Goal: Task Accomplishment & Management: Complete application form

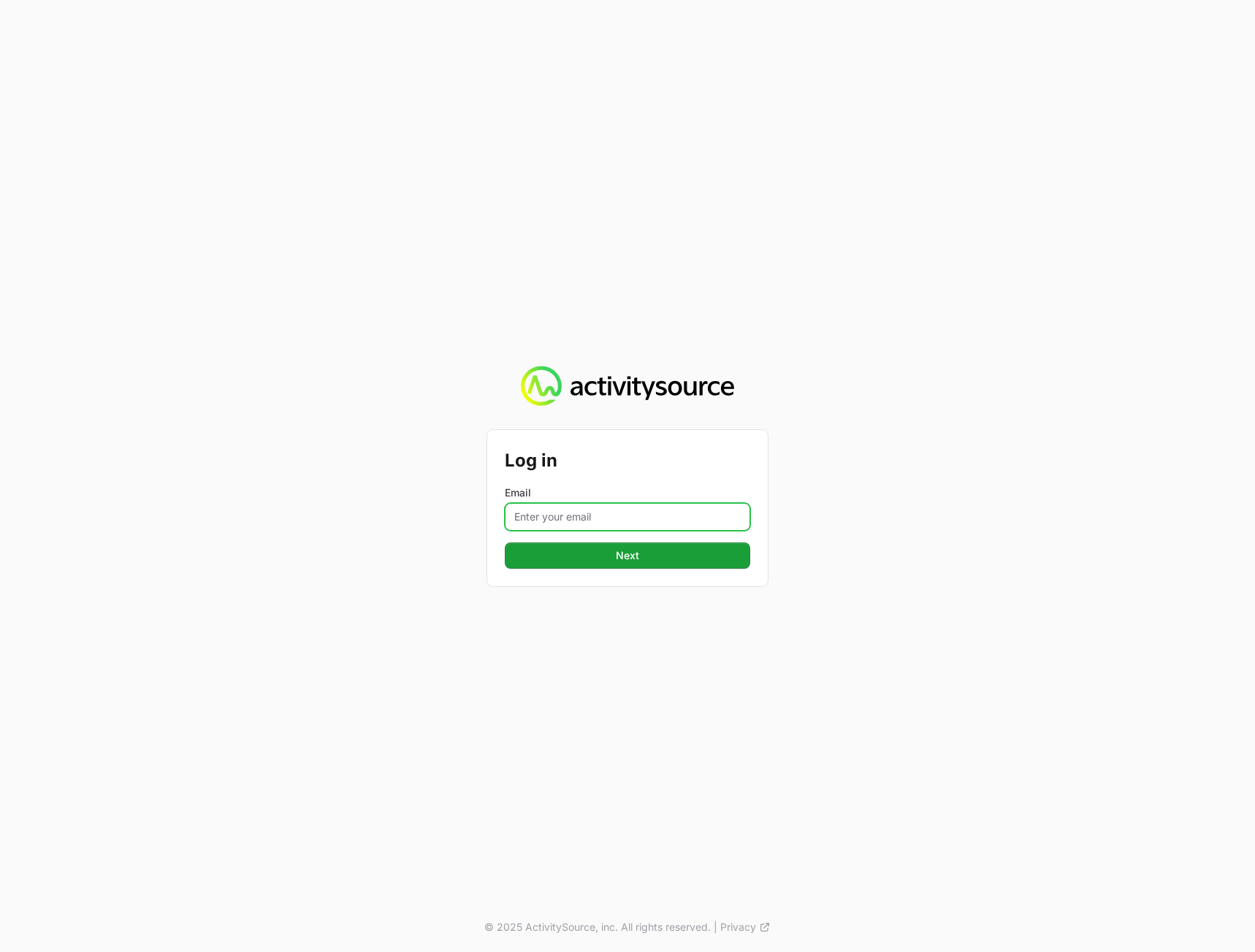
click at [603, 521] on input "Email" at bounding box center [628, 517] width 246 height 28
type input "[PERSON_NAME][EMAIL_ADDRESS][DOMAIN_NAME]"
click at [995, 309] on div "Log in Email [PERSON_NAME][EMAIL_ADDRESS][DOMAIN_NAME] Next © 2025 ActivitySour…" at bounding box center [628, 476] width 1255 height 952
click at [690, 549] on button "Next" at bounding box center [628, 555] width 246 height 26
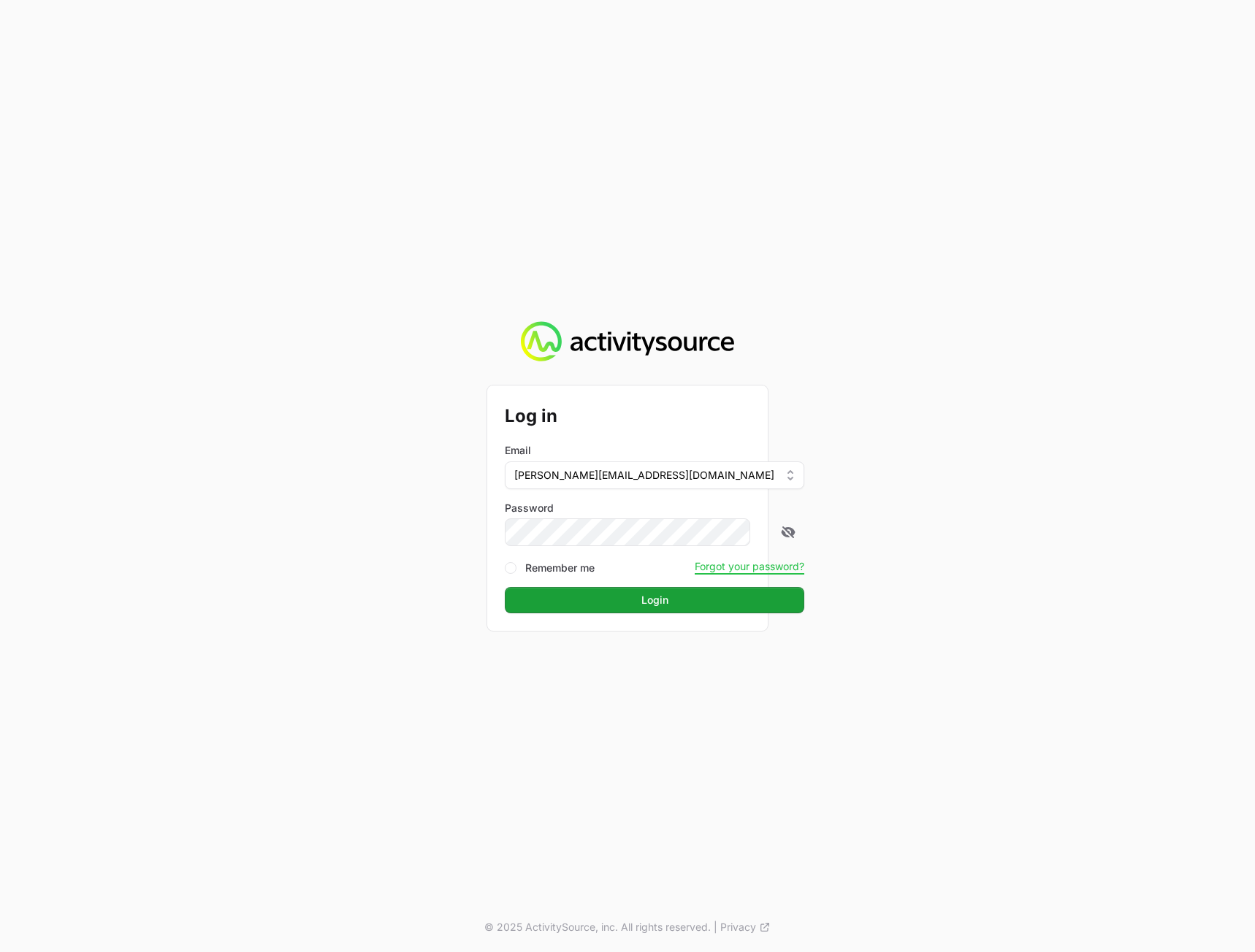
drag, startPoint x: 1186, startPoint y: 565, endPoint x: 1021, endPoint y: 601, distance: 168.9
click at [1178, 563] on div "Log in Email [PERSON_NAME][EMAIL_ADDRESS][DOMAIN_NAME] Password Remember me For…" at bounding box center [628, 476] width 1255 height 952
click at [703, 592] on button "Login" at bounding box center [655, 600] width 300 height 26
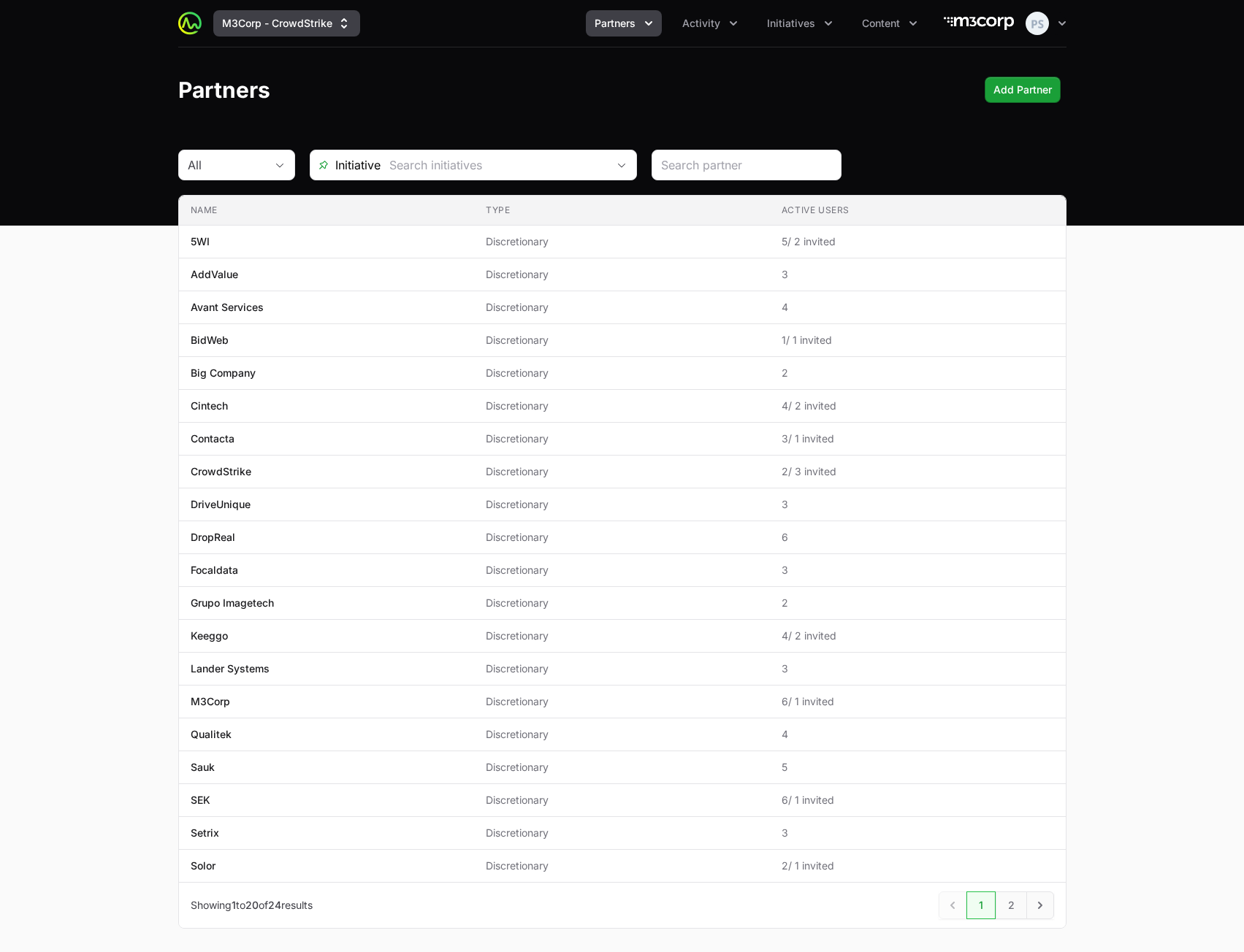
click at [303, 32] on button "M3Corp - CrowdStrike" at bounding box center [286, 23] width 147 height 26
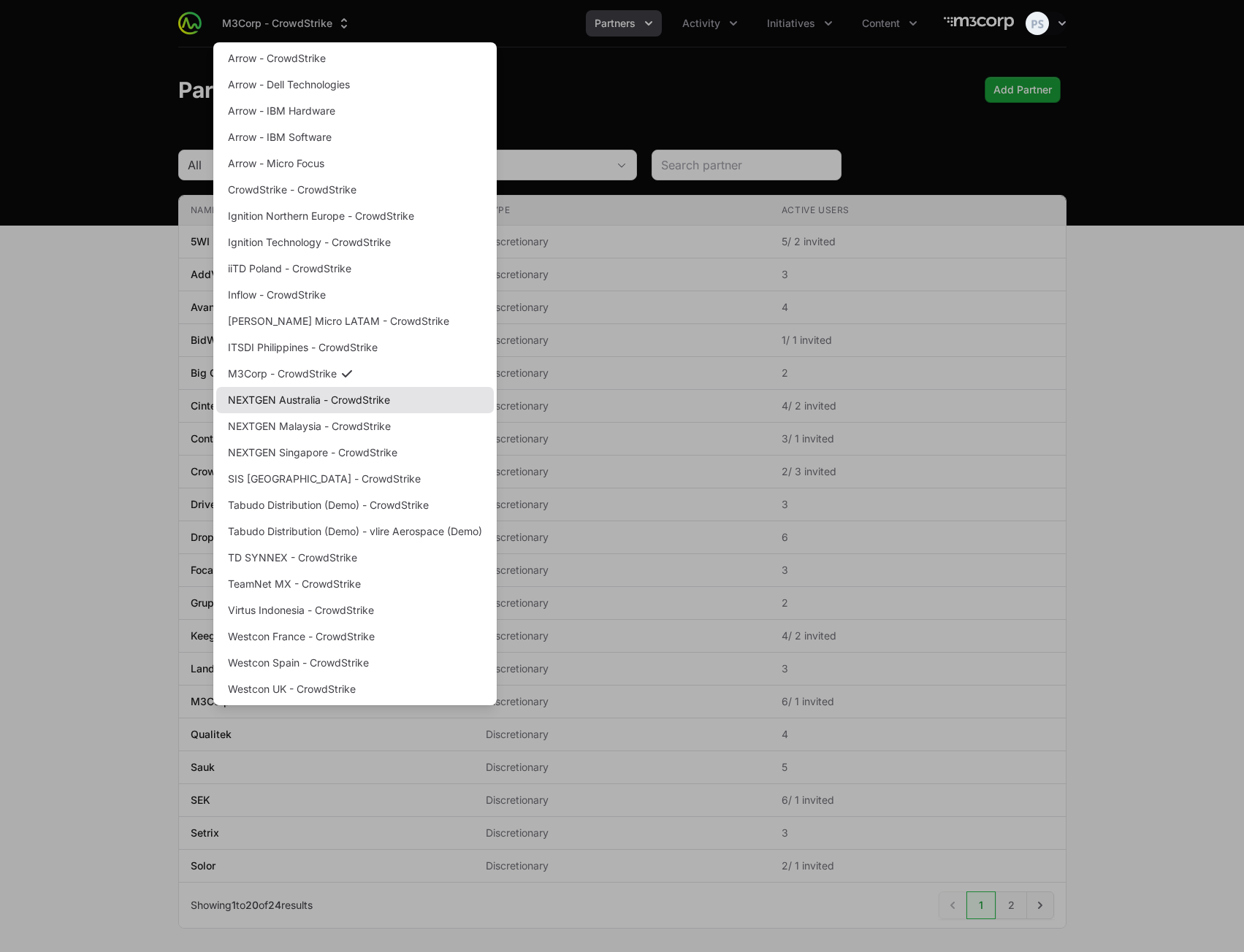
click at [362, 401] on link "NEXTGEN Australia - CrowdStrike" at bounding box center [355, 400] width 277 height 26
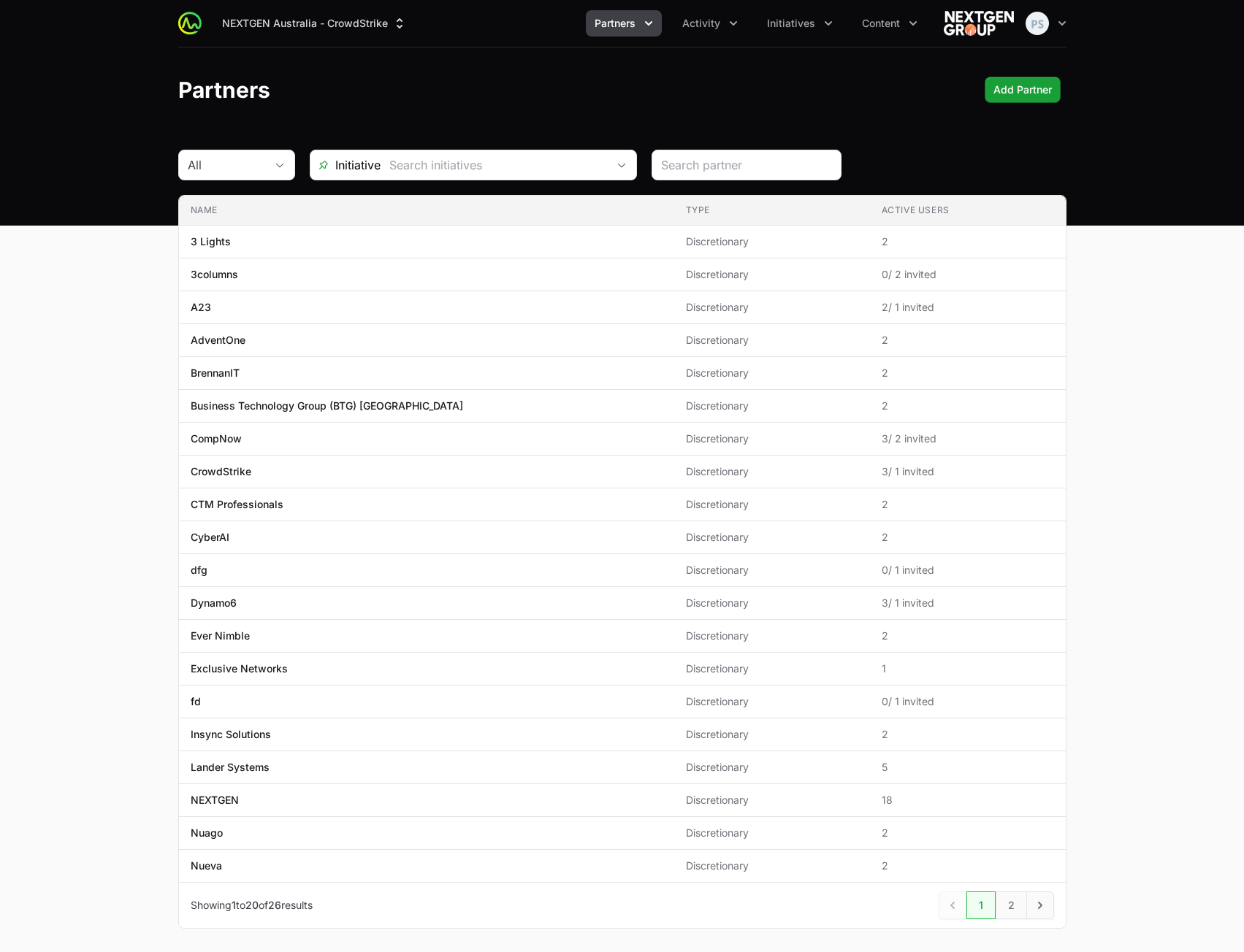
click at [637, 34] on button "Partners" at bounding box center [624, 23] width 76 height 26
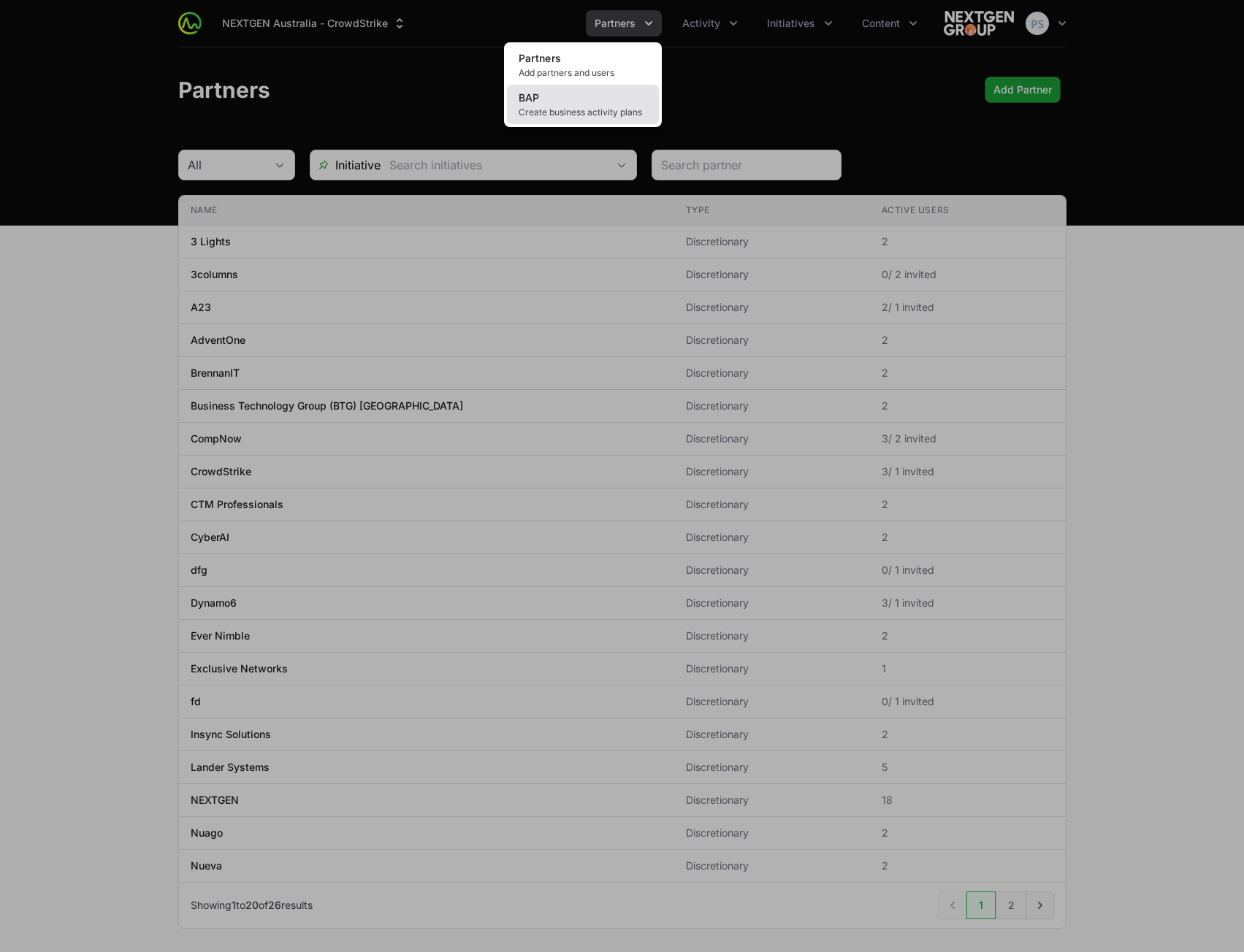
click at [604, 89] on link "BAP Create business activity plans" at bounding box center [583, 104] width 152 height 39
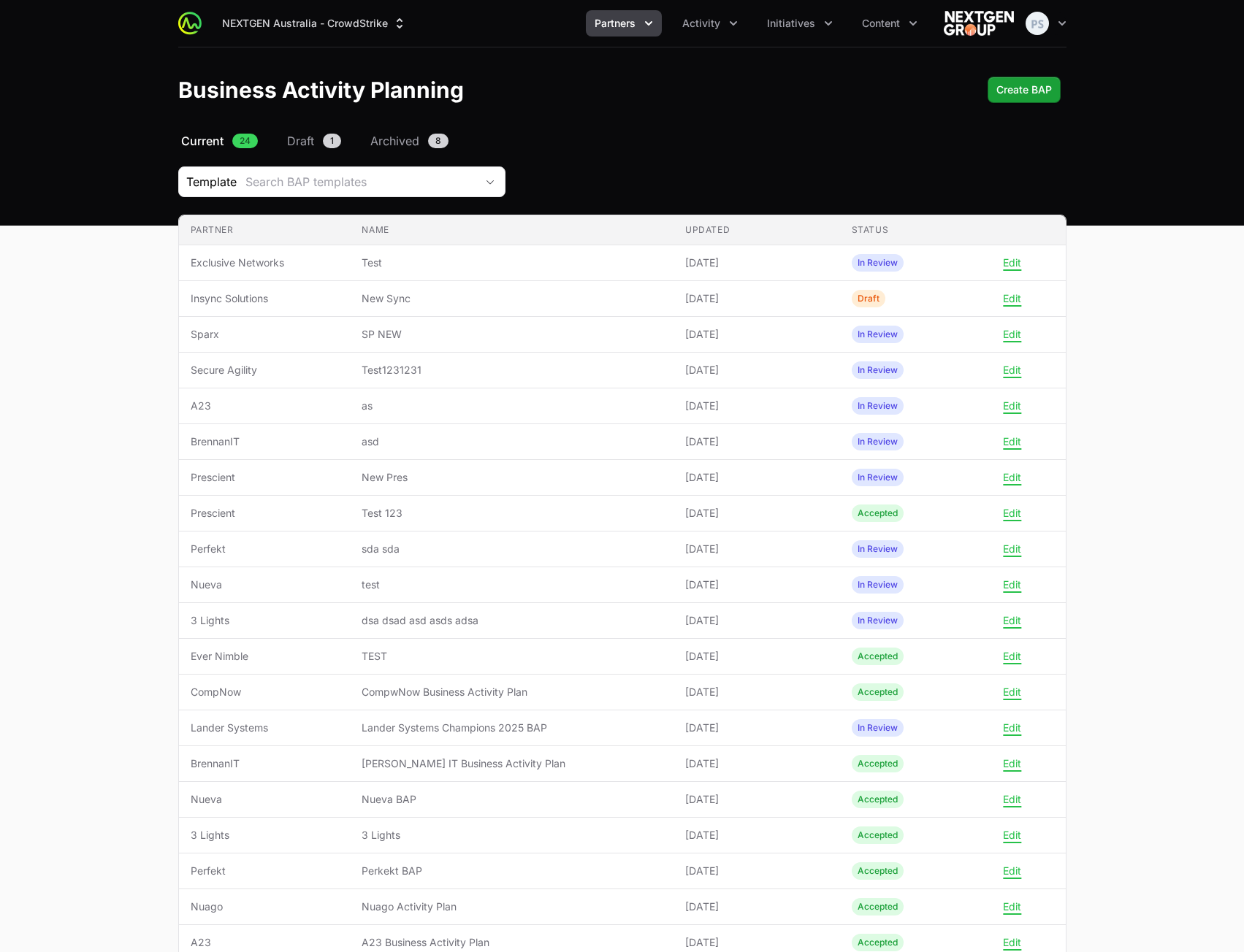
click at [1220, 385] on main "Select a tab Current Draft Archived Current 24 Draft 1 Archived 8 Template Sear…" at bounding box center [622, 658] width 1244 height 1053
click at [1007, 91] on span "Create BAP" at bounding box center [1024, 90] width 56 height 17
drag, startPoint x: 1007, startPoint y: 91, endPoint x: 787, endPoint y: 191, distance: 241.7
click at [787, 191] on div "NEXTGEN Australia - CrowdStrike Partners Activity Initiatives Content Open user…" at bounding box center [622, 593] width 1244 height 1185
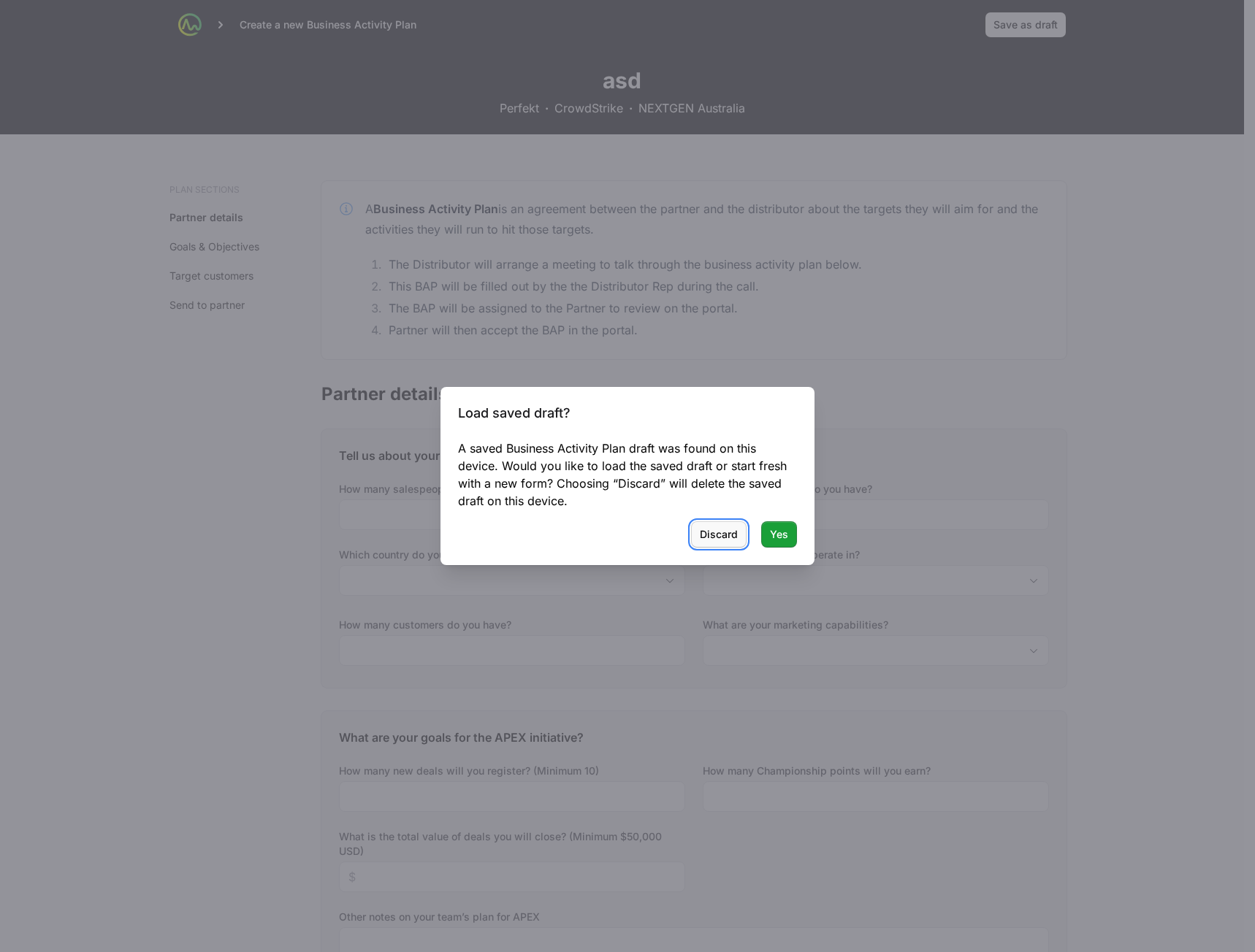
click at [699, 539] on button "Discard" at bounding box center [719, 534] width 56 height 26
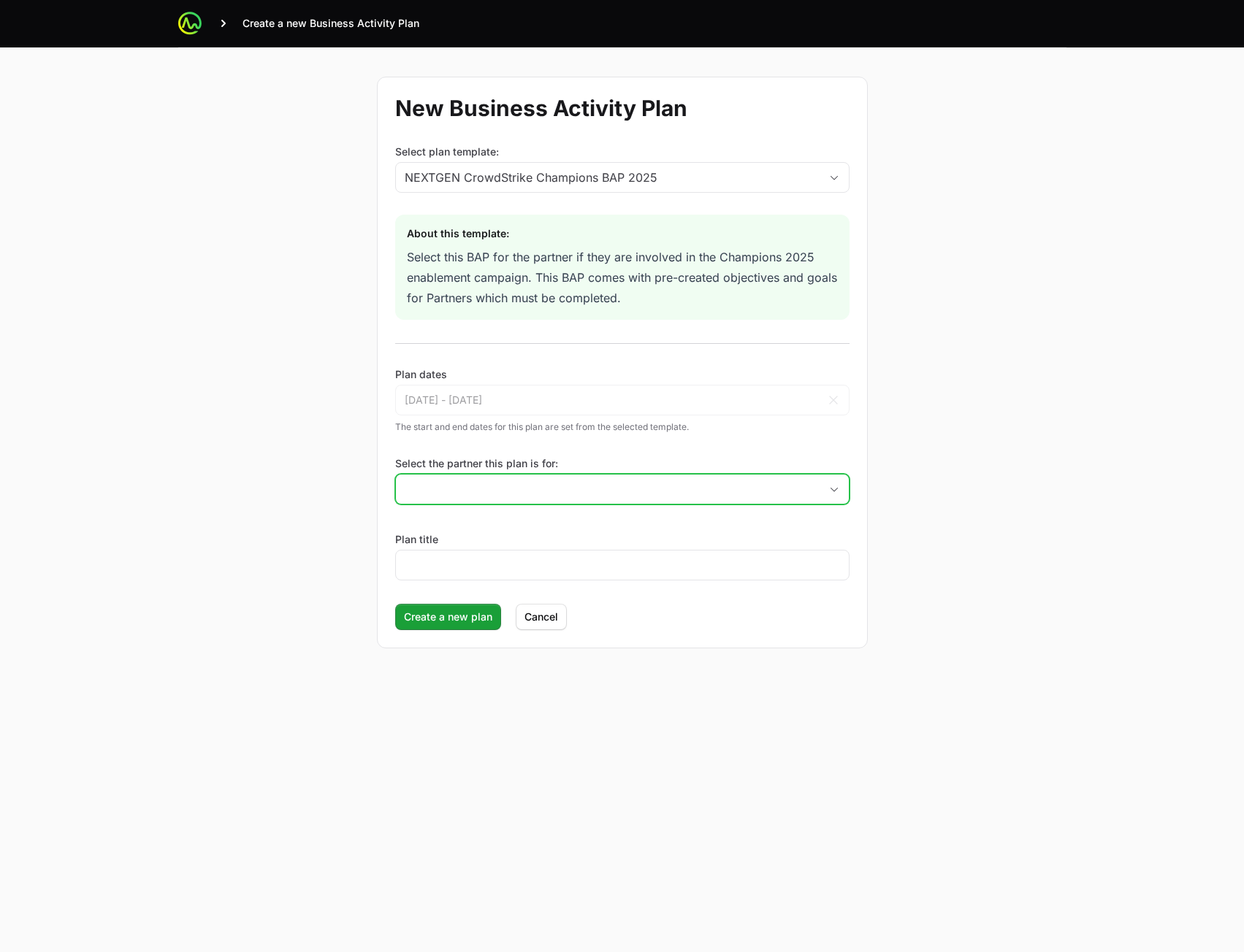
drag, startPoint x: 530, startPoint y: 481, endPoint x: 539, endPoint y: 482, distance: 9.1
click at [531, 482] on input "Select the partner this plan is for:" at bounding box center [607, 489] width 423 height 29
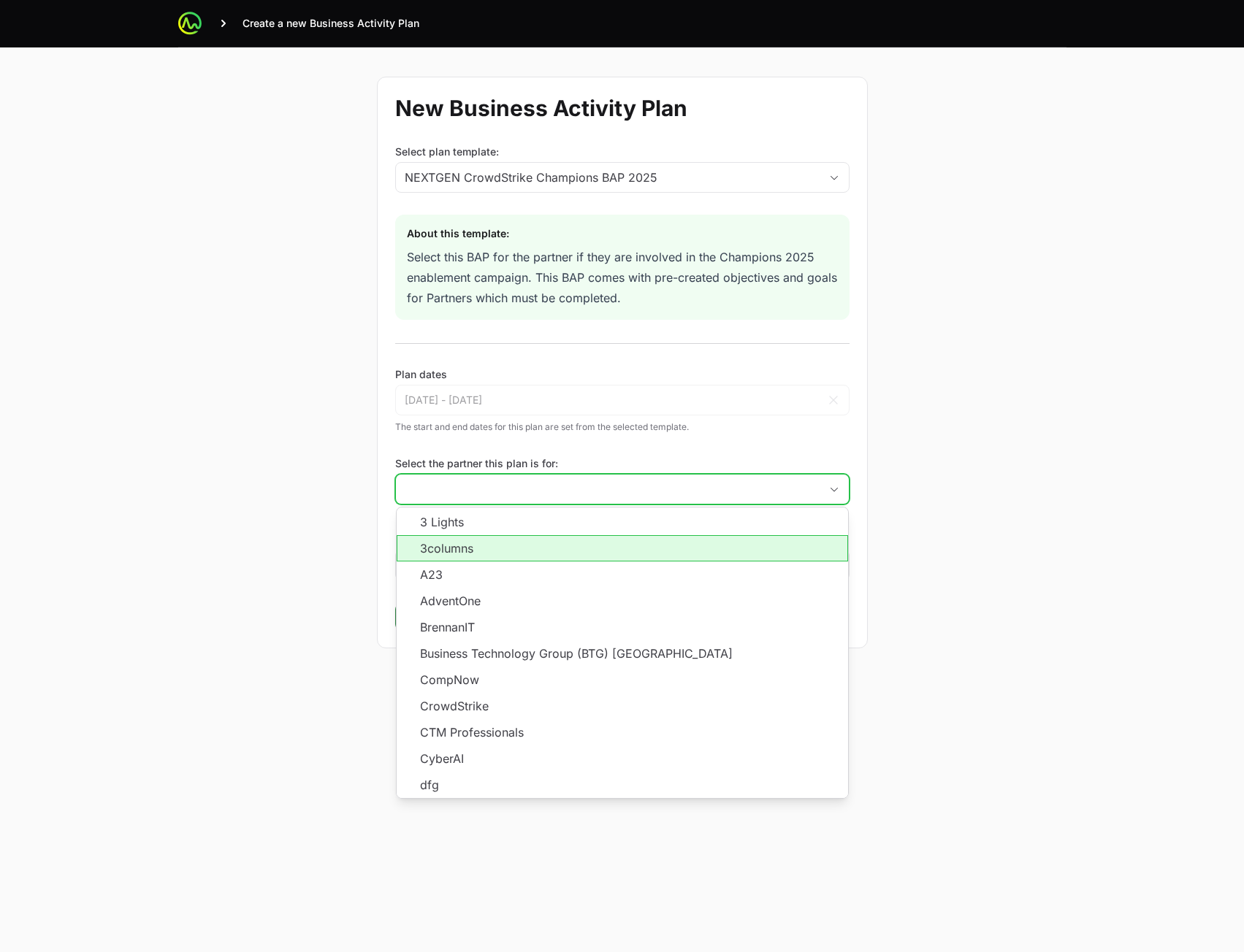
click at [549, 554] on li "3columns" at bounding box center [622, 548] width 451 height 26
type input "3columns"
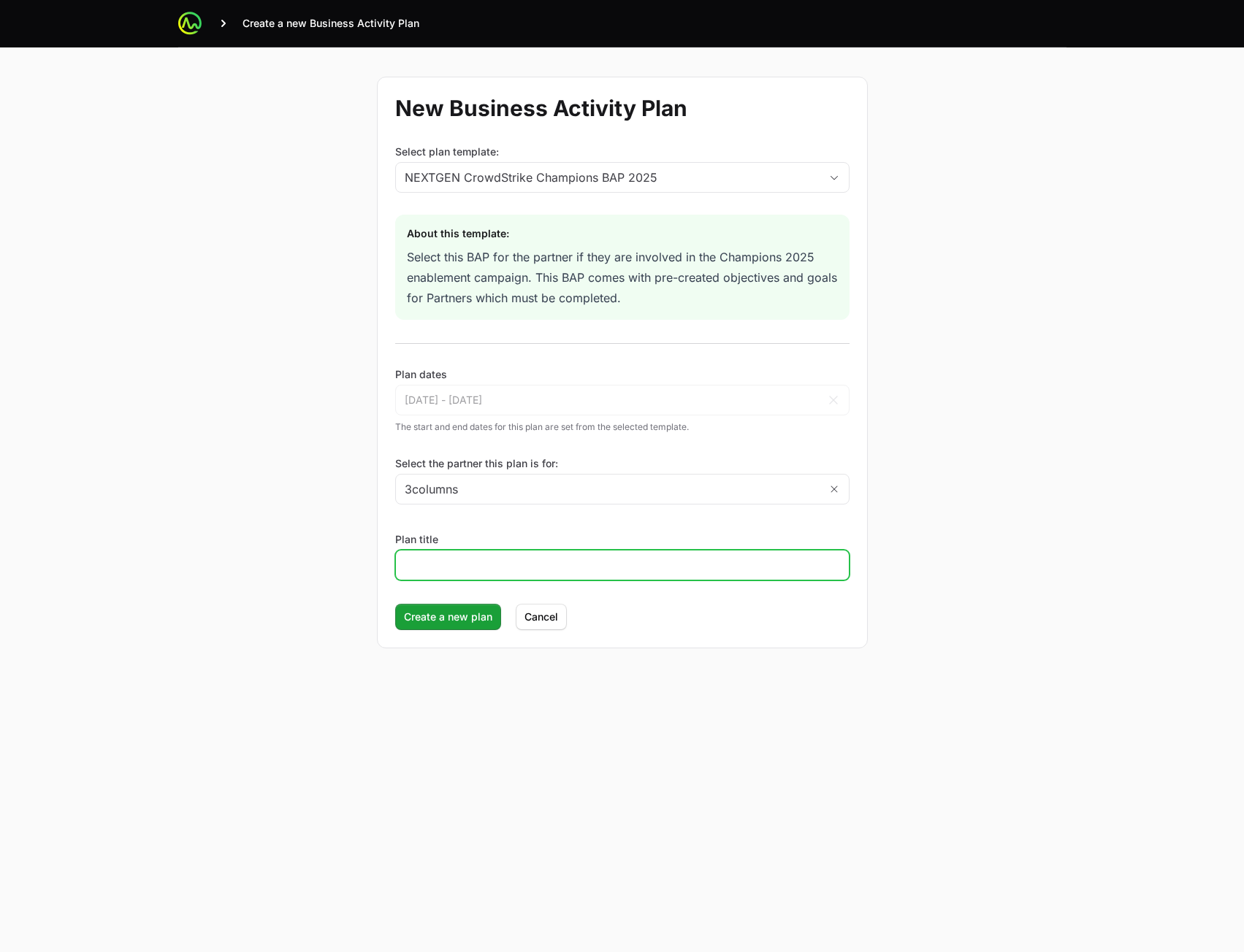
click at [538, 563] on input "Plan title" at bounding box center [622, 565] width 436 height 17
type input "test"
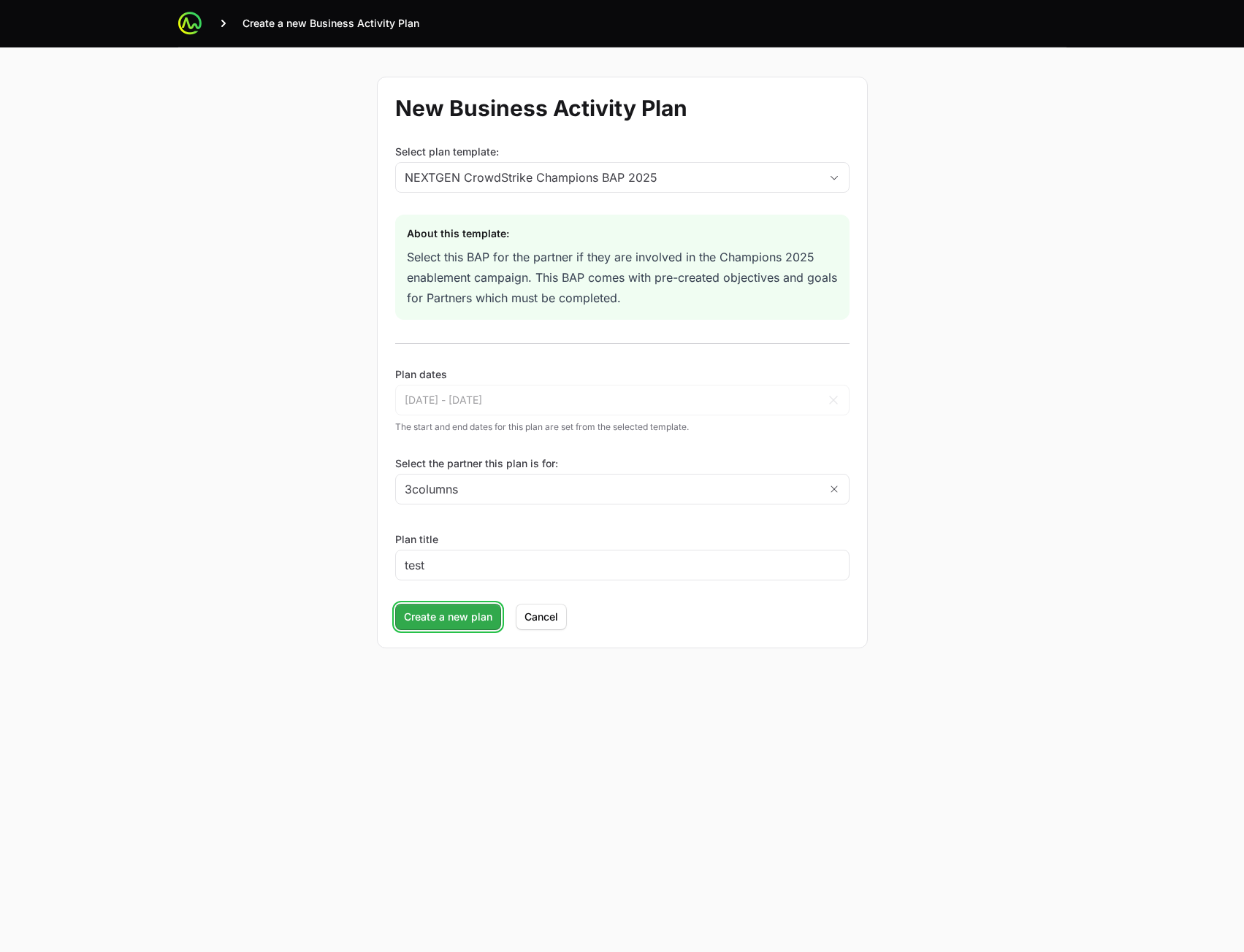
click at [434, 614] on span "Create a new plan" at bounding box center [448, 617] width 88 height 17
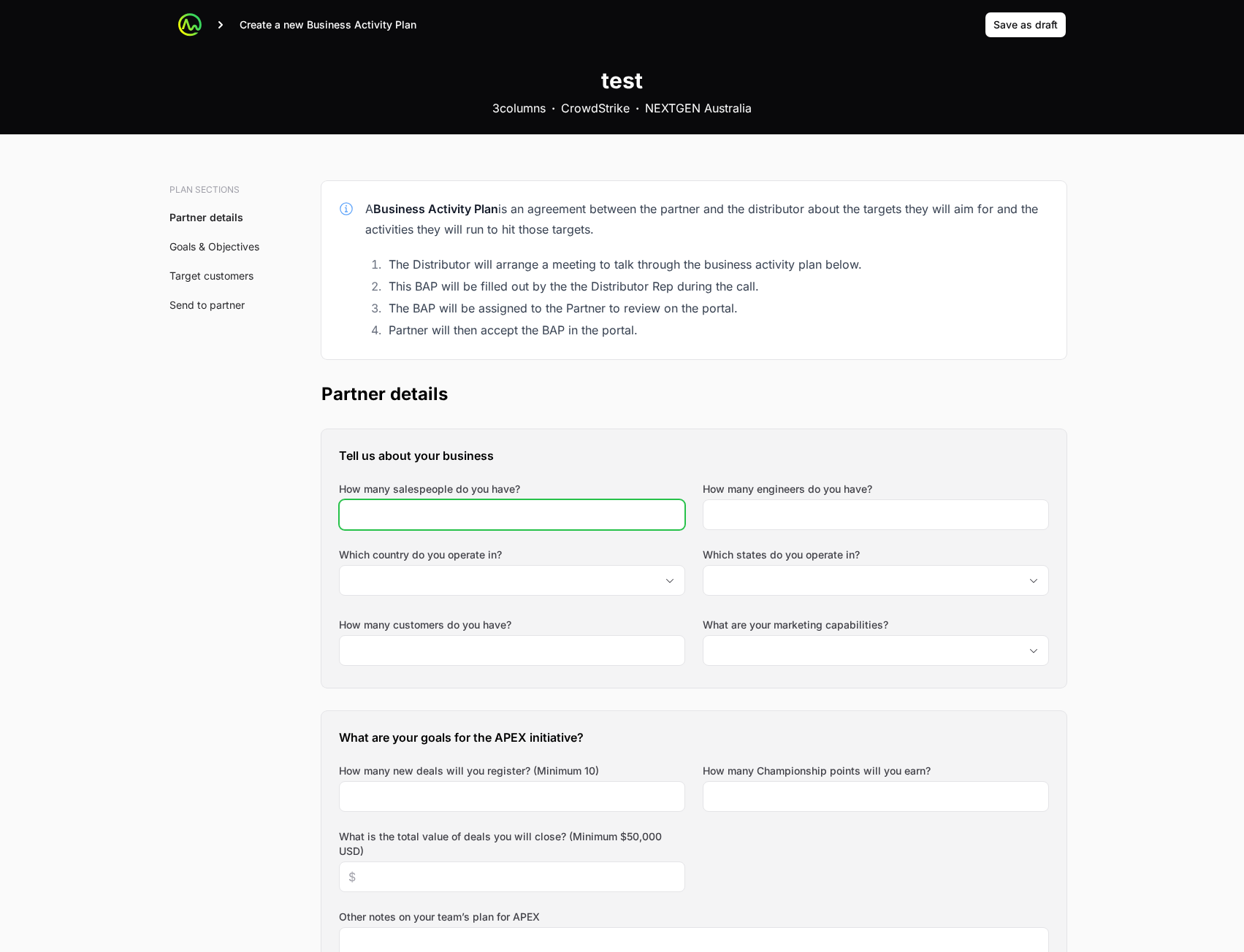
click at [547, 521] on input "How many salespeople do you have?" at bounding box center [512, 514] width 327 height 17
type input "234"
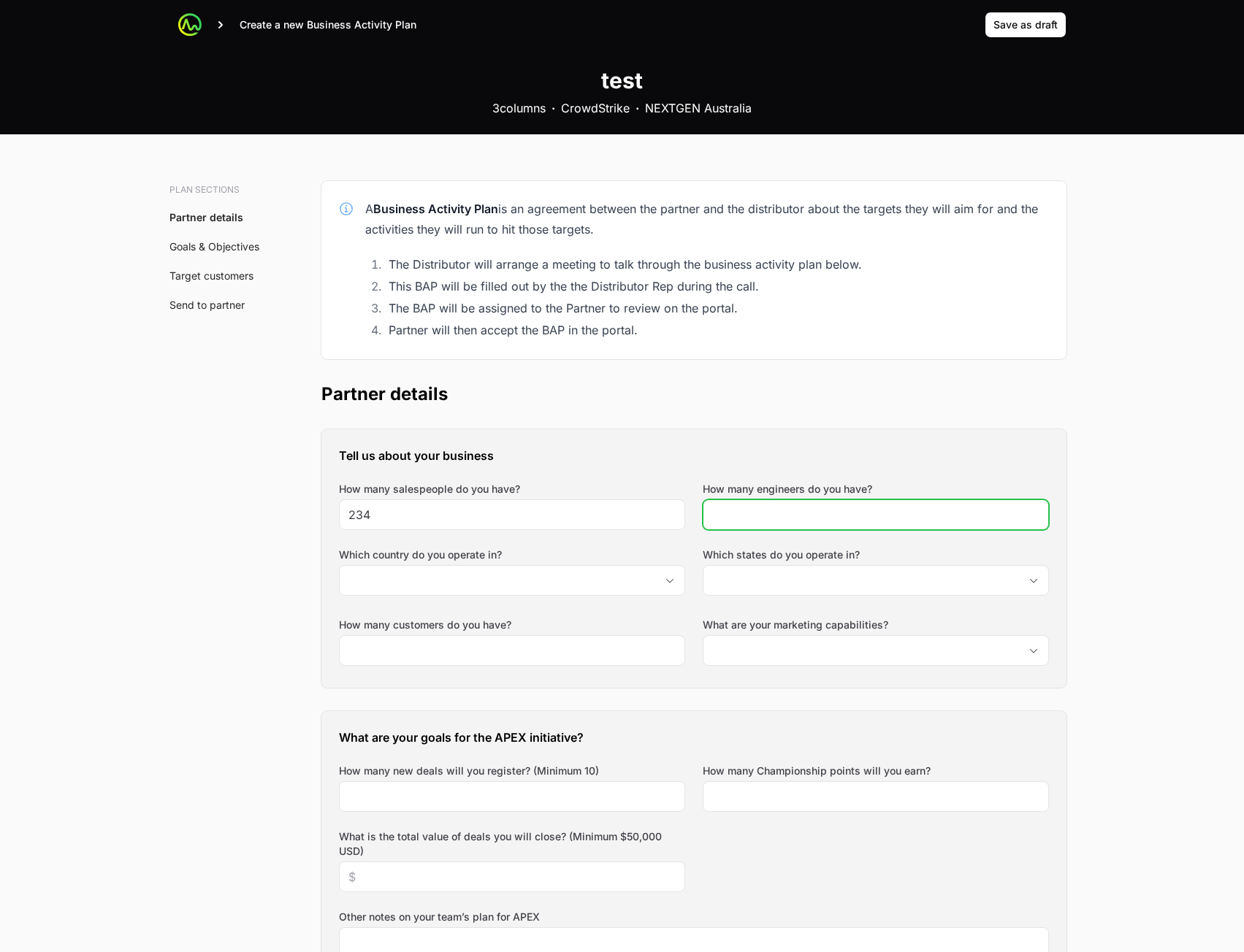
click at [808, 508] on input "How many engineers do you have?" at bounding box center [876, 514] width 327 height 17
type input "234"
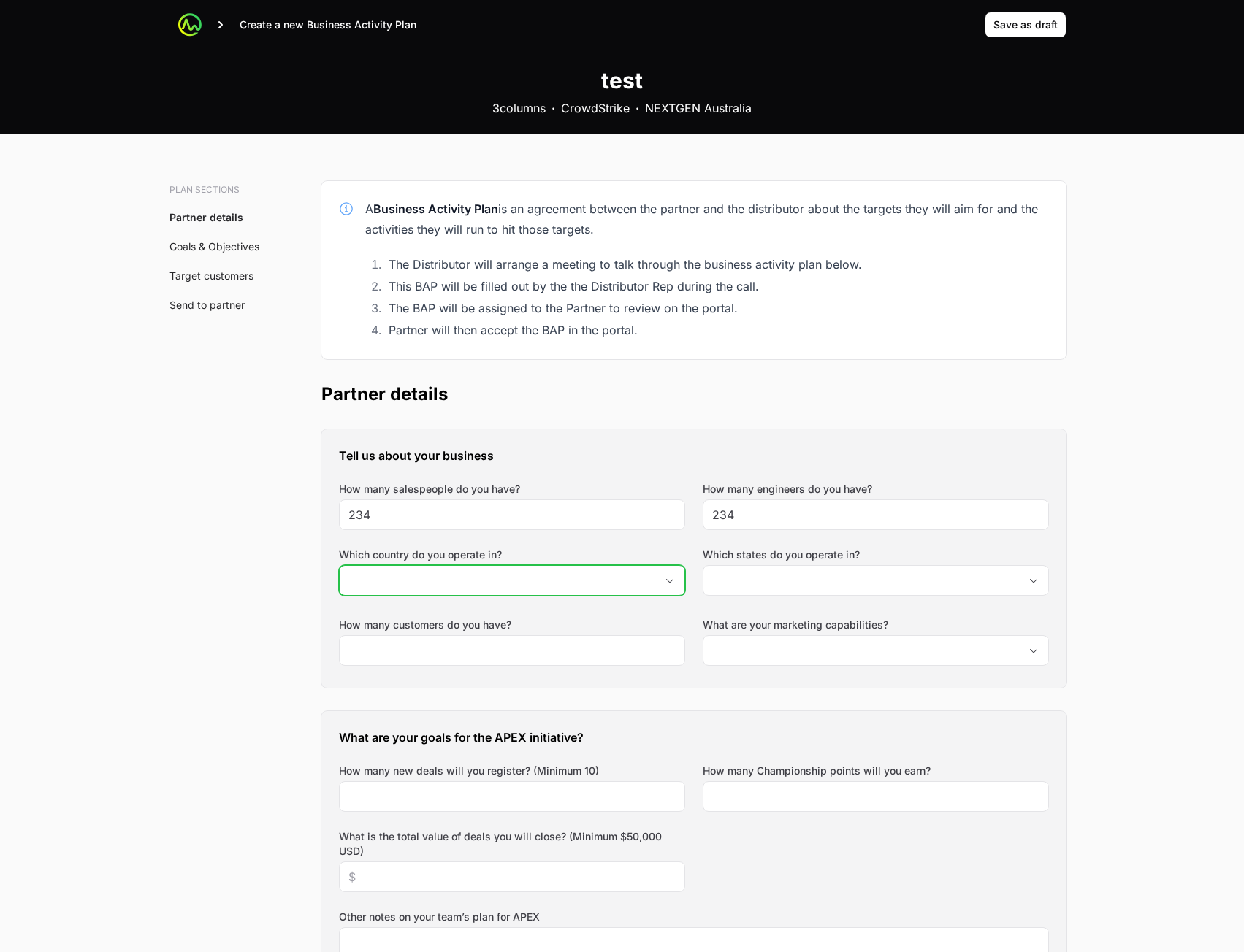
click at [570, 584] on input "Which country do you operate in?" at bounding box center [497, 580] width 316 height 29
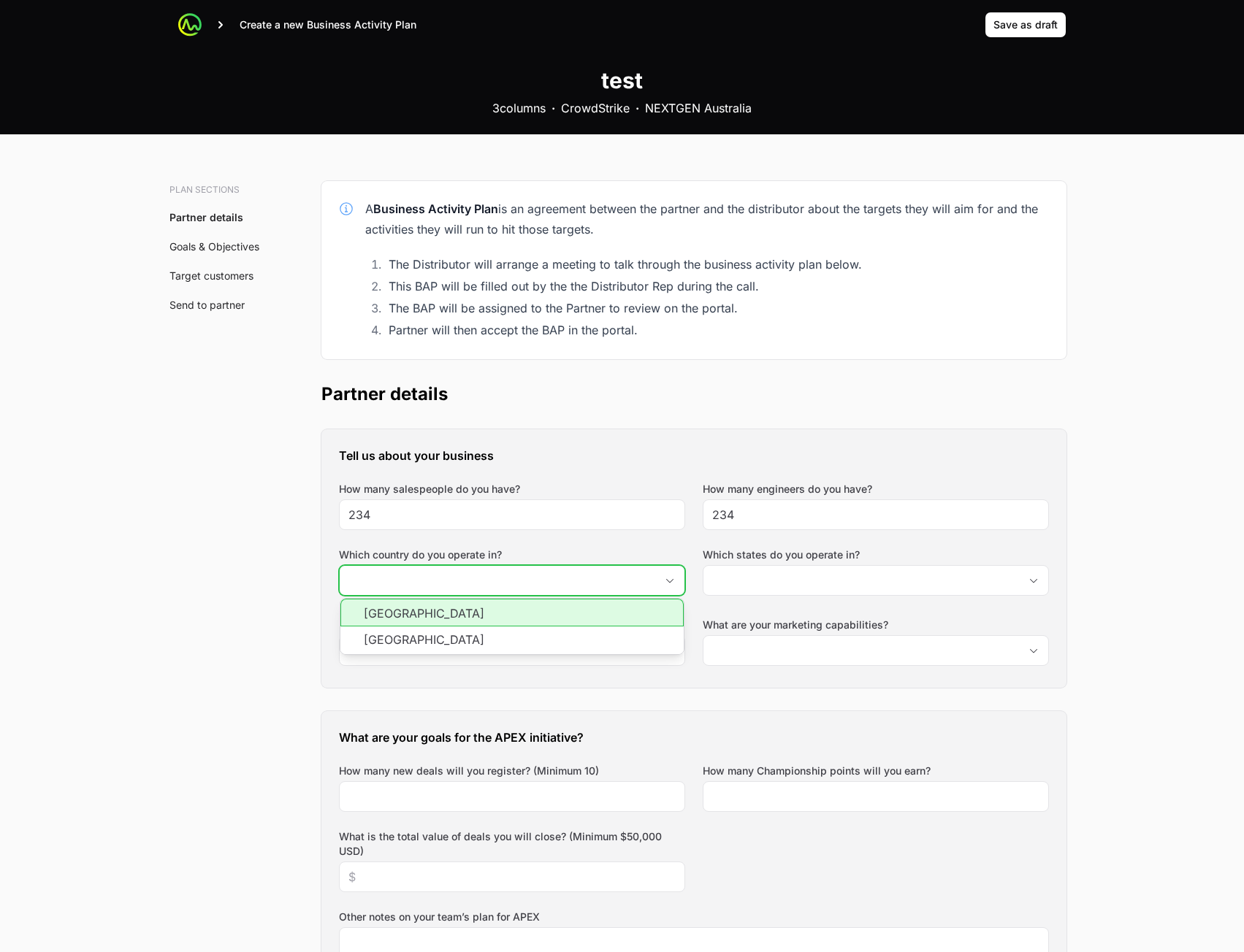
click at [577, 624] on li "[GEOGRAPHIC_DATA]" at bounding box center [512, 612] width 344 height 28
type input "[GEOGRAPHIC_DATA]"
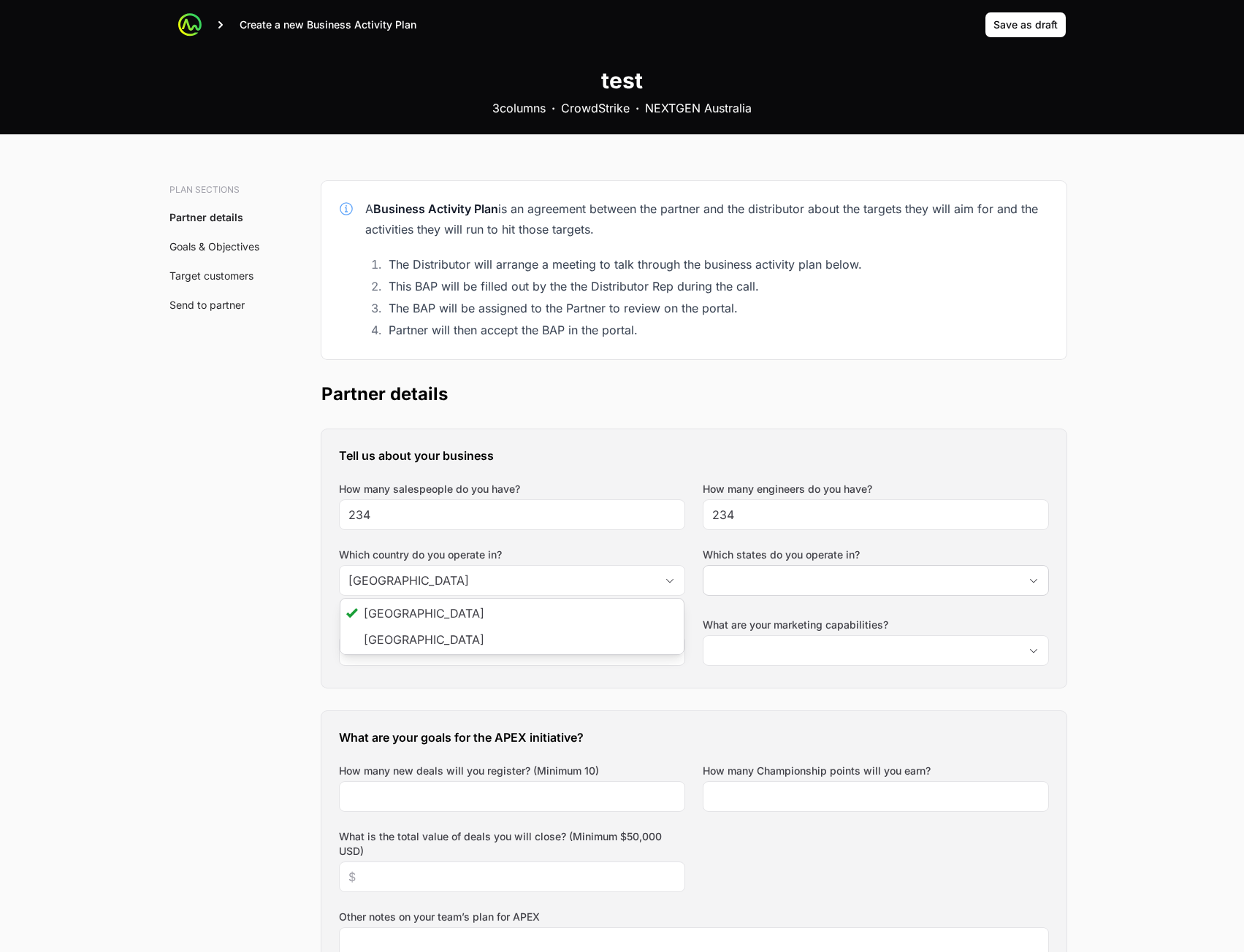
click at [754, 594] on div "Which states do you operate in?" at bounding box center [876, 574] width 347 height 53
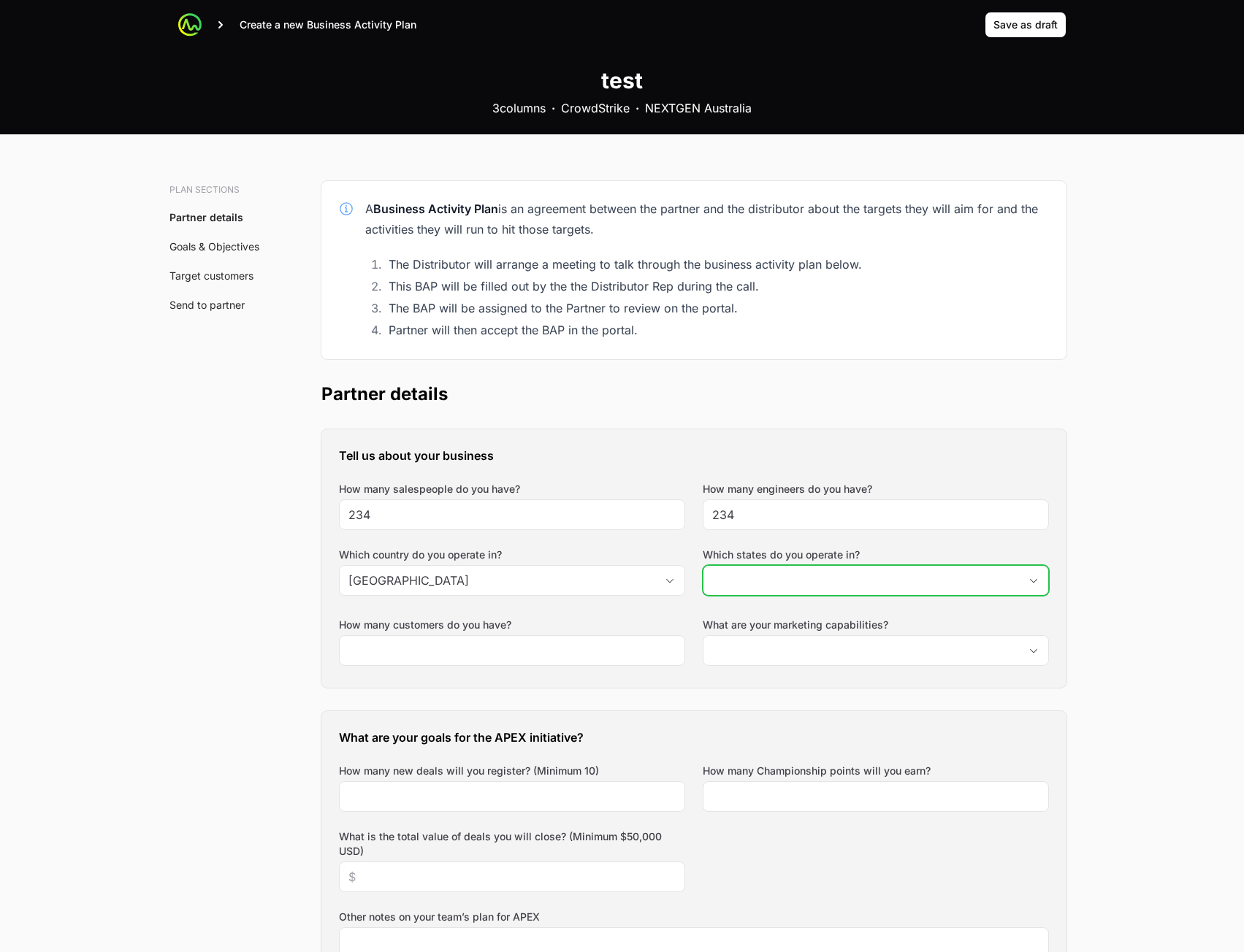
click at [762, 591] on input "Which states do you operate in?" at bounding box center [861, 580] width 316 height 29
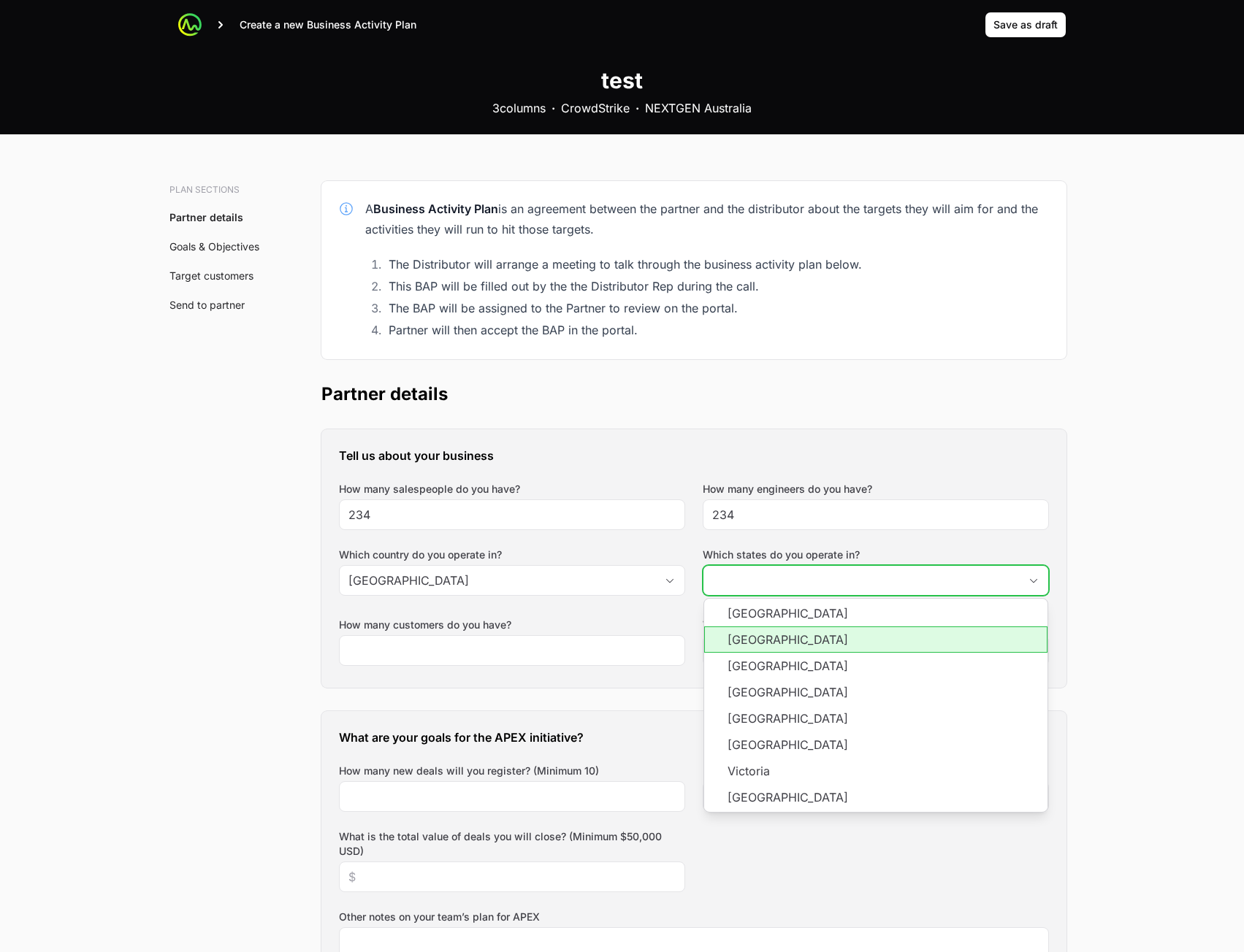
click at [765, 632] on li "[GEOGRAPHIC_DATA]" at bounding box center [876, 639] width 344 height 26
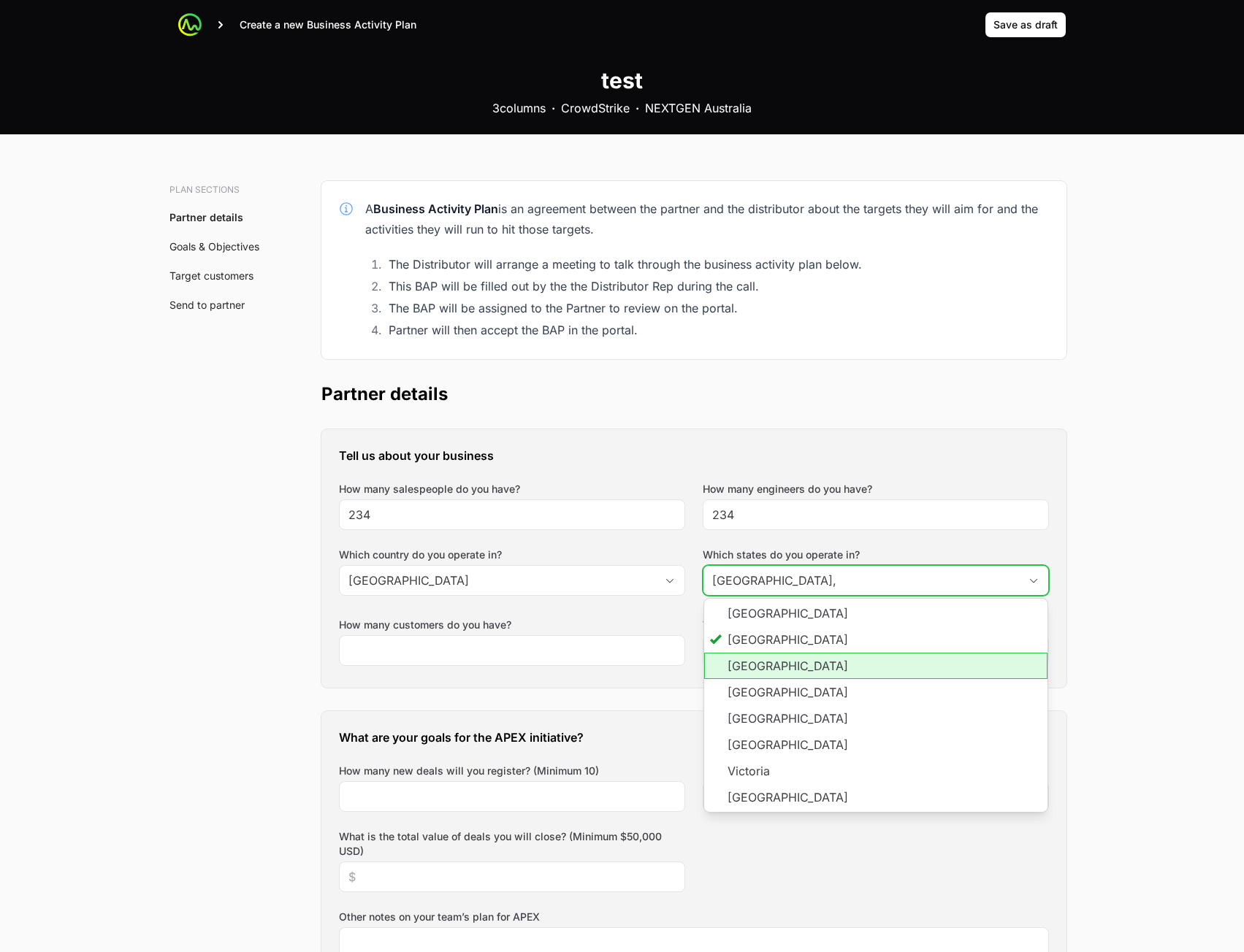
click at [781, 661] on li "[GEOGRAPHIC_DATA]" at bounding box center [876, 666] width 344 height 26
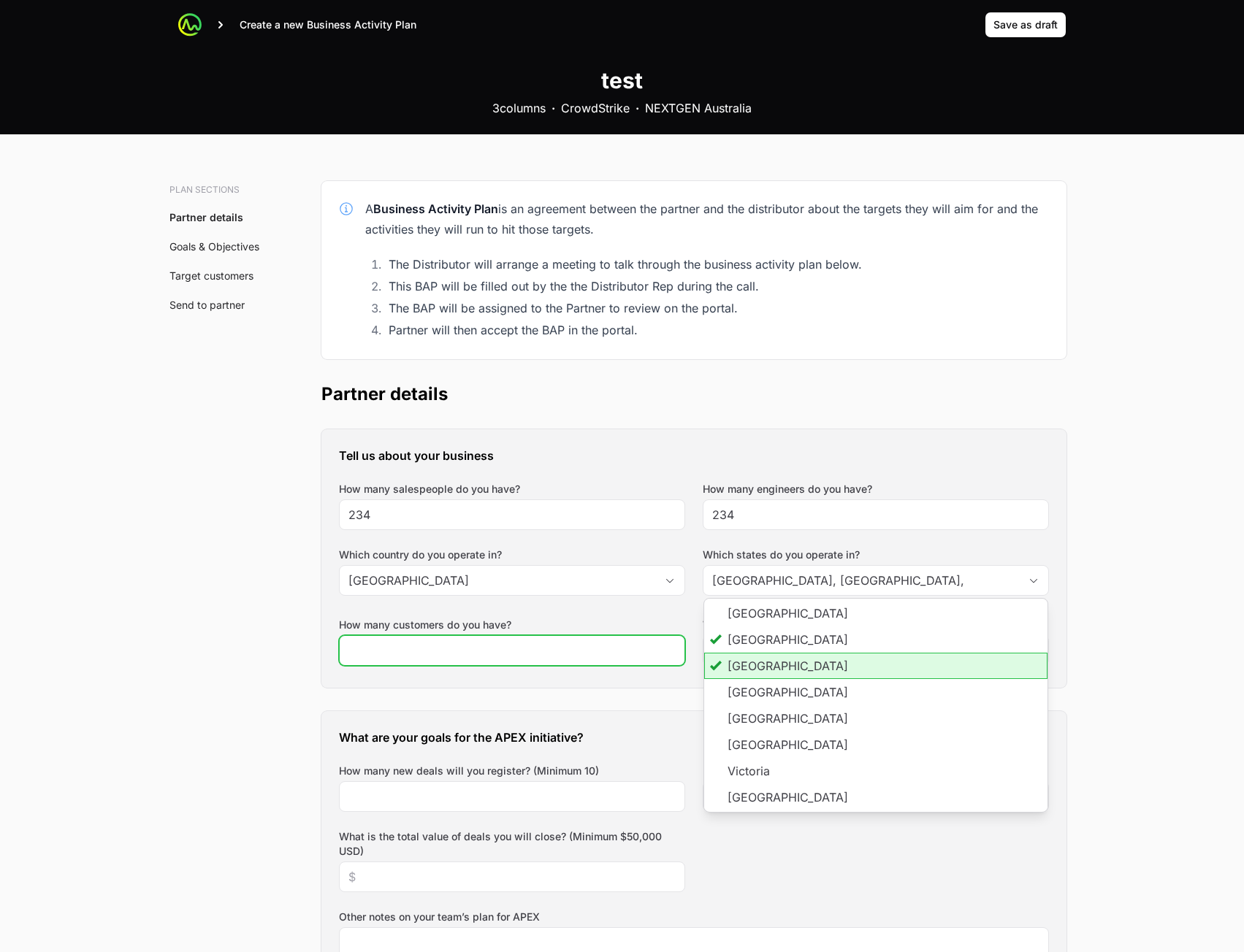
type input "[GEOGRAPHIC_DATA], [GEOGRAPHIC_DATA]"
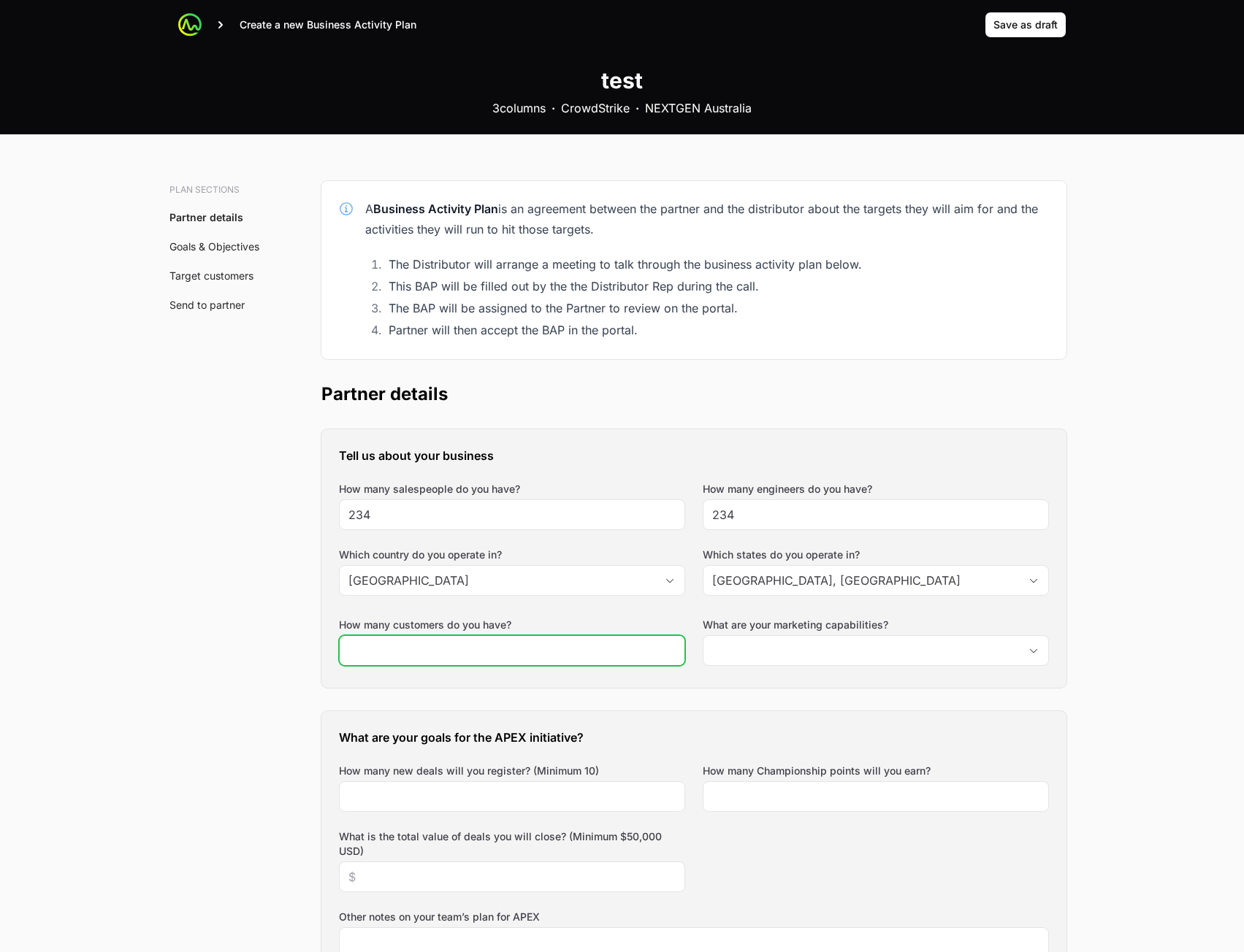
click at [503, 652] on input "How many customers do you have?" at bounding box center [512, 650] width 327 height 17
type input "234"
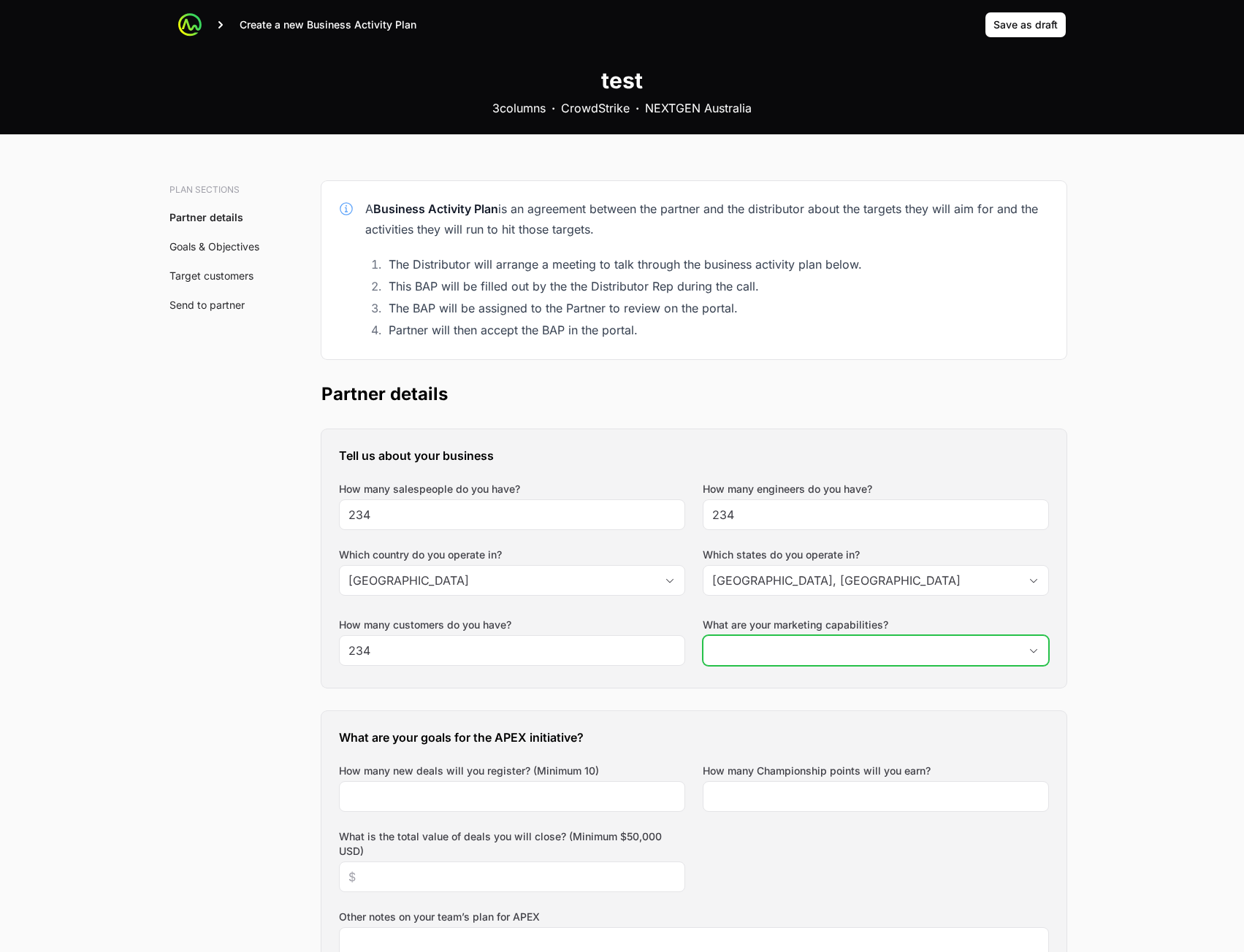
click at [808, 653] on input "What are your marketing capabilities?" at bounding box center [861, 650] width 316 height 29
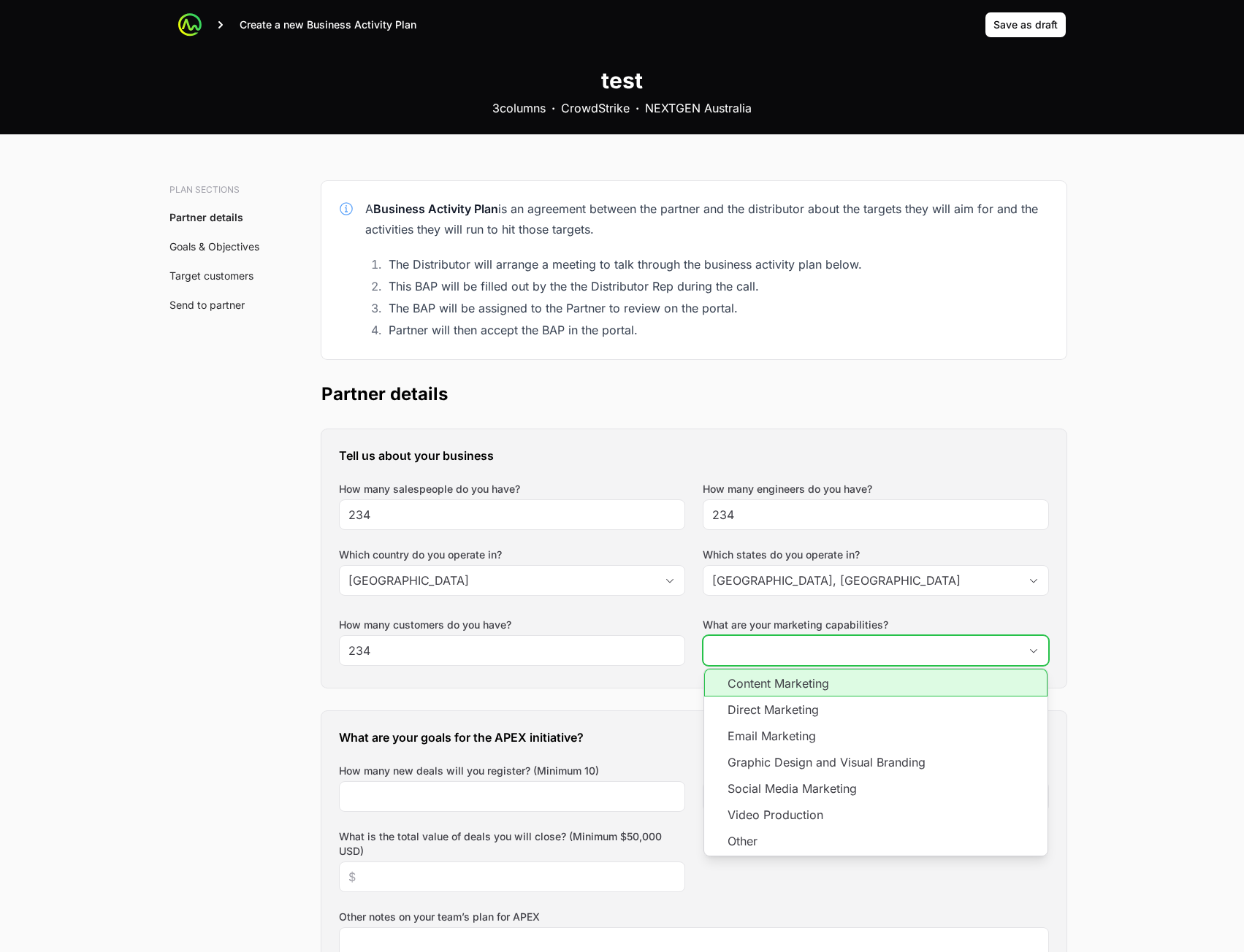
click at [795, 691] on li "Content Marketing" at bounding box center [876, 682] width 344 height 28
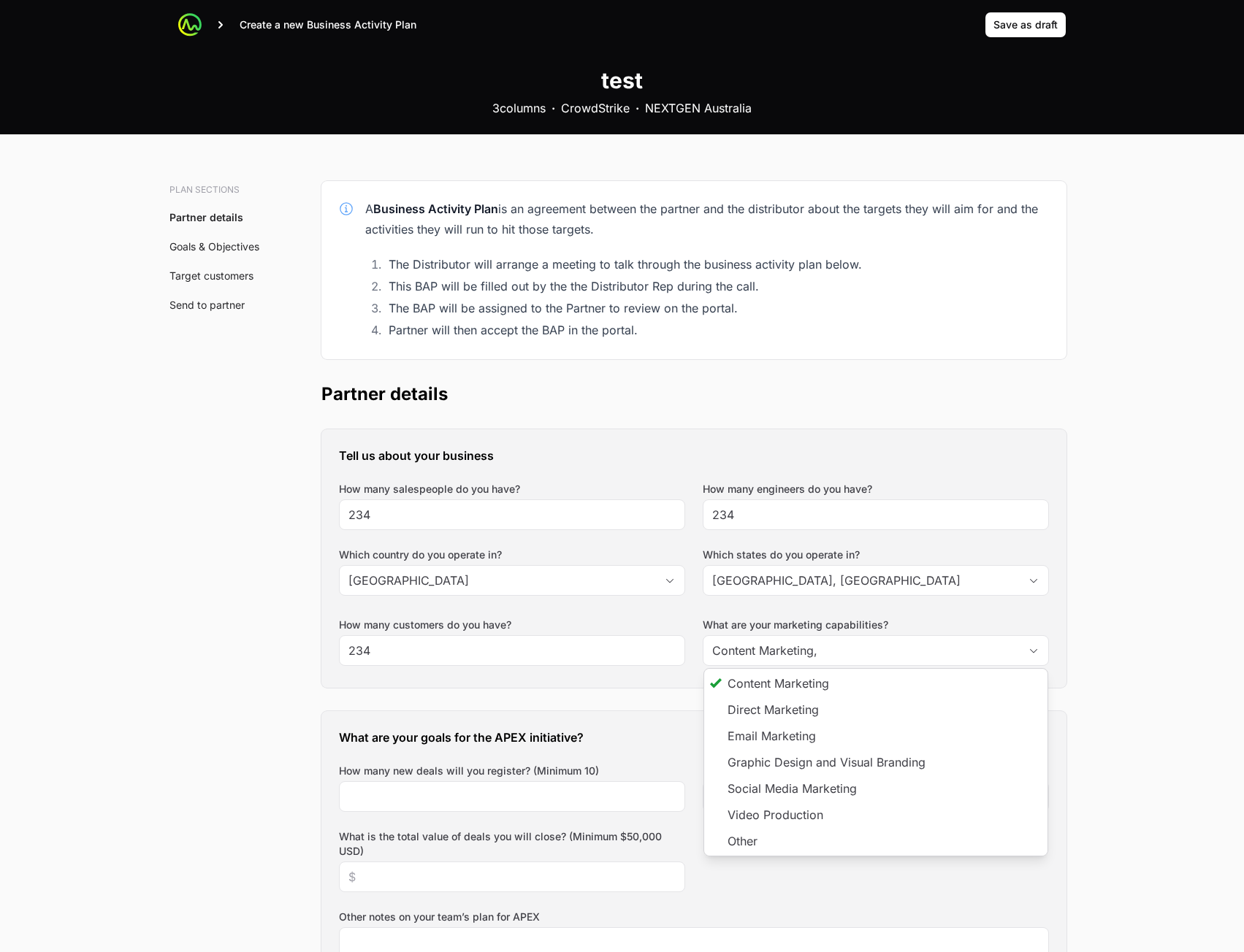
type input "Content Marketing"
click at [572, 813] on div "What are your goals for the APEX initiative? How many new deals will you regist…" at bounding box center [694, 907] width 745 height 392
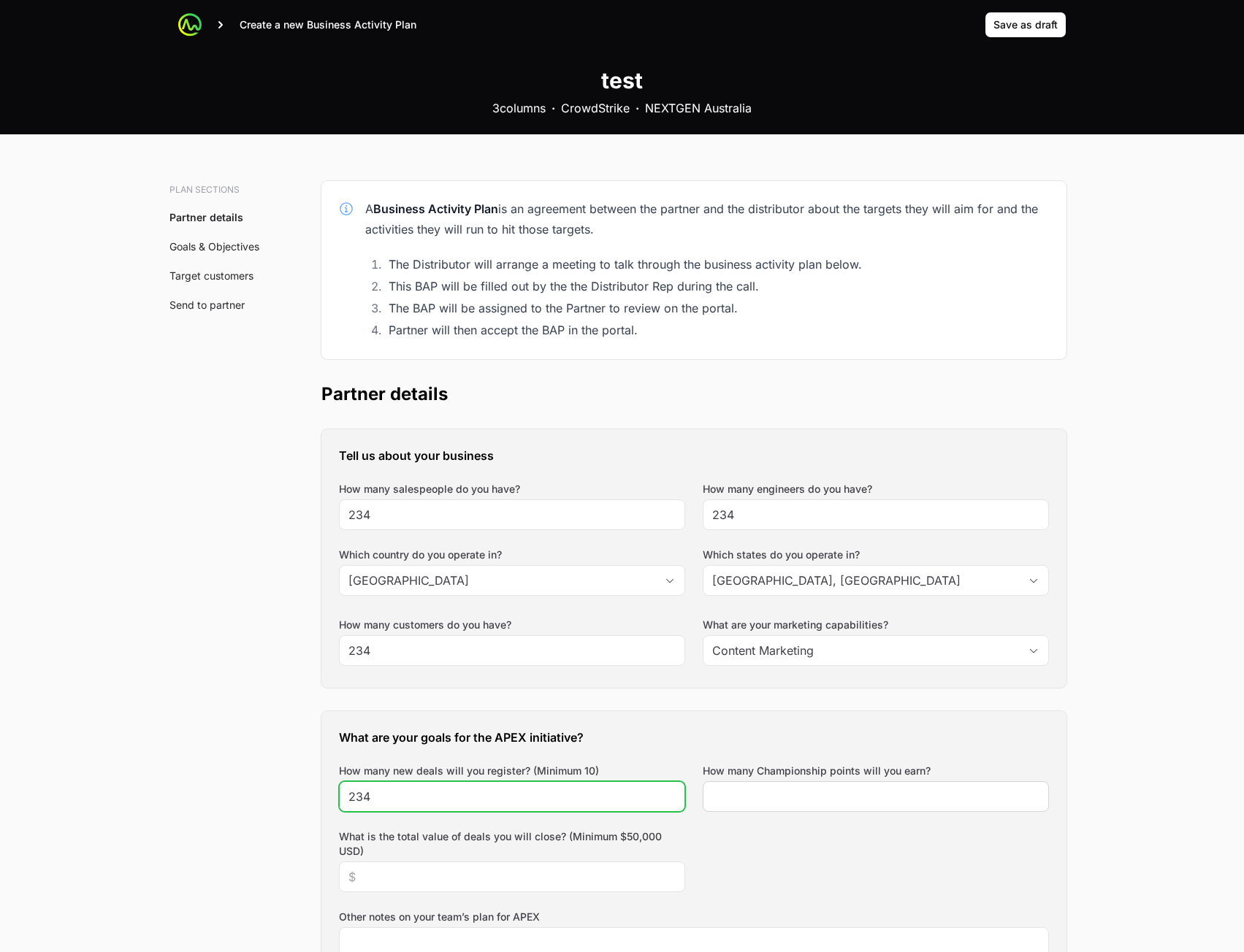
type input "234"
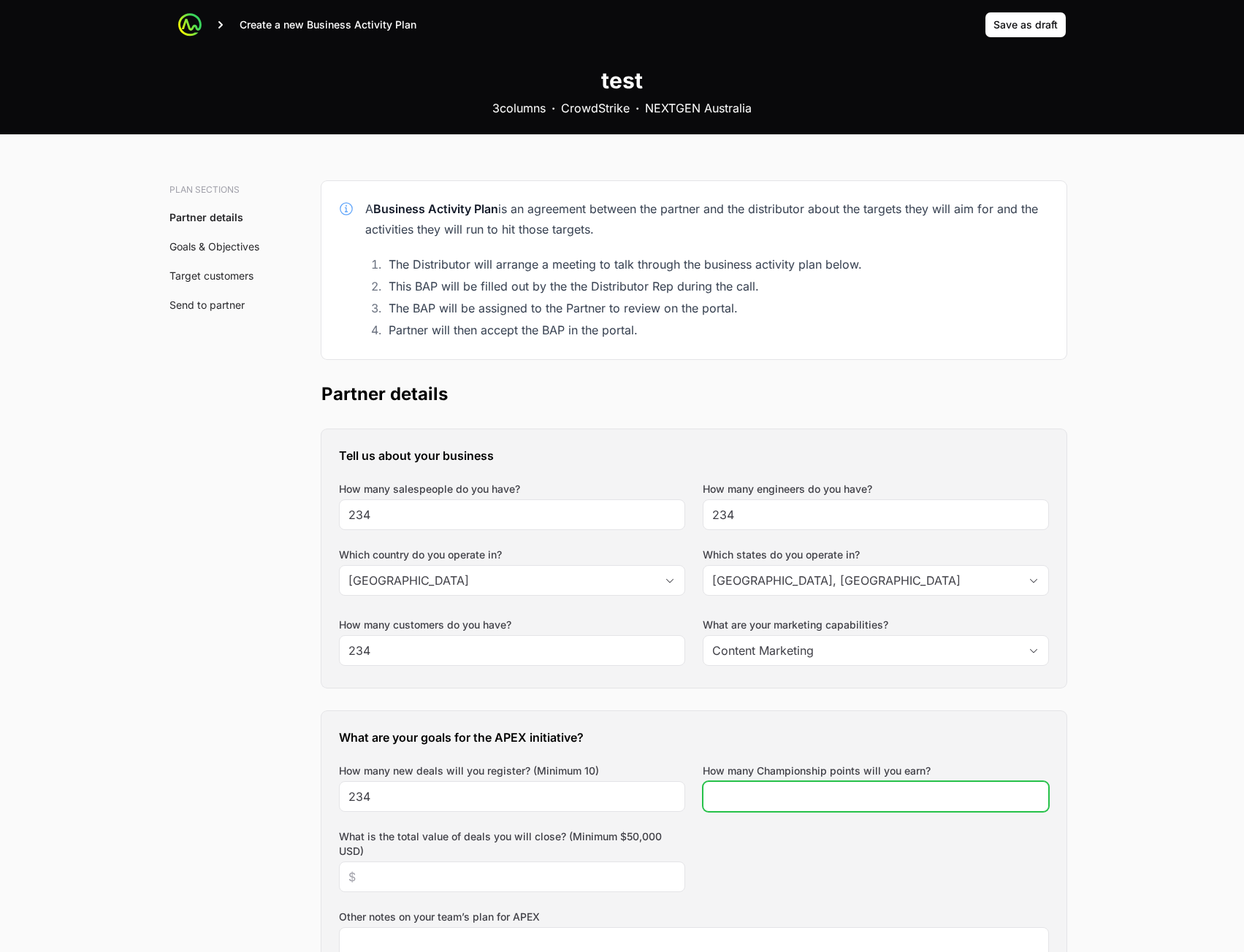
click at [767, 792] on input "How many Championship points will you earn?" at bounding box center [876, 796] width 327 height 17
type input "234"
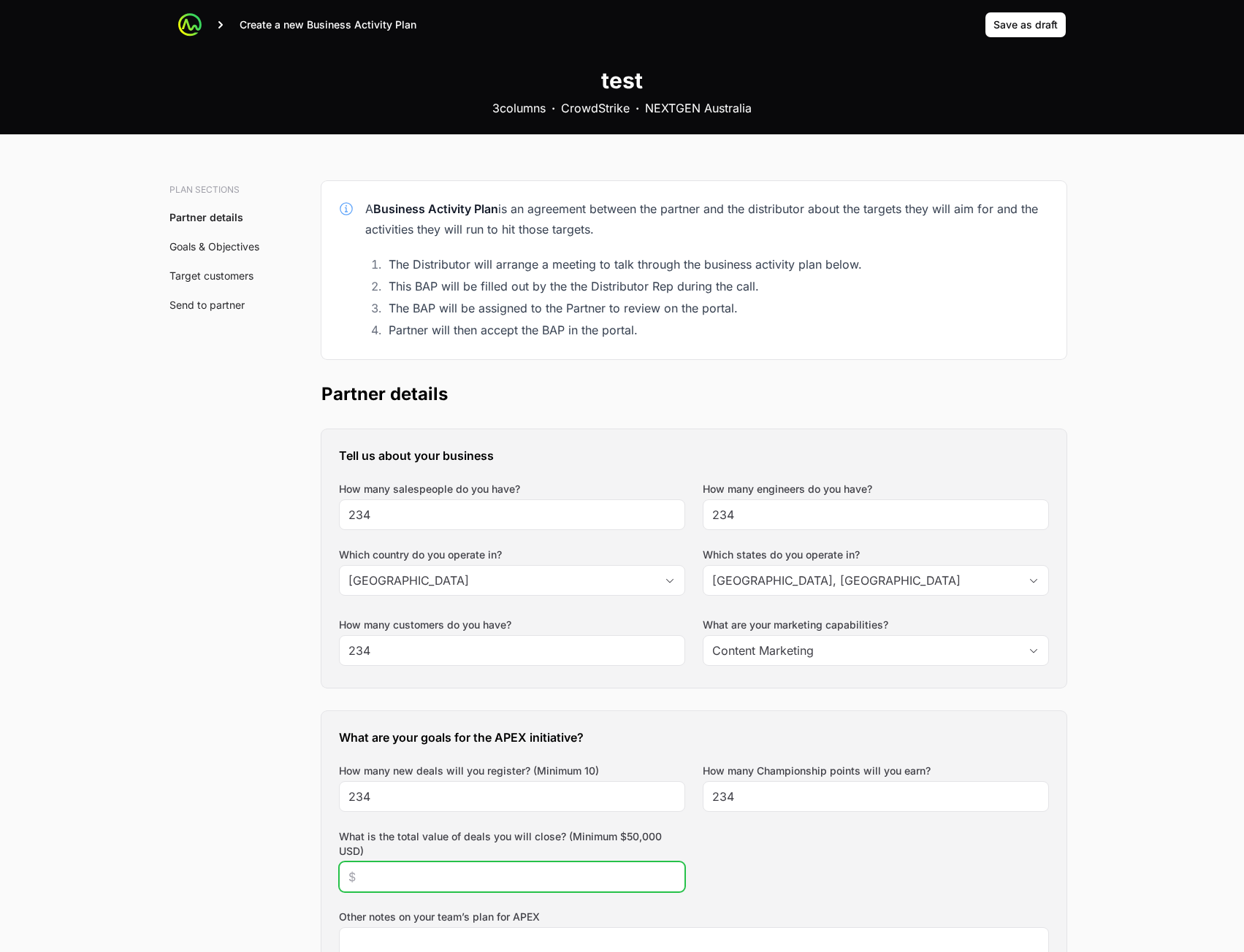
click at [489, 881] on input "What is the total value of deals you will close? (Minimum $50,000 USD)" at bounding box center [512, 877] width 327 height 17
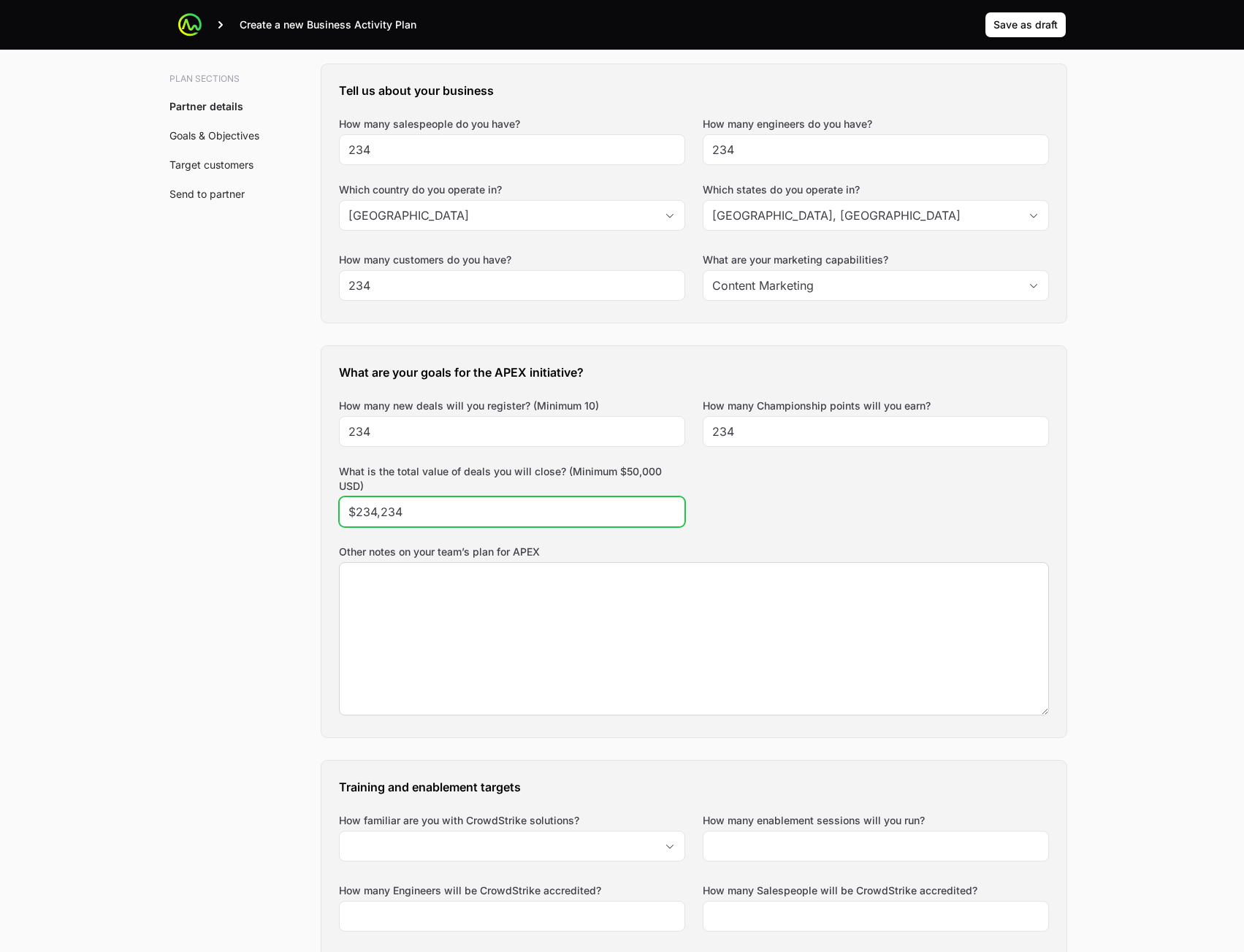
type input "$234,234"
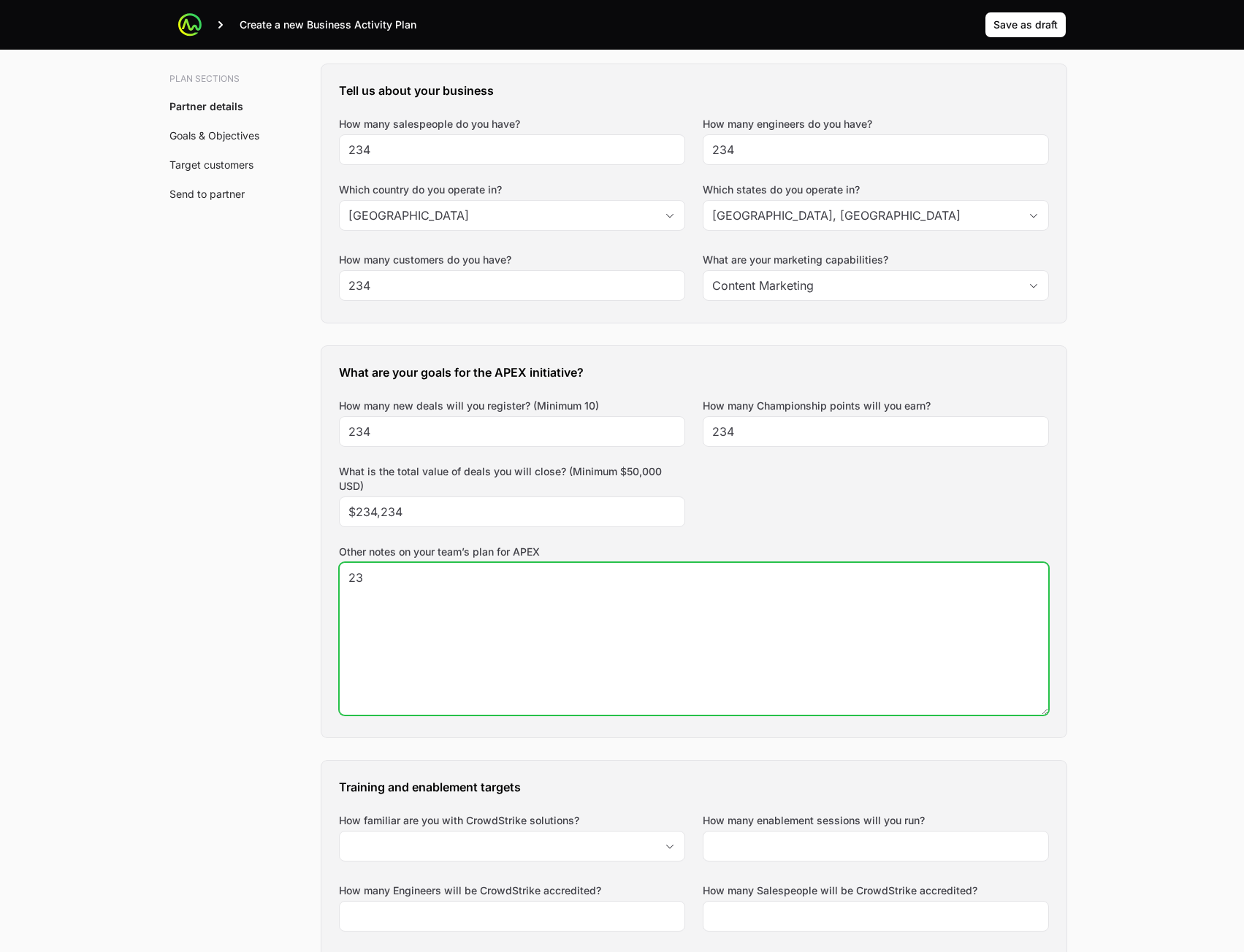
click at [622, 621] on textarea "23" at bounding box center [694, 639] width 708 height 152
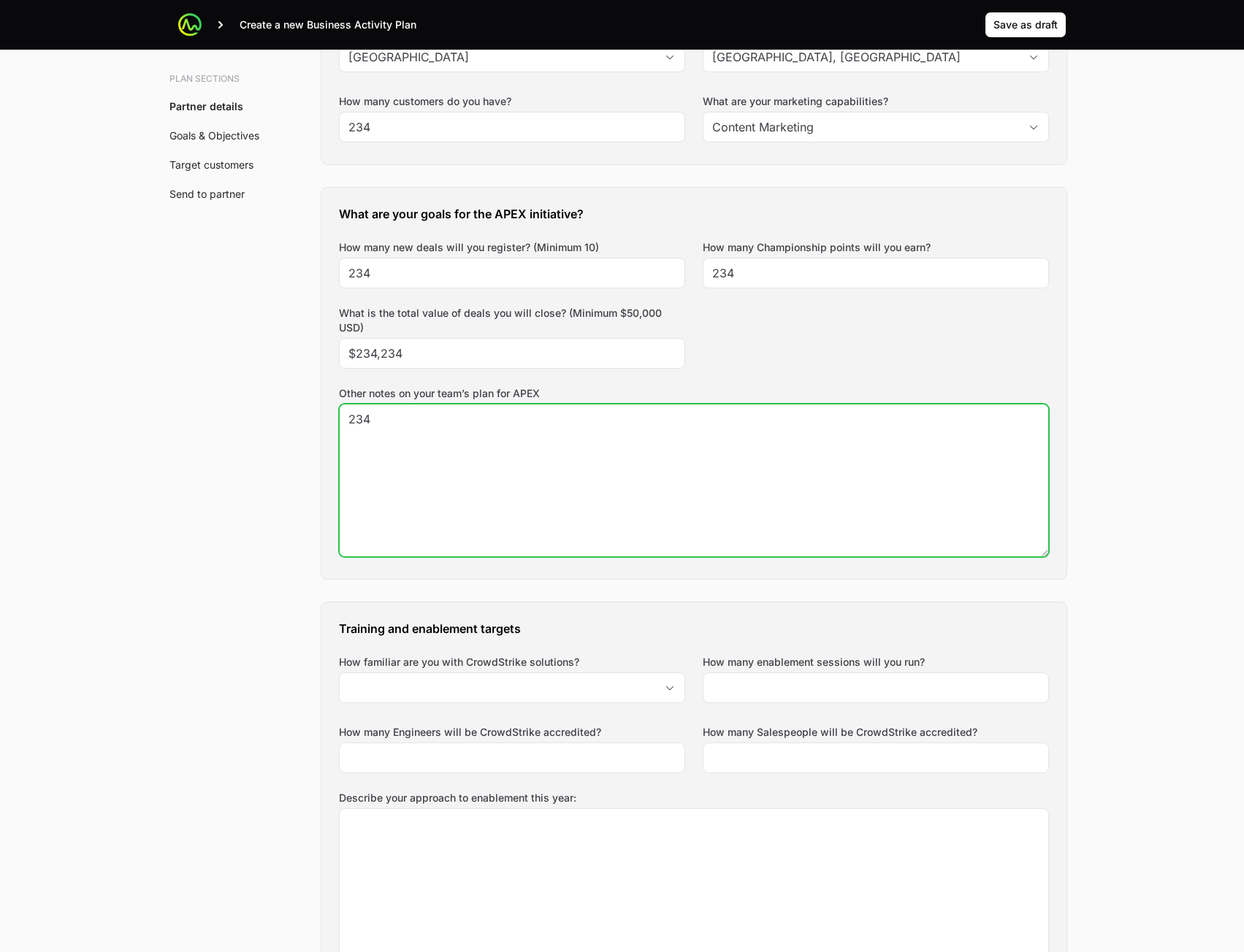
scroll to position [658, 0]
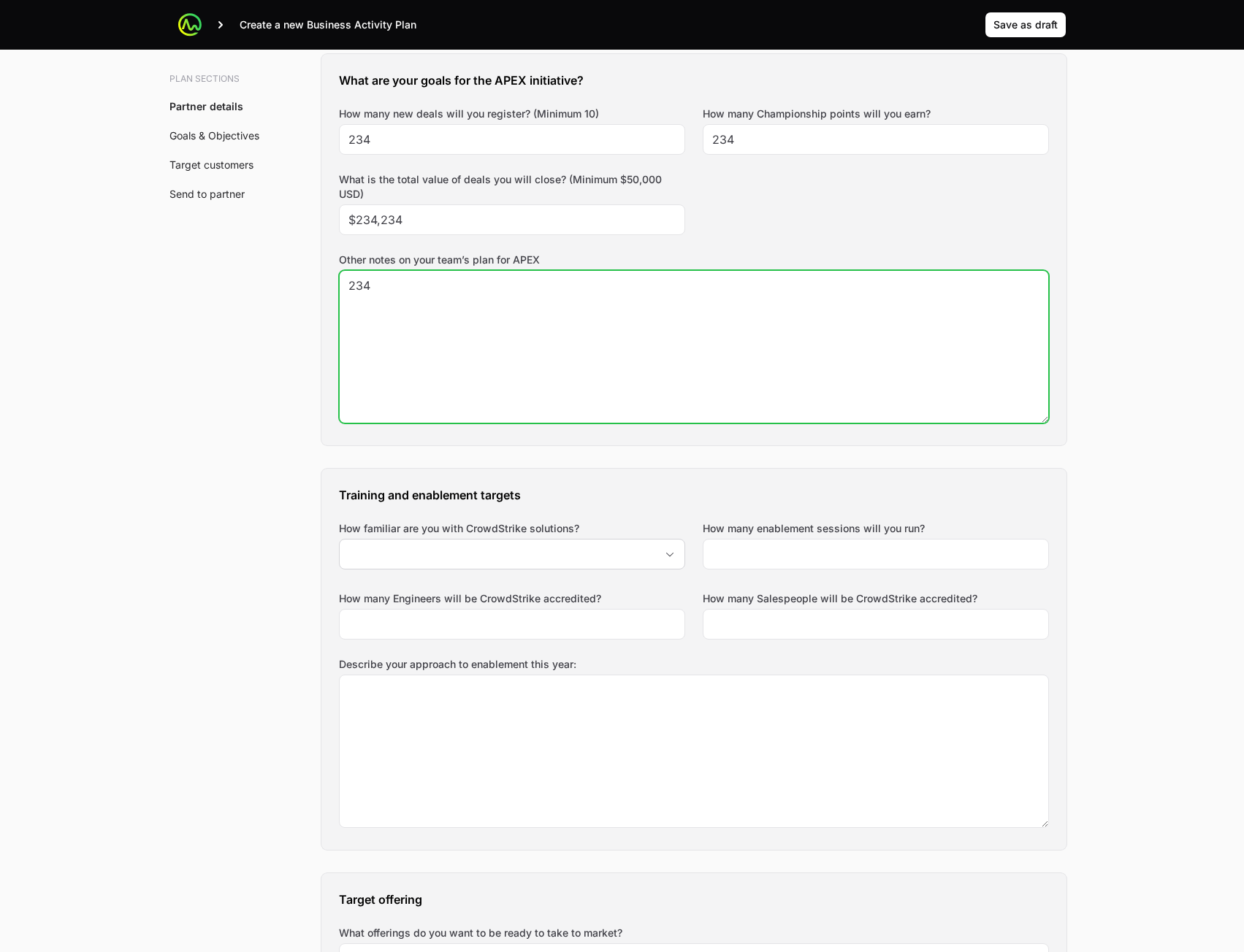
type textarea "234"
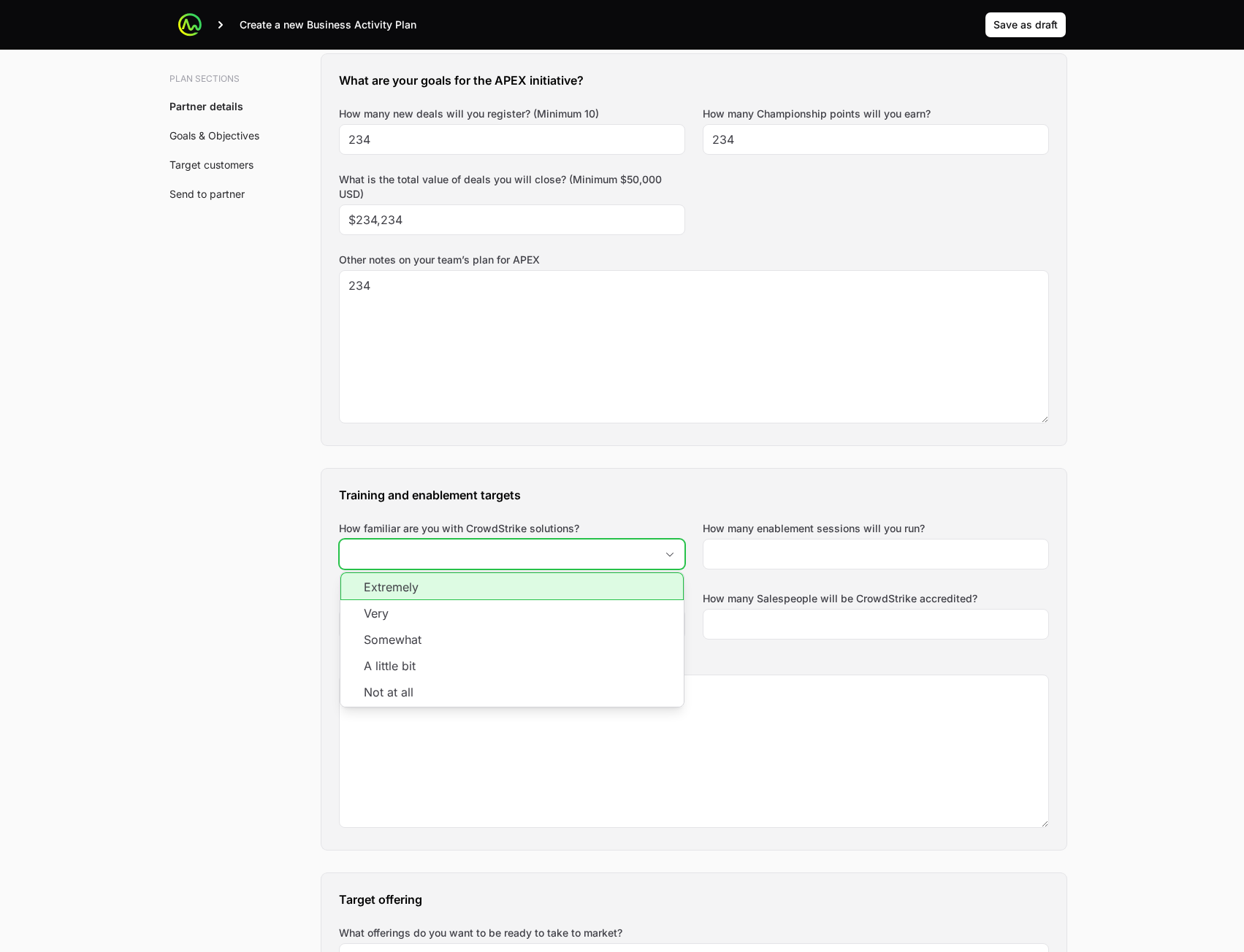
click at [542, 541] on input "How familiar are you with CrowdStrike solutions?" at bounding box center [497, 554] width 316 height 29
click at [525, 602] on li "Very" at bounding box center [512, 613] width 344 height 26
type input "Very"
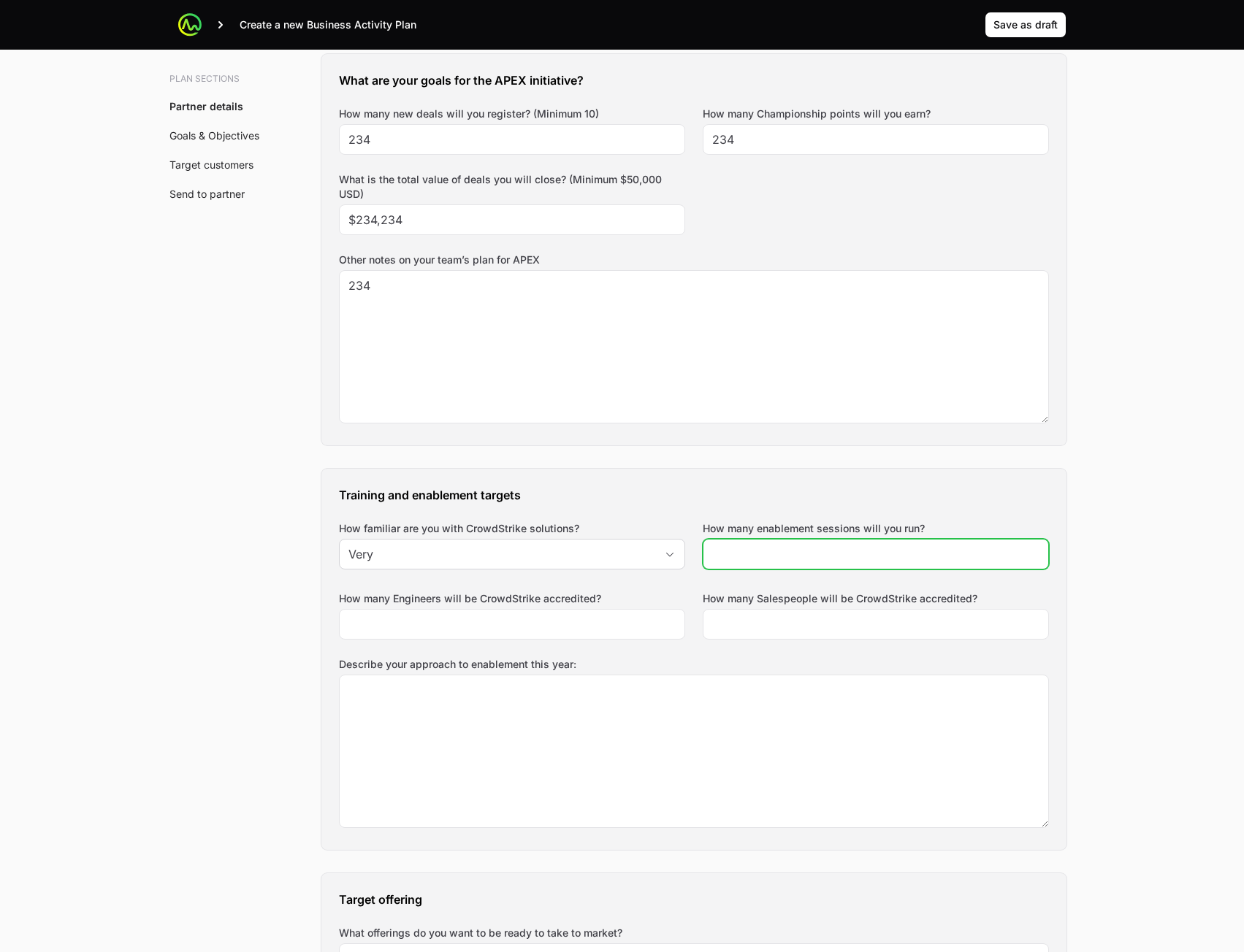
click at [804, 553] on input "How many enablement sessions will you run?" at bounding box center [876, 554] width 327 height 17
type input "234"
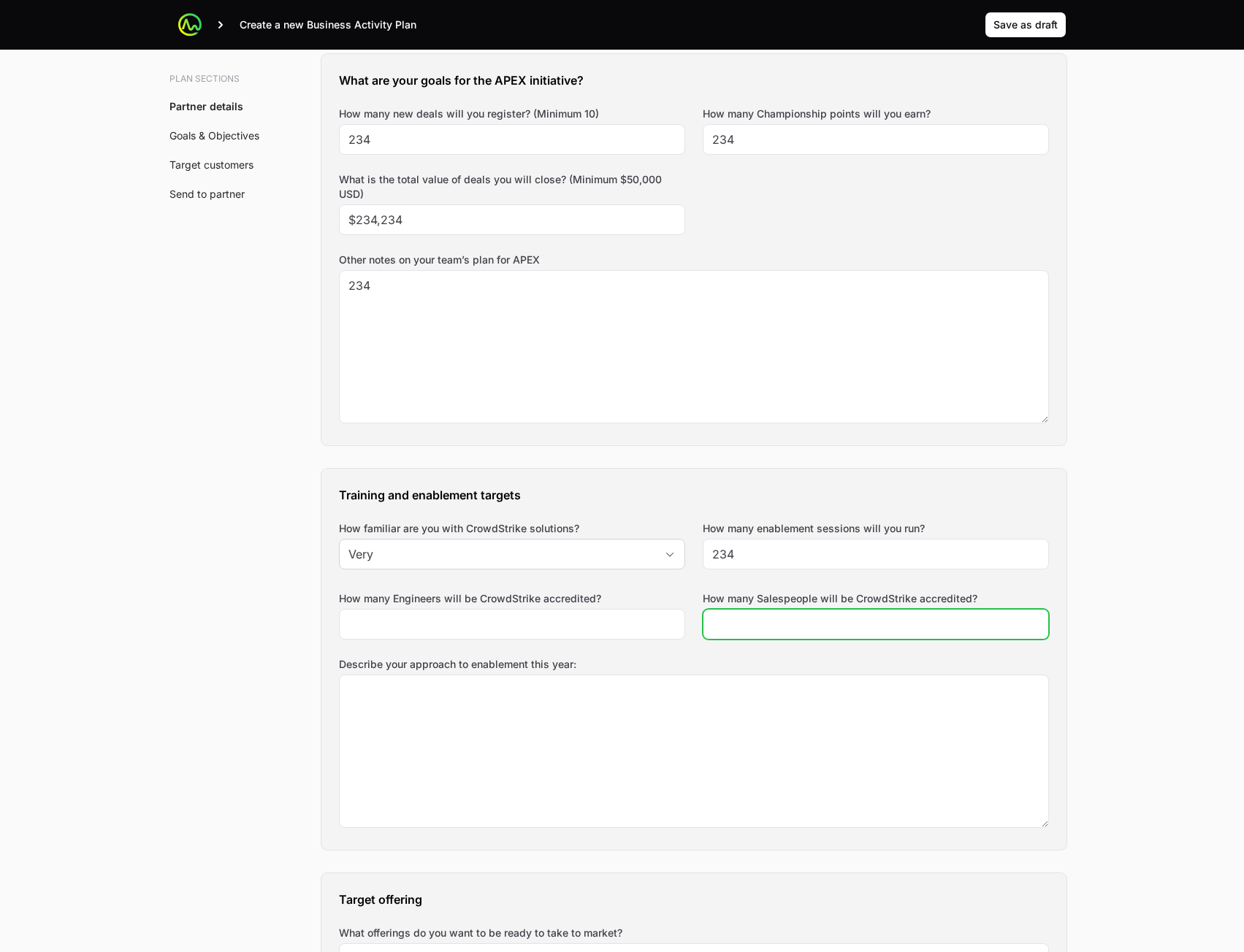
click at [766, 624] on input "How many Salespeople will be CrowdStrike accredited?" at bounding box center [876, 624] width 327 height 17
type input "23"
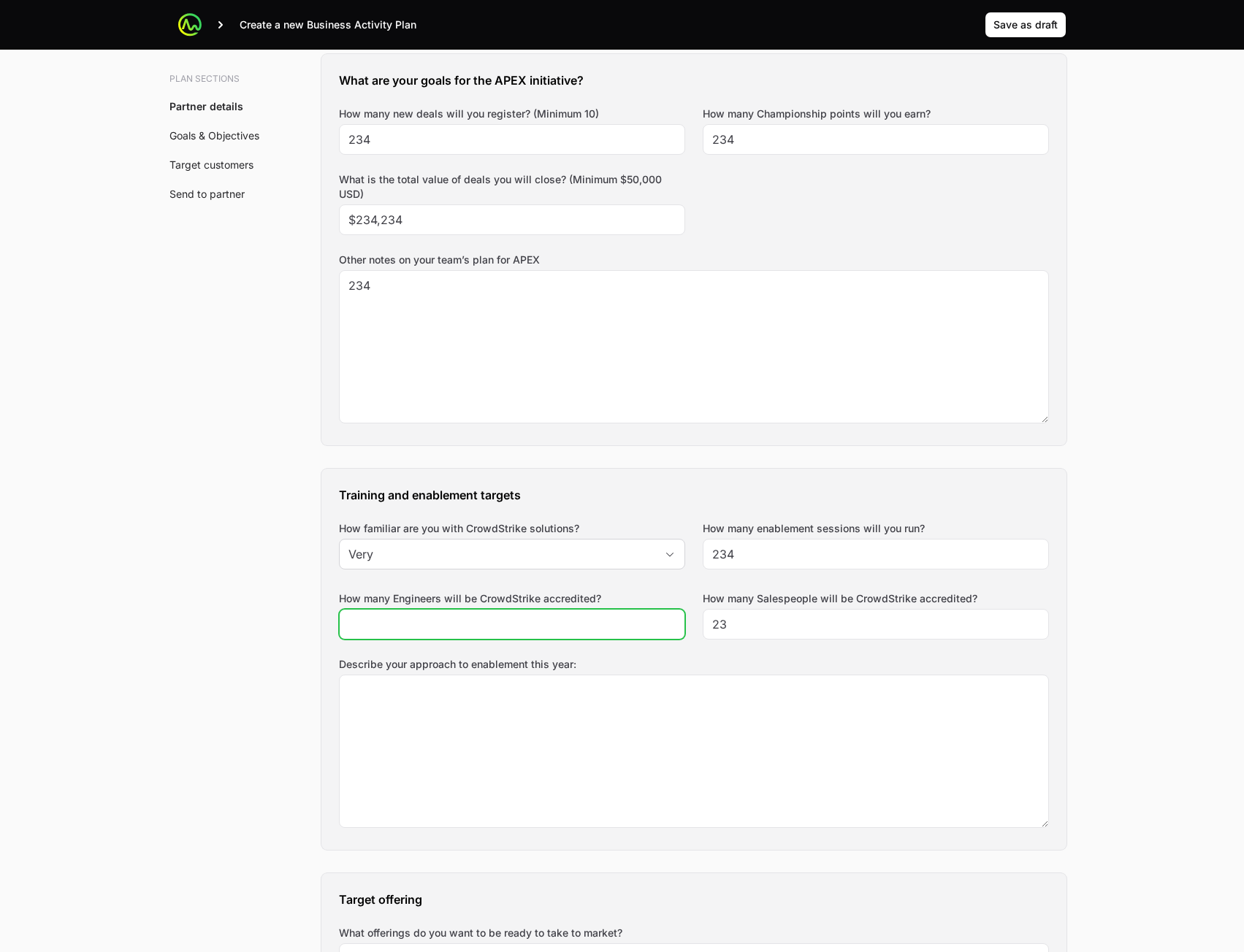
click at [634, 637] on div at bounding box center [512, 624] width 347 height 31
click at [625, 627] on input "How many Engineers will be CrowdStrike accredited?" at bounding box center [512, 624] width 327 height 17
type input "234"
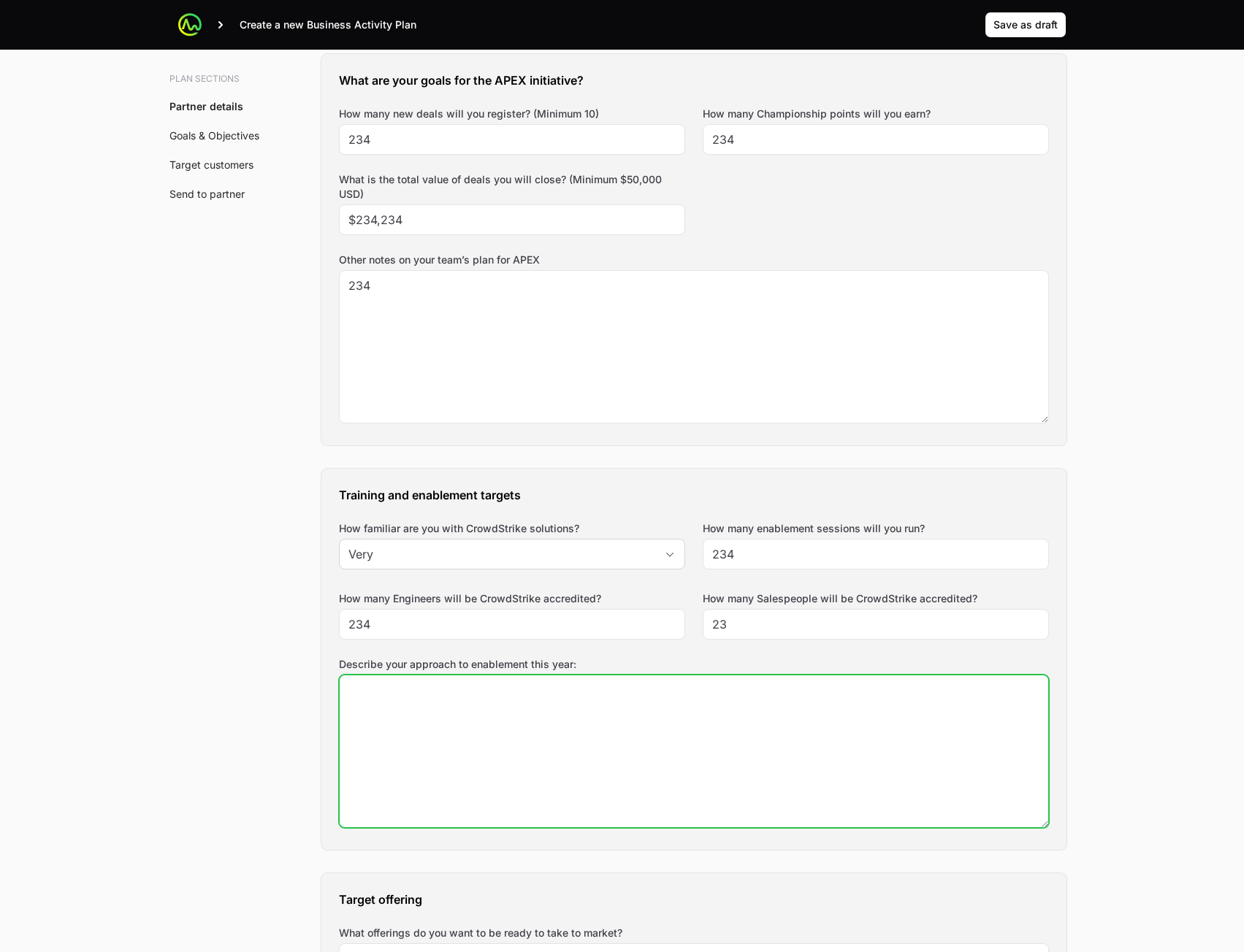
click at [617, 697] on textarea "Describe your approach to enablement this year:" at bounding box center [694, 752] width 708 height 152
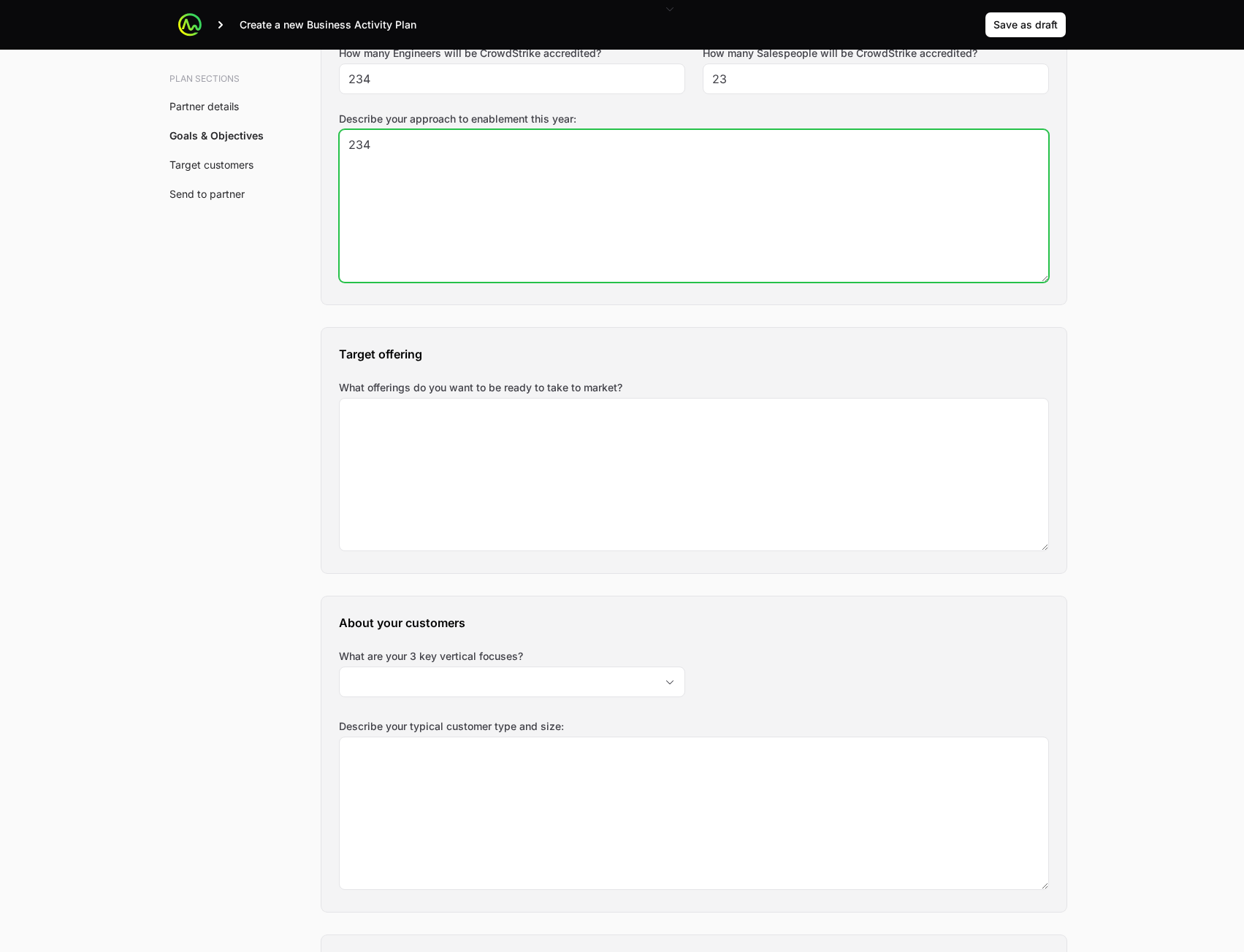
scroll to position [1314, 0]
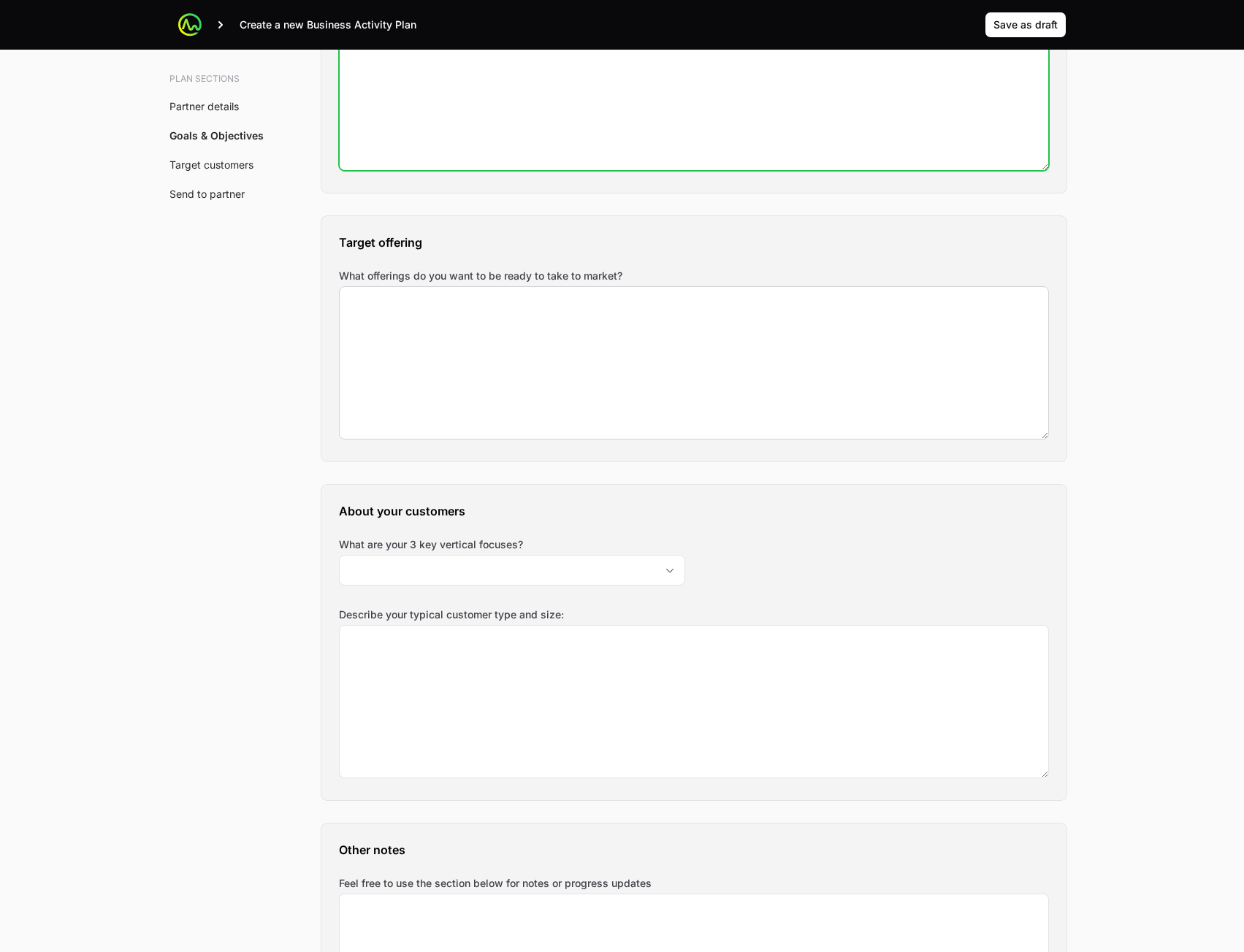
type textarea "234"
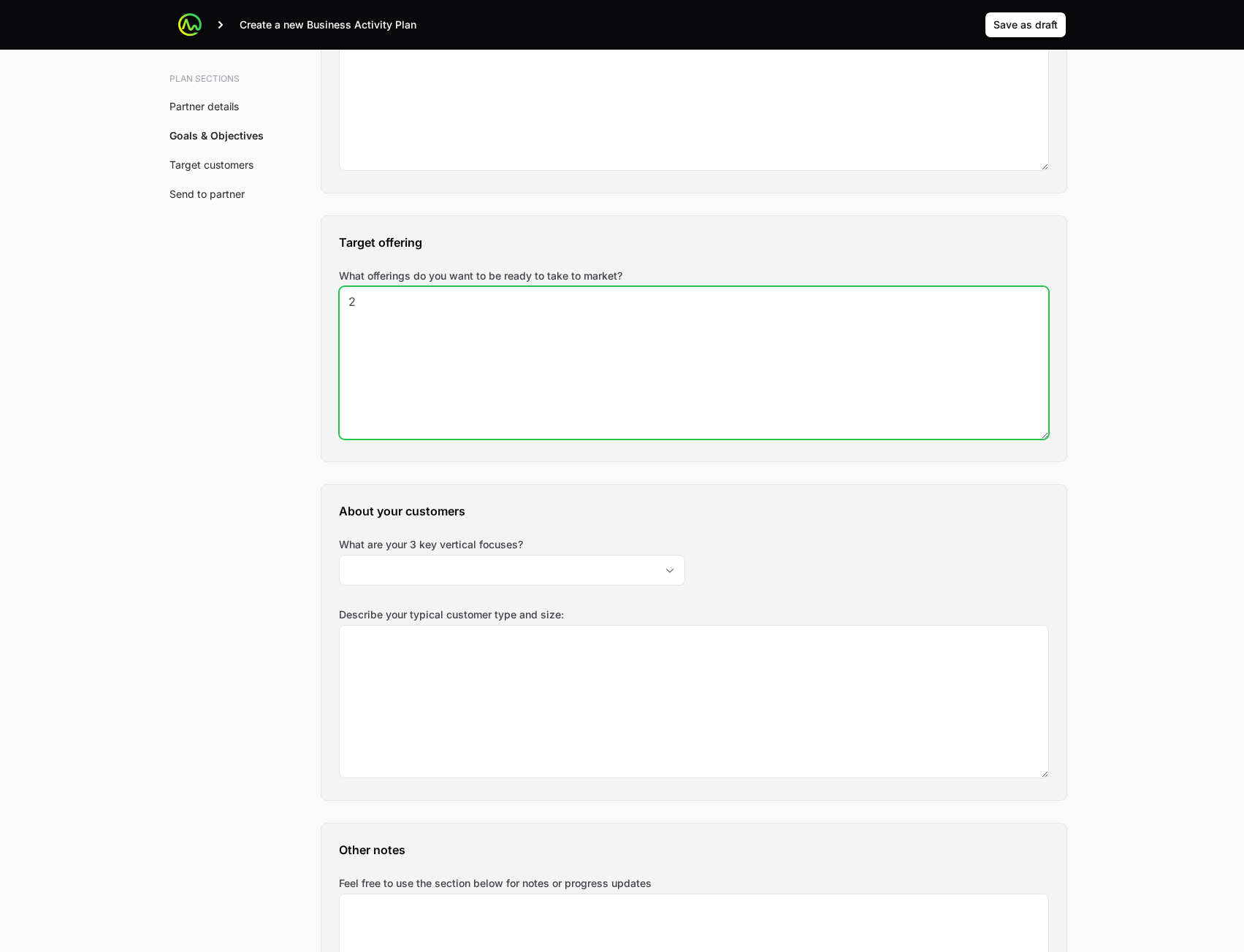
click at [644, 408] on textarea "2" at bounding box center [694, 363] width 708 height 152
type textarea "234"
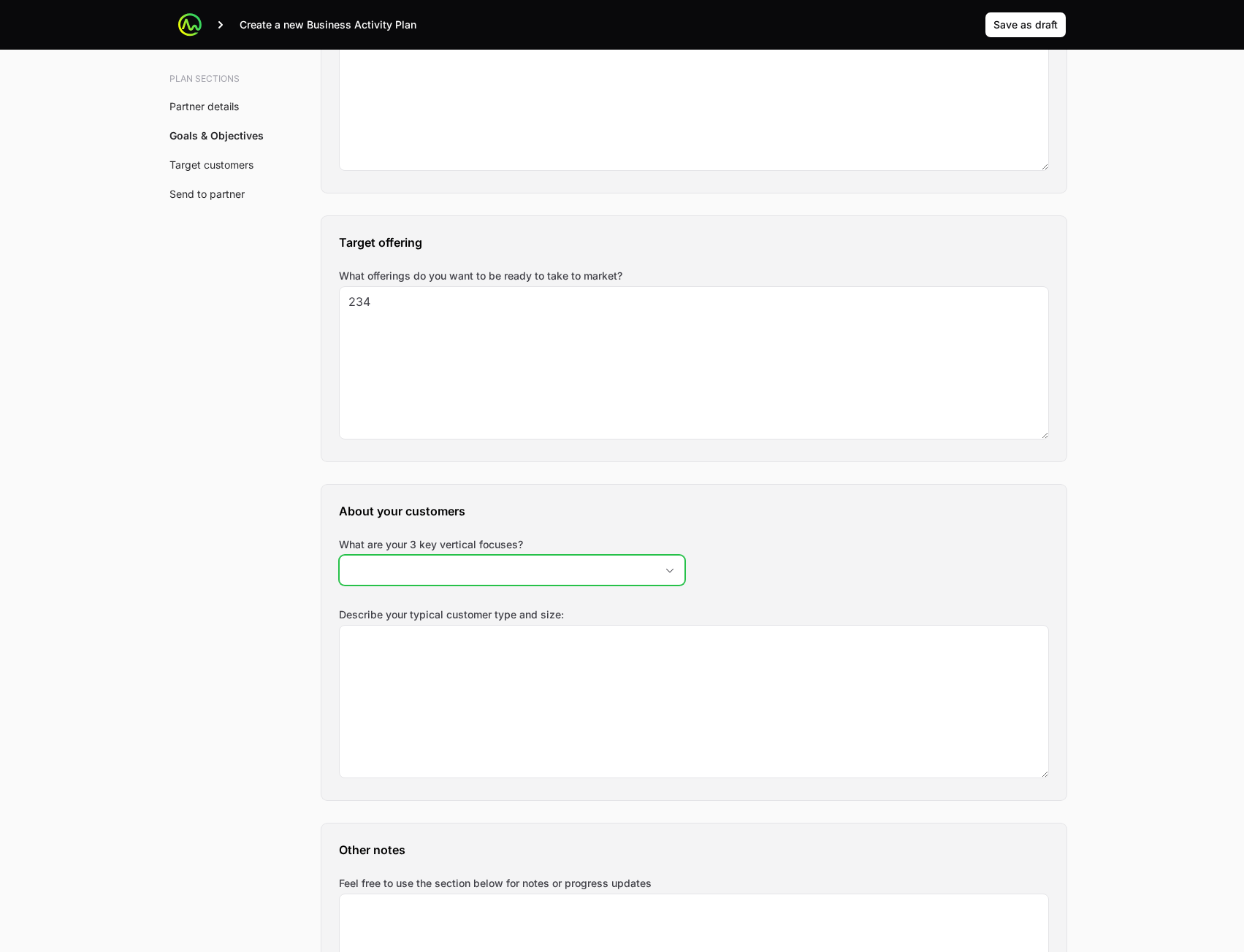
click at [577, 573] on input "What are your 3 key vertical focuses?" at bounding box center [497, 570] width 316 height 29
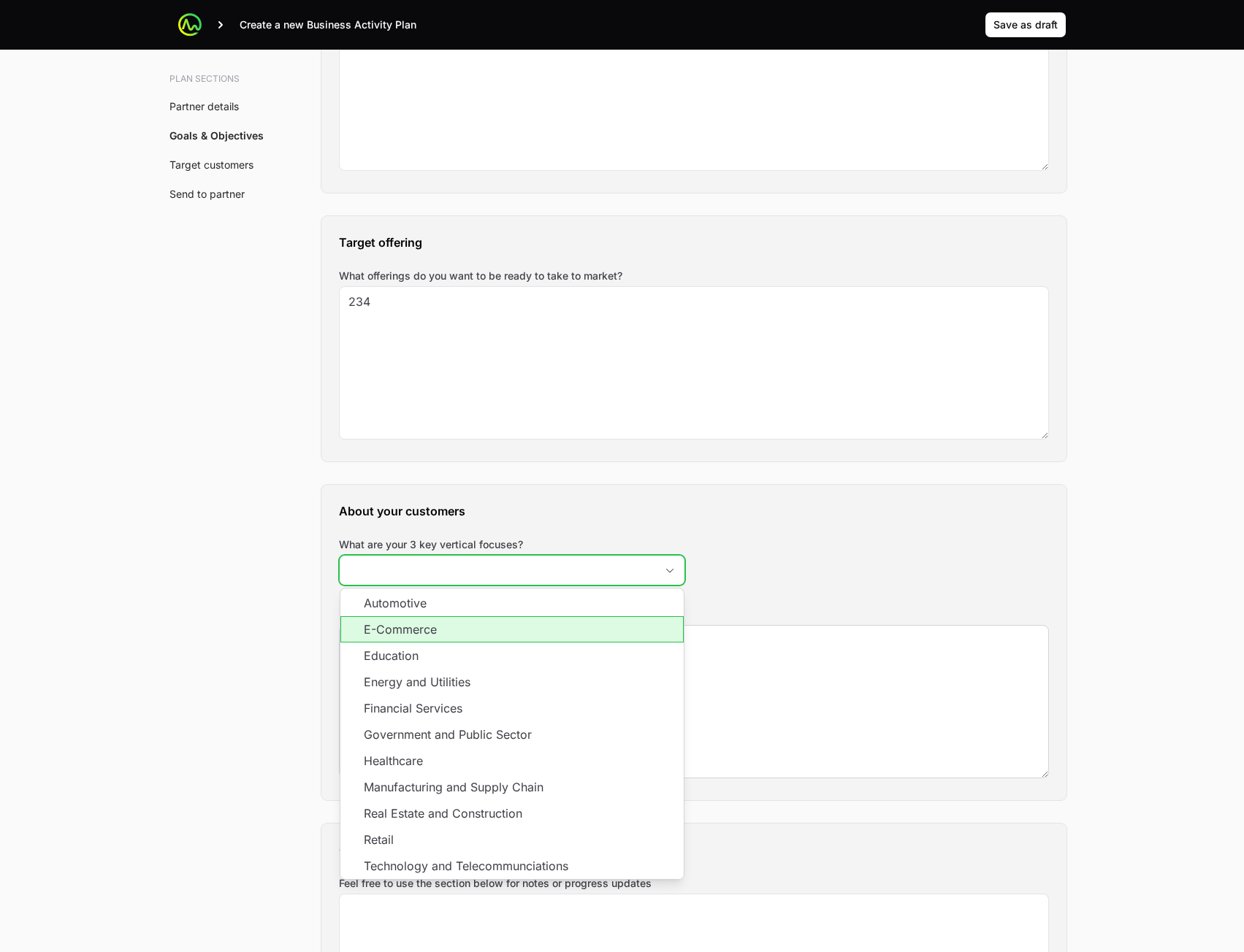
click at [549, 643] on ul "Automotive E-Commerce Education Energy and Utilities Financial Services Governm…" at bounding box center [512, 747] width 344 height 319
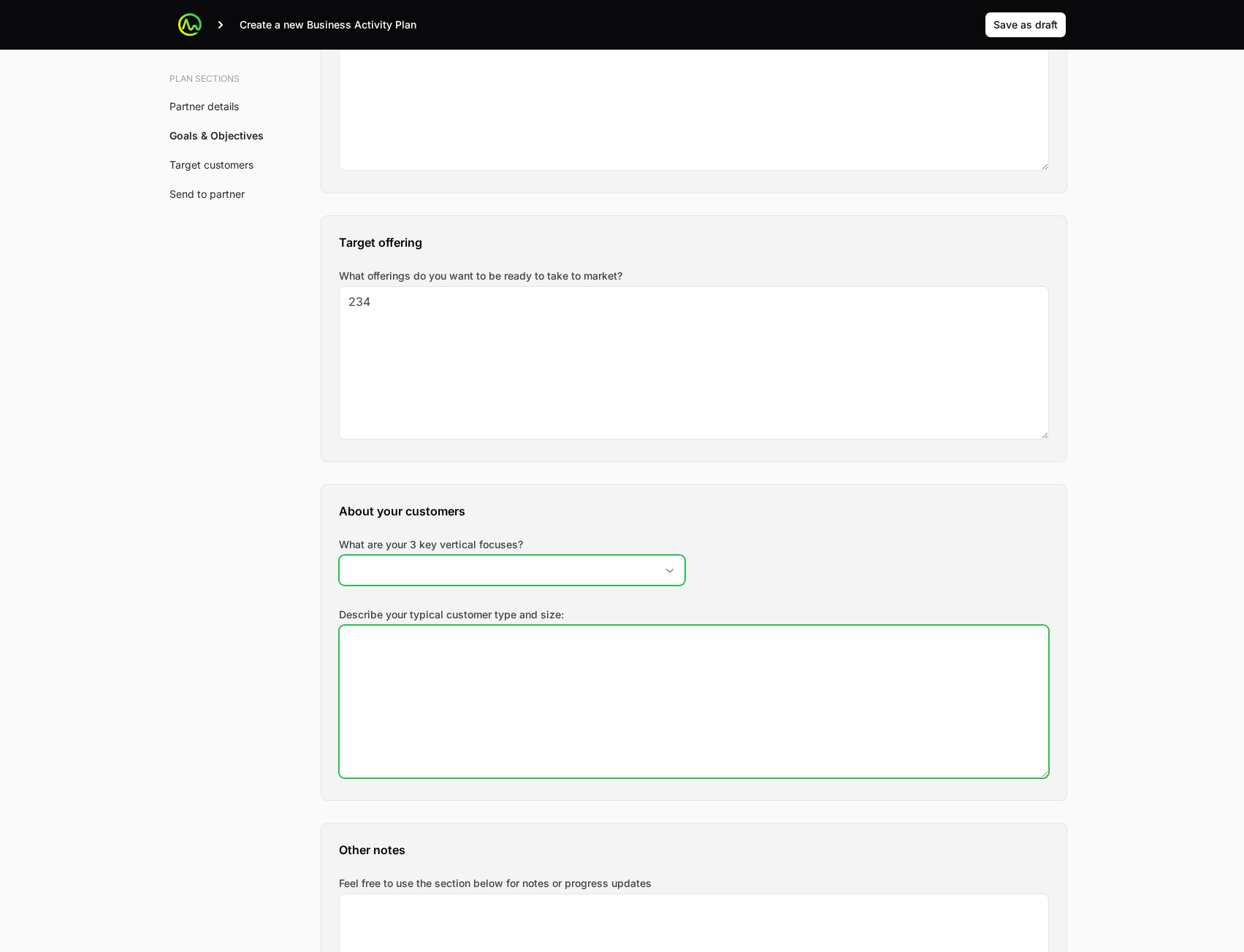
click at [756, 694] on textarea "Describe your typical customer type and size:" at bounding box center [694, 702] width 708 height 152
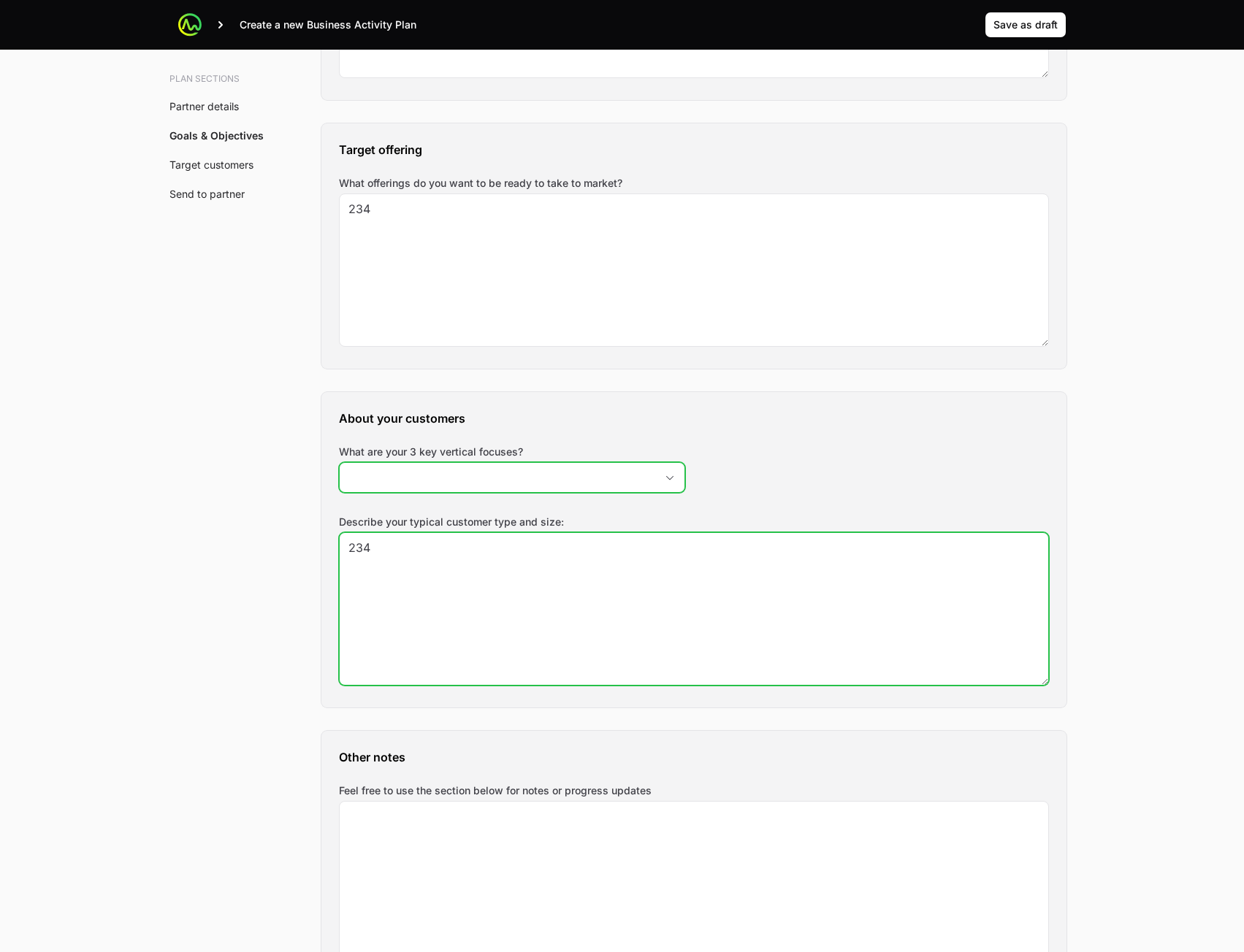
scroll to position [1460, 0]
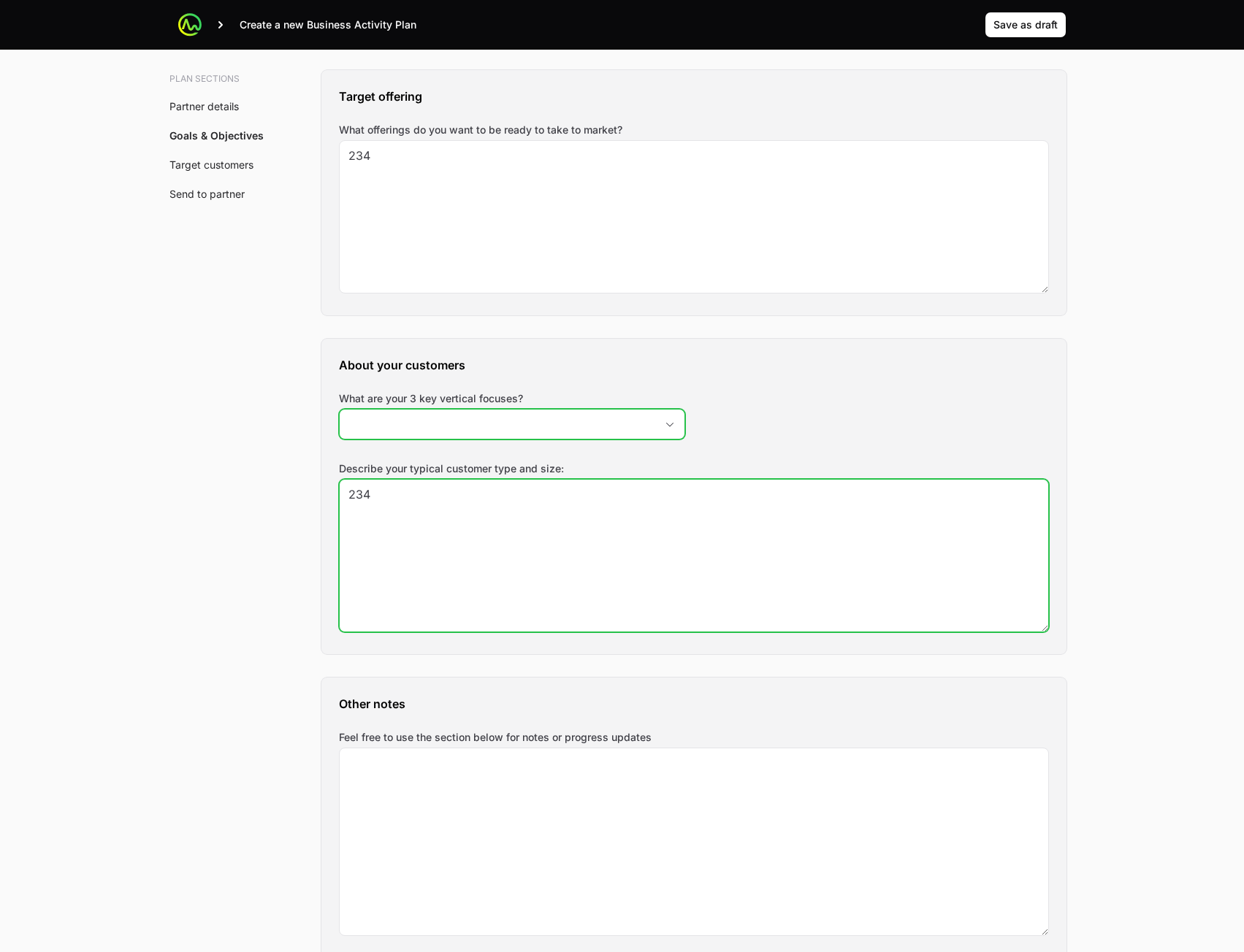
type textarea "234"
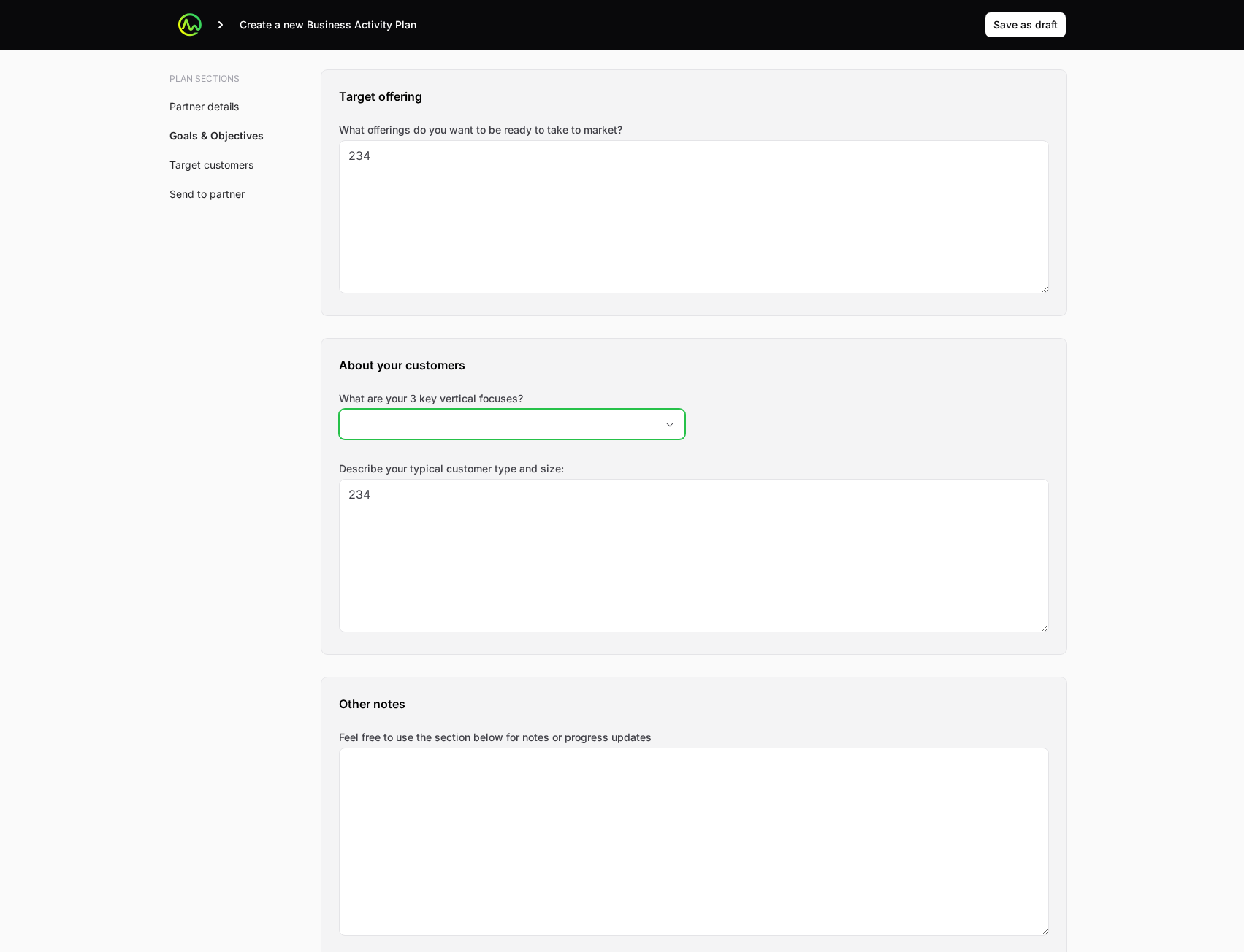
click at [608, 446] on div "About your customers What are your 3 key vertical focuses? Describe your typica…" at bounding box center [694, 496] width 745 height 316
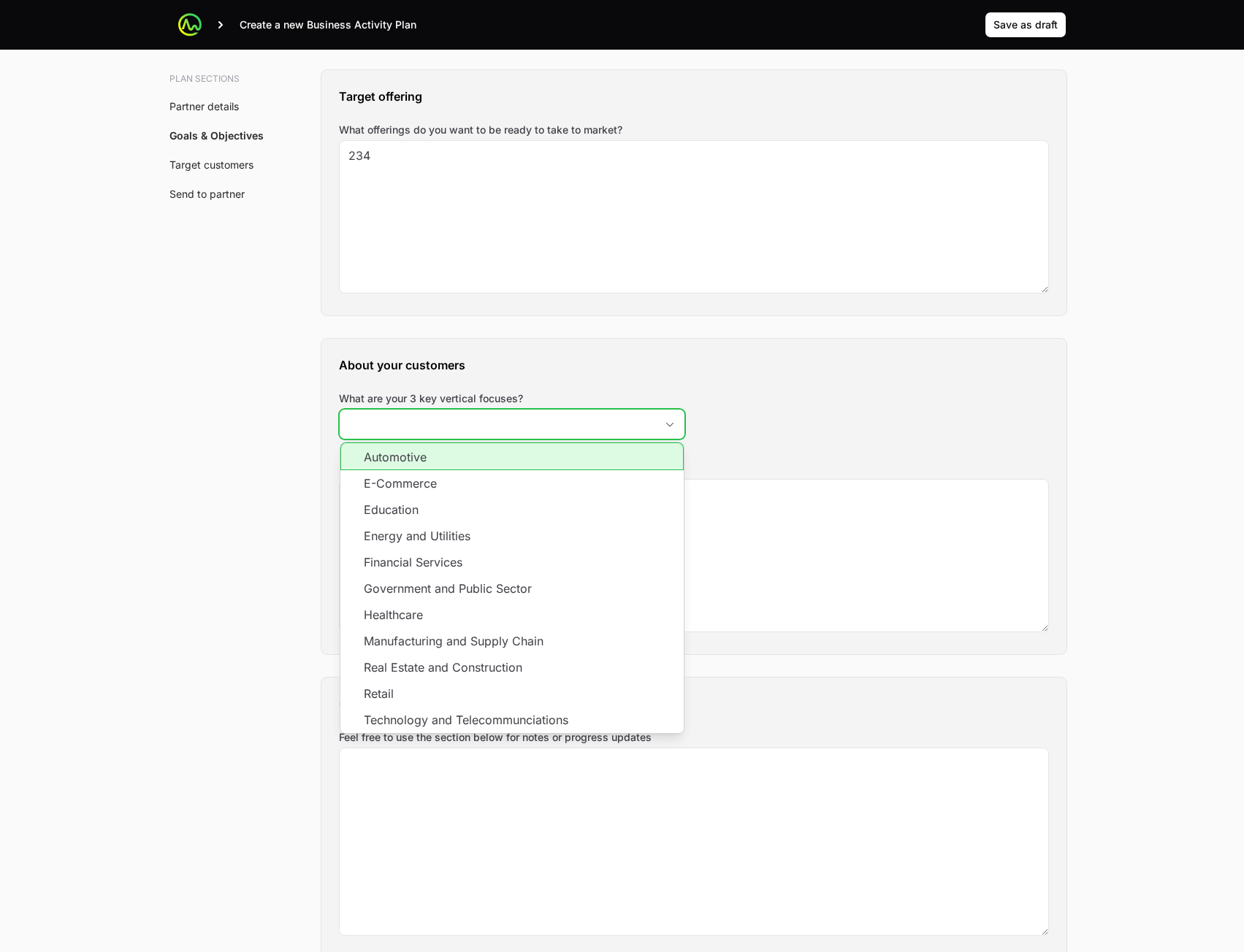
click at [611, 423] on input "What are your 3 key vertical focuses?" at bounding box center [497, 424] width 316 height 29
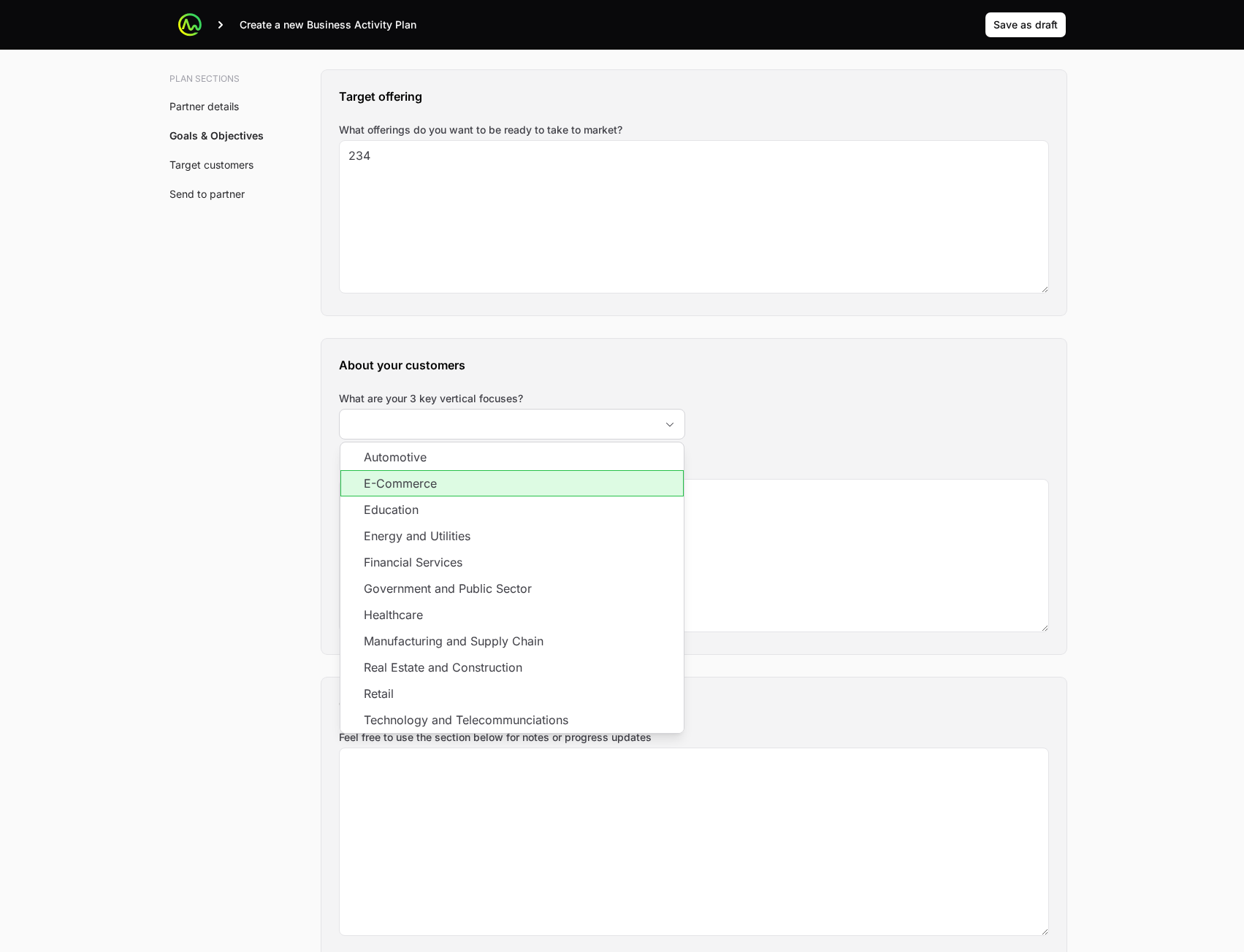
click at [558, 486] on li "E-Commerce" at bounding box center [512, 483] width 344 height 26
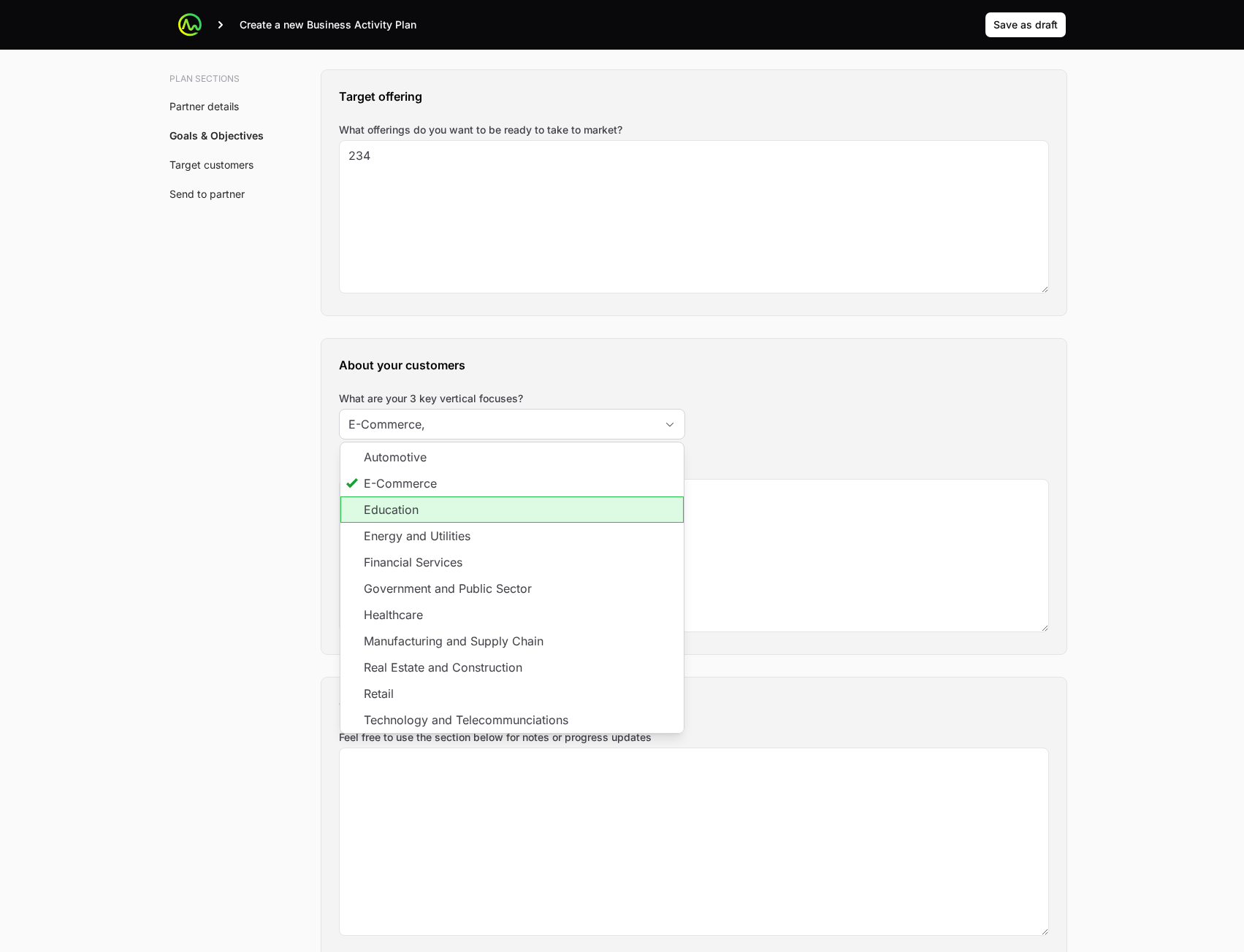
click at [544, 520] on li "Education" at bounding box center [512, 509] width 344 height 26
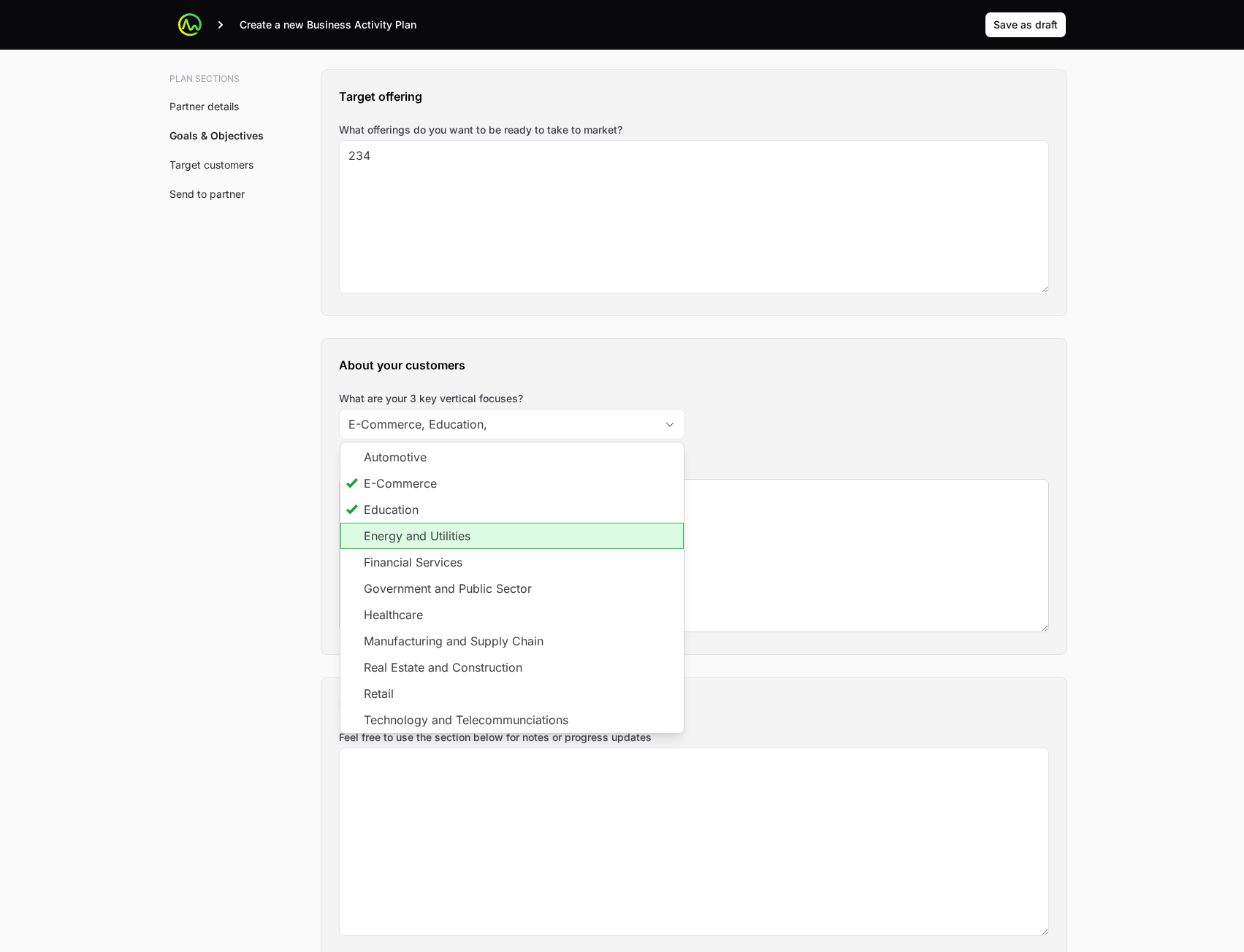
click at [537, 545] on li "Energy and Utilities" at bounding box center [512, 536] width 344 height 26
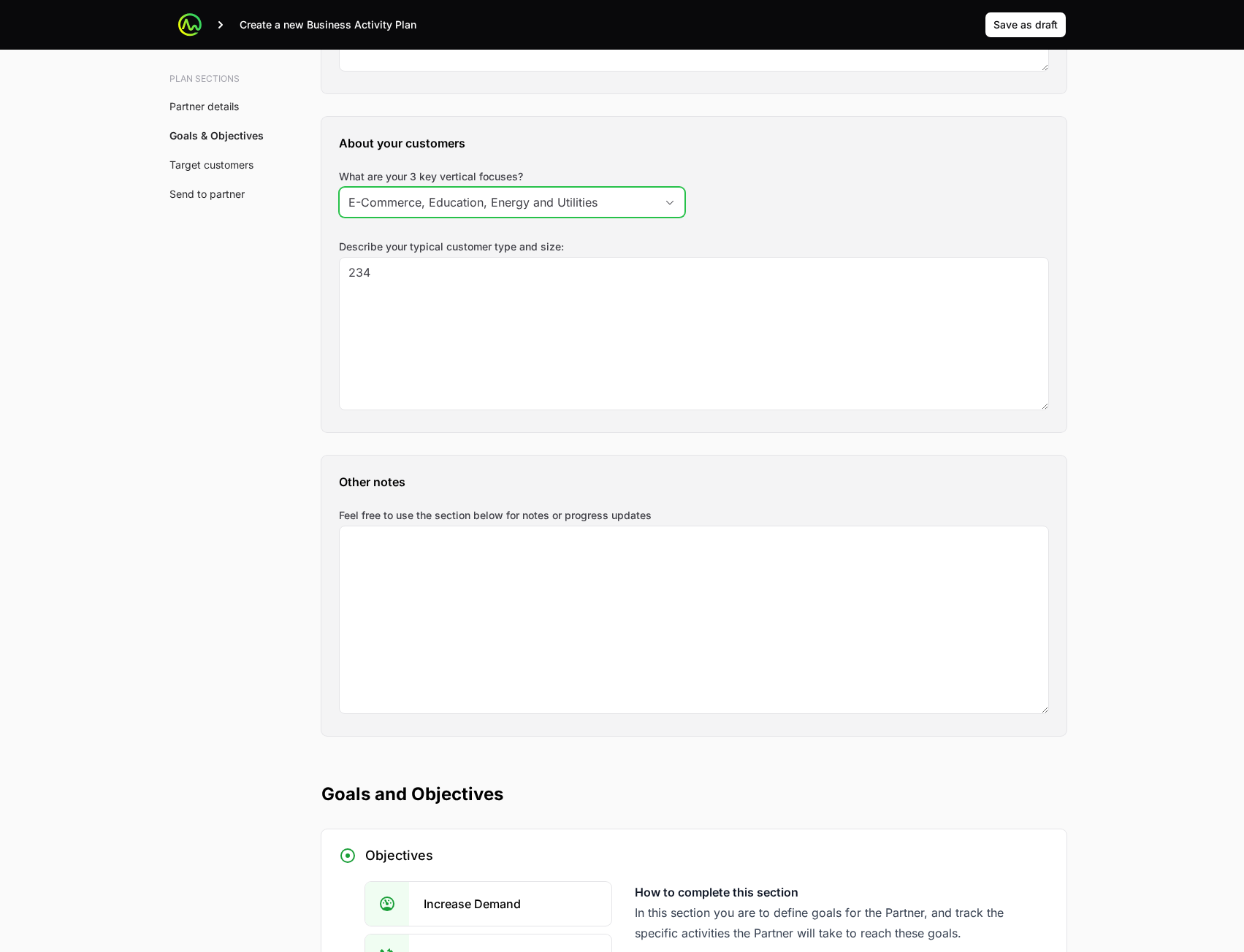
scroll to position [1899, 0]
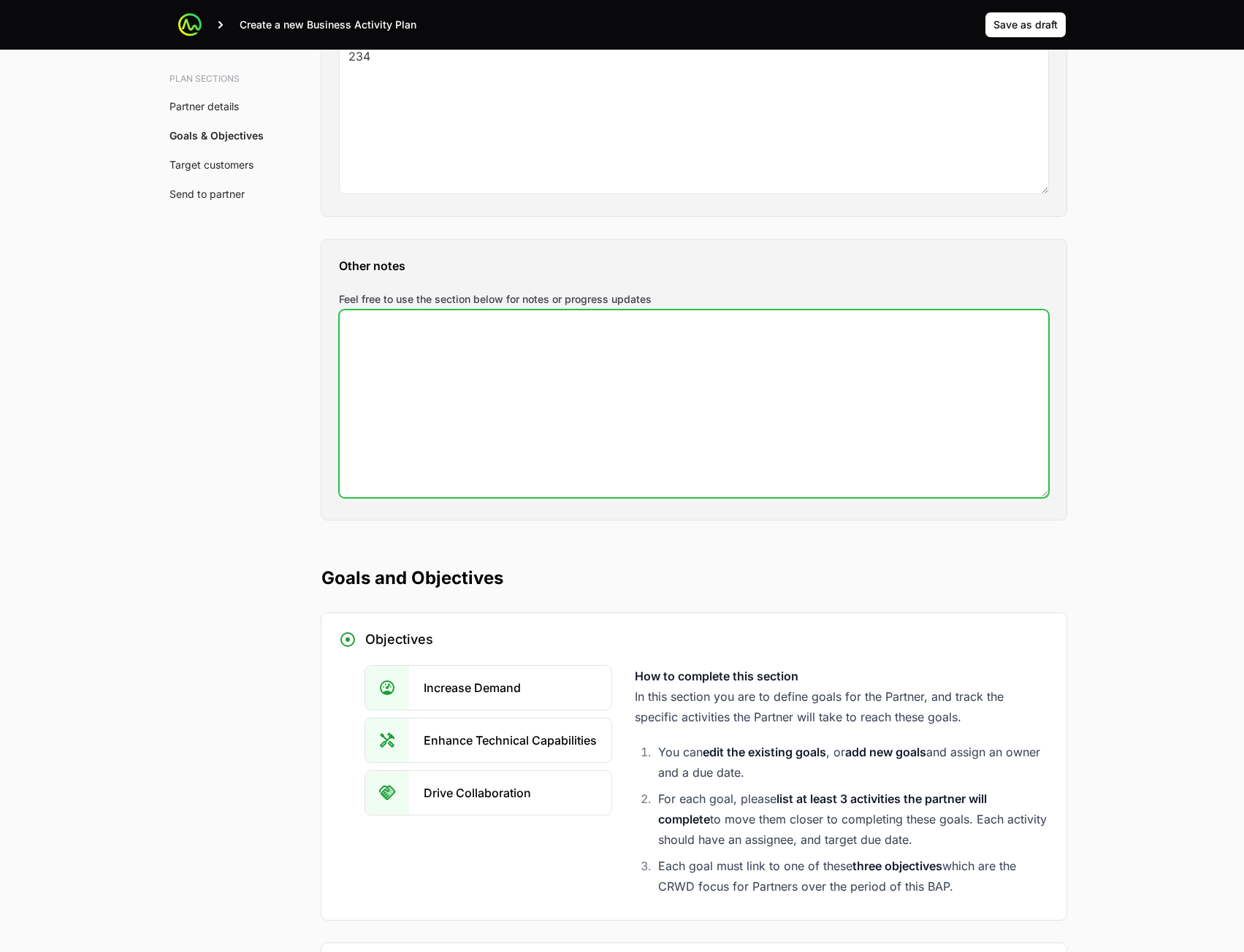
type input "E-Commerce, Education, Energy and Utilities"
click at [600, 428] on textarea "Feel free to use the section below for notes or progress updates" at bounding box center [694, 404] width 708 height 187
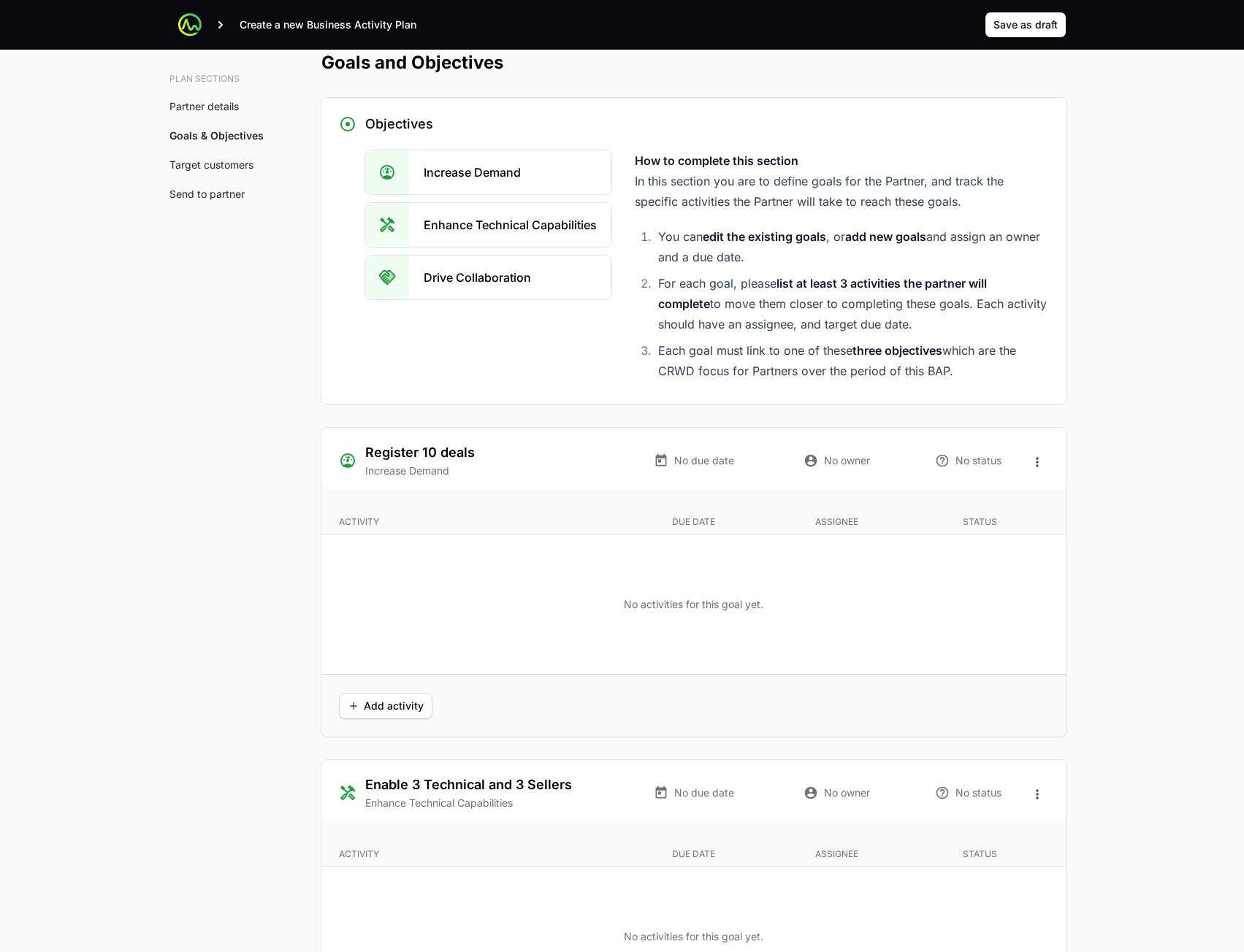
scroll to position [2482, 0]
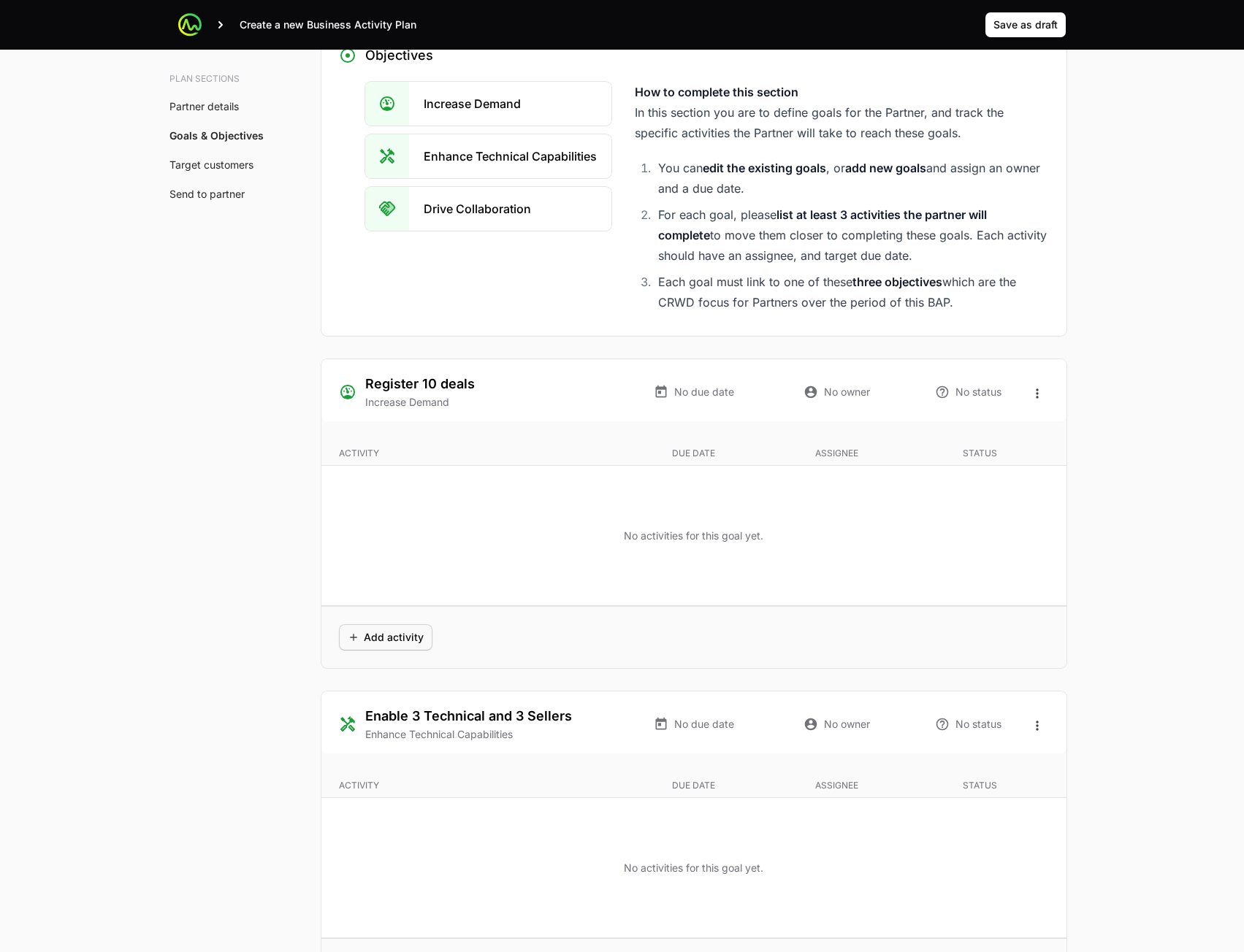
type textarea "dfs"
click at [410, 636] on span "Add activity" at bounding box center [386, 637] width 76 height 17
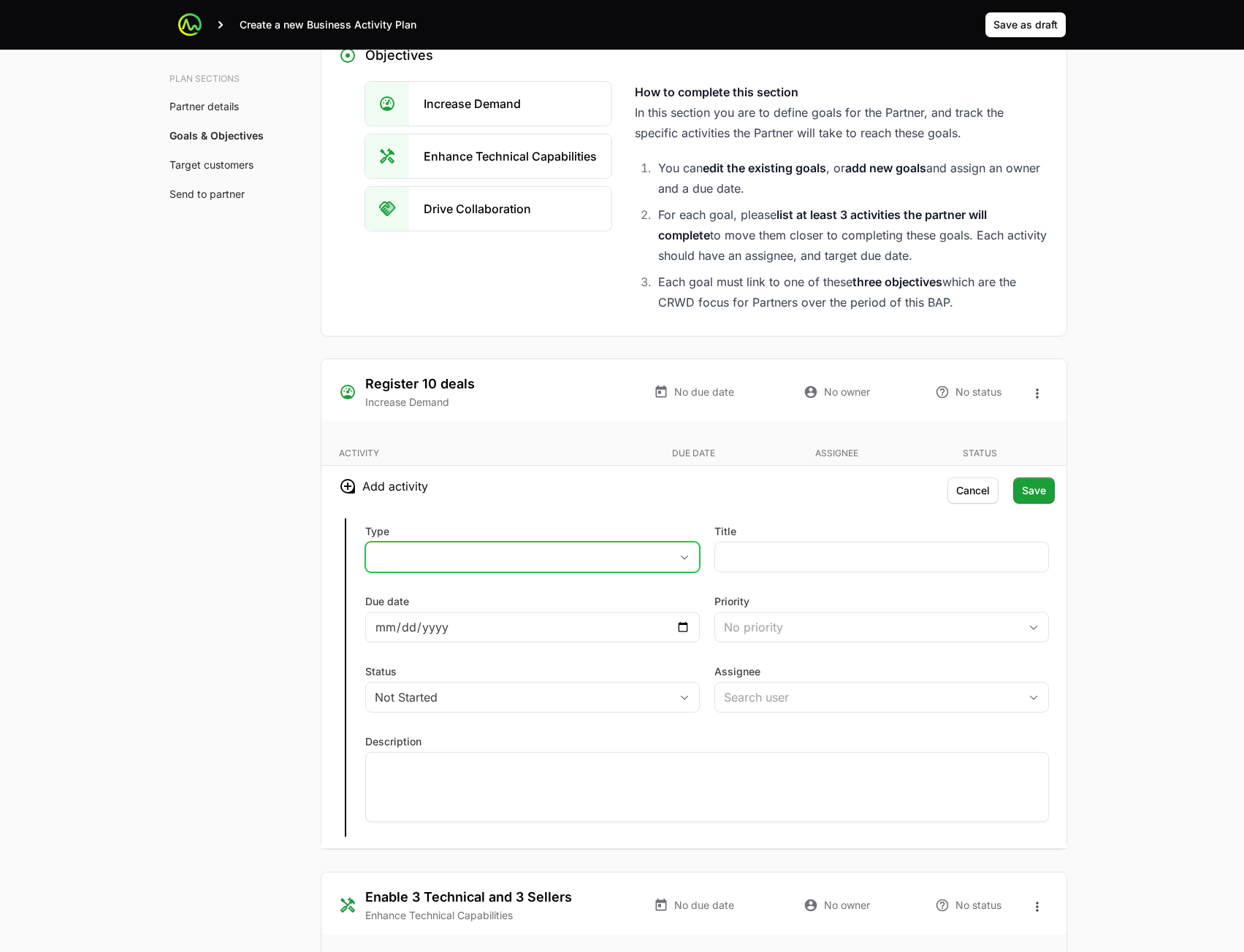
click at [527, 563] on button "placeholder" at bounding box center [533, 557] width 333 height 29
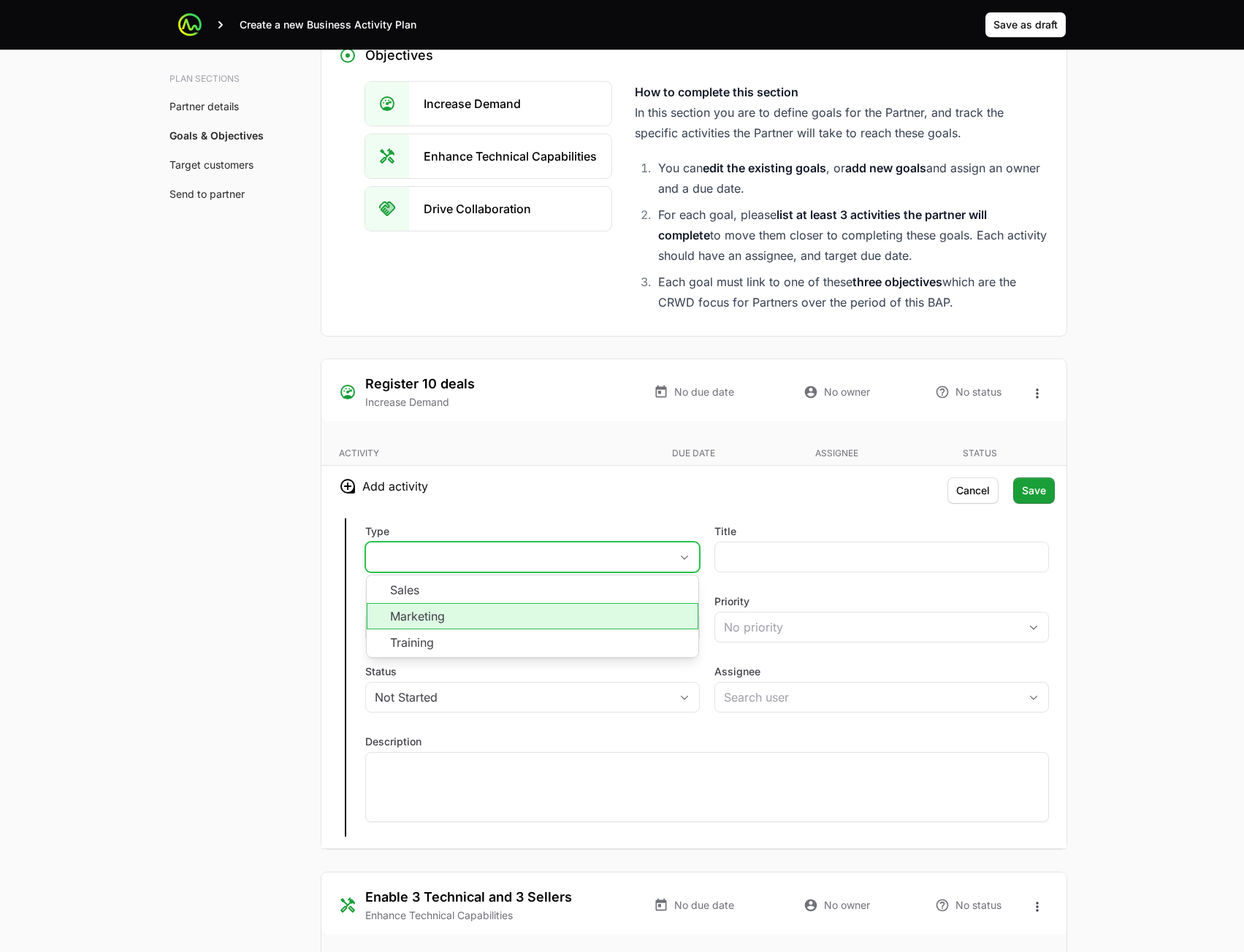
click at [539, 612] on li "Marketing" at bounding box center [533, 616] width 332 height 26
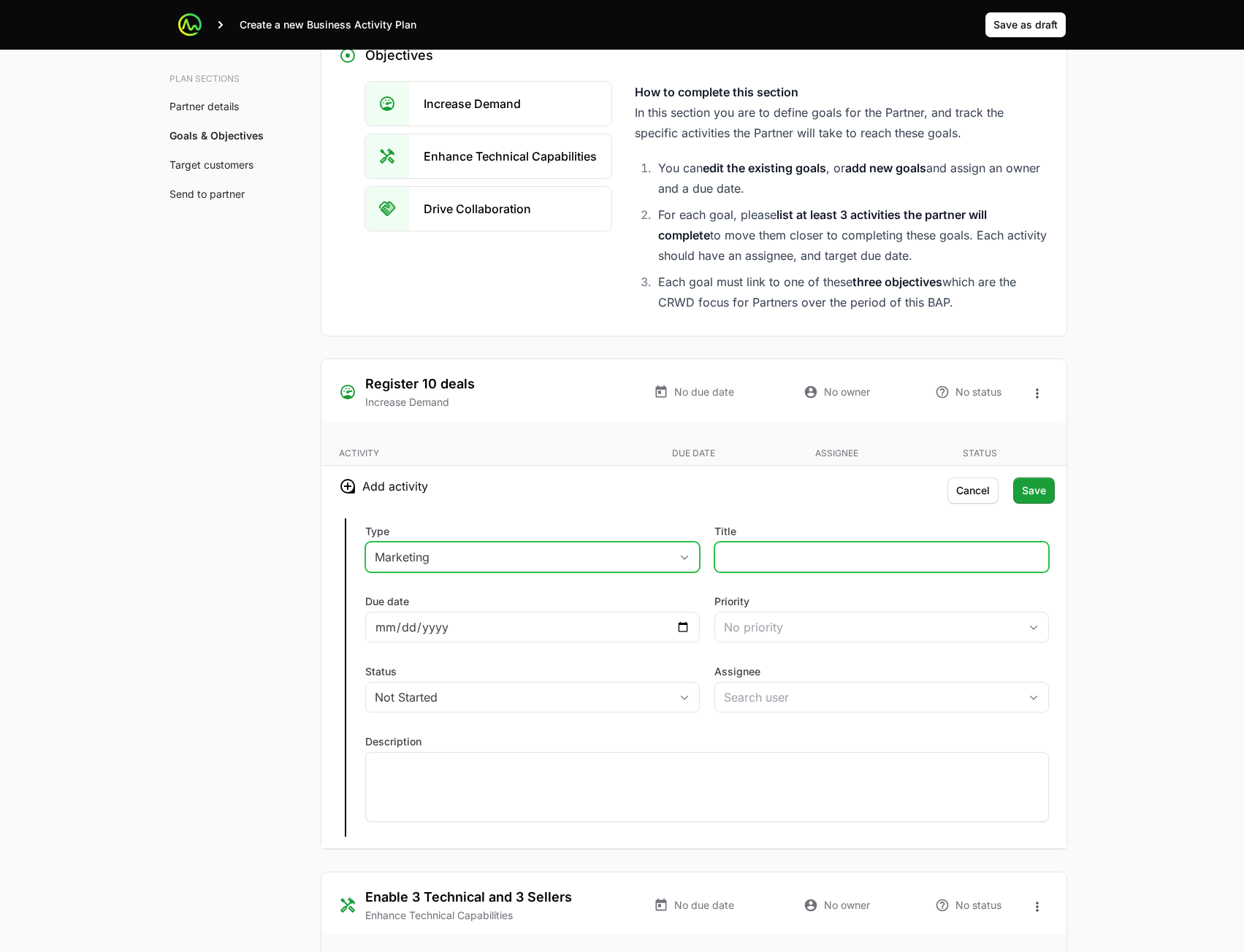
click at [809, 559] on input "Title" at bounding box center [882, 557] width 316 height 17
type input "543"
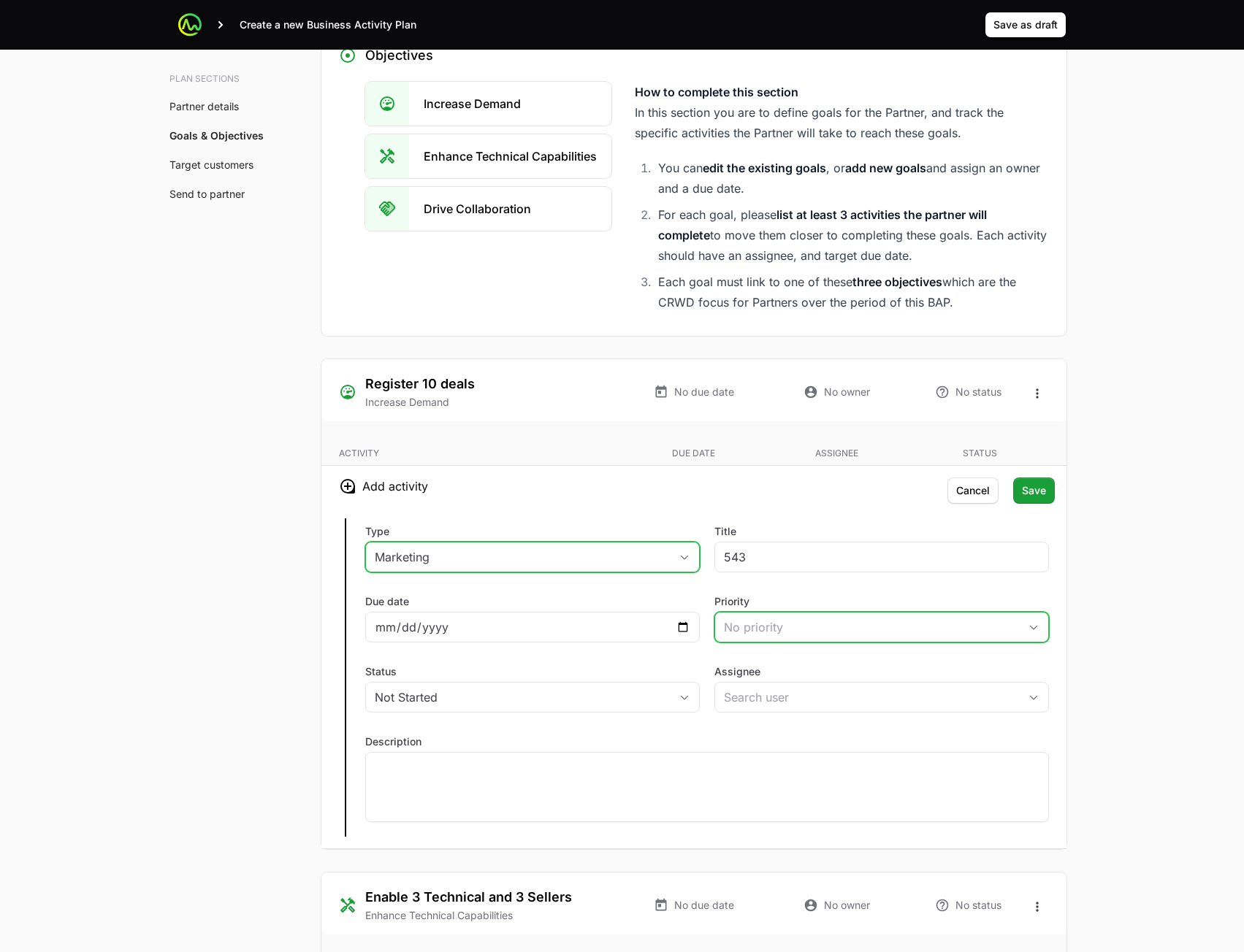
click at [759, 633] on div "No priority" at bounding box center [872, 627] width 295 height 17
click at [762, 683] on li "High" at bounding box center [882, 686] width 332 height 26
click at [680, 625] on input "Due date" at bounding box center [532, 627] width 316 height 17
type input "[DATE]"
click at [732, 695] on input "Assignee" at bounding box center [858, 697] width 286 height 29
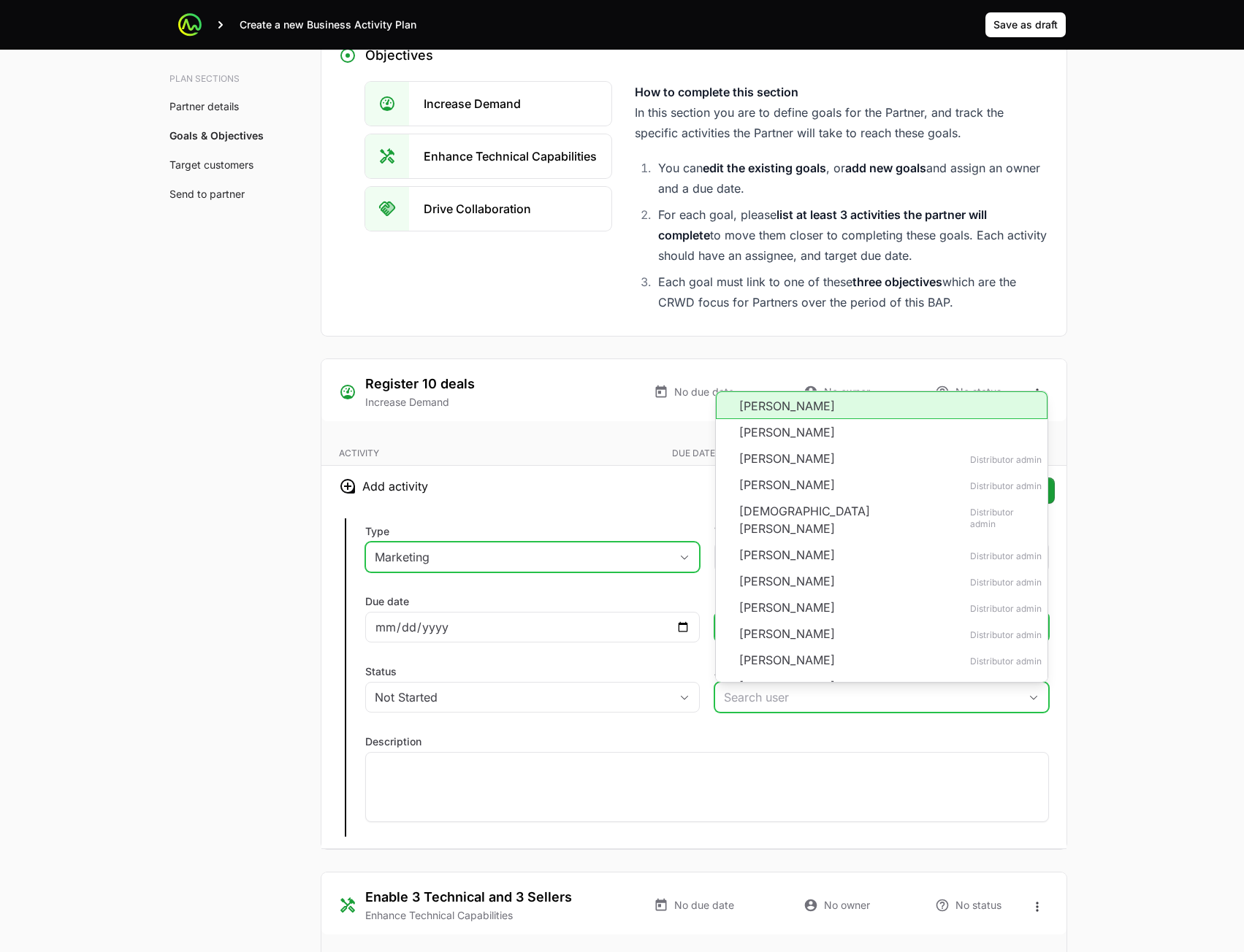
click at [768, 406] on li "[PERSON_NAME]" at bounding box center [882, 405] width 332 height 28
type input "[PERSON_NAME]"
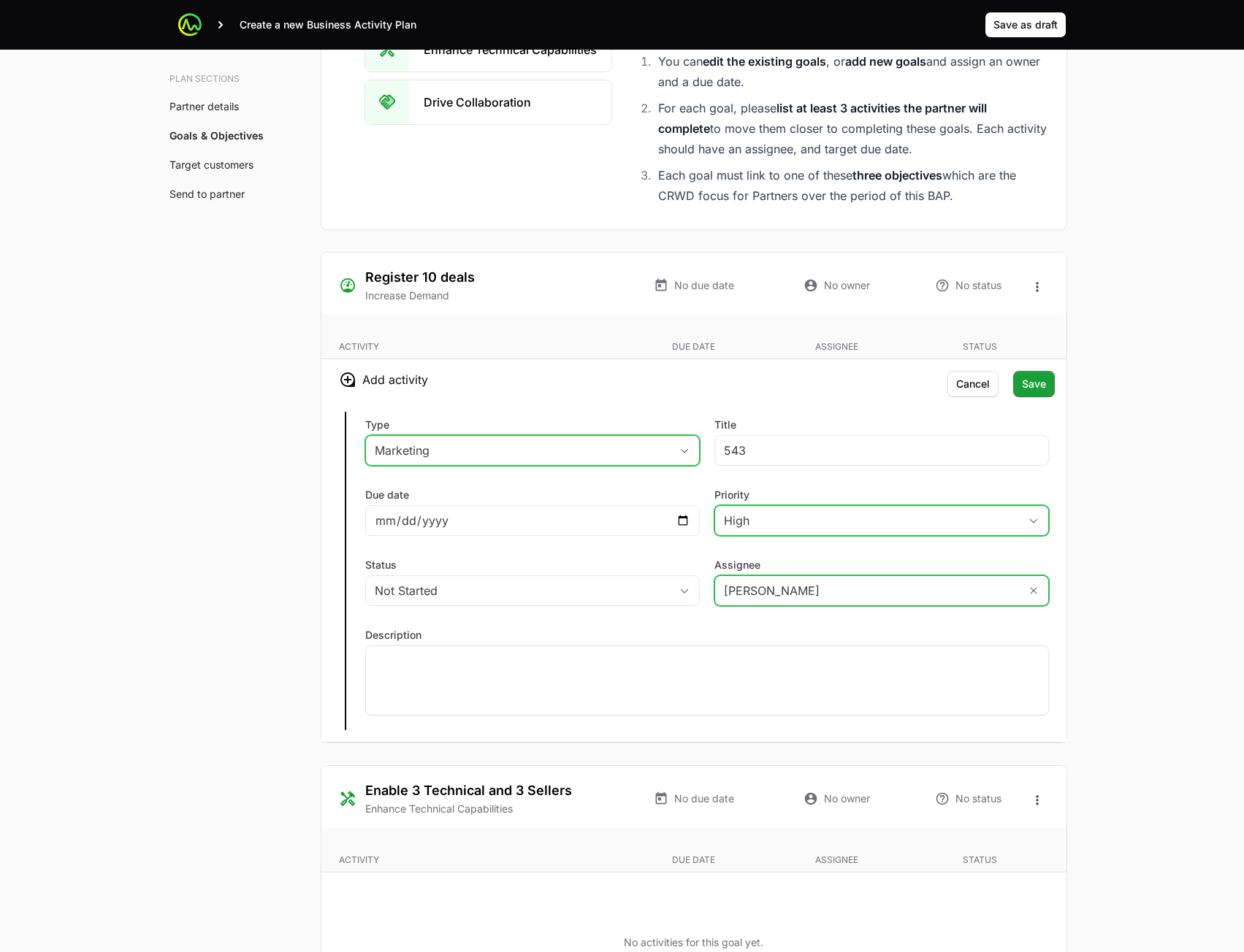
scroll to position [2848, 0]
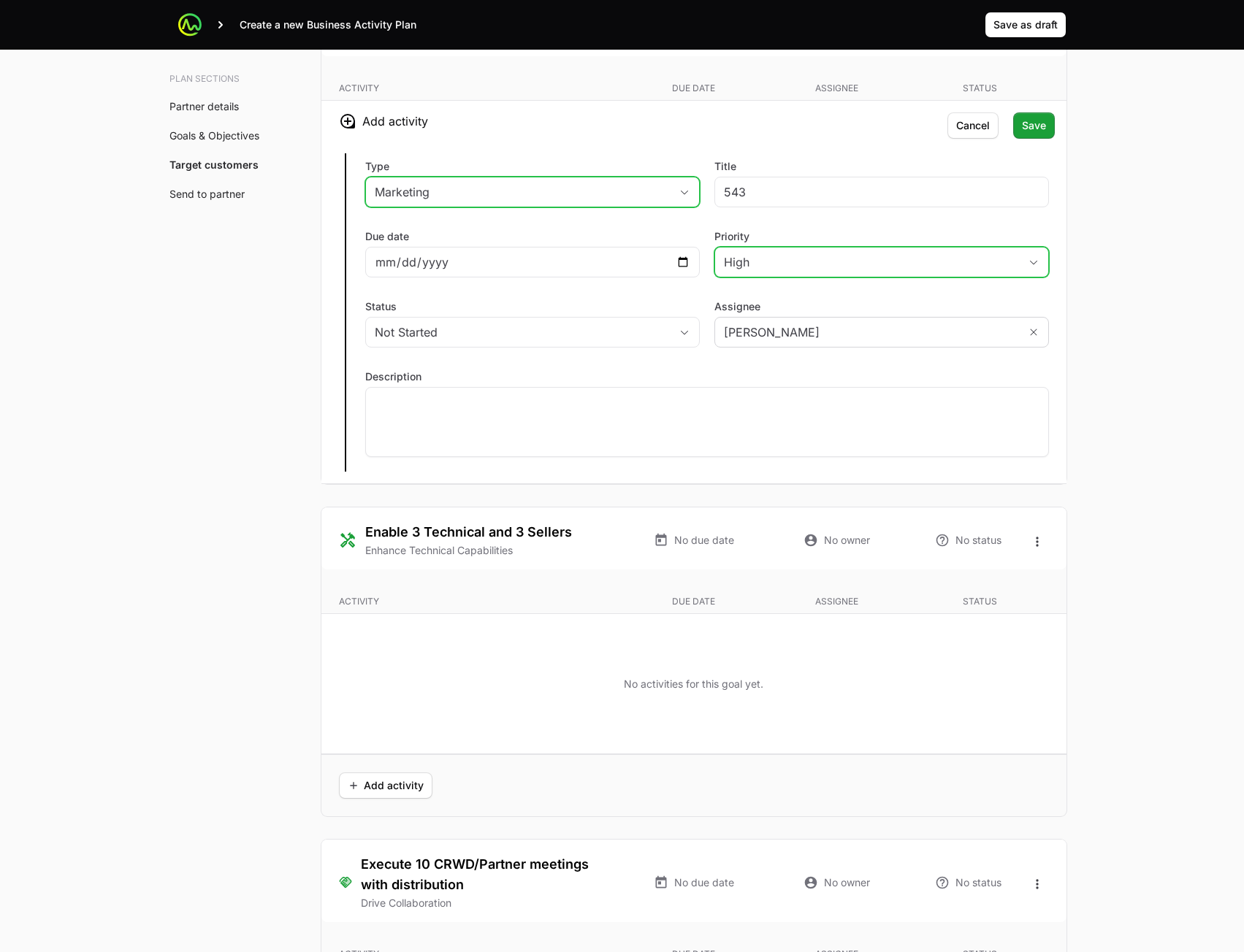
click at [504, 368] on div "Type Marketing Title 543 Due date [DATE] Priority High Status Not Started Assig…" at bounding box center [694, 313] width 745 height 342
click at [473, 424] on div at bounding box center [707, 422] width 683 height 70
click at [1030, 134] on button "Save" at bounding box center [1034, 125] width 41 height 26
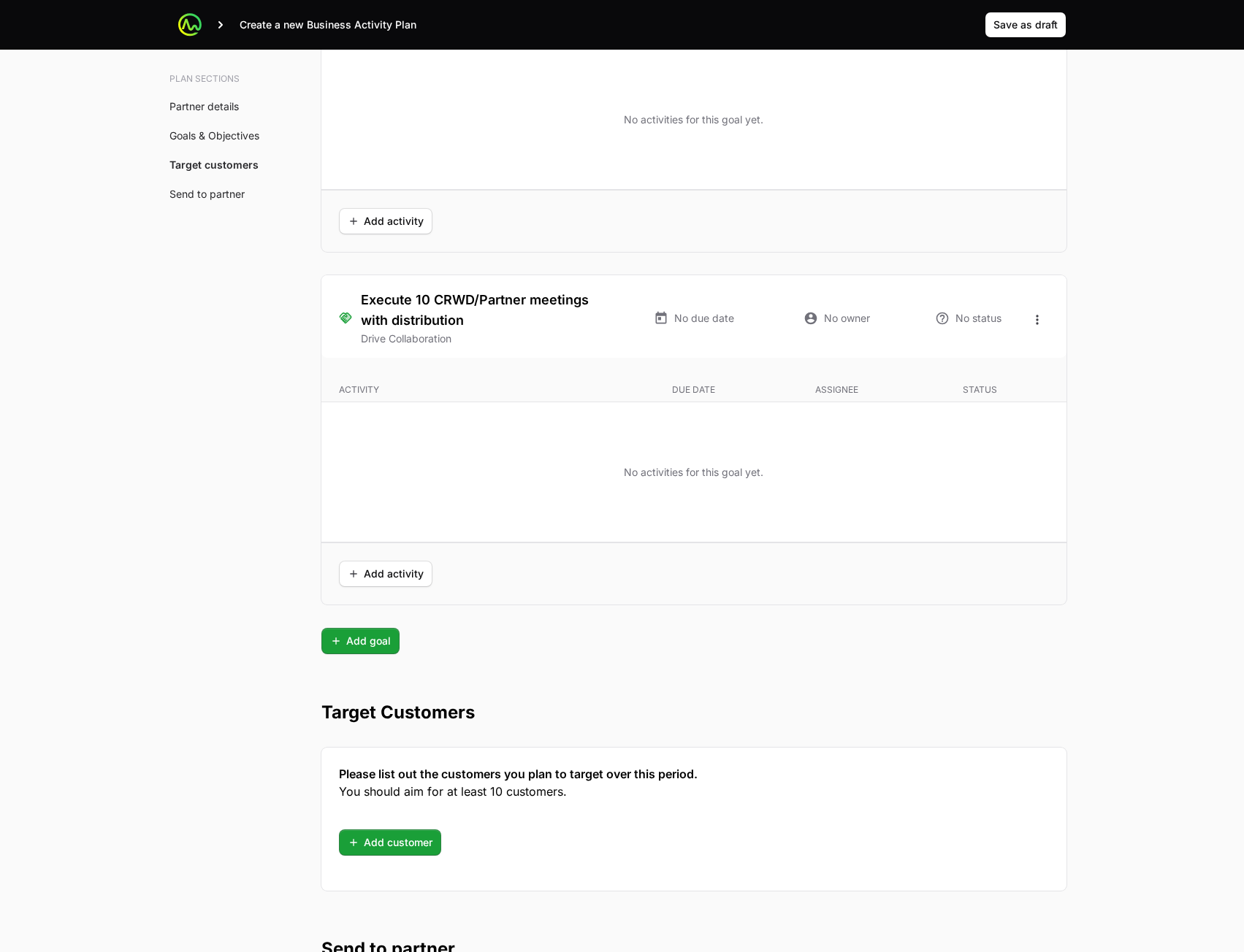
scroll to position [3140, 0]
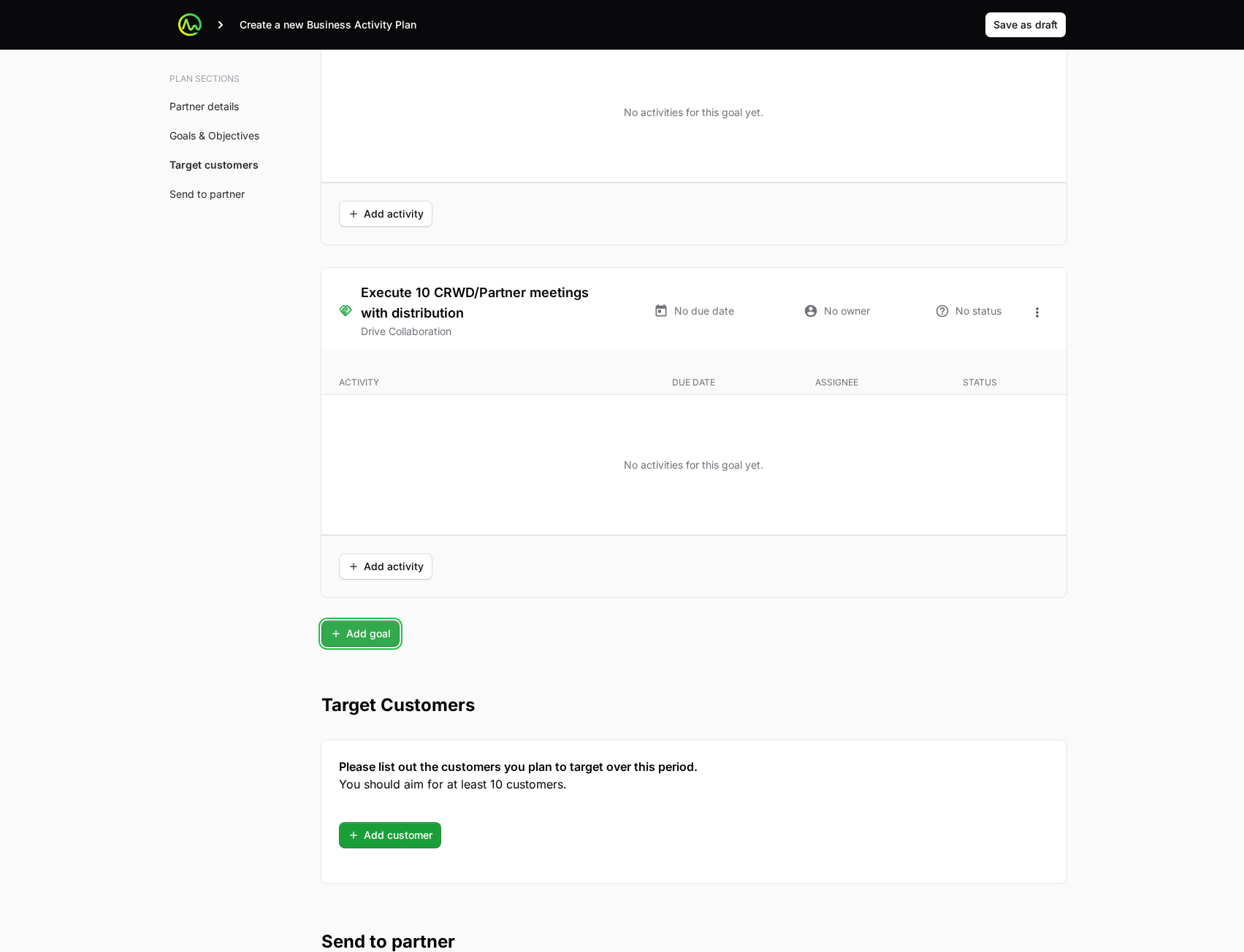
click at [375, 630] on span "Add goal" at bounding box center [360, 633] width 60 height 17
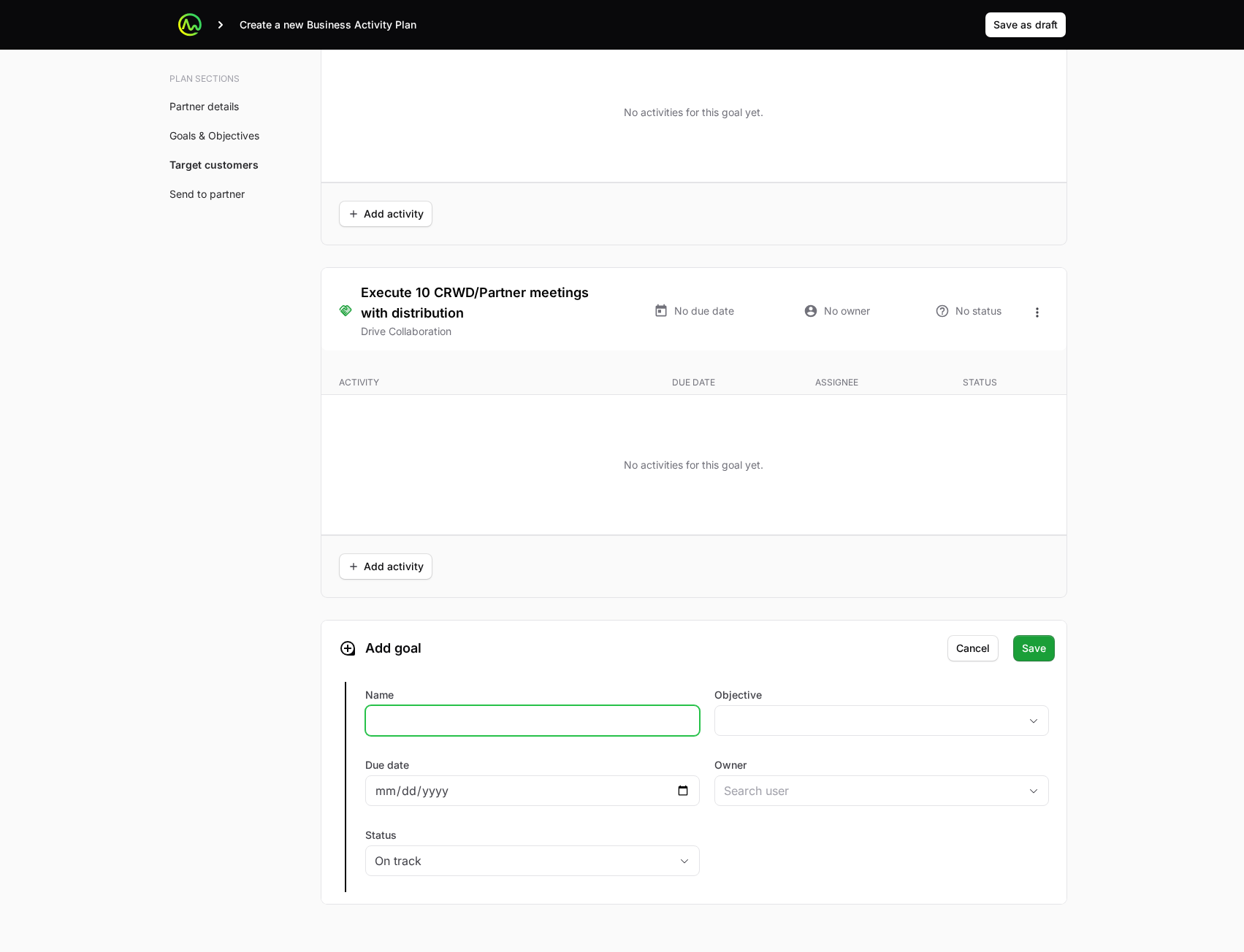
drag, startPoint x: 582, startPoint y: 717, endPoint x: 594, endPoint y: 718, distance: 12.0
click at [582, 717] on input "Name" at bounding box center [532, 720] width 316 height 17
type input "354"
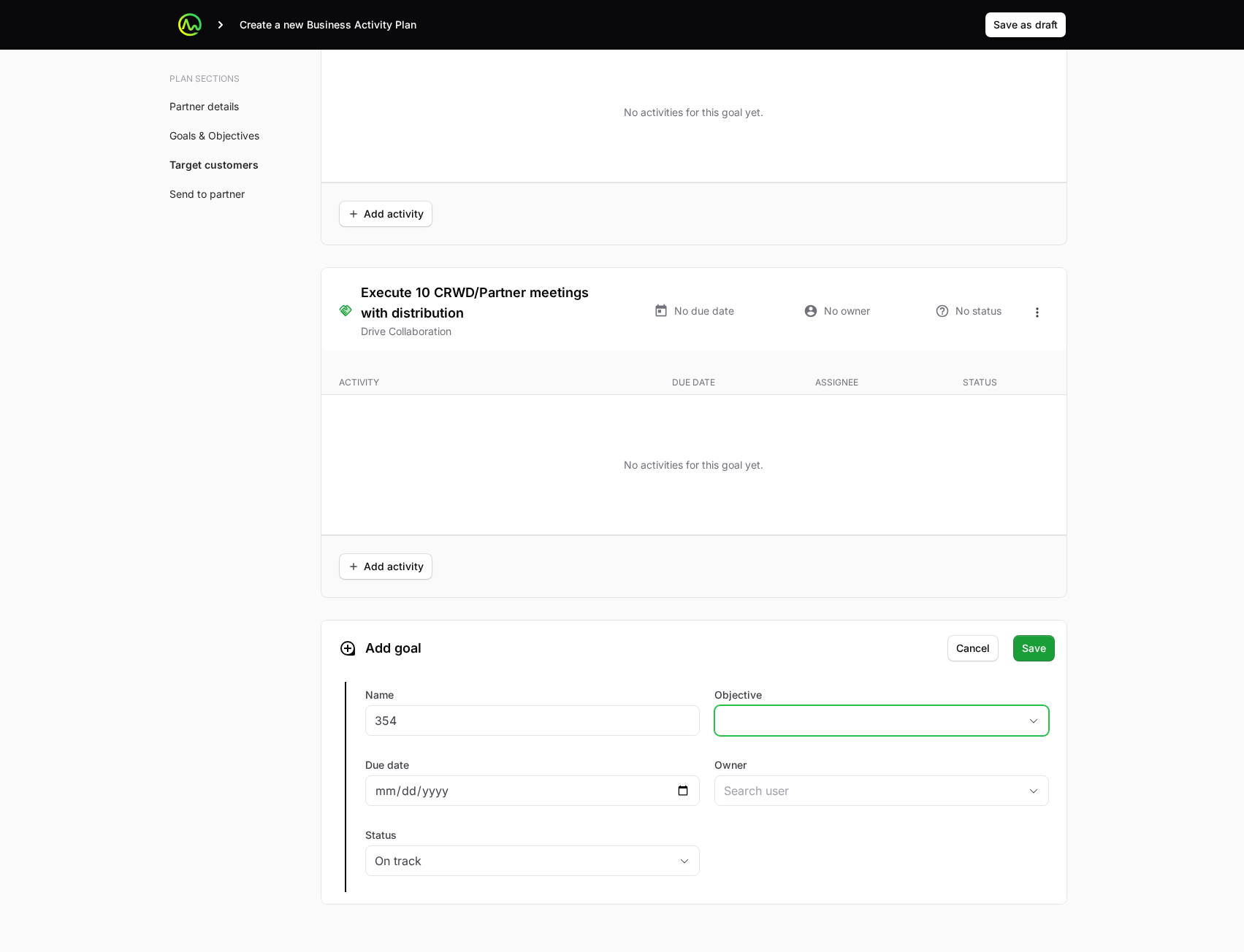
click at [767, 717] on button "placeholder" at bounding box center [882, 721] width 333 height 29
click at [778, 789] on li "Enhance Technical Capabilities" at bounding box center [882, 780] width 332 height 26
click at [650, 801] on div at bounding box center [533, 791] width 335 height 31
click at [680, 791] on input "Due date" at bounding box center [532, 790] width 316 height 17
type input "[DATE]"
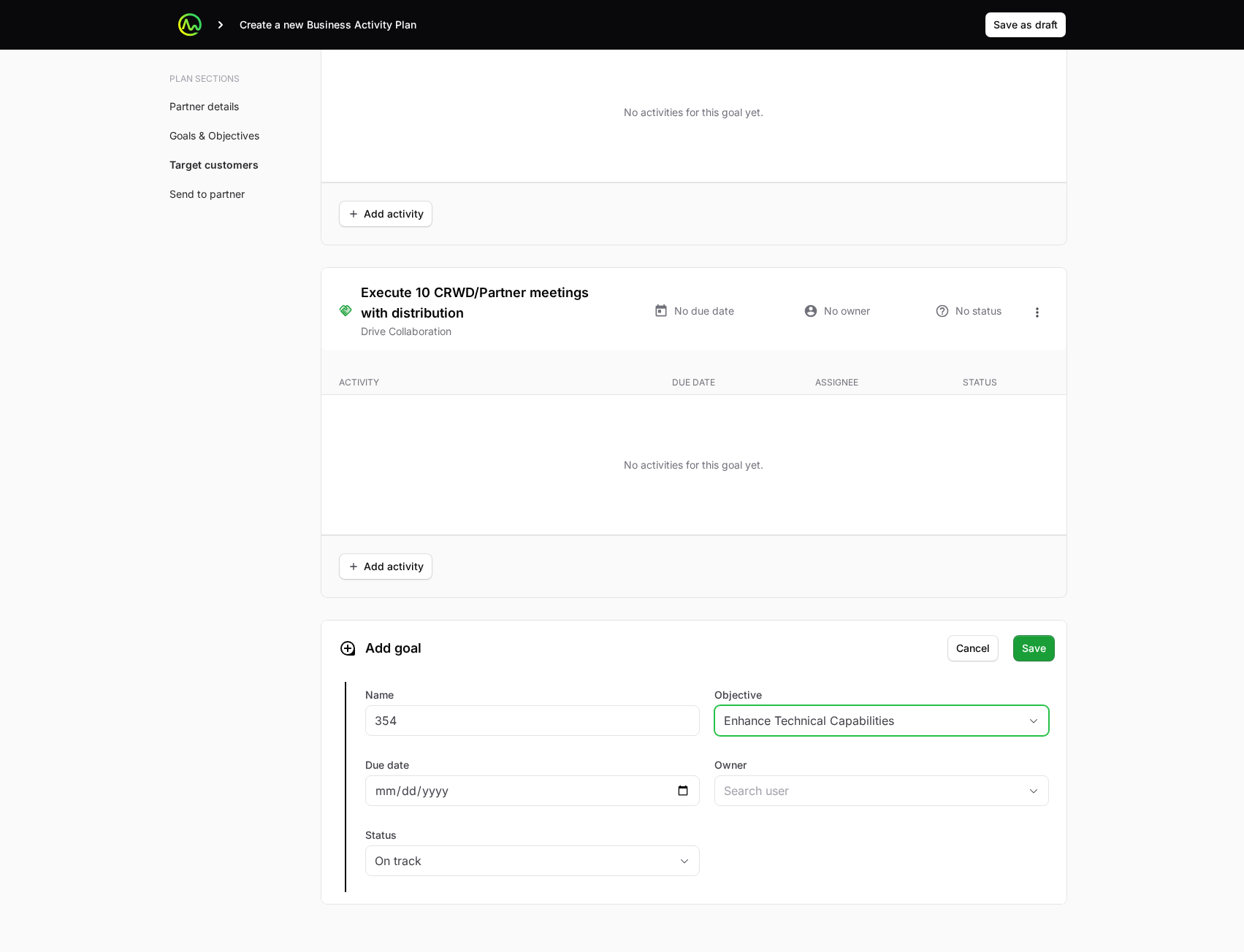
click at [836, 808] on div "Owner" at bounding box center [882, 784] width 335 height 53
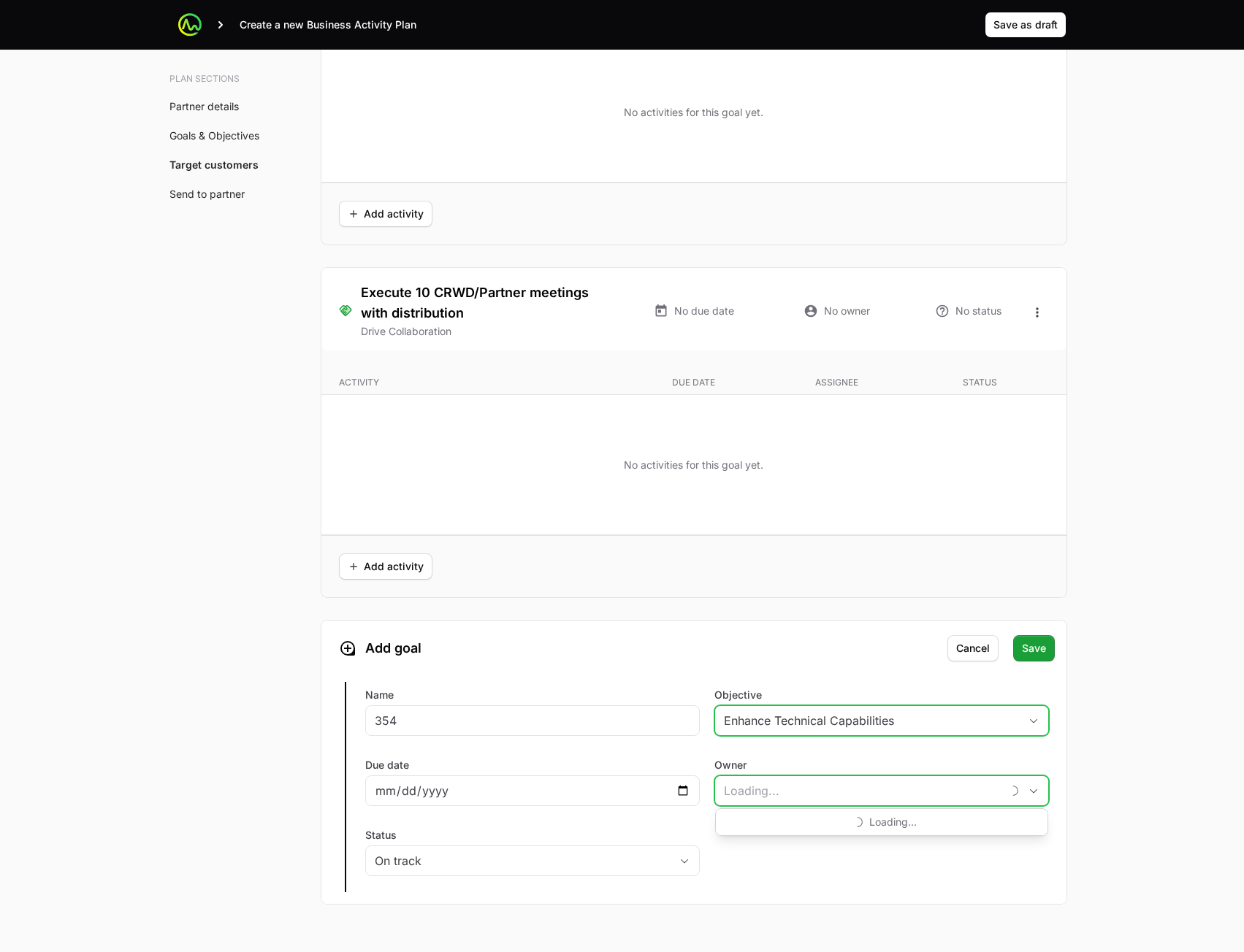
click at [825, 789] on input "Owner" at bounding box center [858, 791] width 286 height 29
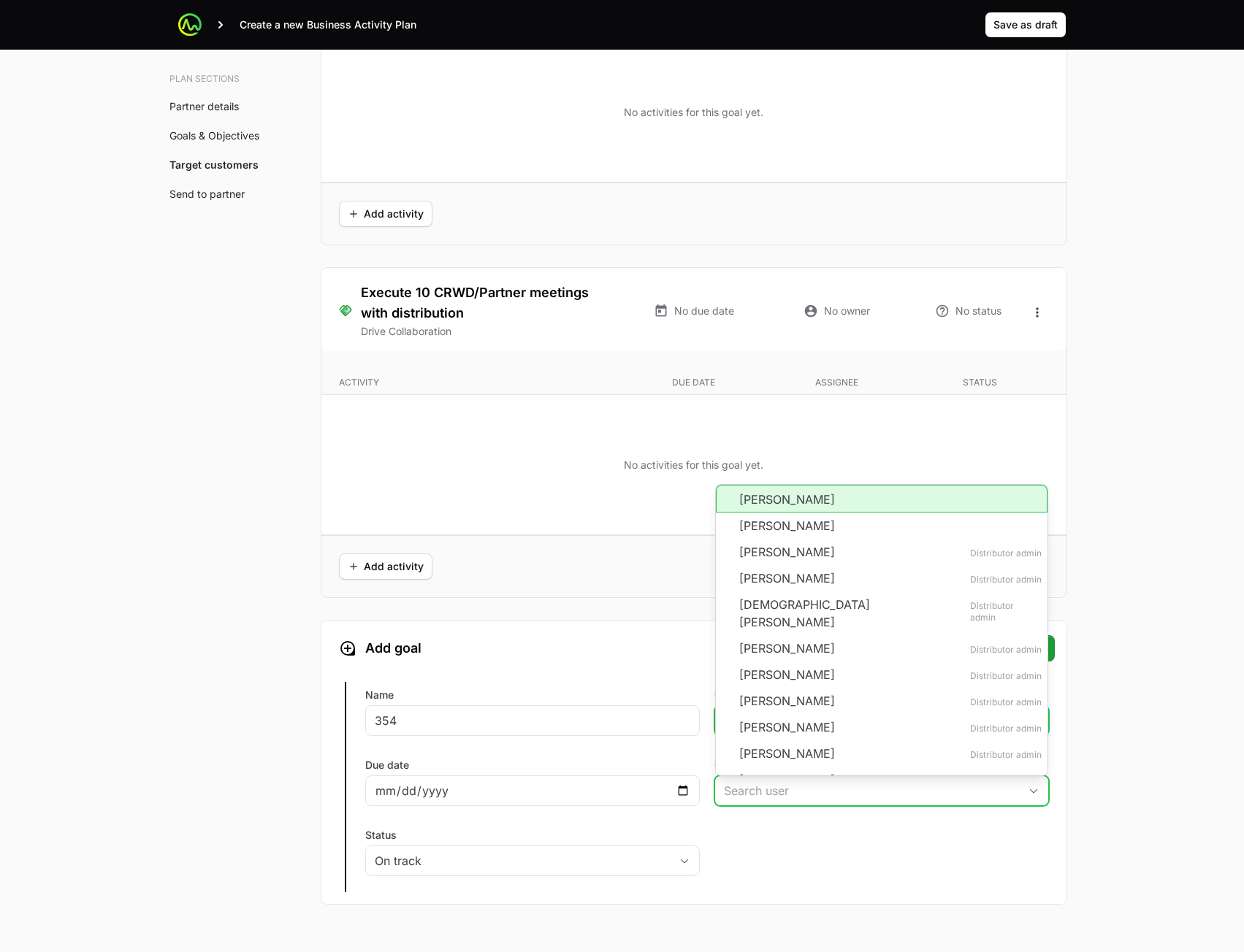
click at [816, 503] on li "[PERSON_NAME]" at bounding box center [882, 499] width 332 height 28
type input "[PERSON_NAME]"
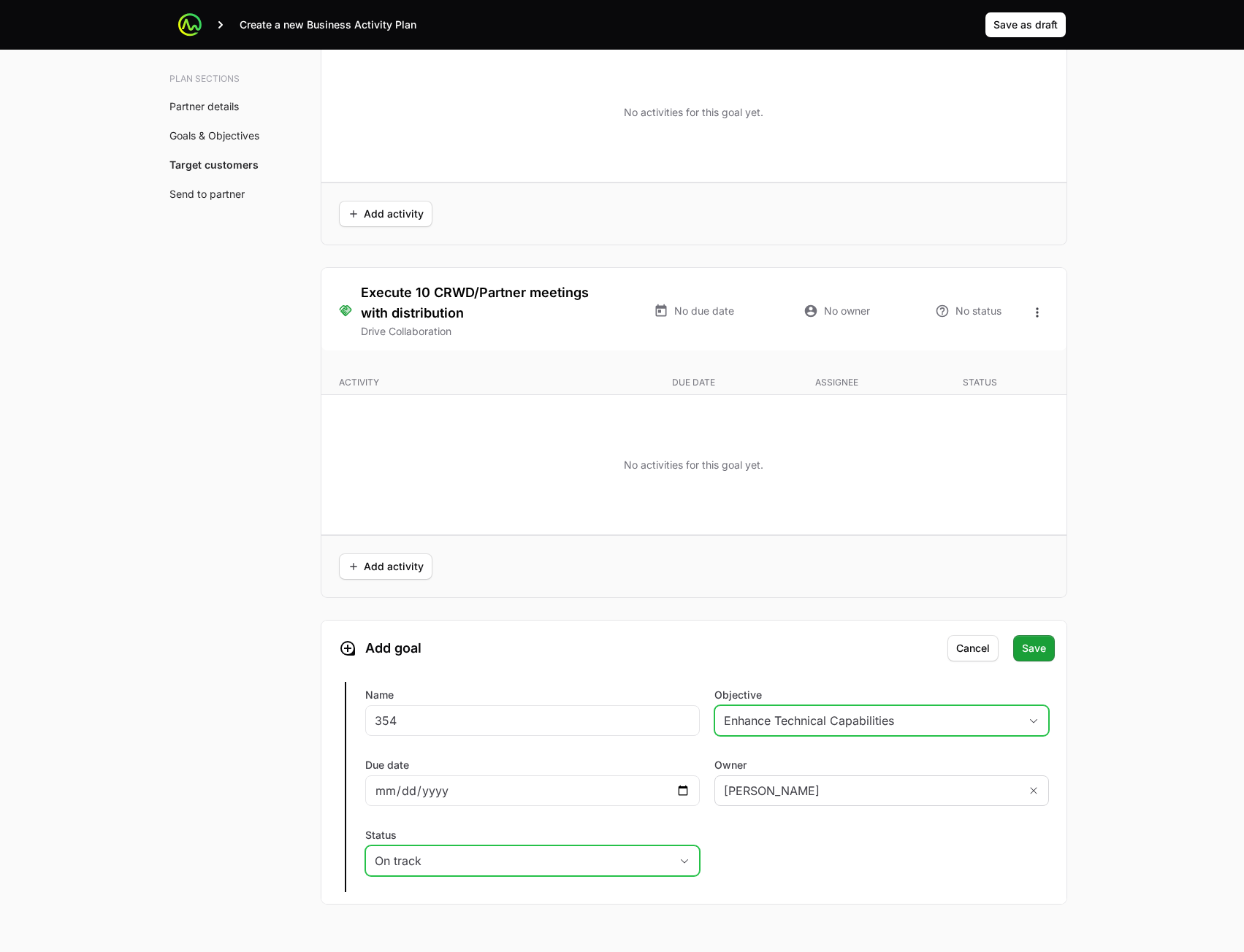
click at [568, 871] on button "On track" at bounding box center [533, 861] width 333 height 29
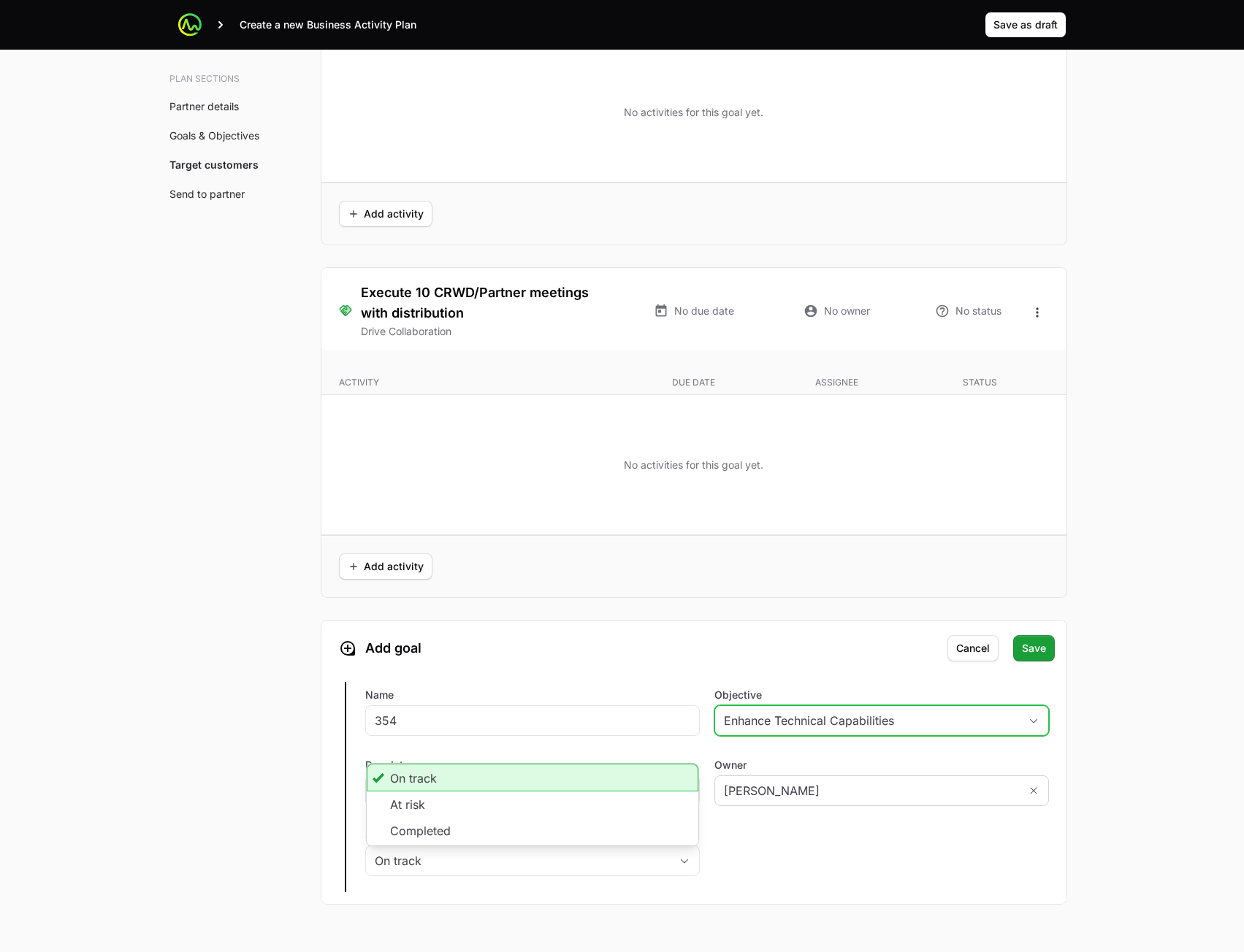
click at [899, 859] on div "Add goal Name 354 Objective Enhance Technical Capabilities Due date [DATE] Owne…" at bounding box center [694, 787] width 745 height 233
click at [1035, 650] on span "Save" at bounding box center [1034, 648] width 24 height 17
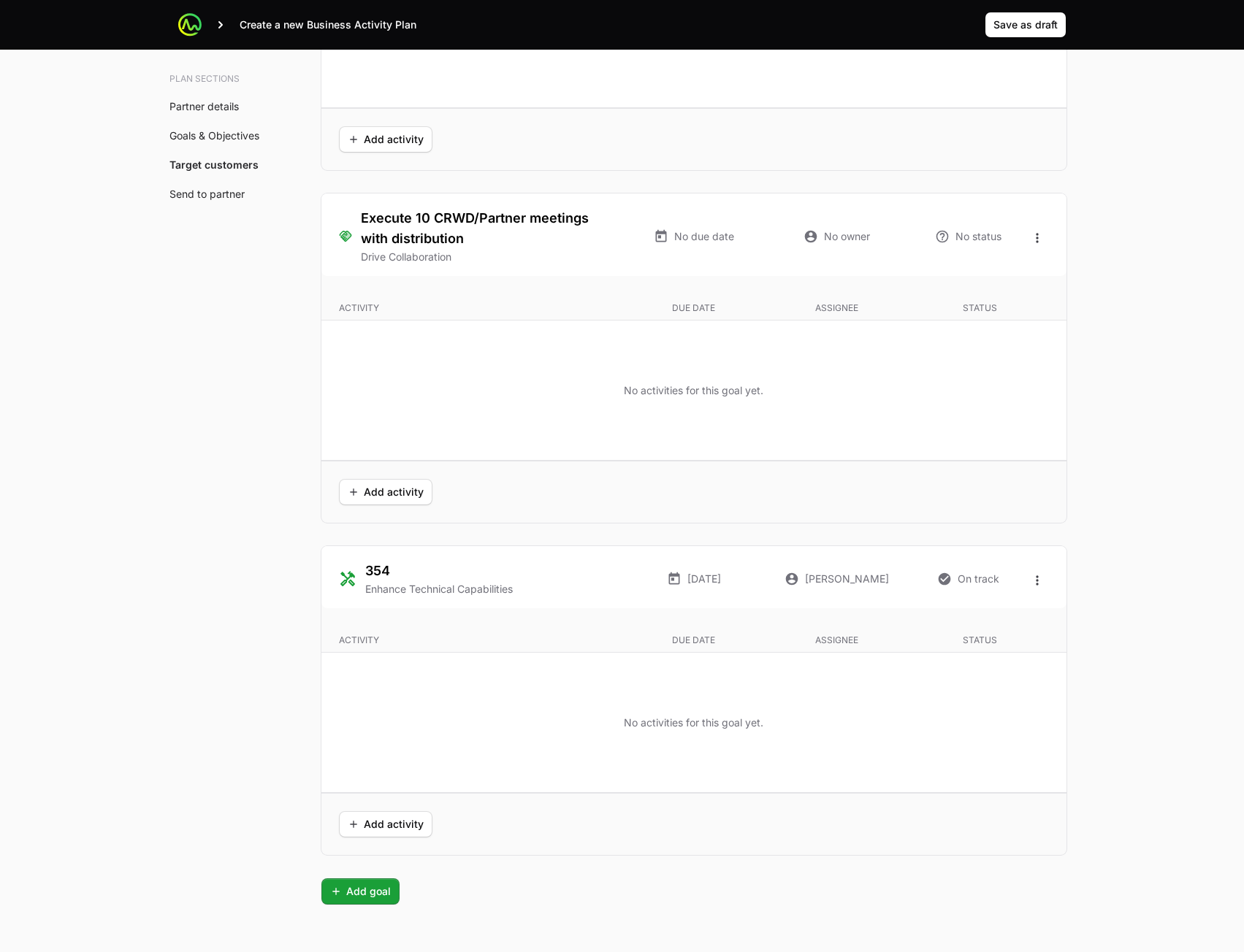
scroll to position [3286, 0]
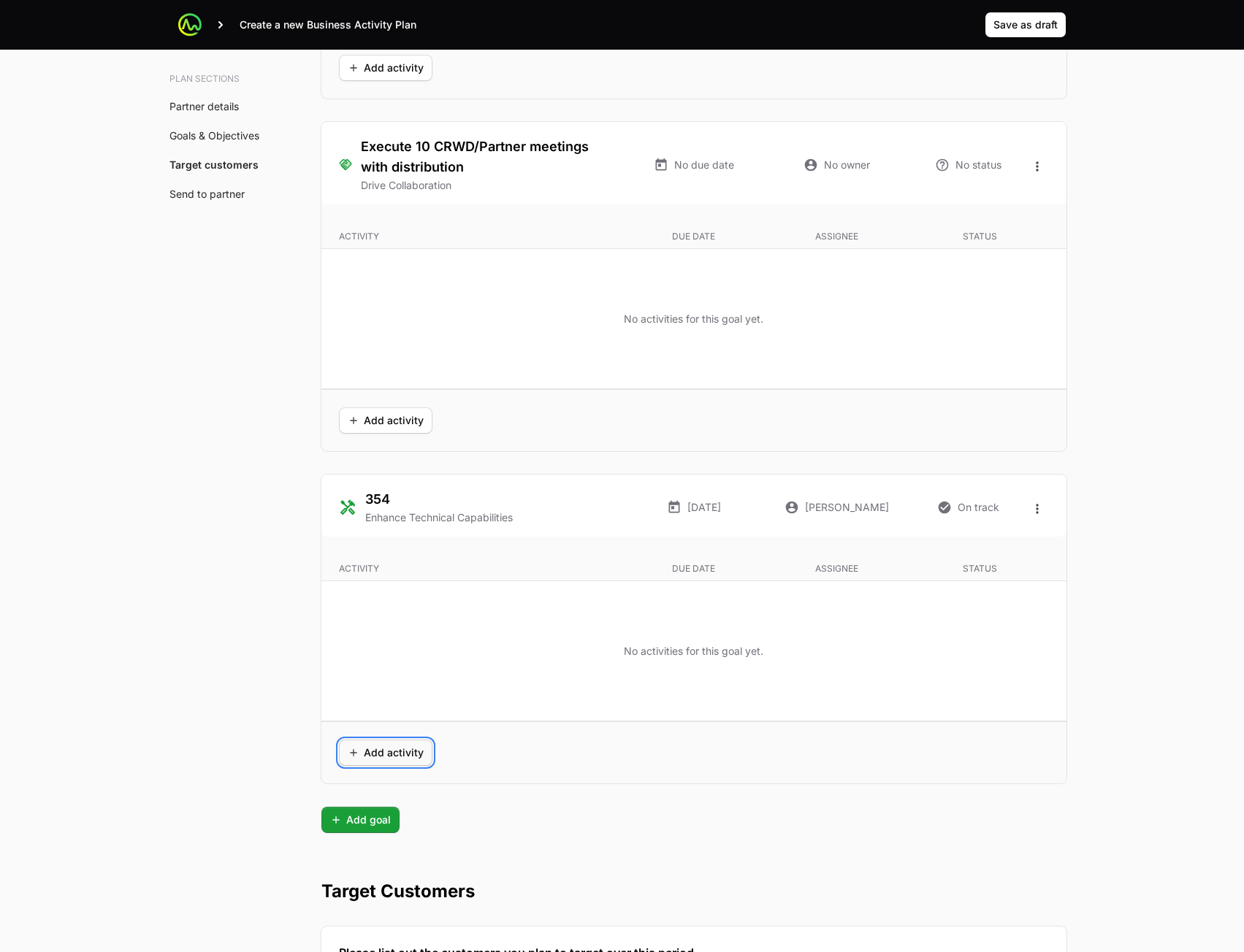
click at [374, 752] on span "Add activity" at bounding box center [386, 752] width 76 height 17
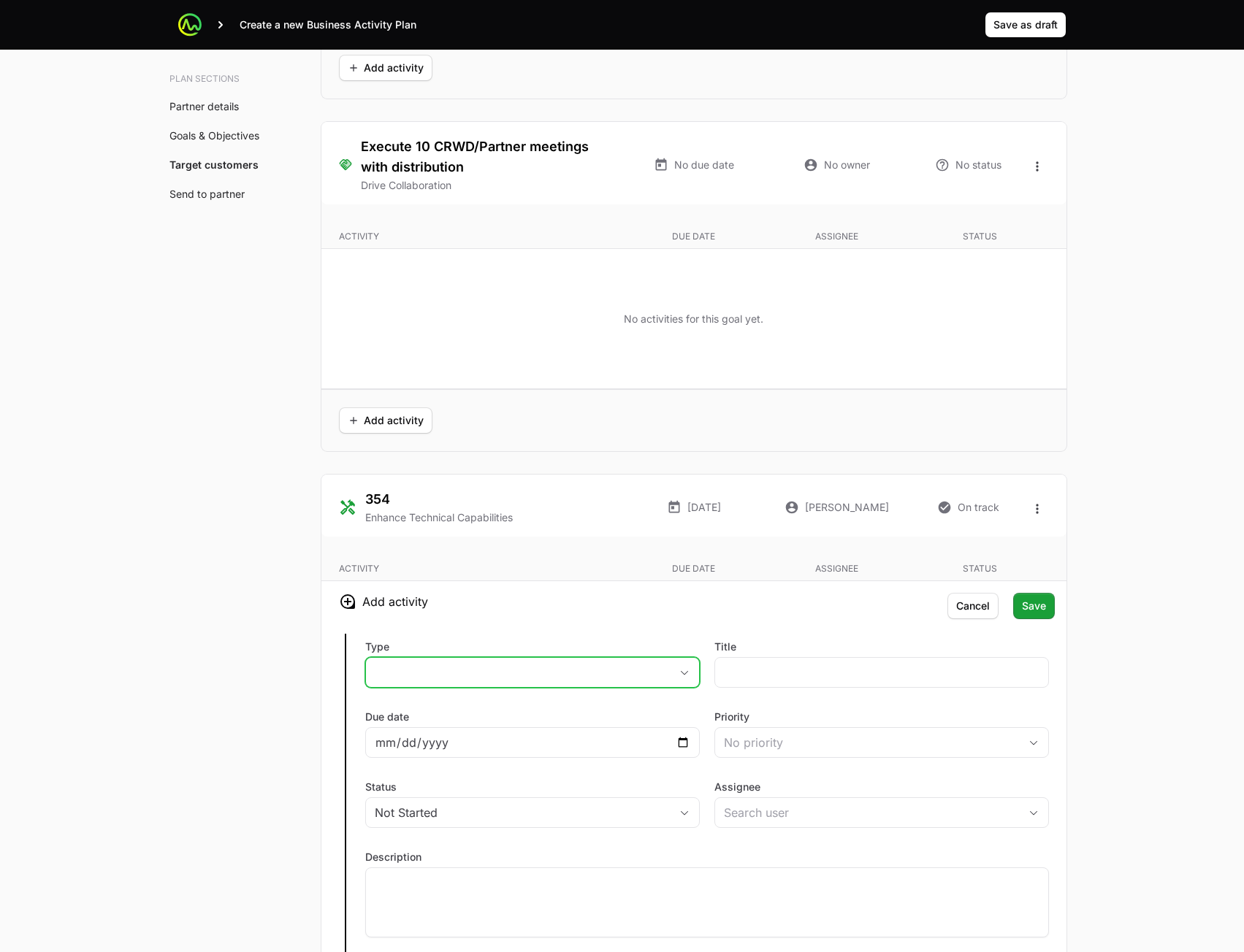
drag, startPoint x: 594, startPoint y: 661, endPoint x: 597, endPoint y: 670, distance: 9.5
click at [594, 663] on button "placeholder" at bounding box center [533, 673] width 333 height 29
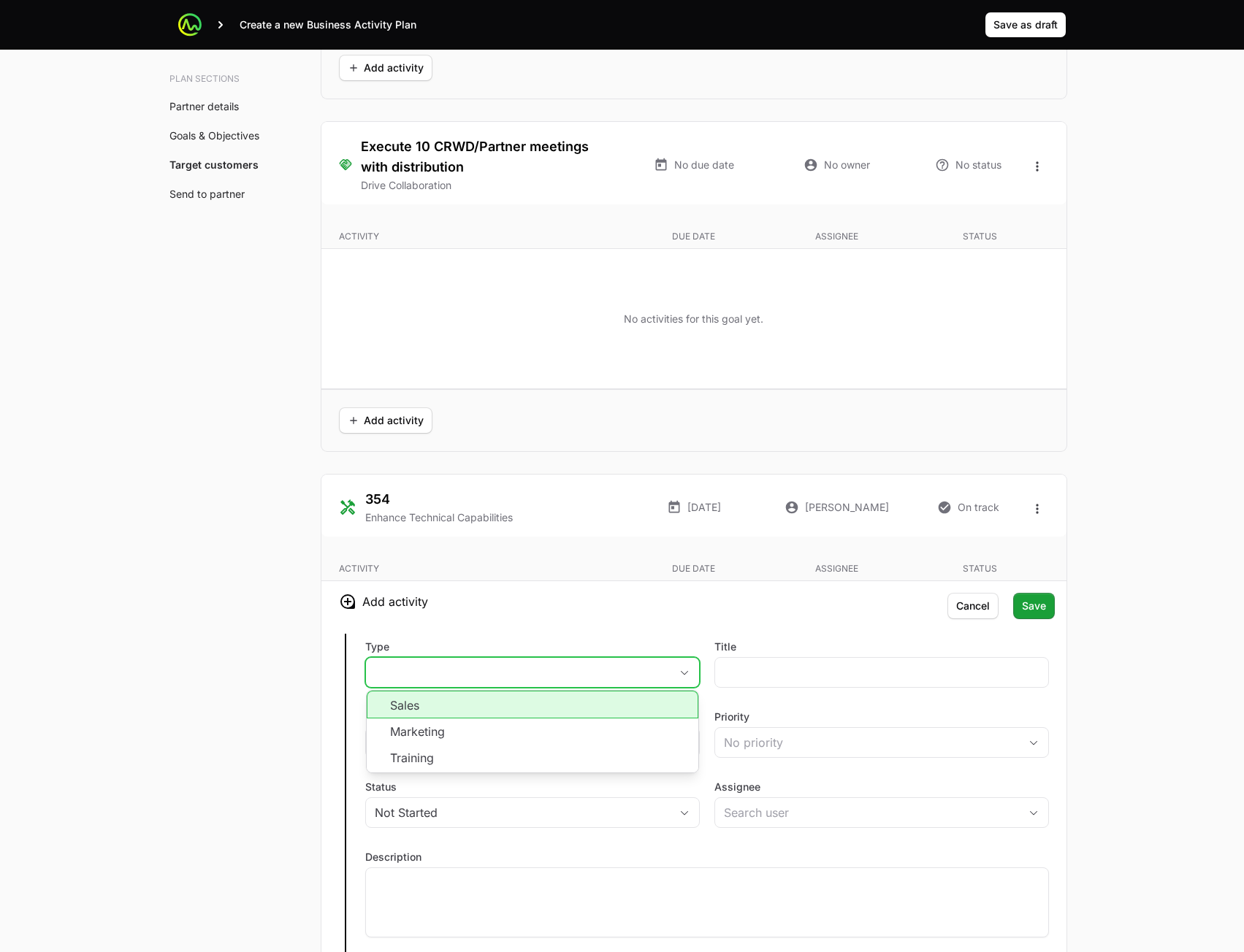
click at [591, 713] on li "Sales" at bounding box center [533, 704] width 332 height 28
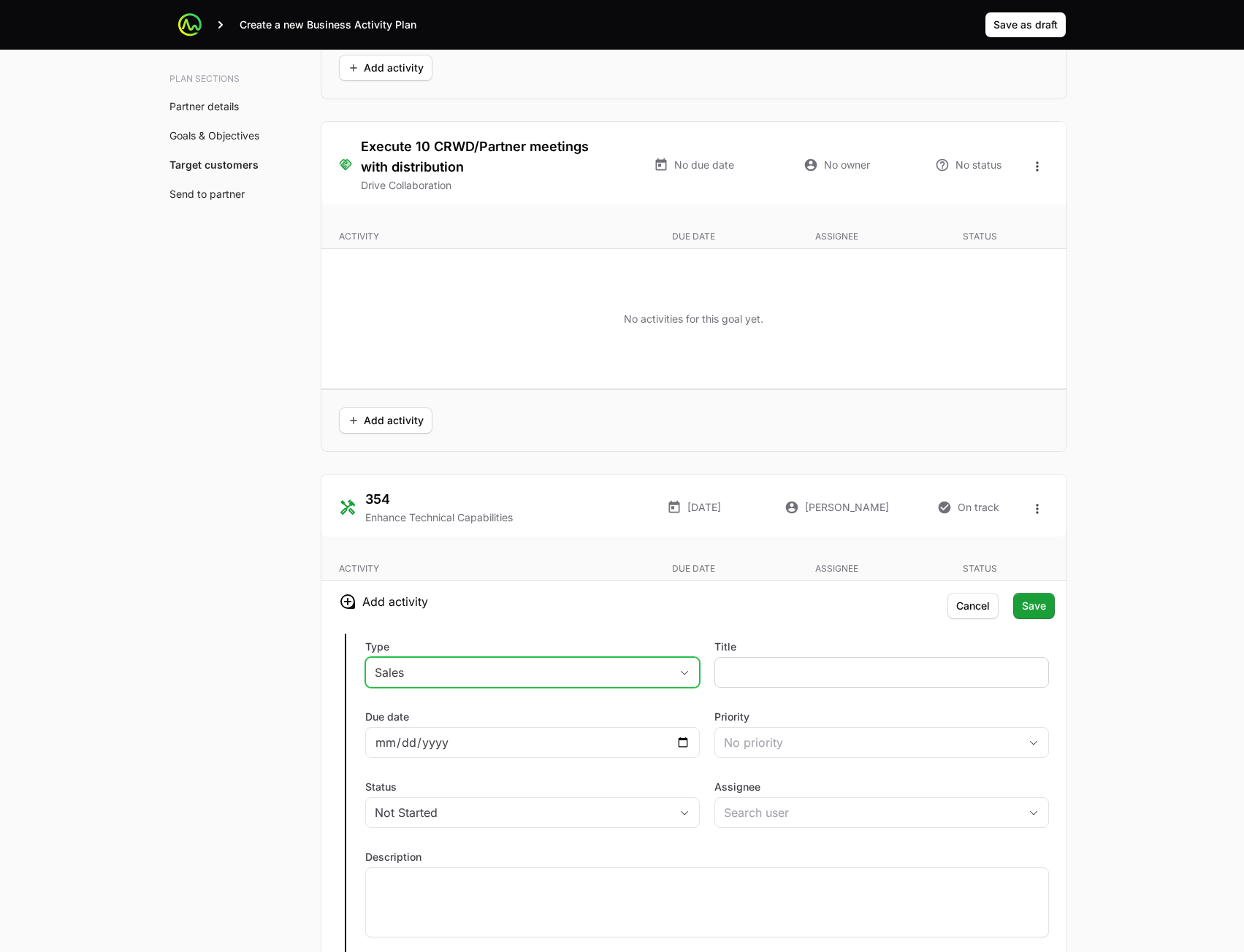
click at [824, 686] on div at bounding box center [882, 673] width 335 height 31
click at [822, 667] on input "Title" at bounding box center [882, 672] width 316 height 17
type input "345"
click at [782, 746] on div "No priority" at bounding box center [872, 742] width 295 height 17
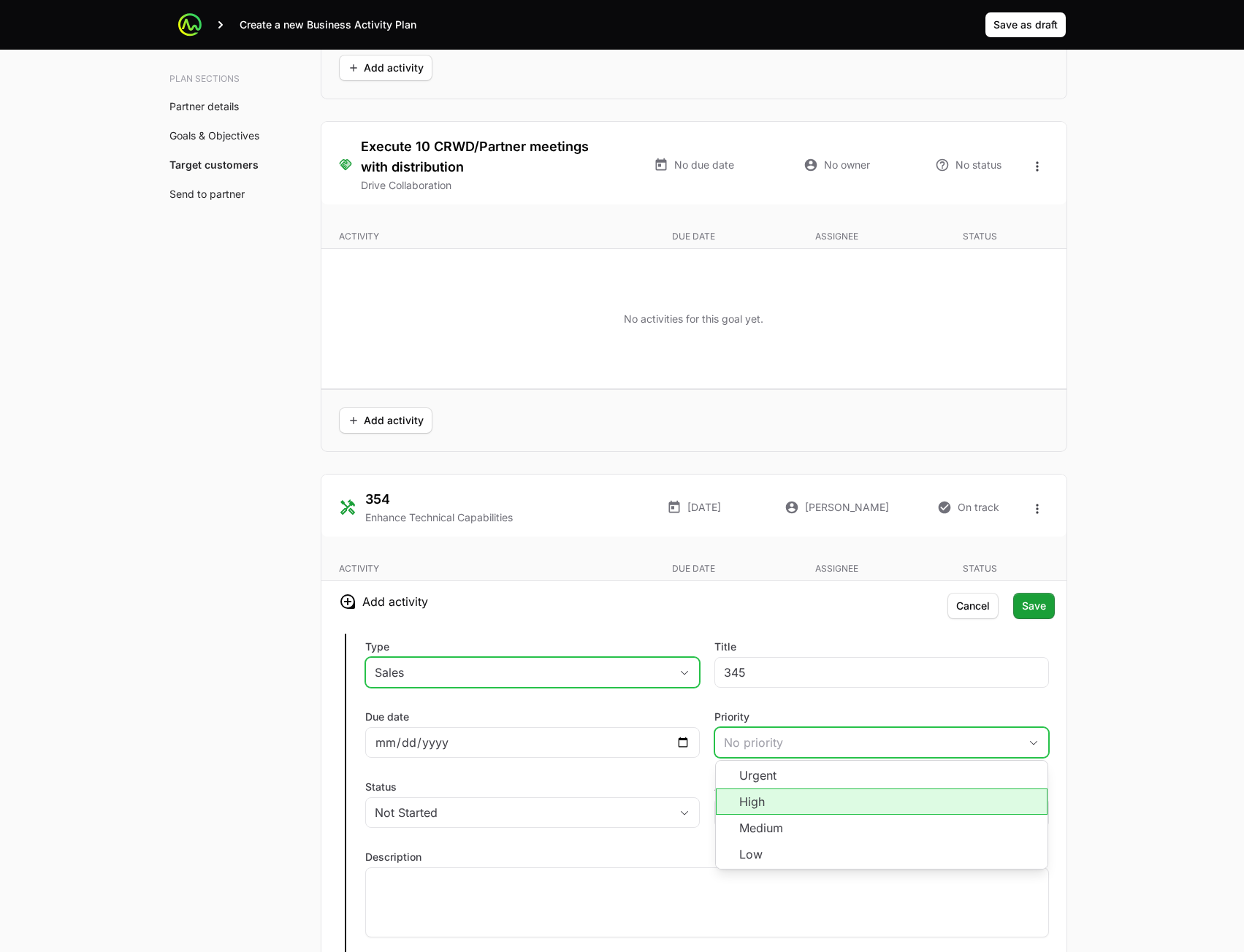
click at [790, 798] on li "High" at bounding box center [882, 801] width 332 height 26
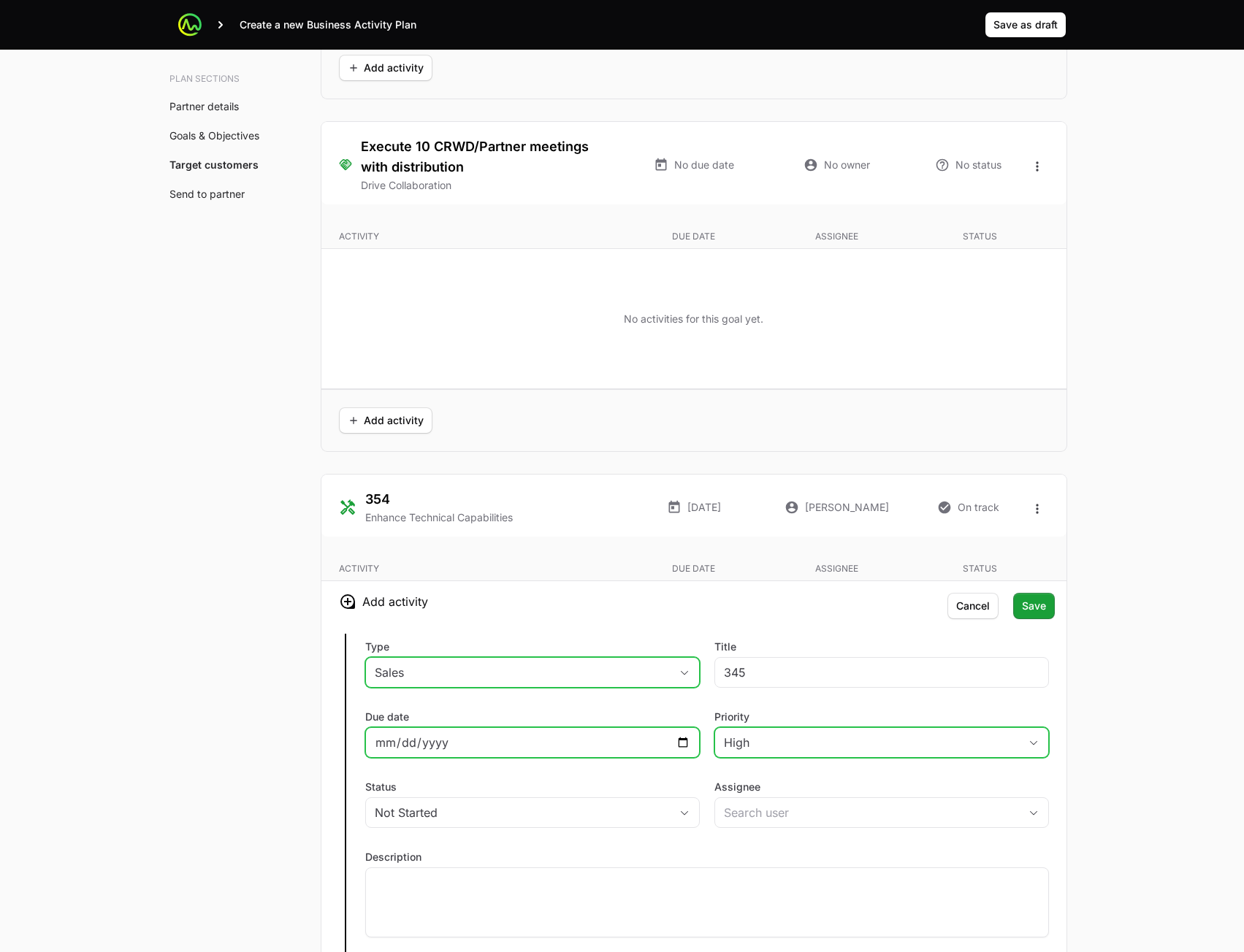
click at [677, 747] on input "Due date" at bounding box center [532, 742] width 316 height 17
type input "[DATE]"
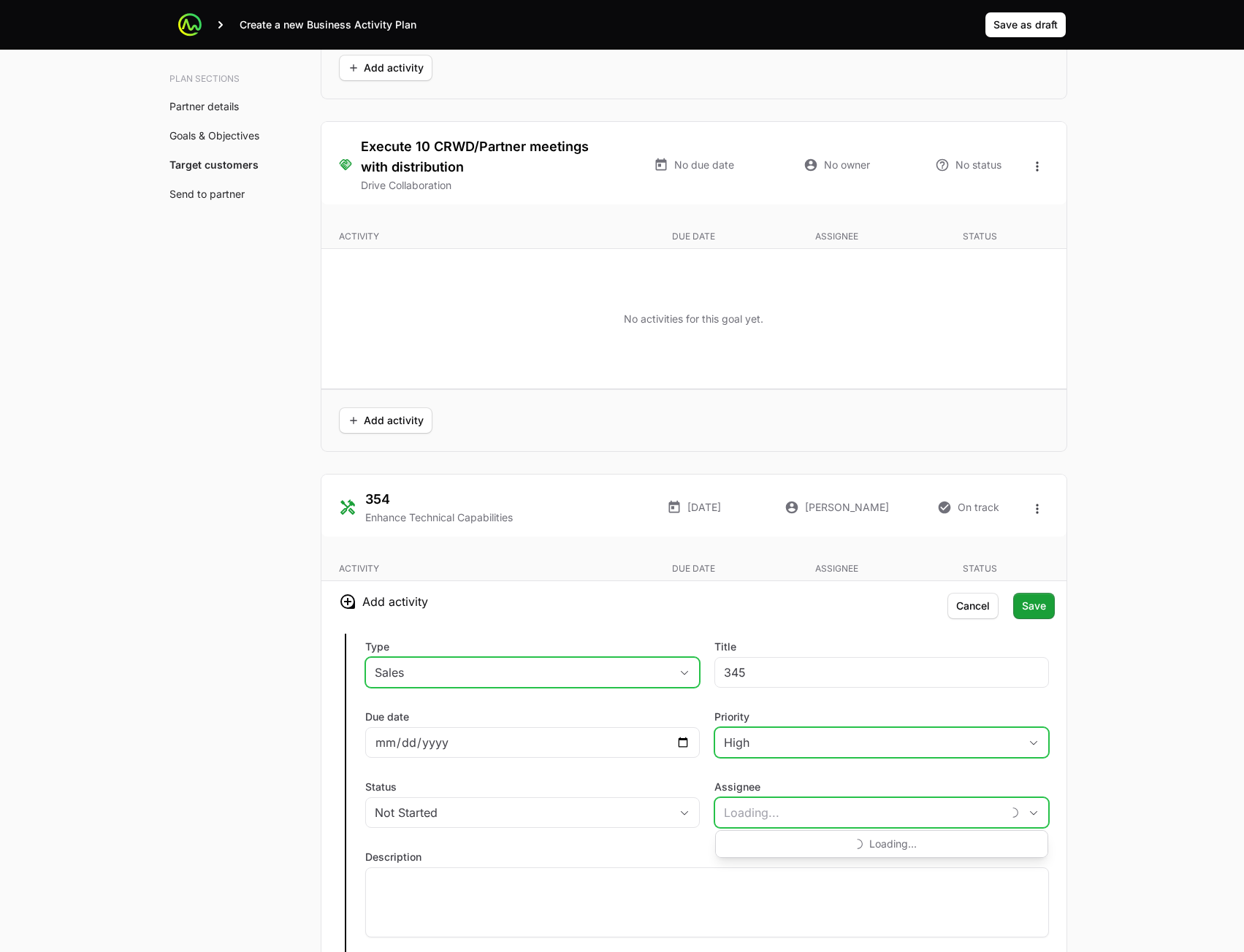
click at [799, 804] on input "Assignee" at bounding box center [858, 813] width 286 height 29
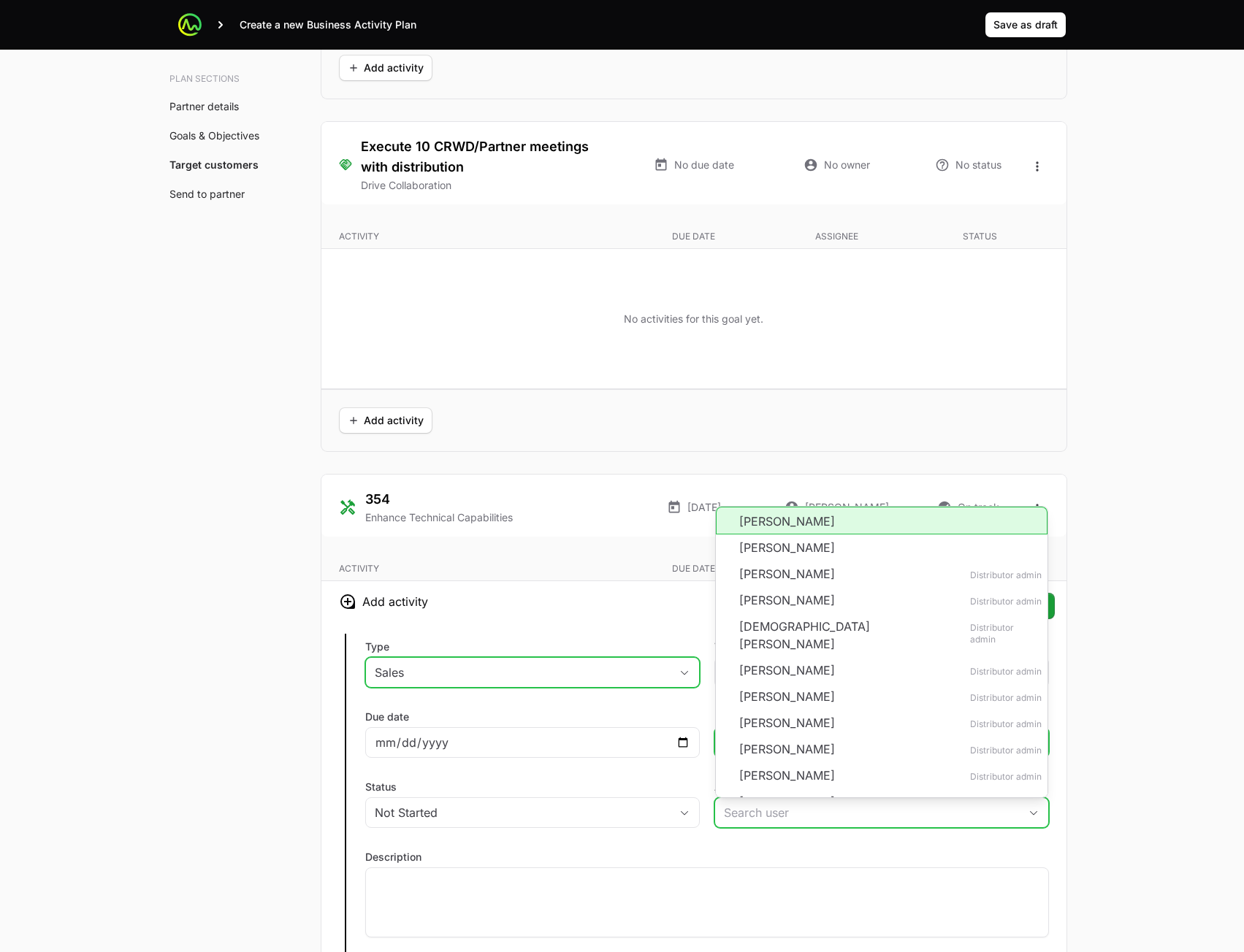
click at [841, 523] on li "[PERSON_NAME]" at bounding box center [882, 520] width 332 height 28
type input "[PERSON_NAME]"
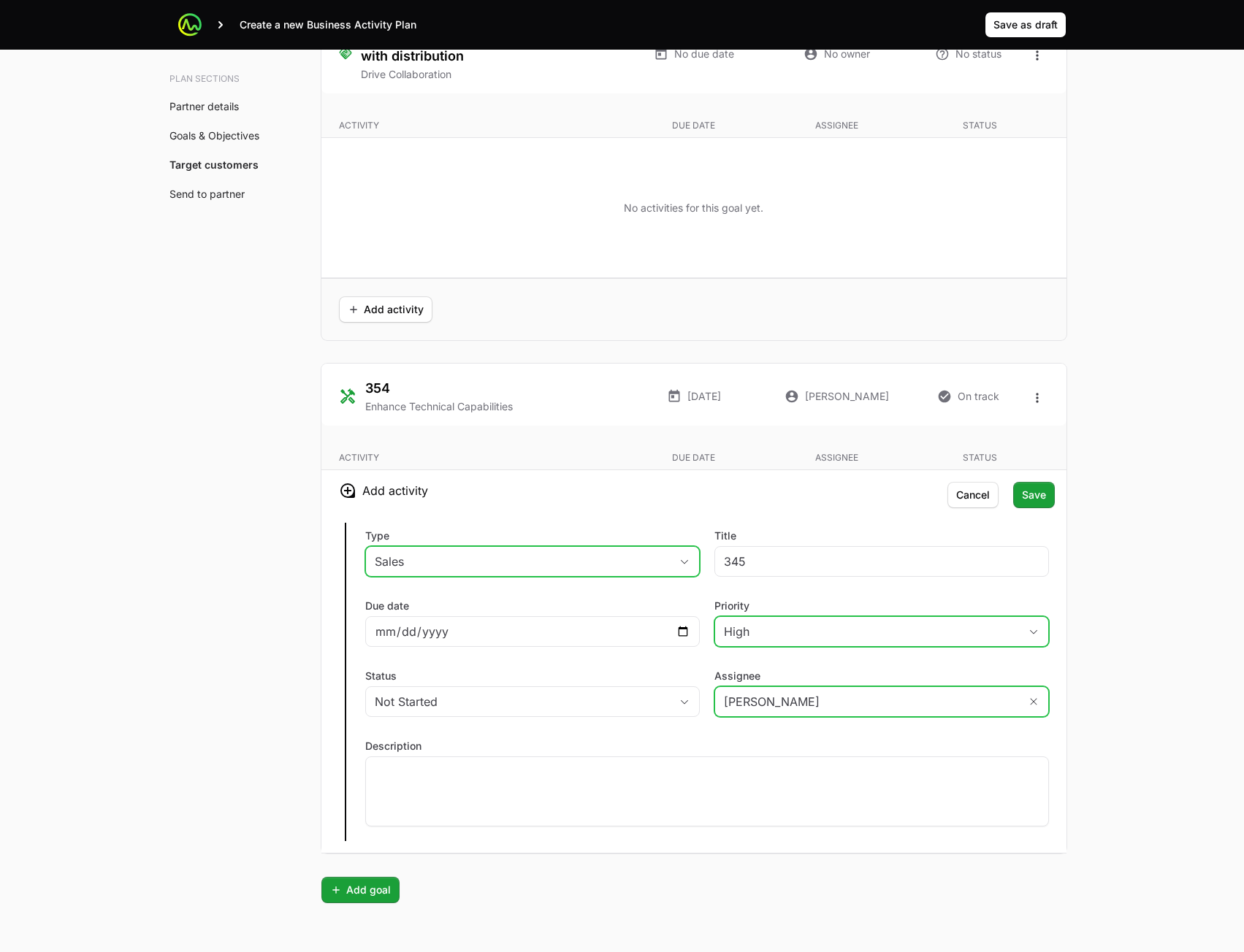
scroll to position [3505, 0]
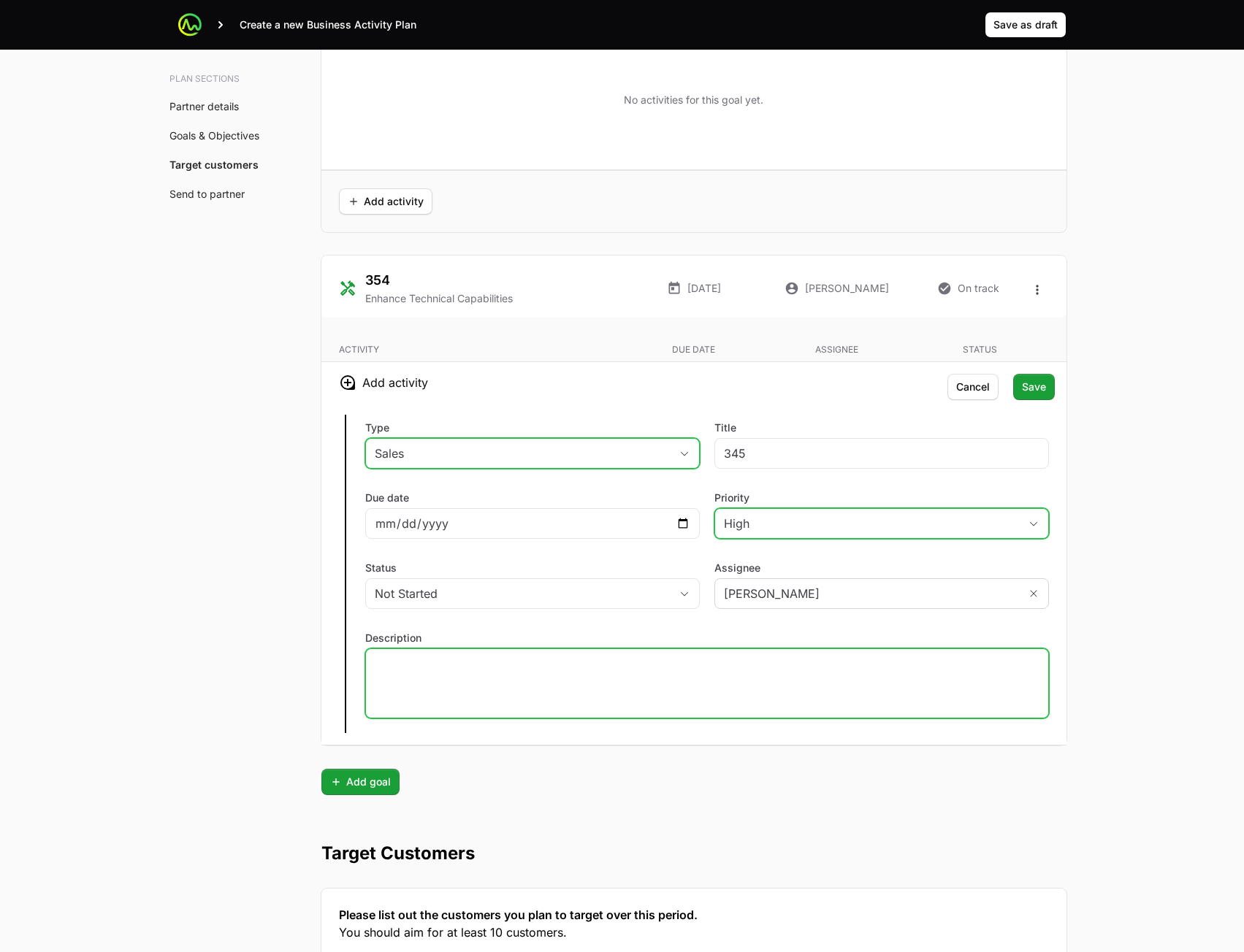
drag, startPoint x: 613, startPoint y: 692, endPoint x: 620, endPoint y: 688, distance: 8.1
click at [614, 691] on div at bounding box center [707, 683] width 683 height 70
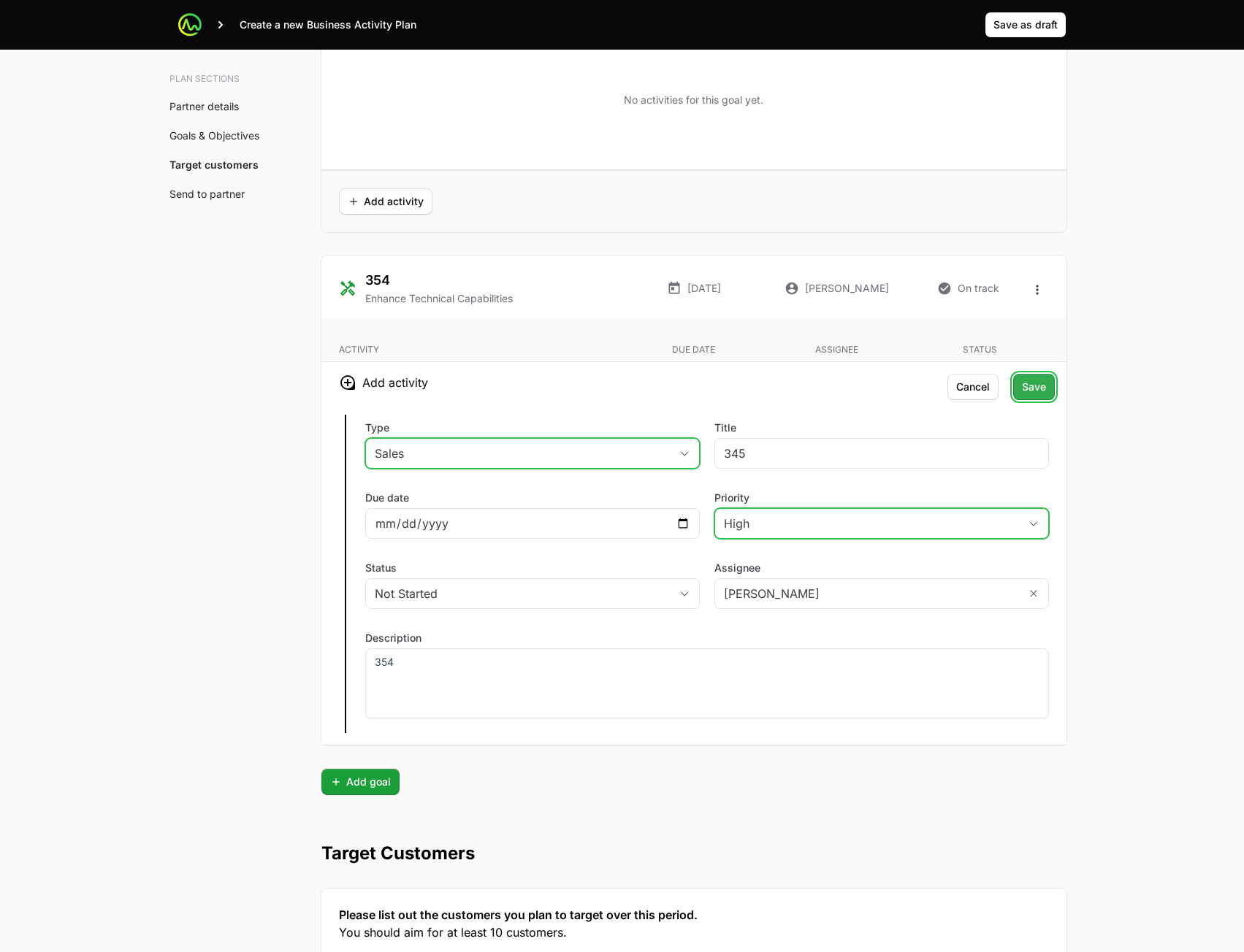
click at [1026, 393] on span "Save" at bounding box center [1034, 386] width 24 height 17
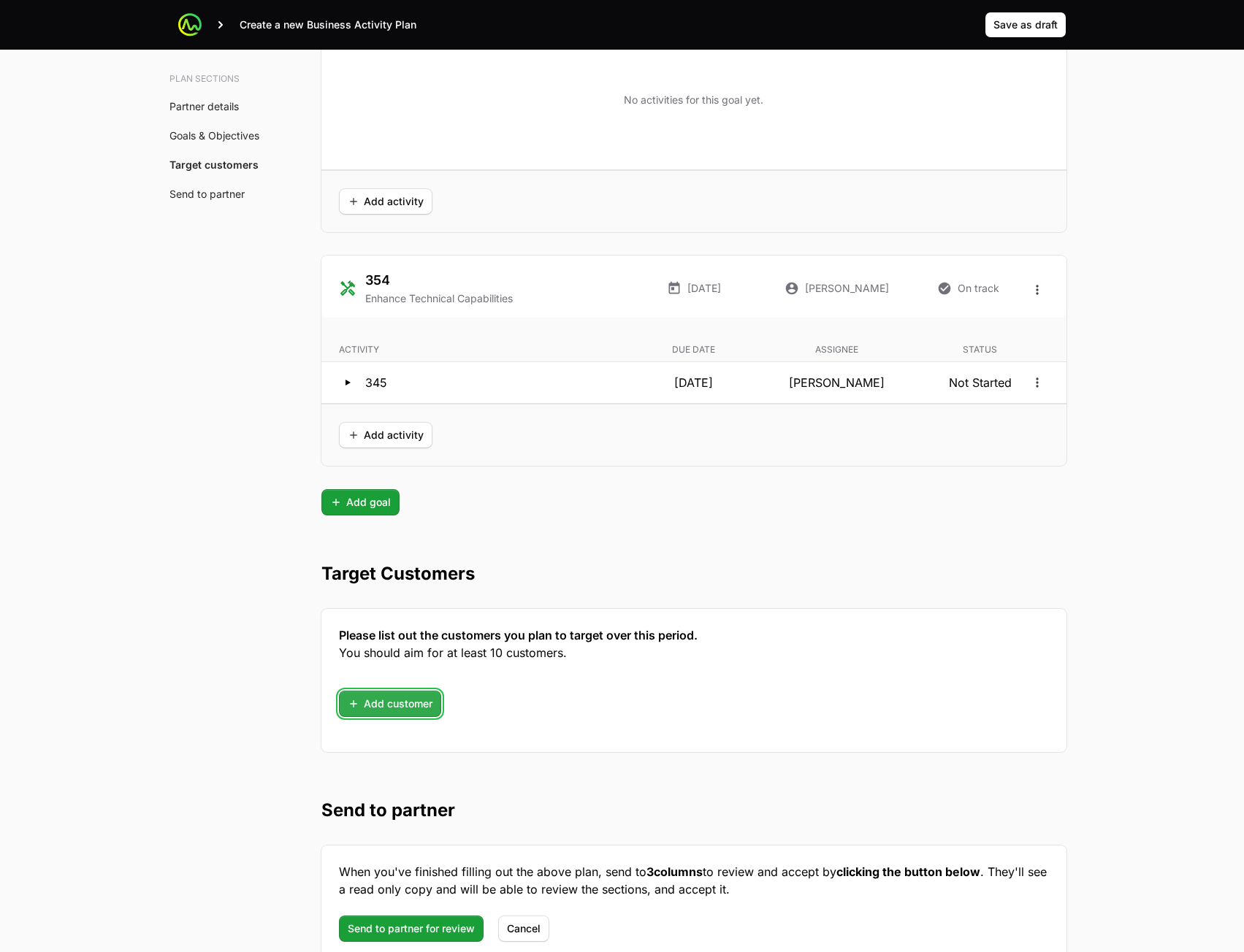
click at [425, 711] on span "Add customer" at bounding box center [390, 703] width 84 height 17
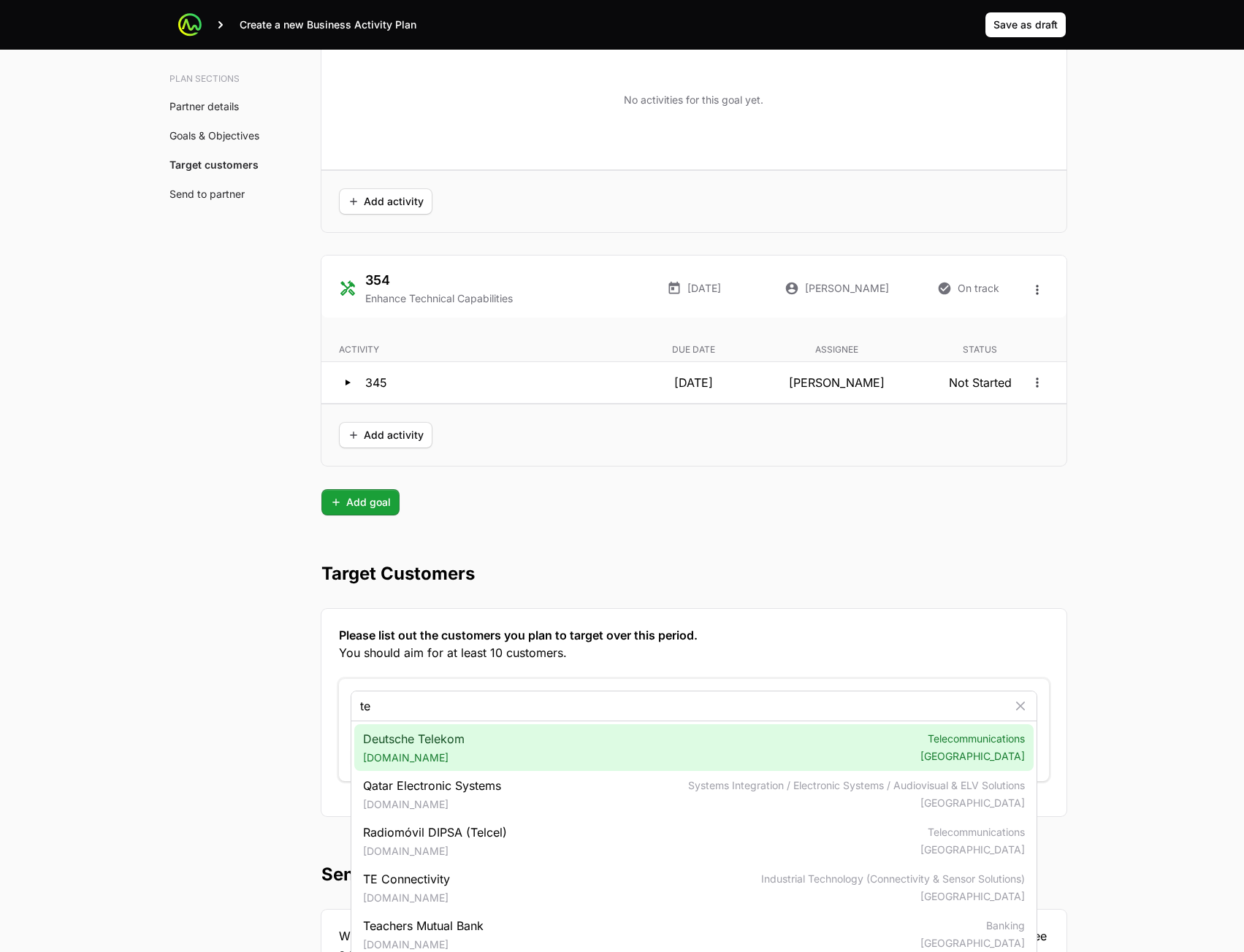
type input "te"
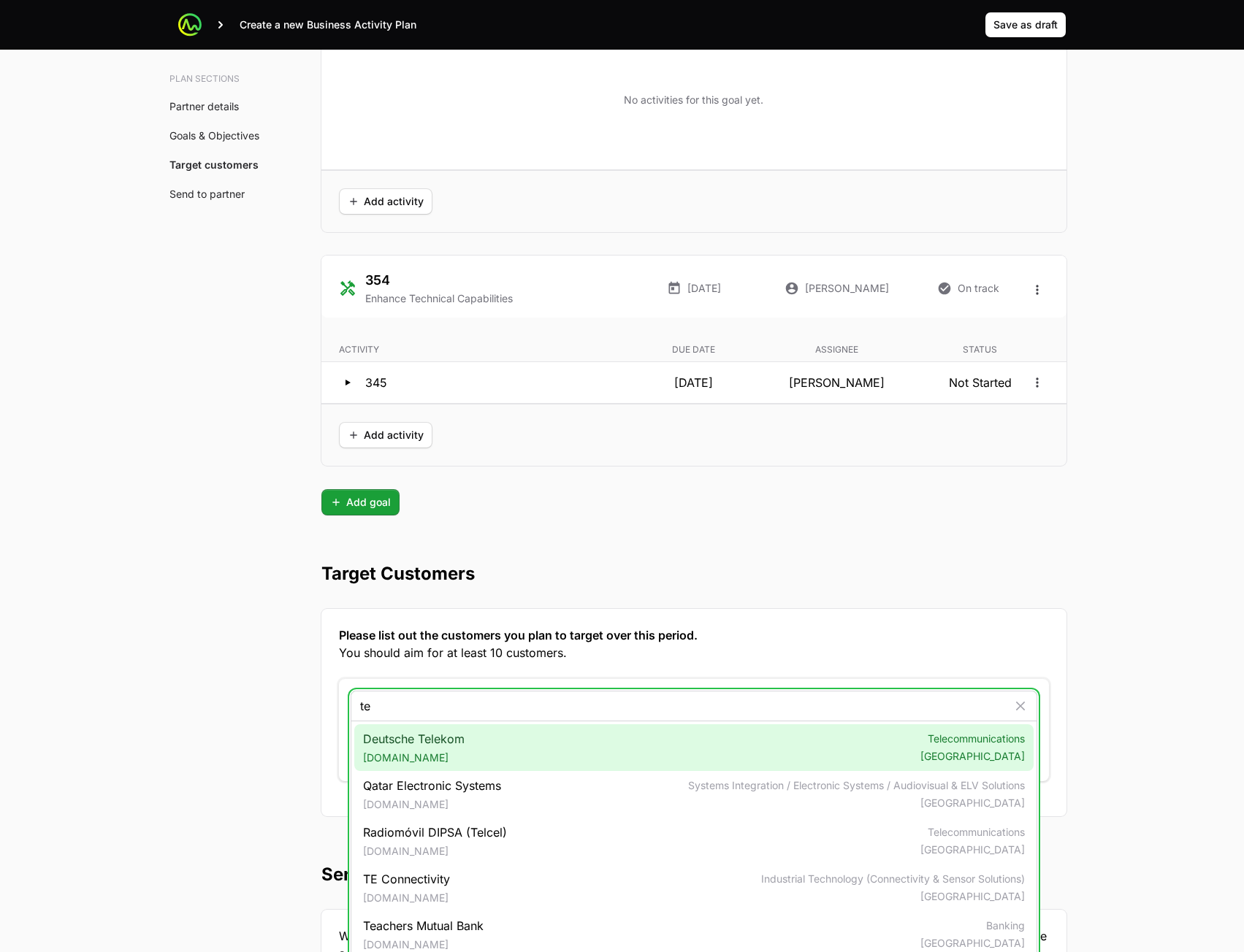
click at [494, 766] on div "Deutsche Telekom [DOMAIN_NAME] Telecommunications [GEOGRAPHIC_DATA]" at bounding box center [694, 748] width 680 height 47
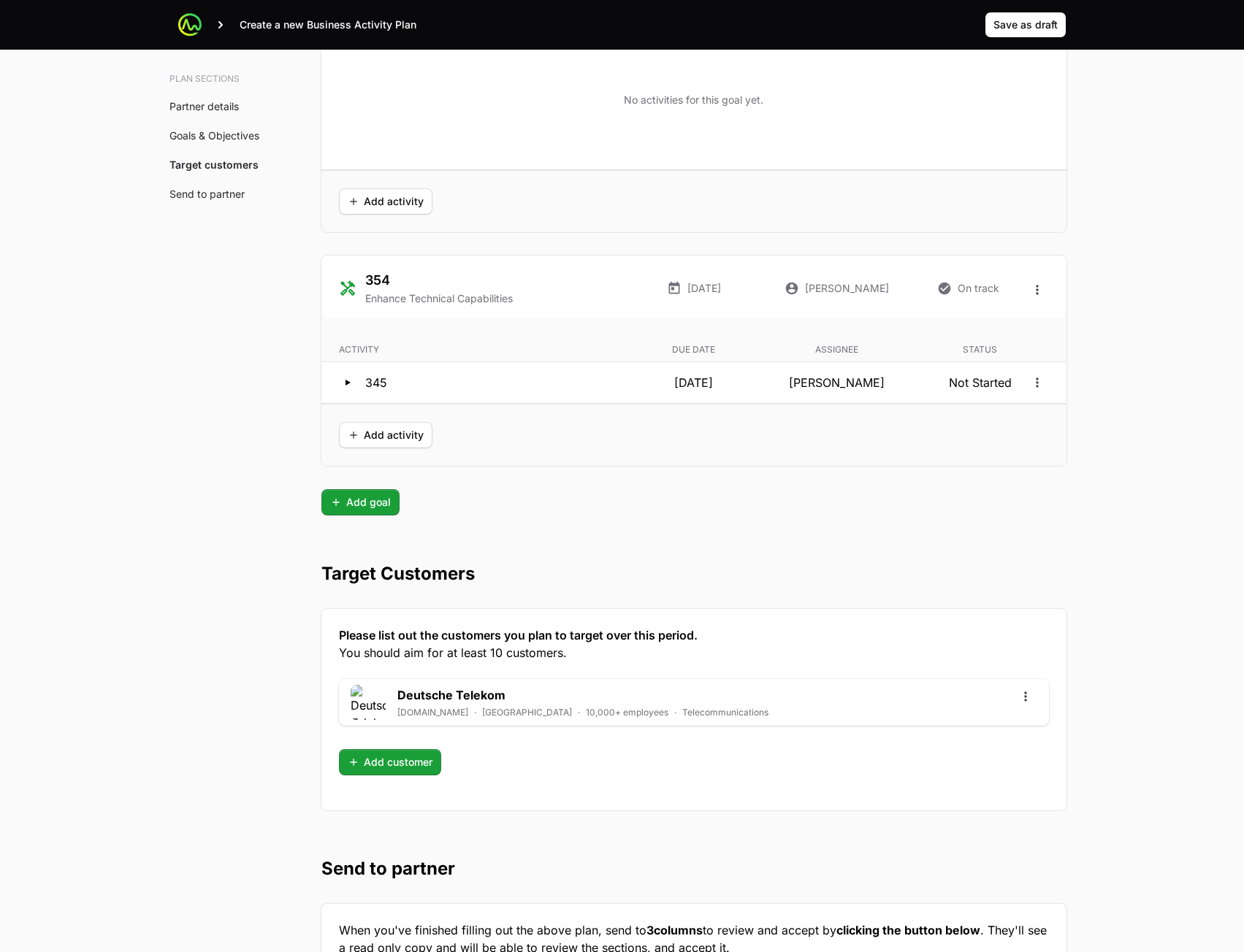
click at [445, 758] on div "Add customer" at bounding box center [694, 762] width 710 height 26
click at [405, 761] on span "Add customer" at bounding box center [390, 762] width 84 height 17
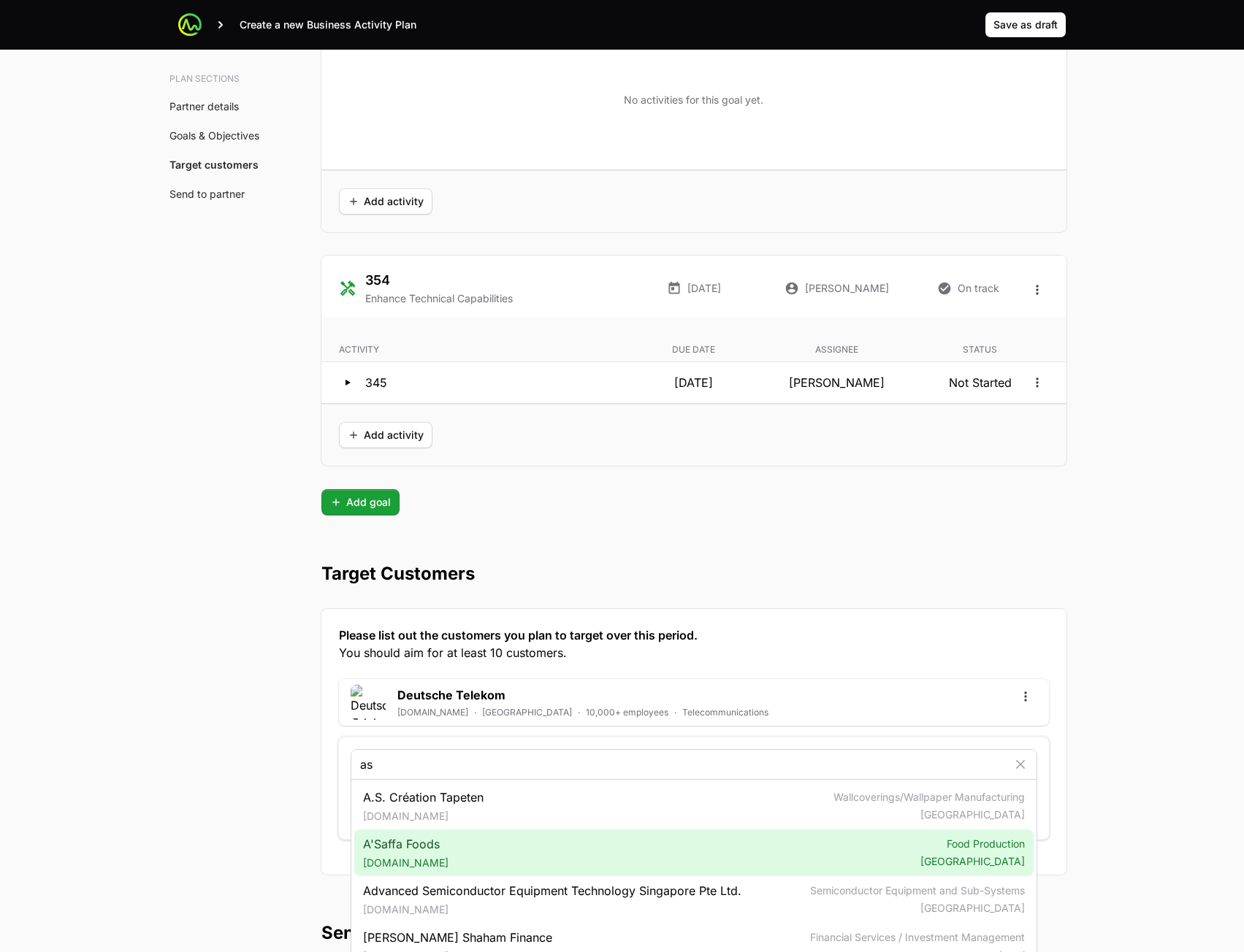
type input "as"
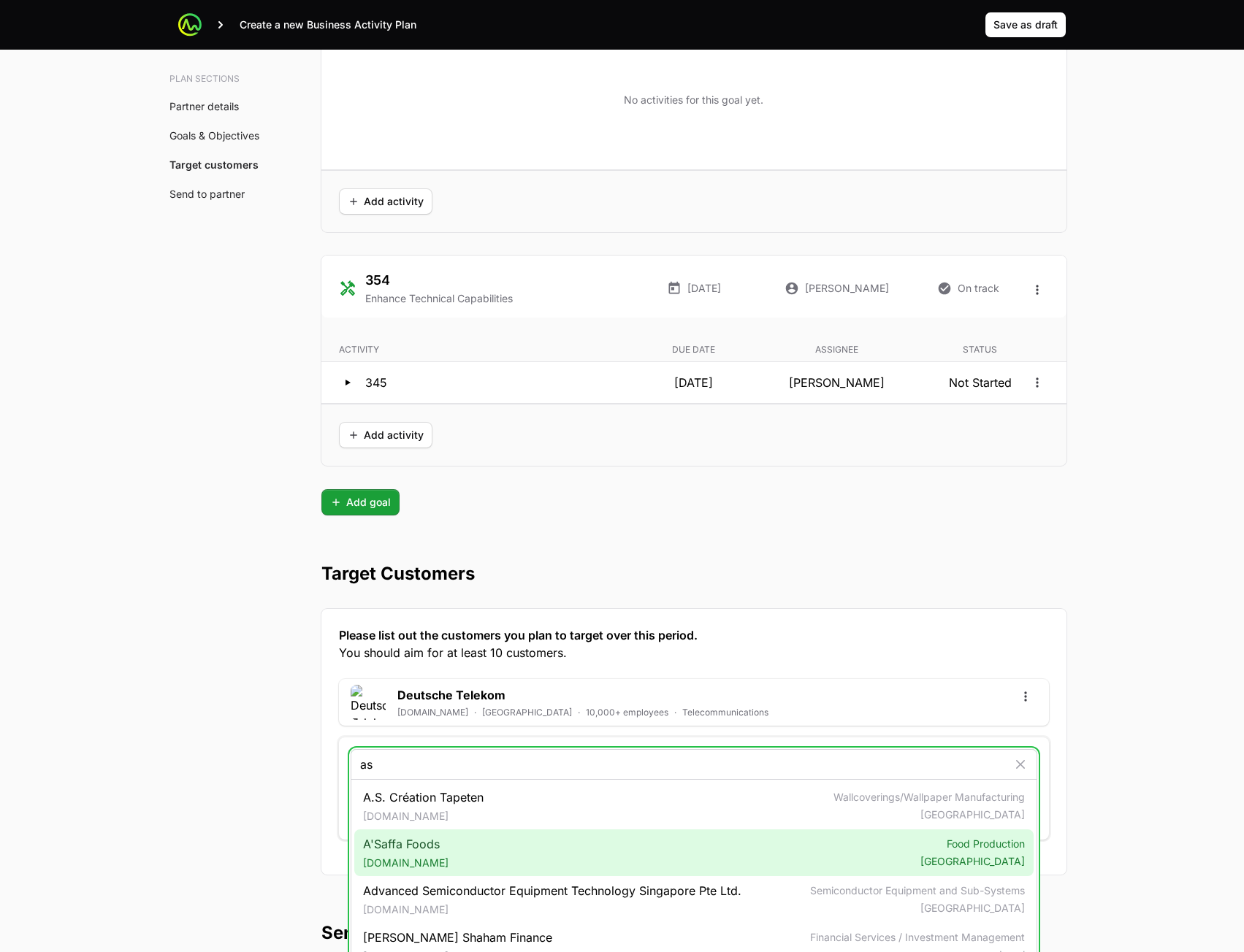
click at [515, 841] on div "A'Saffa Foods [DOMAIN_NAME] Food Production [GEOGRAPHIC_DATA]" at bounding box center [694, 853] width 680 height 47
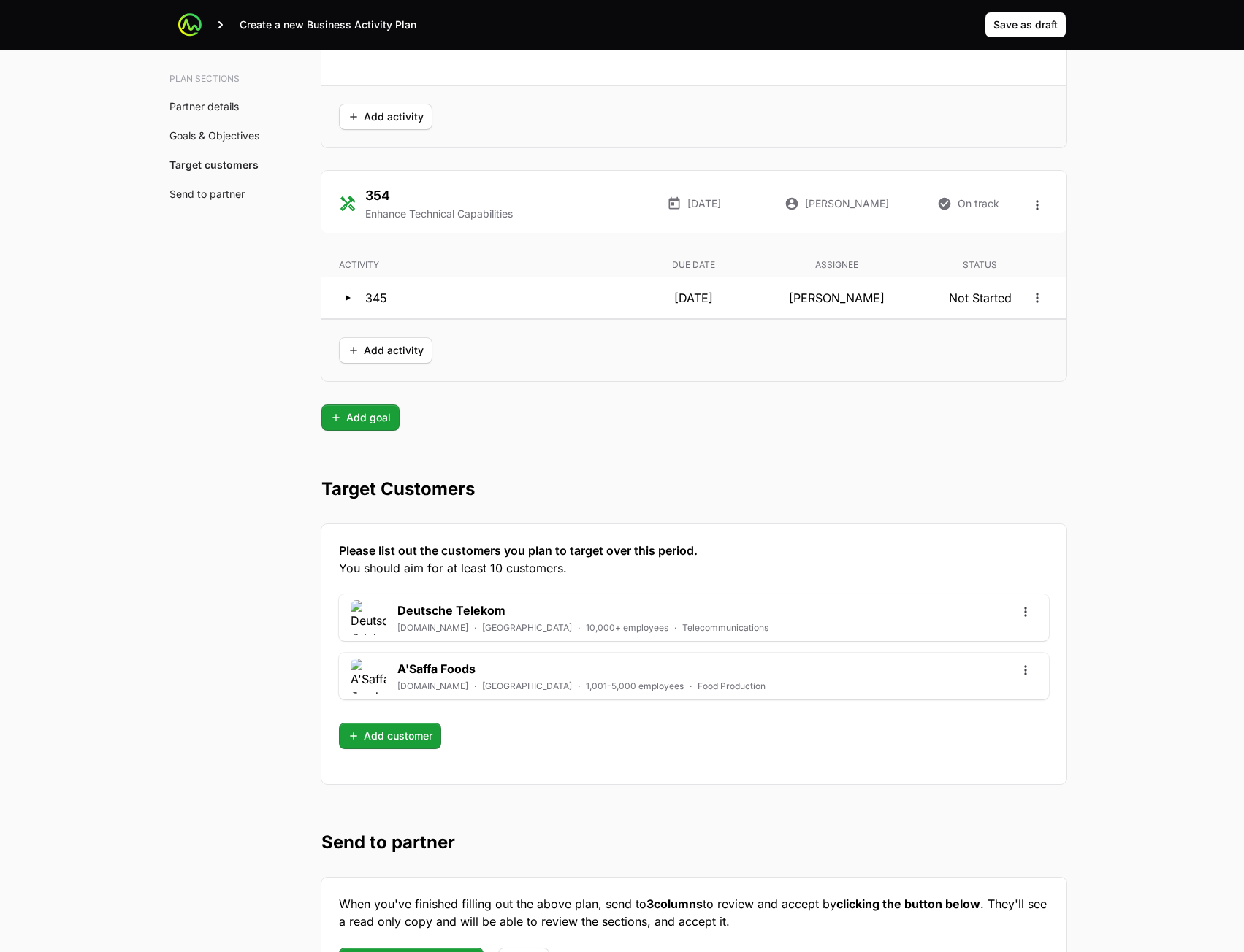
scroll to position [3726, 0]
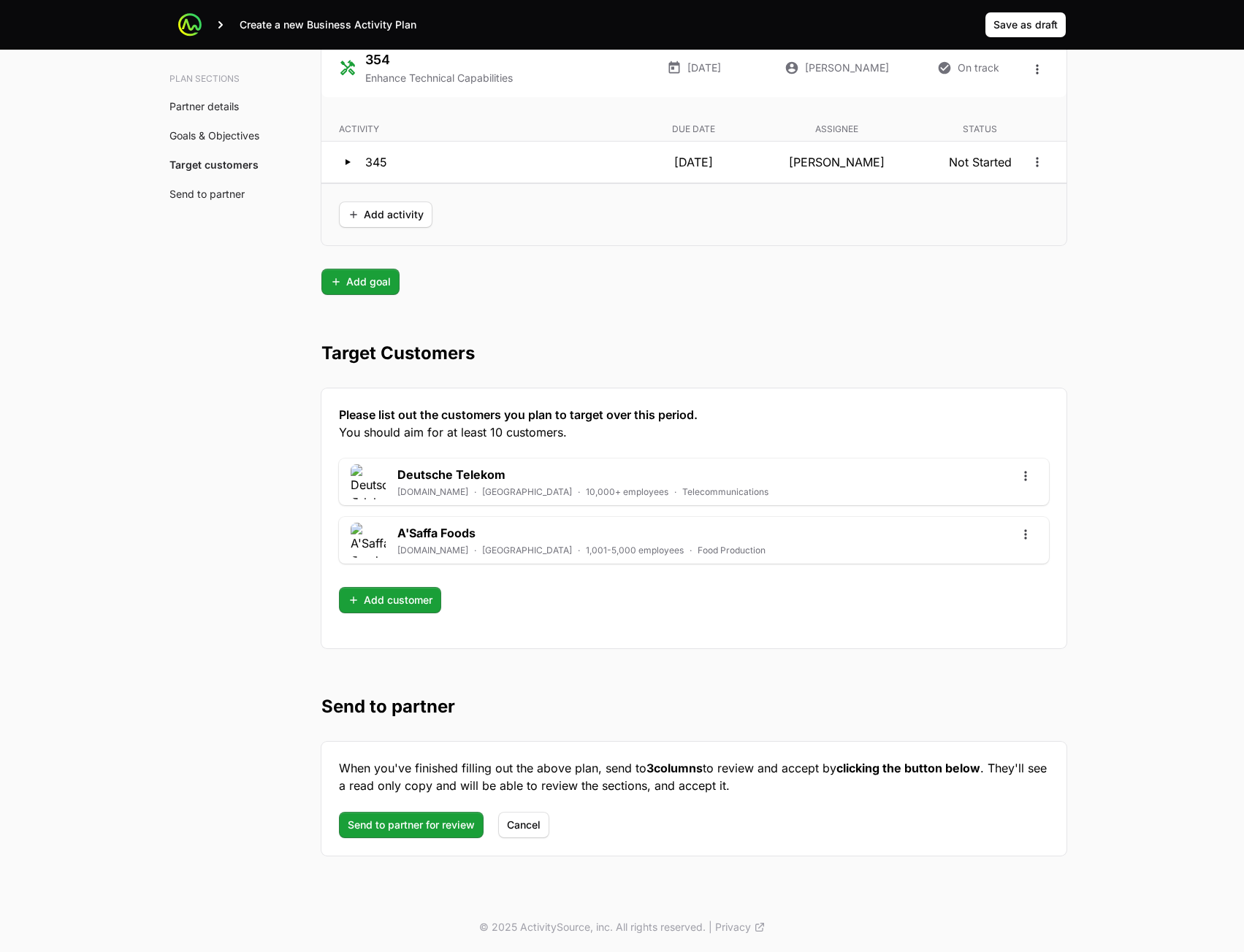
drag, startPoint x: 901, startPoint y: 221, endPoint x: 894, endPoint y: 215, distance: 9.2
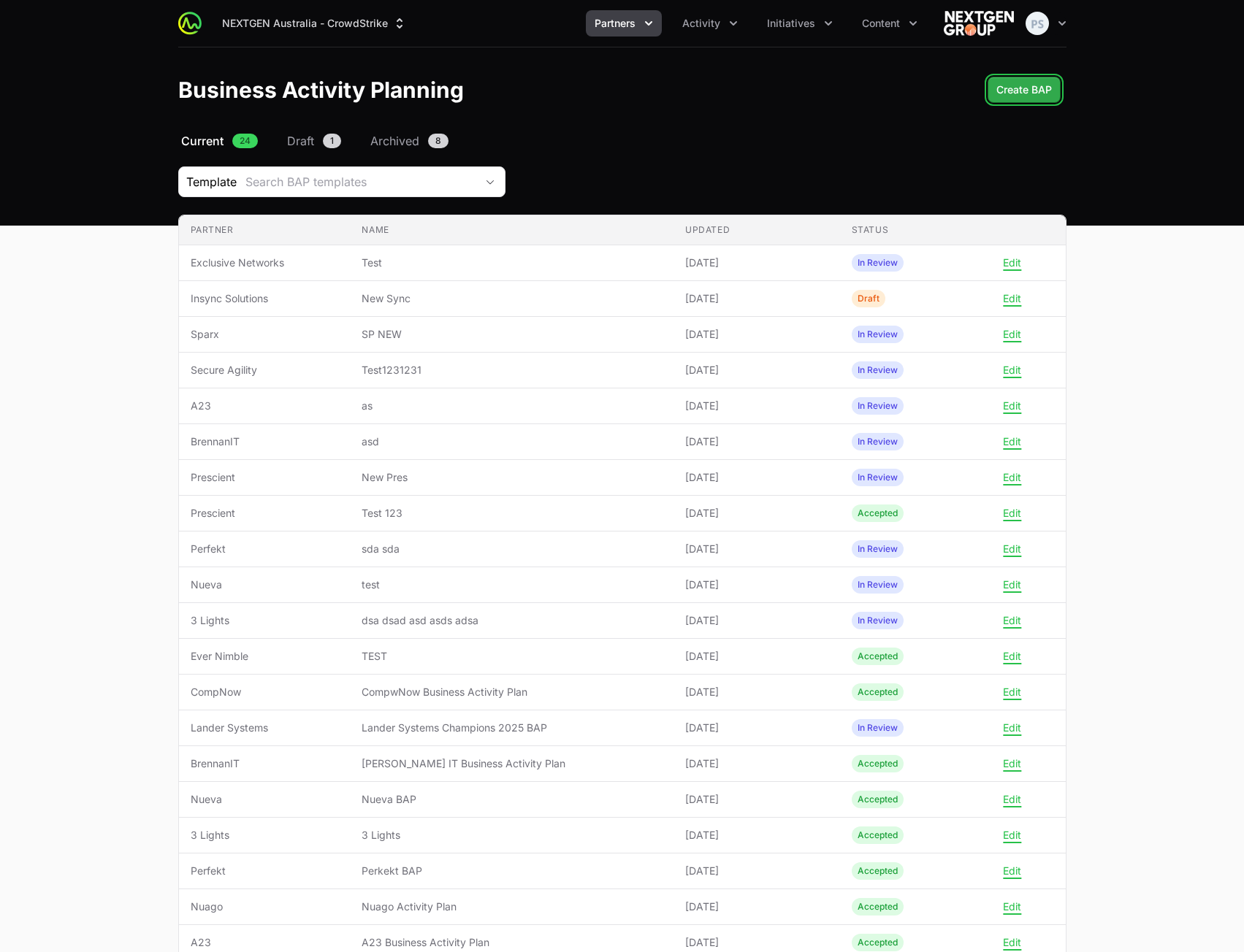
click at [1038, 96] on span "Create BAP" at bounding box center [1024, 90] width 56 height 17
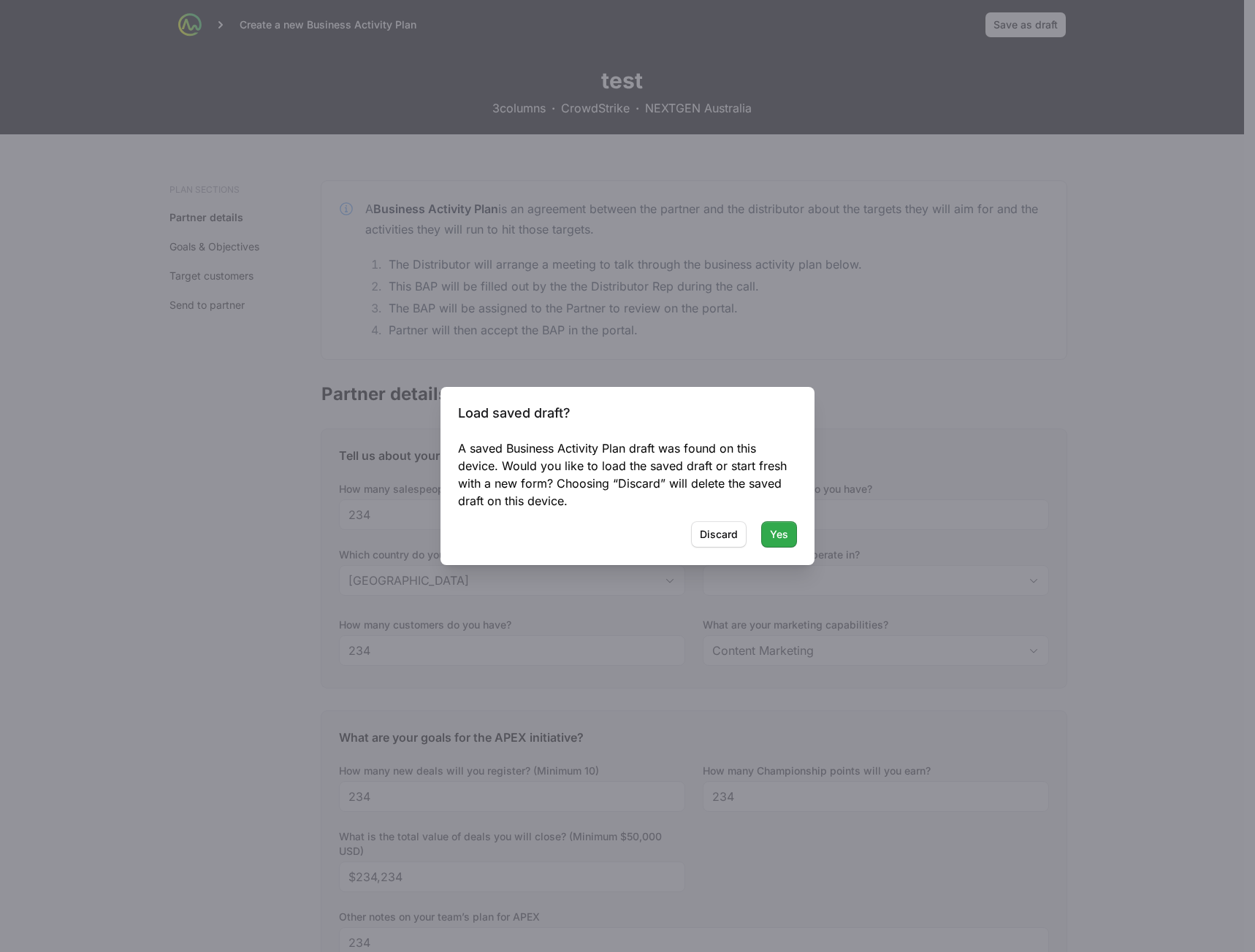
click at [778, 522] on button "Yes" at bounding box center [779, 534] width 36 height 26
type input "[GEOGRAPHIC_DATA], [GEOGRAPHIC_DATA]"
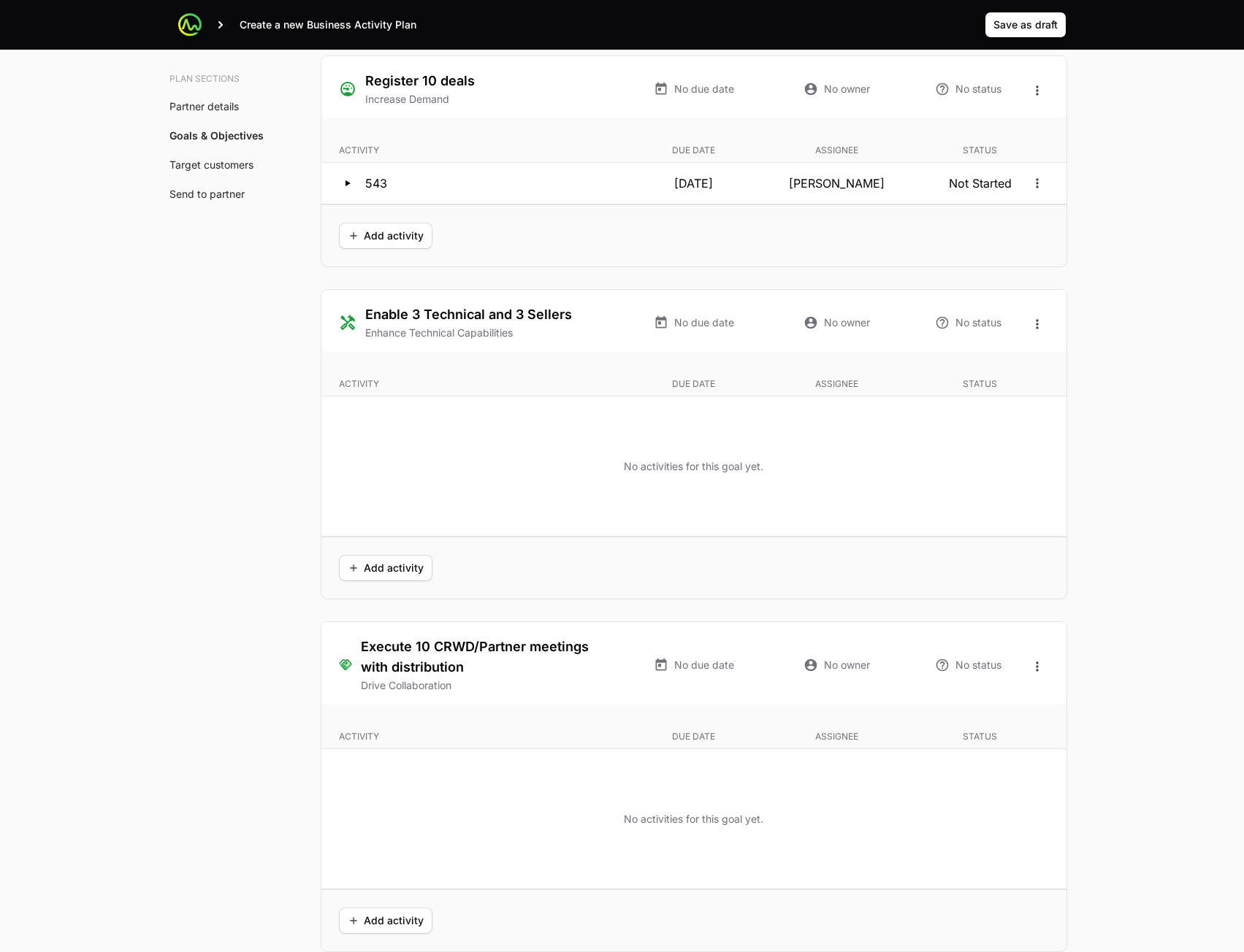
scroll to position [3726, 0]
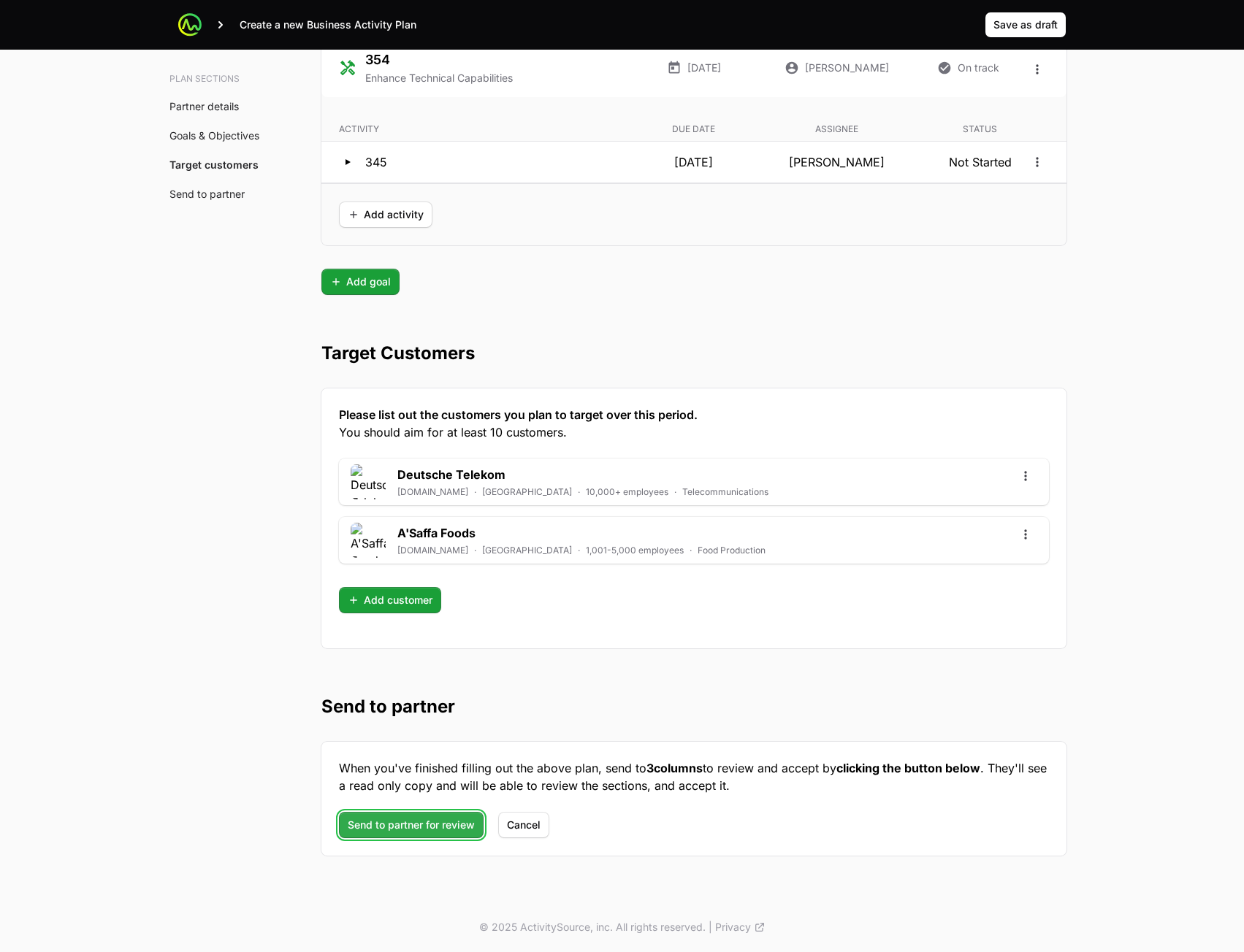
click at [402, 821] on span "Send to partner for review" at bounding box center [411, 825] width 127 height 17
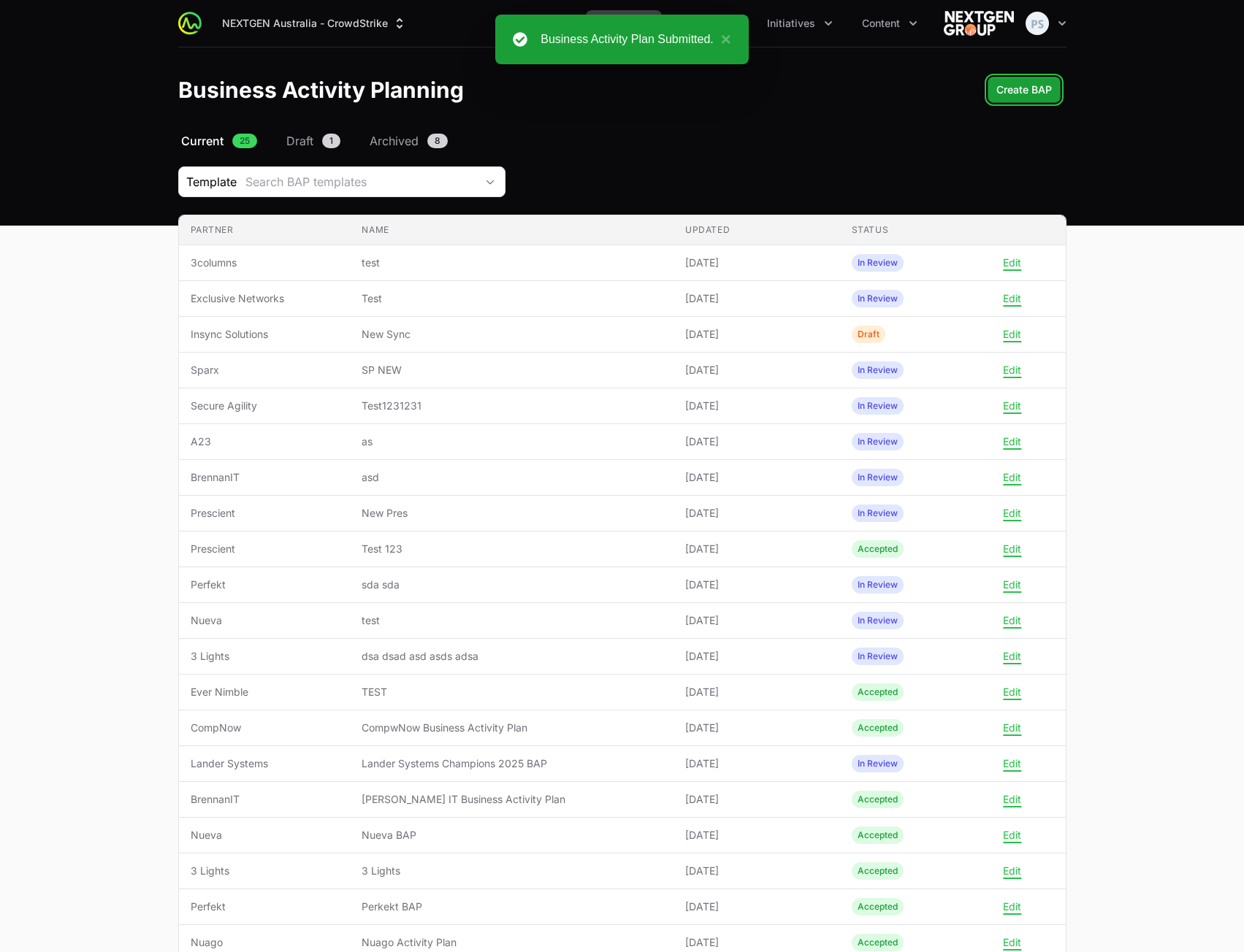
drag, startPoint x: 1032, startPoint y: 95, endPoint x: 1099, endPoint y: 139, distance: 80.2
click at [1032, 96] on span "Create BAP" at bounding box center [1024, 90] width 56 height 17
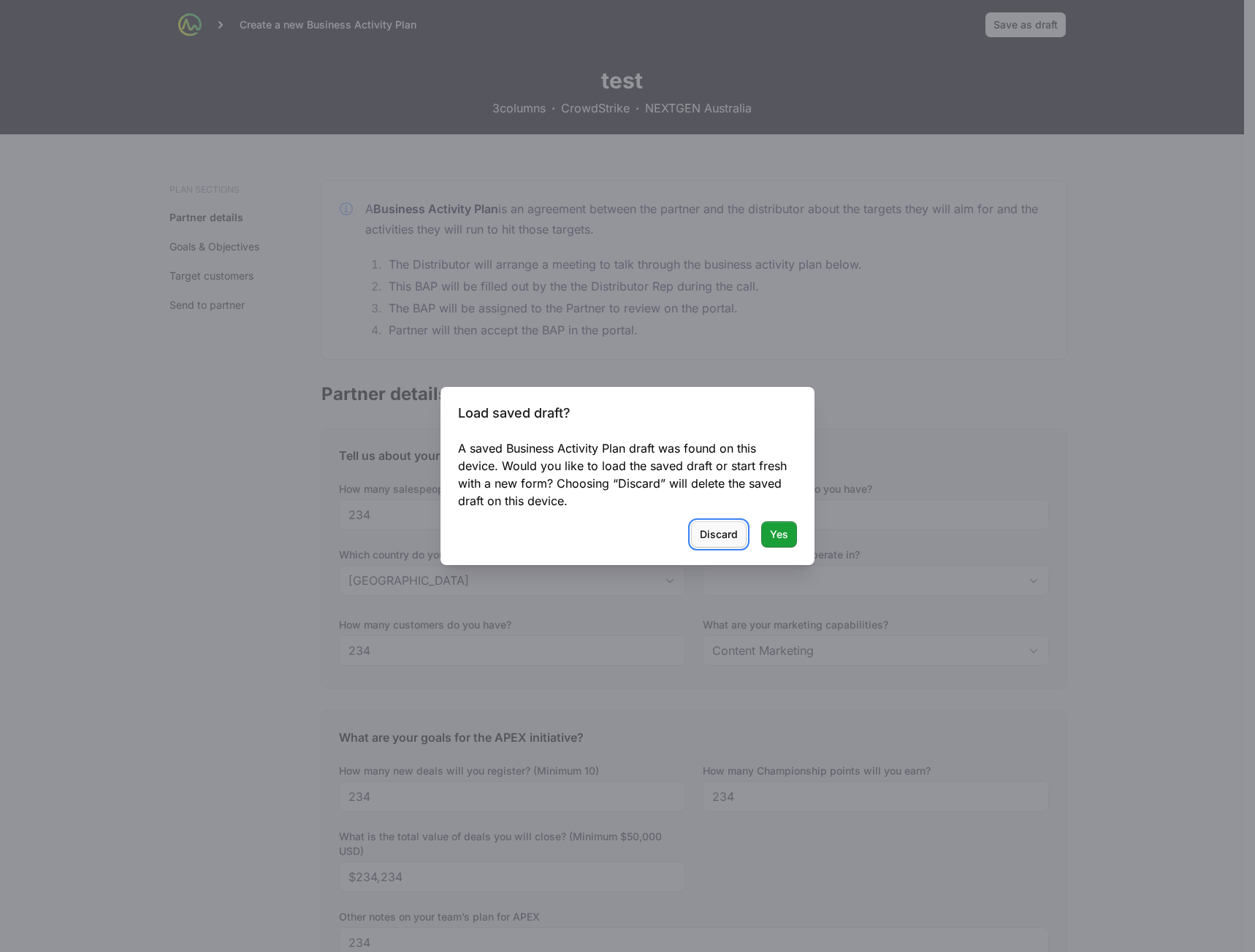
click at [723, 535] on span "Discard" at bounding box center [719, 534] width 38 height 17
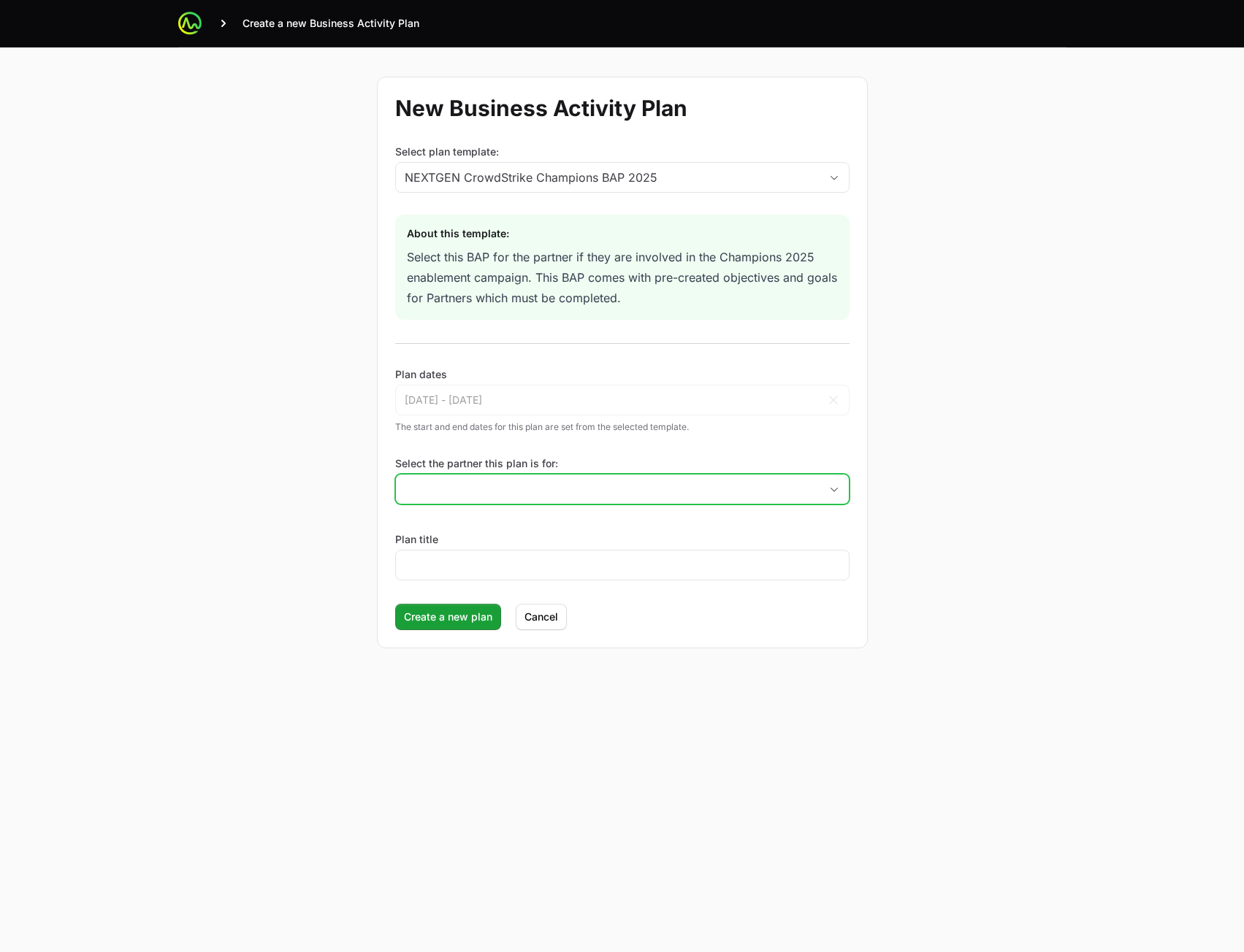
click at [609, 498] on input "Select the partner this plan is for:" at bounding box center [607, 489] width 423 height 29
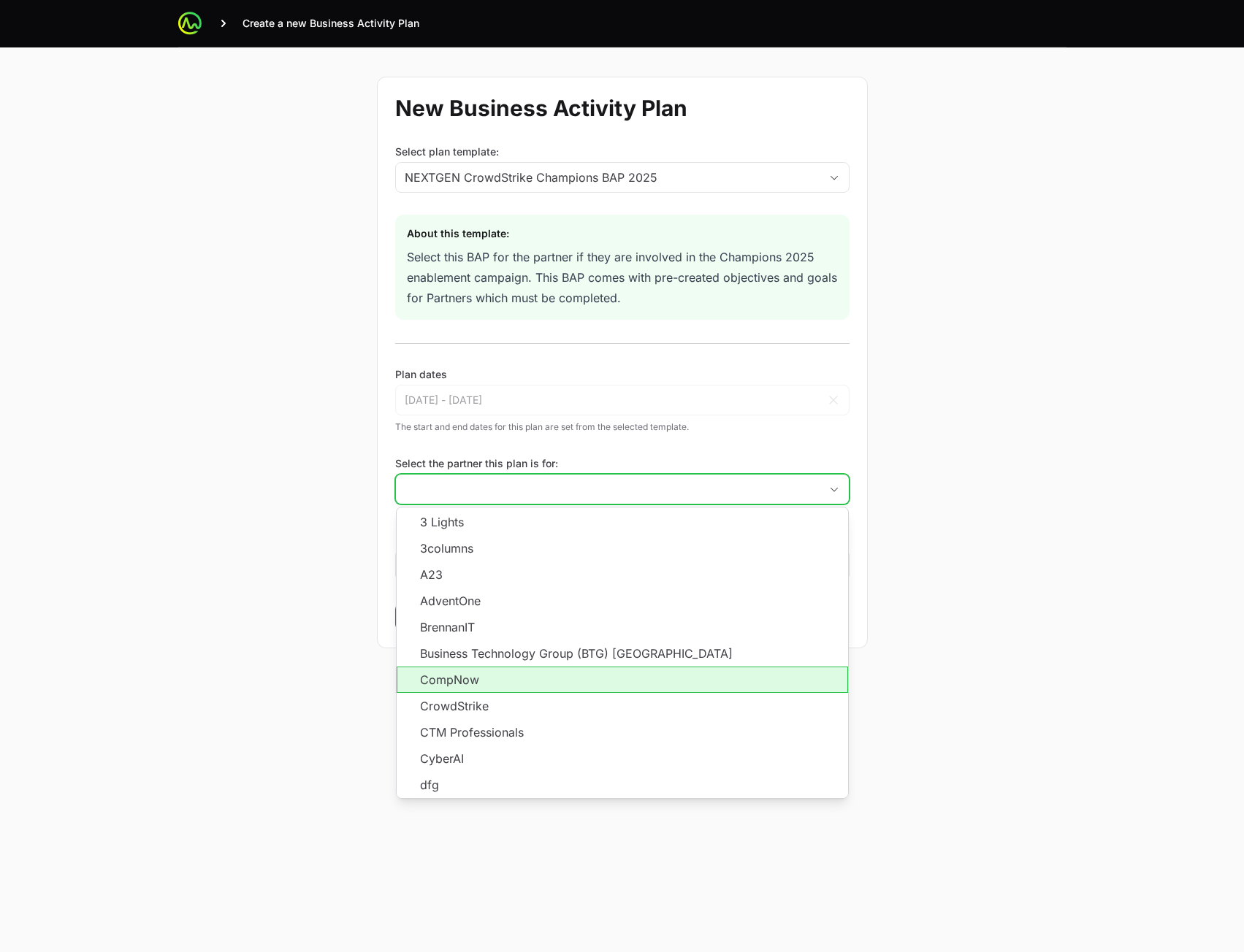
click at [546, 691] on li "CompNow" at bounding box center [622, 679] width 451 height 26
type input "CompNow"
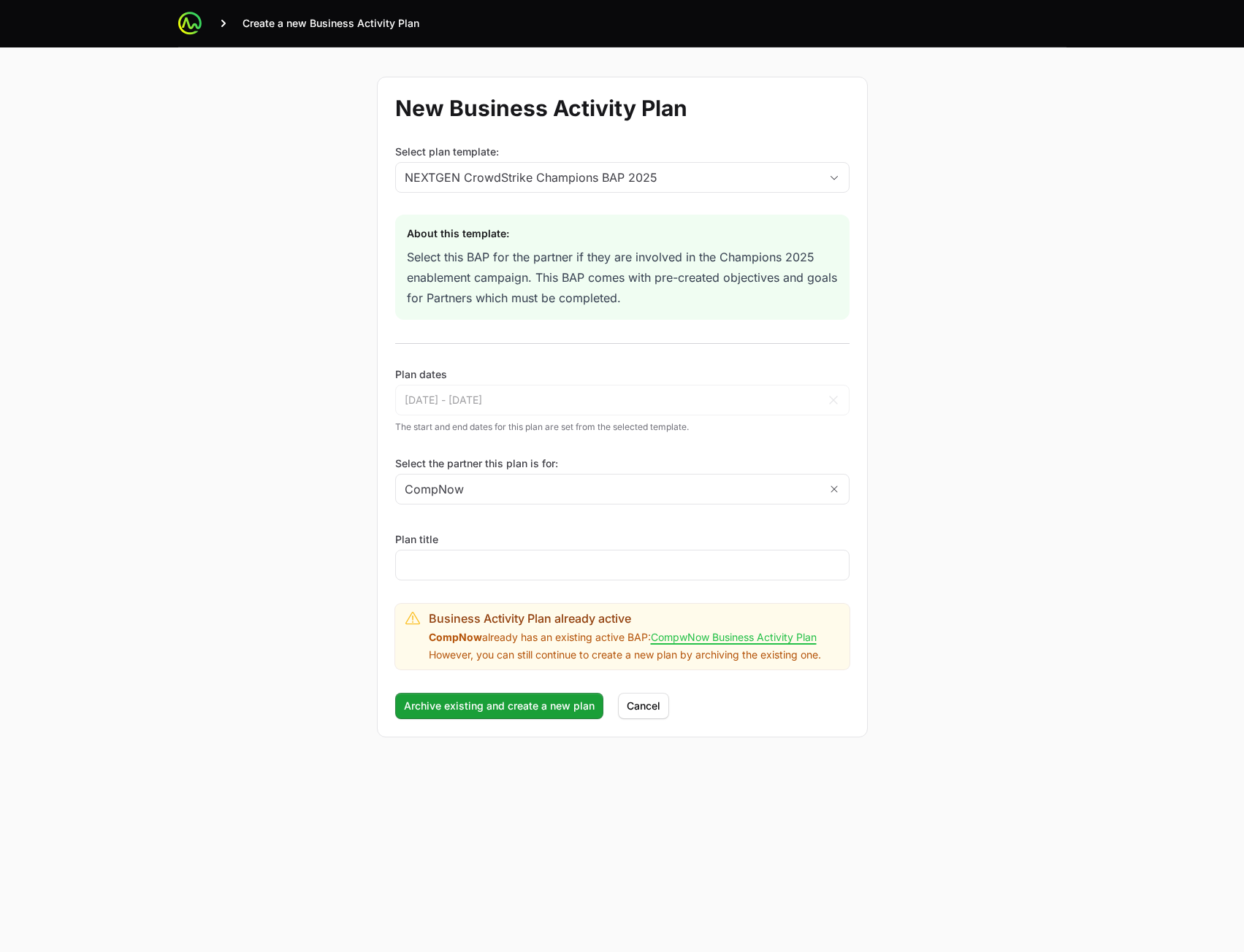
click at [563, 536] on div "Plan title" at bounding box center [622, 557] width 454 height 48
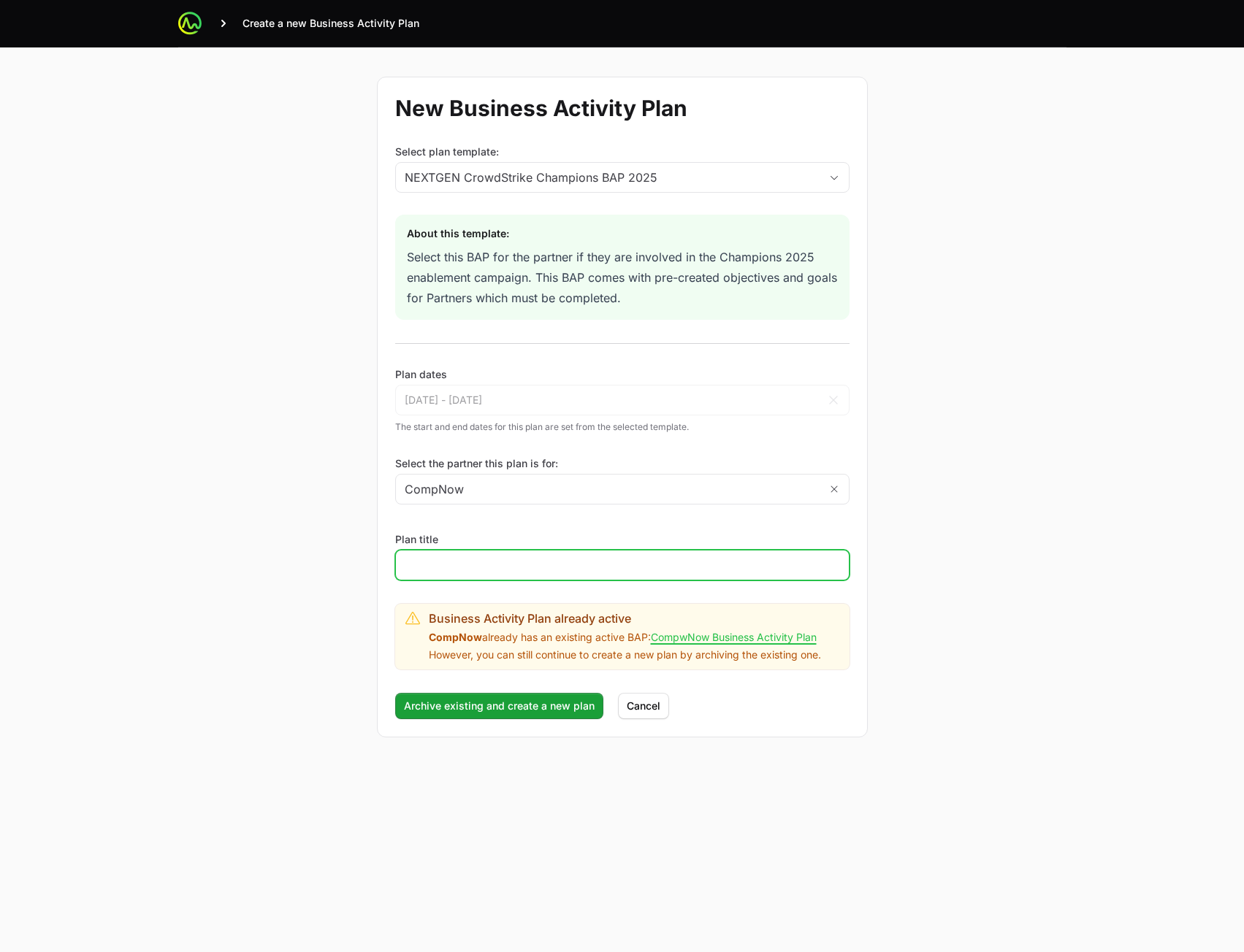
click at [539, 571] on input "Plan title" at bounding box center [622, 565] width 436 height 17
type input "fd"
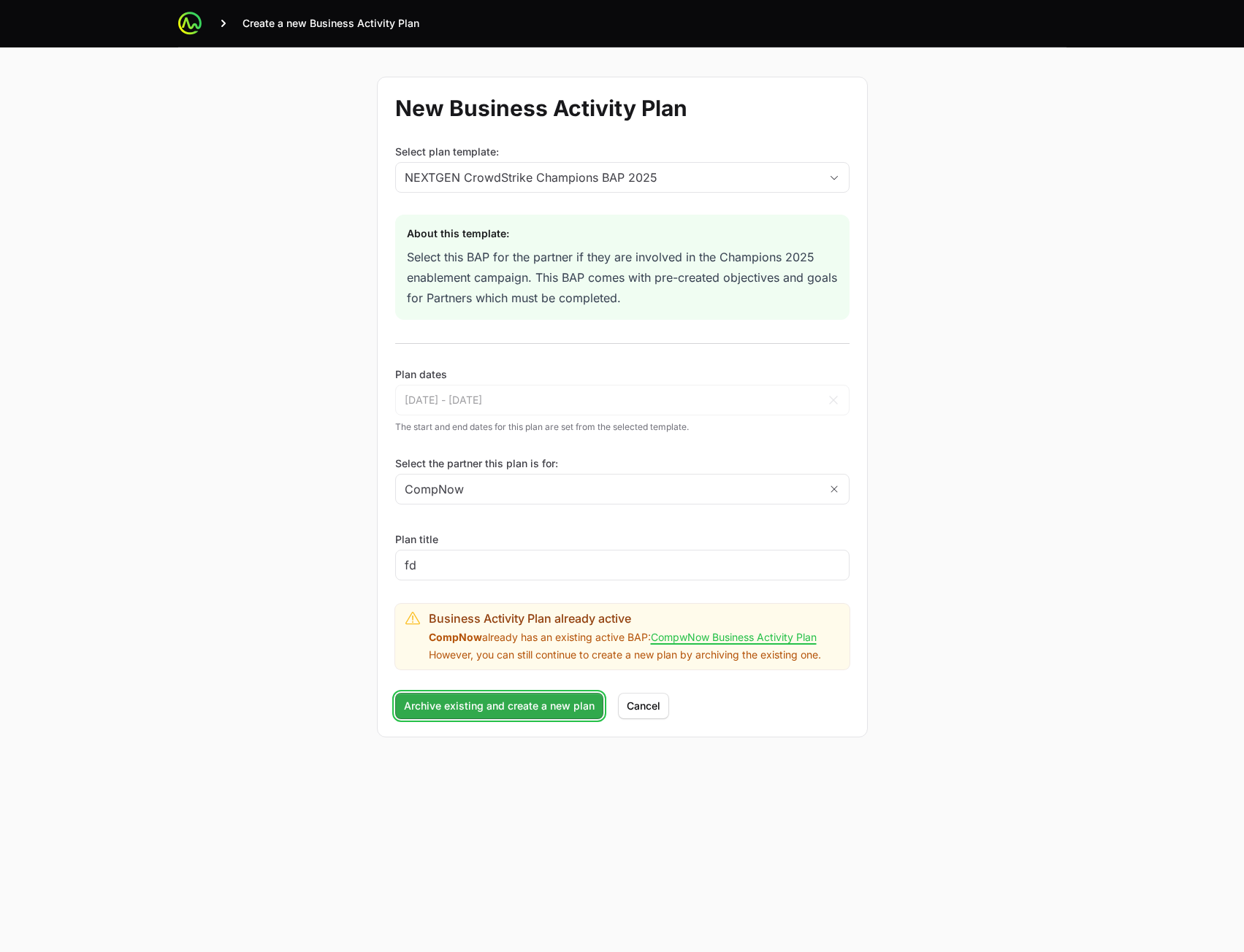
click at [436, 695] on button "Archive existing and create a new plan" at bounding box center [500, 706] width 208 height 26
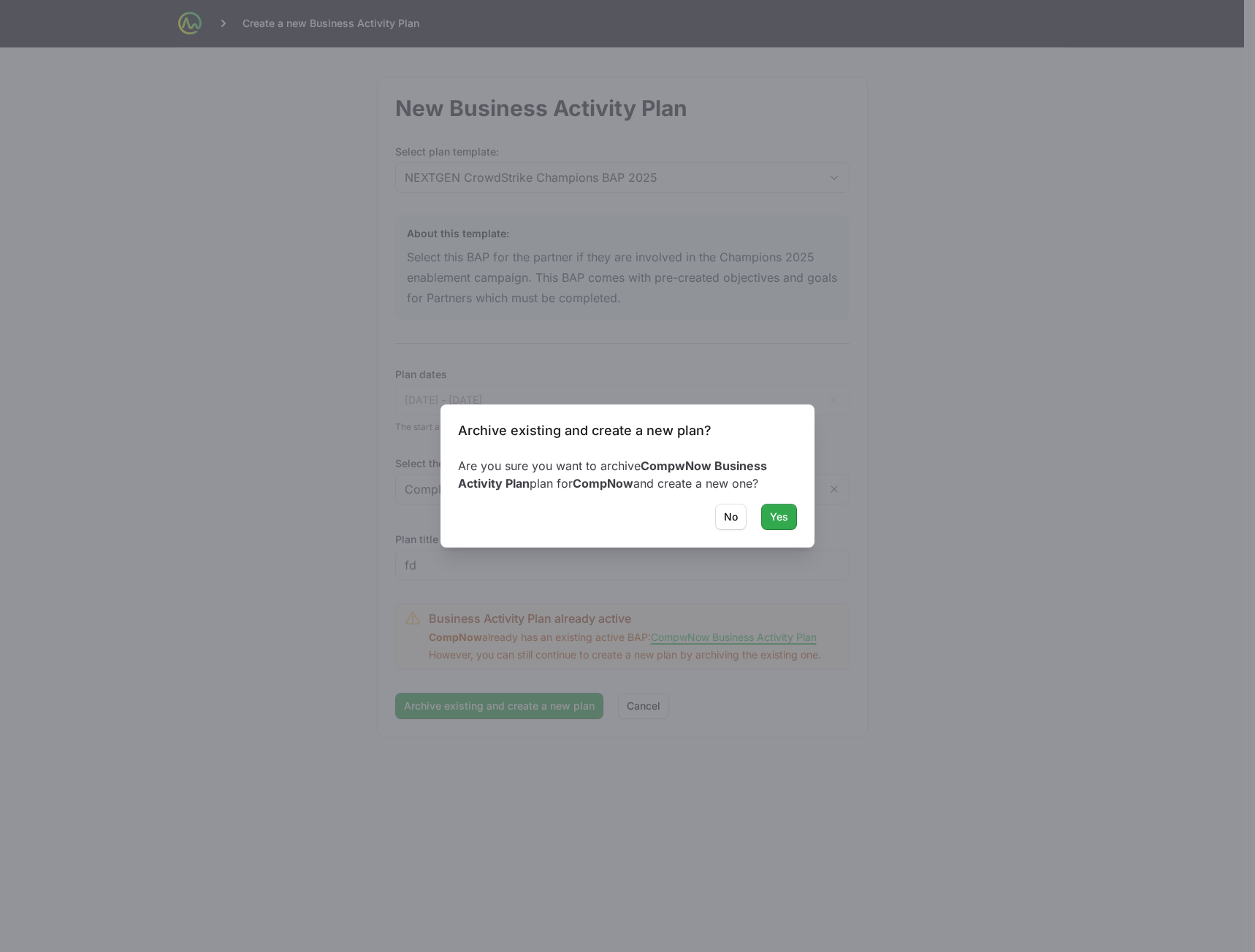
click at [775, 522] on span "Yes" at bounding box center [779, 517] width 18 height 17
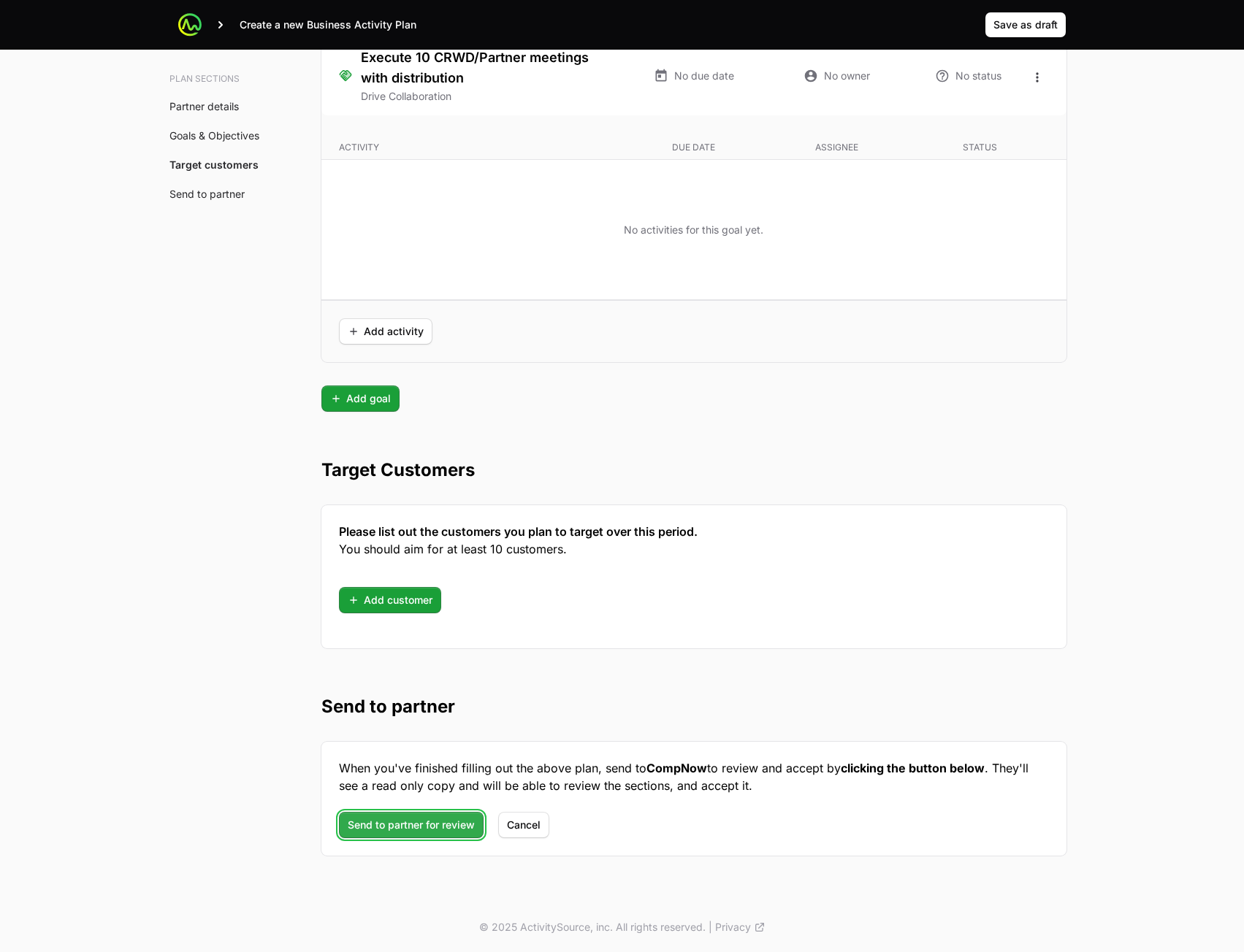
click at [429, 834] on button "Send to partner for review" at bounding box center [411, 825] width 145 height 26
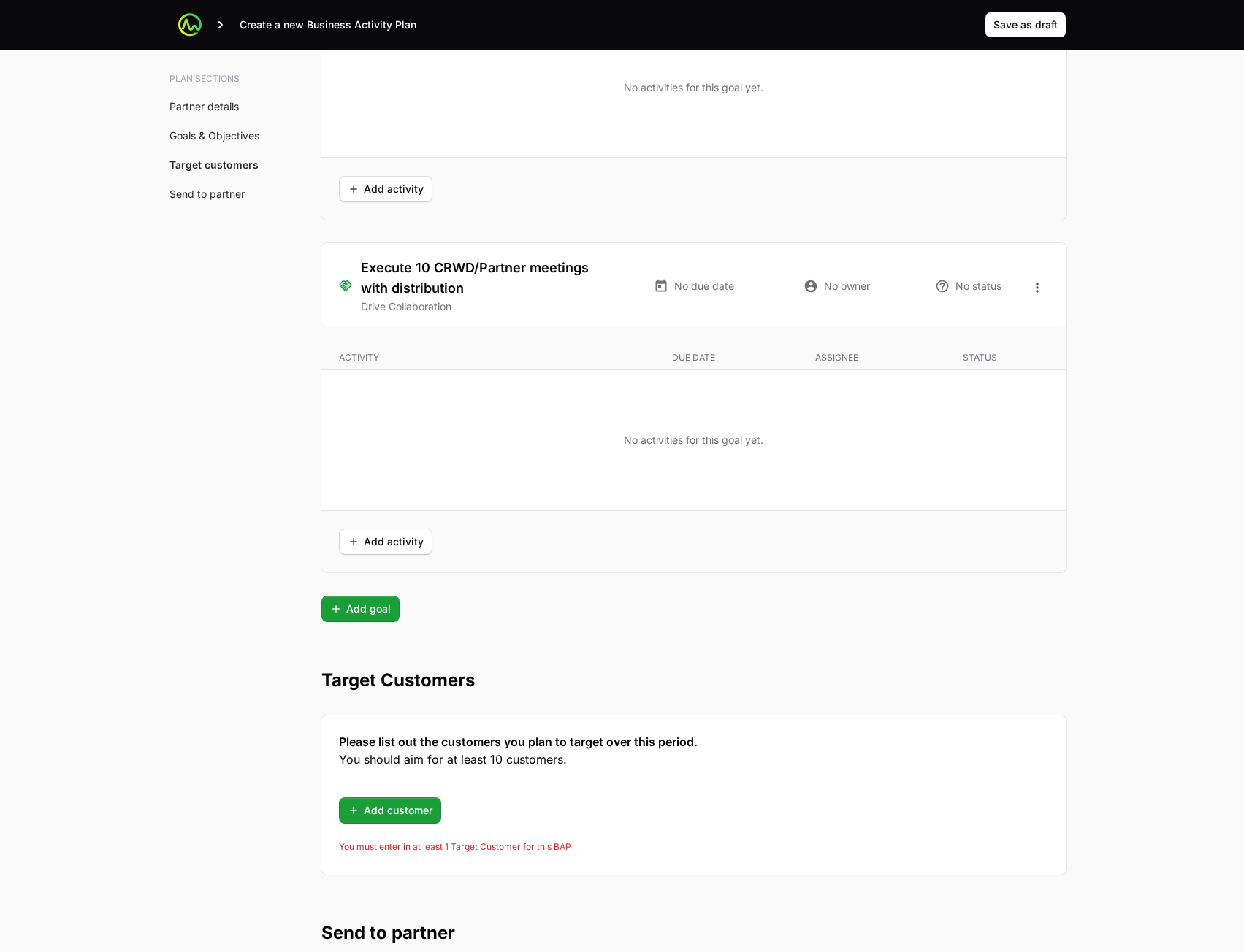
scroll to position [3684, 0]
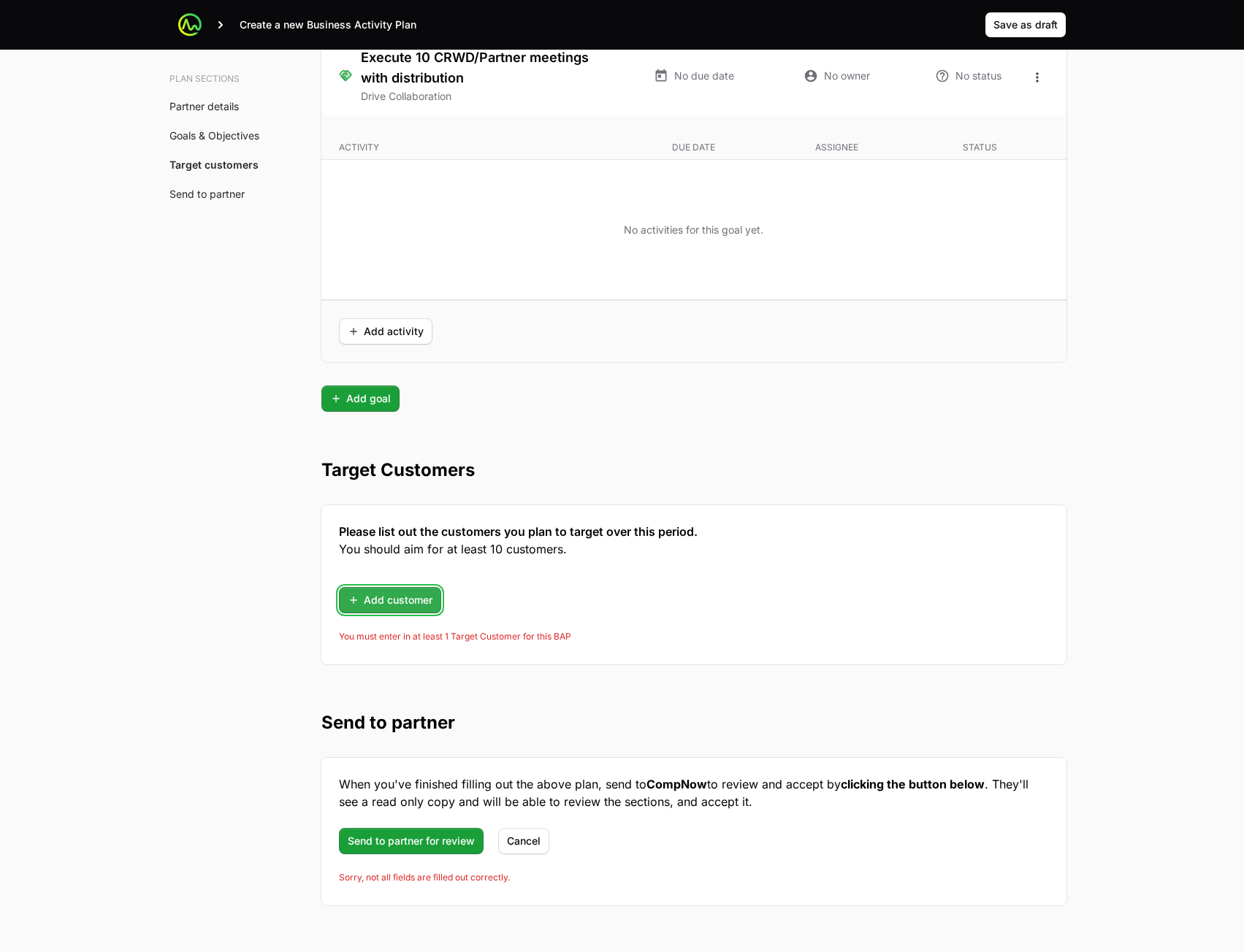
click at [382, 601] on span "Add customer" at bounding box center [390, 600] width 84 height 17
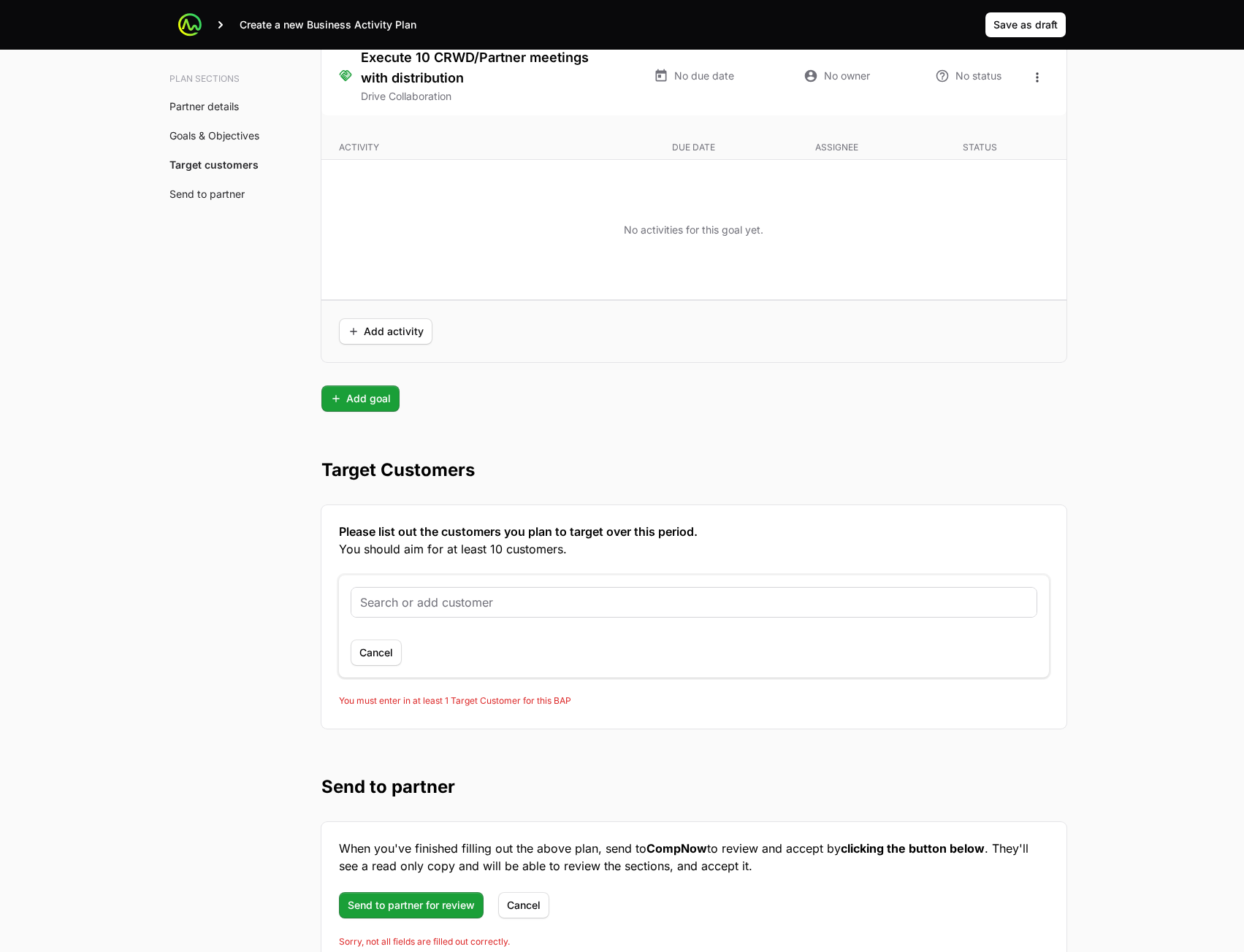
click at [433, 607] on input "text" at bounding box center [694, 602] width 668 height 17
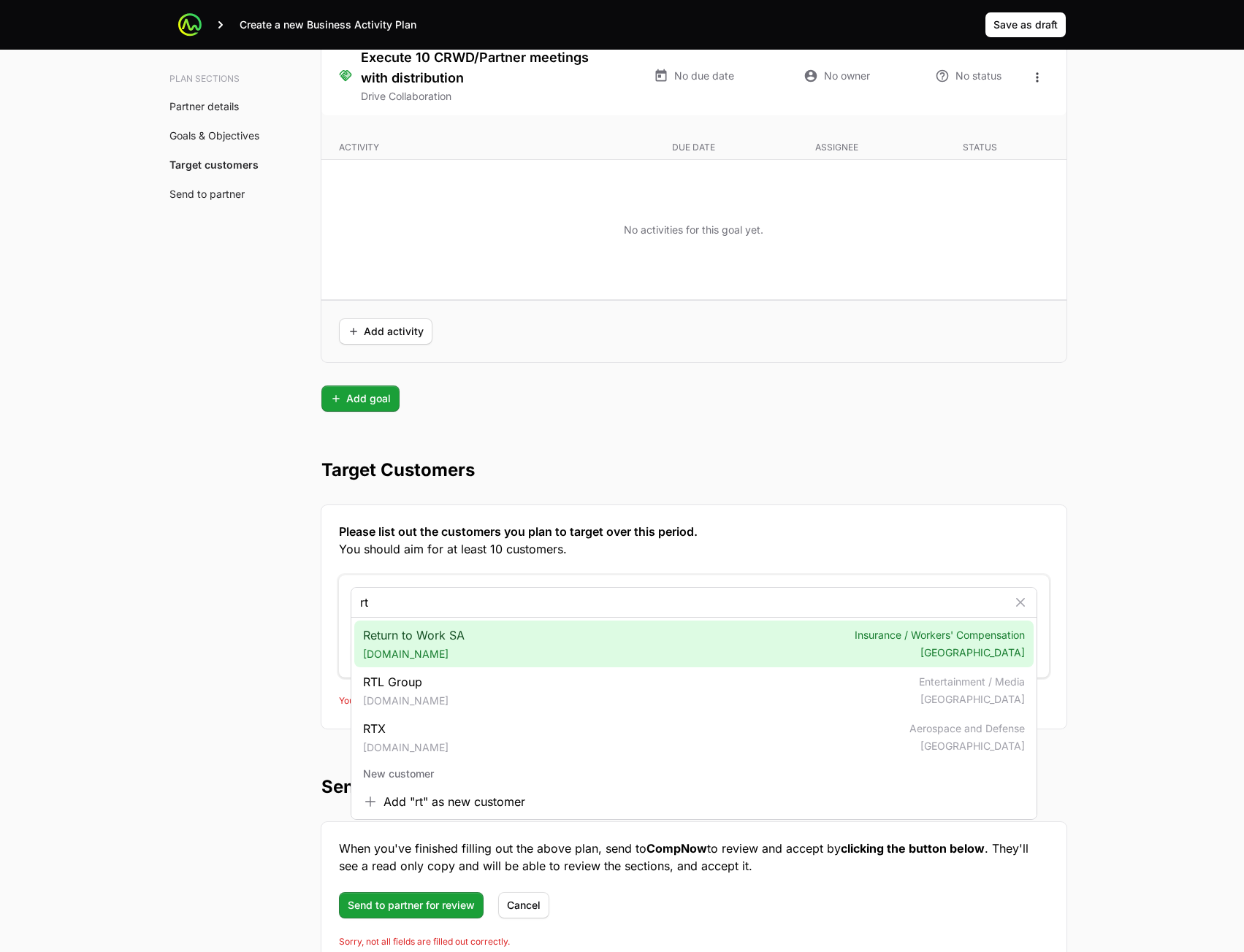
type input "rt"
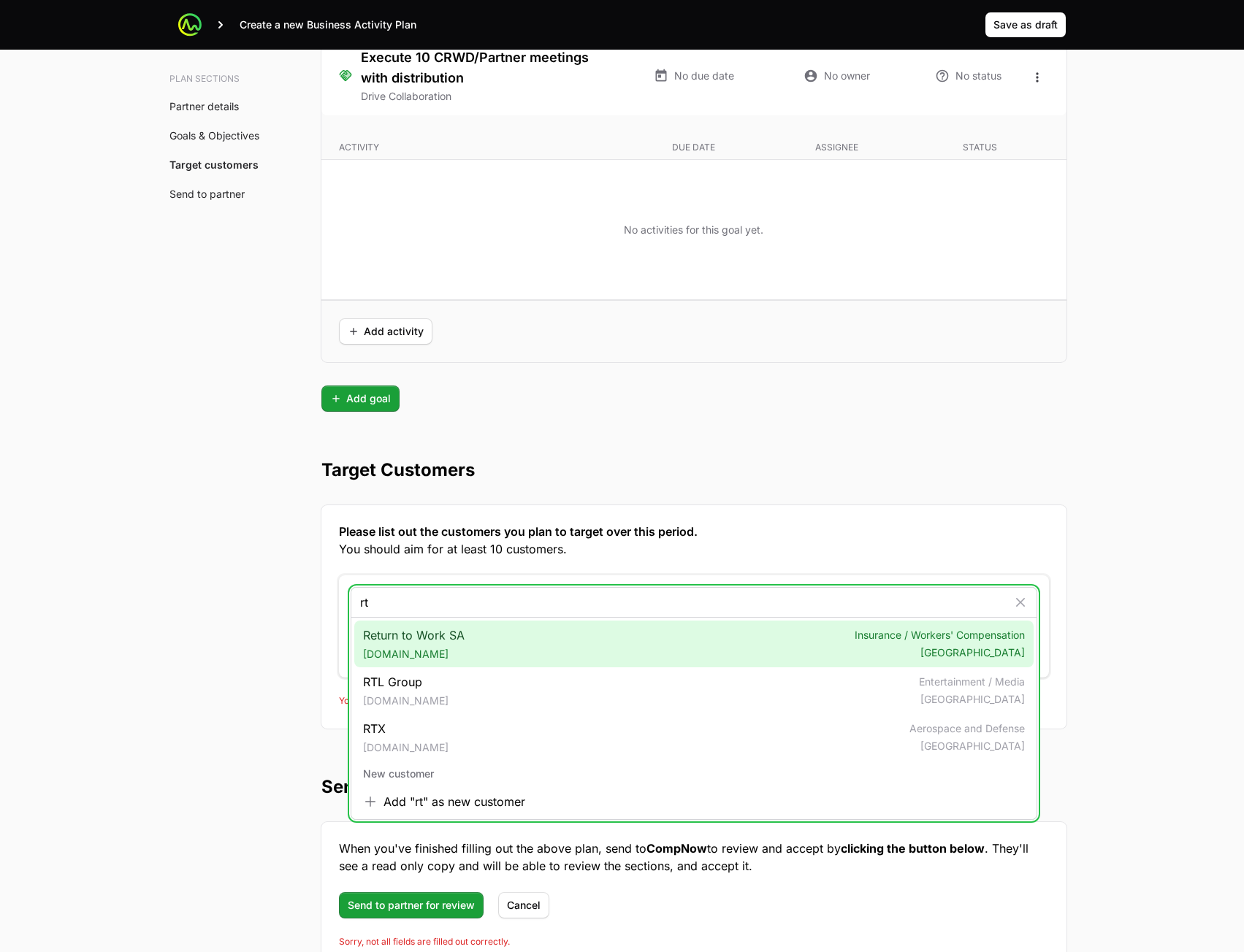
click at [402, 671] on div "RTL Group [DOMAIN_NAME] Entertainment / Media [GEOGRAPHIC_DATA]" at bounding box center [694, 691] width 680 height 47
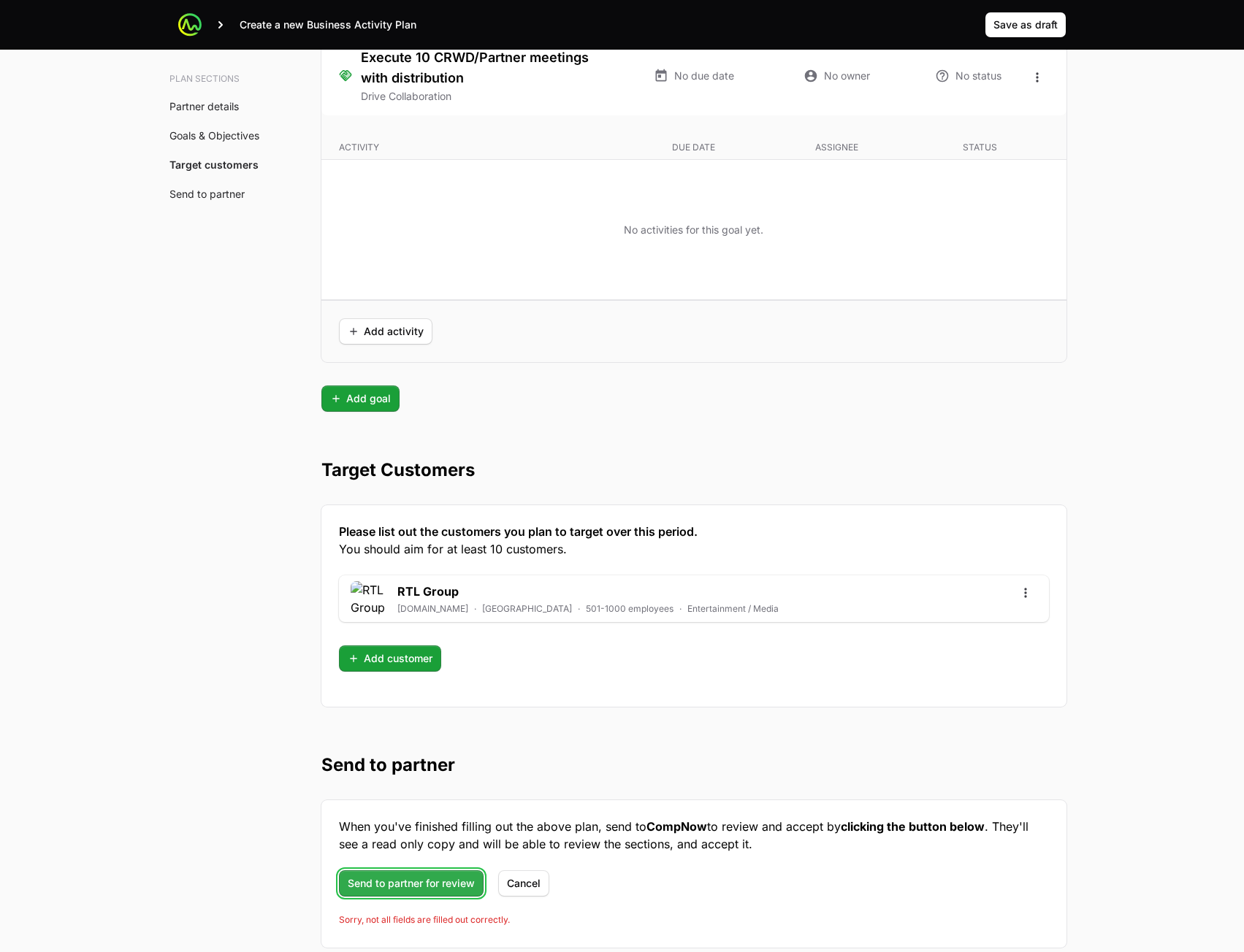
click at [410, 876] on span "Send to partner for review" at bounding box center [411, 883] width 127 height 17
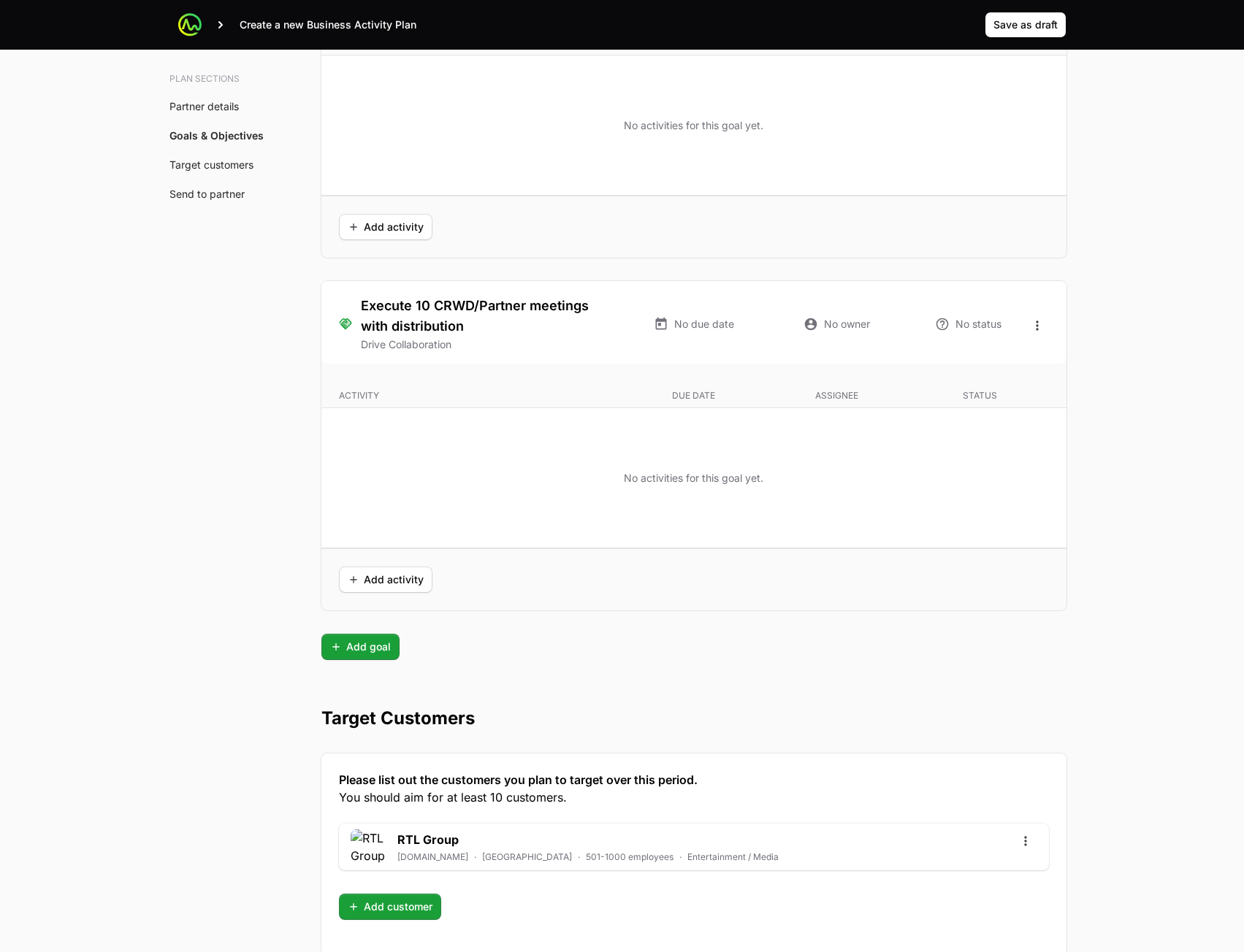
scroll to position [3776, 0]
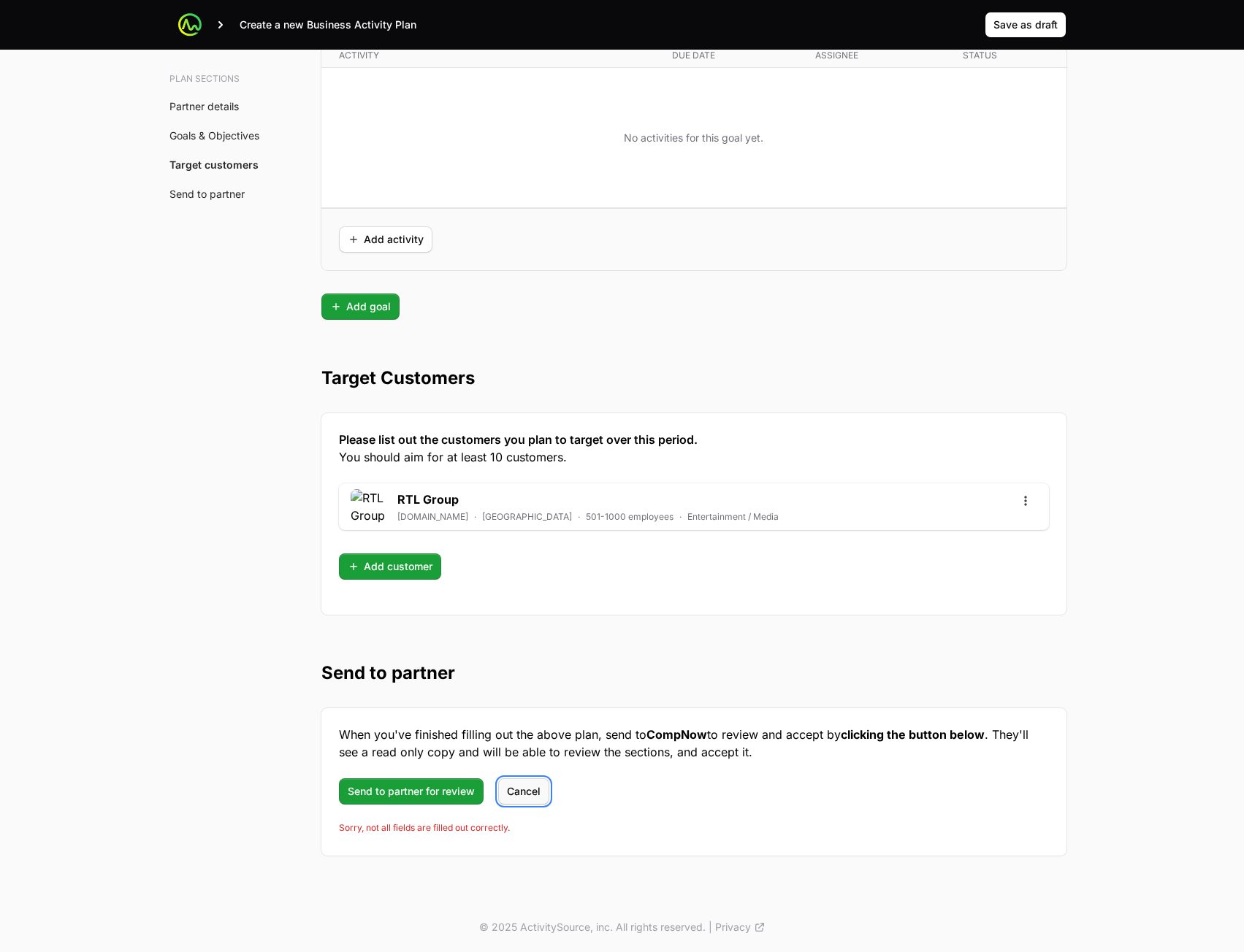
click at [533, 786] on span "Cancel" at bounding box center [524, 791] width 34 height 17
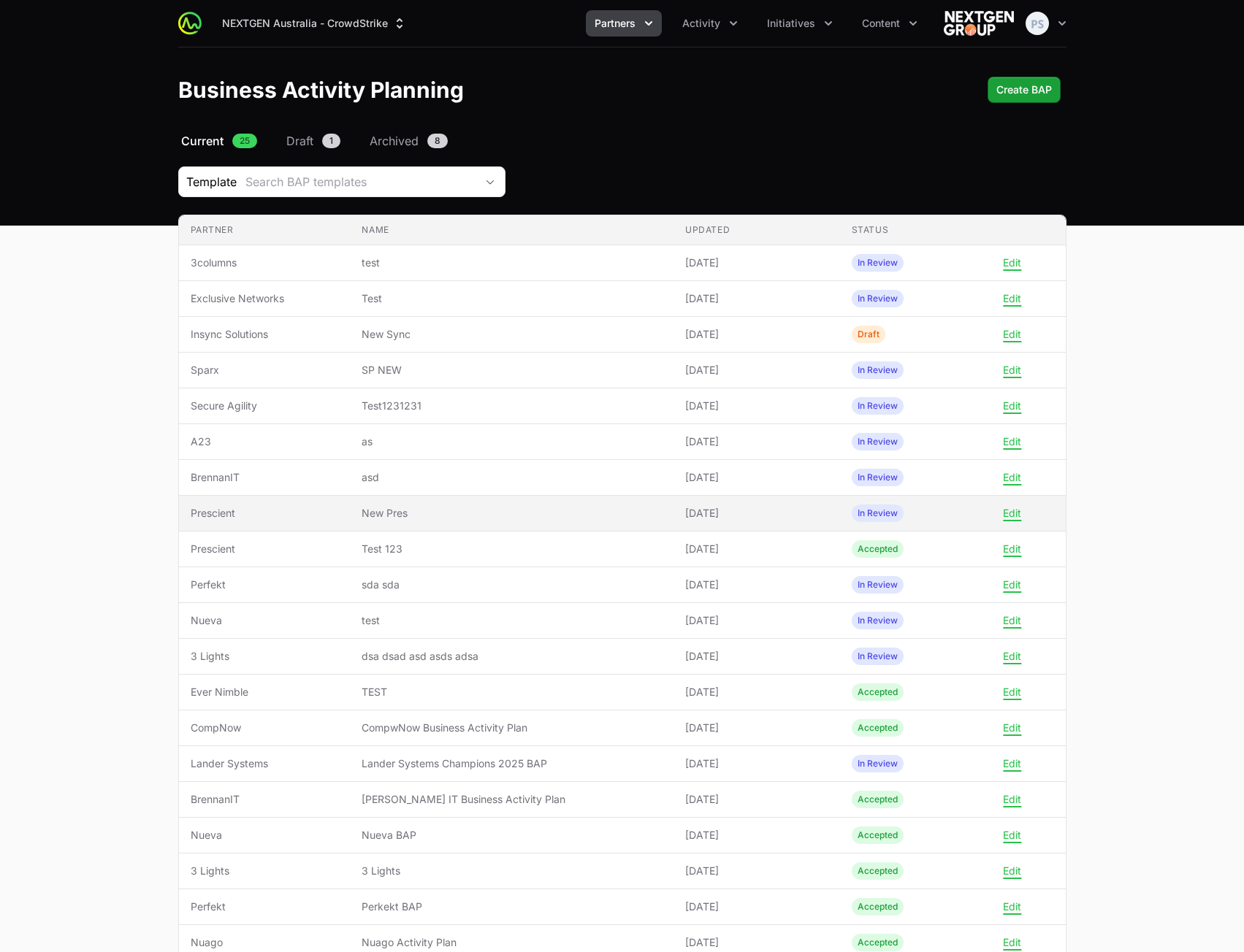
click at [560, 513] on span "New Pres" at bounding box center [512, 513] width 300 height 14
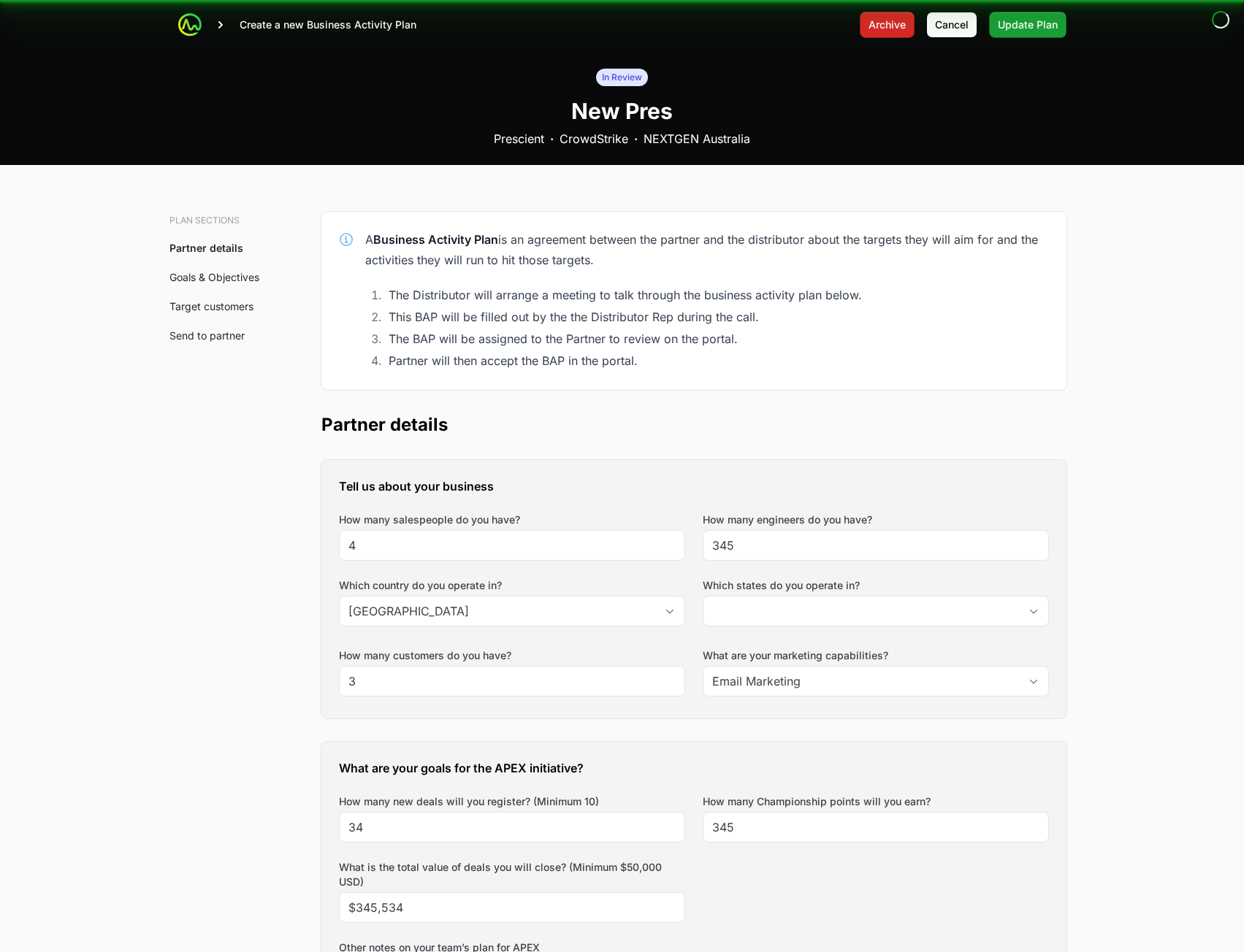
type input "[GEOGRAPHIC_DATA], [GEOGRAPHIC_DATA], [GEOGRAPHIC_DATA]"
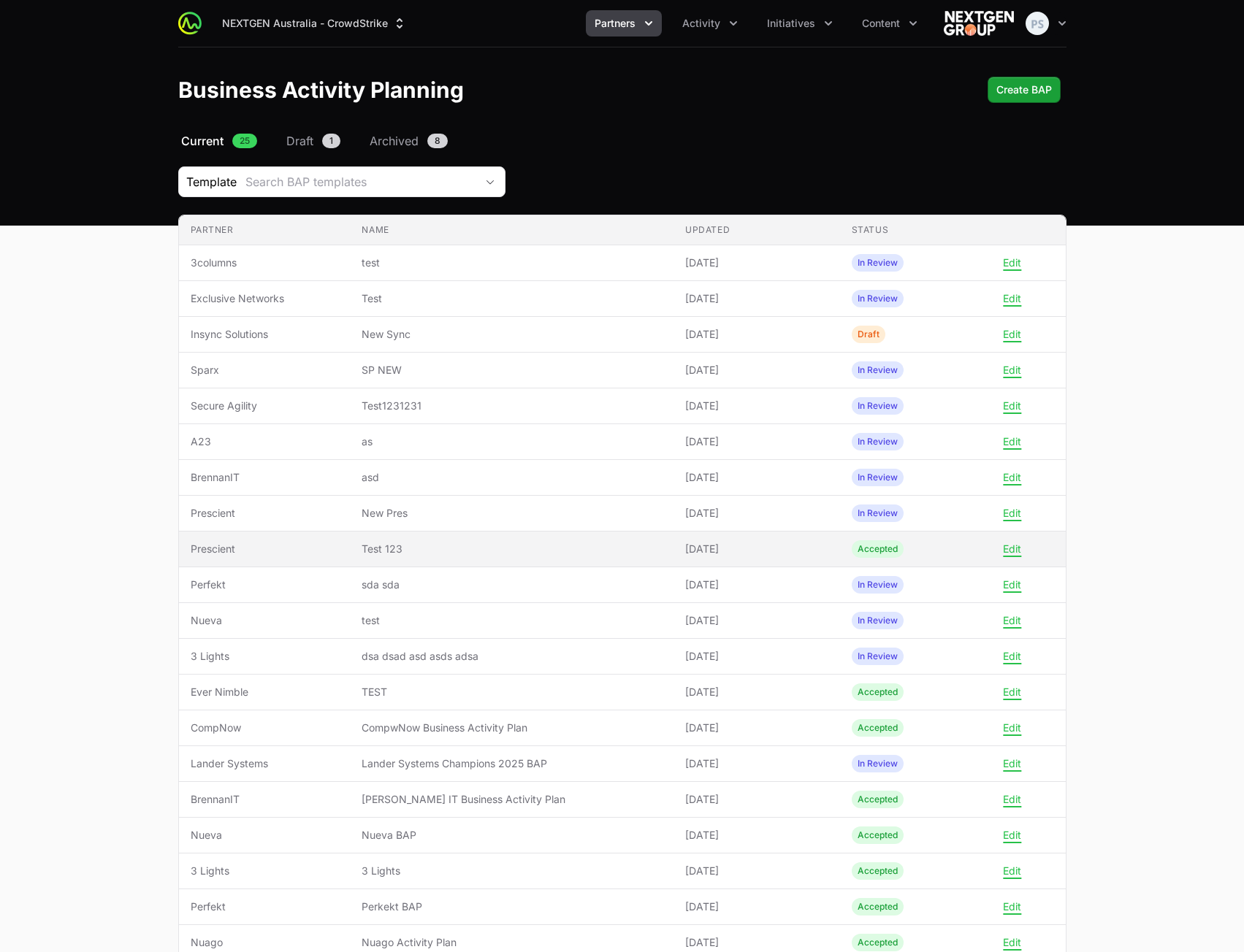
click at [509, 562] on td "Name Test 123" at bounding box center [512, 550] width 324 height 36
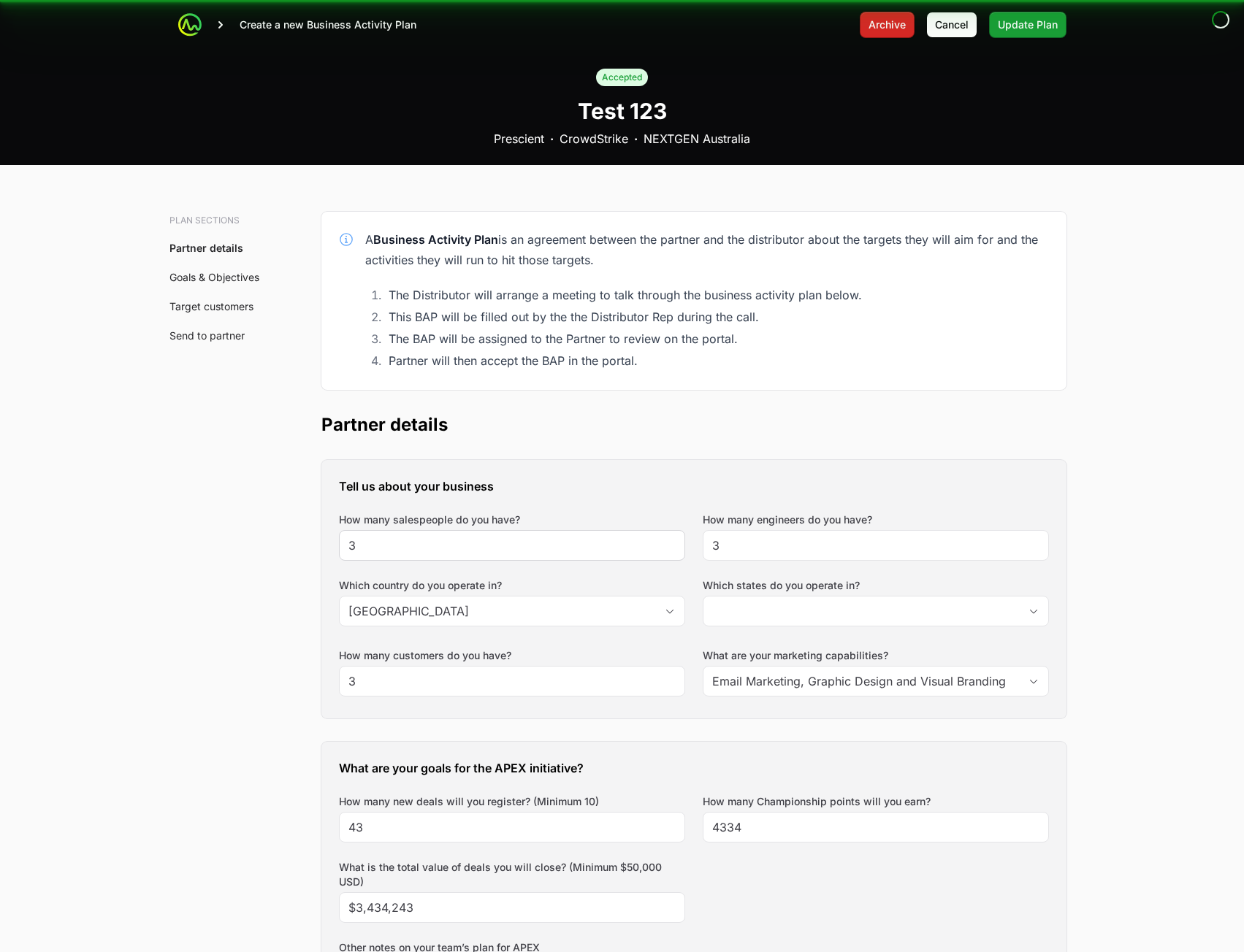
type input "[GEOGRAPHIC_DATA], [GEOGRAPHIC_DATA]"
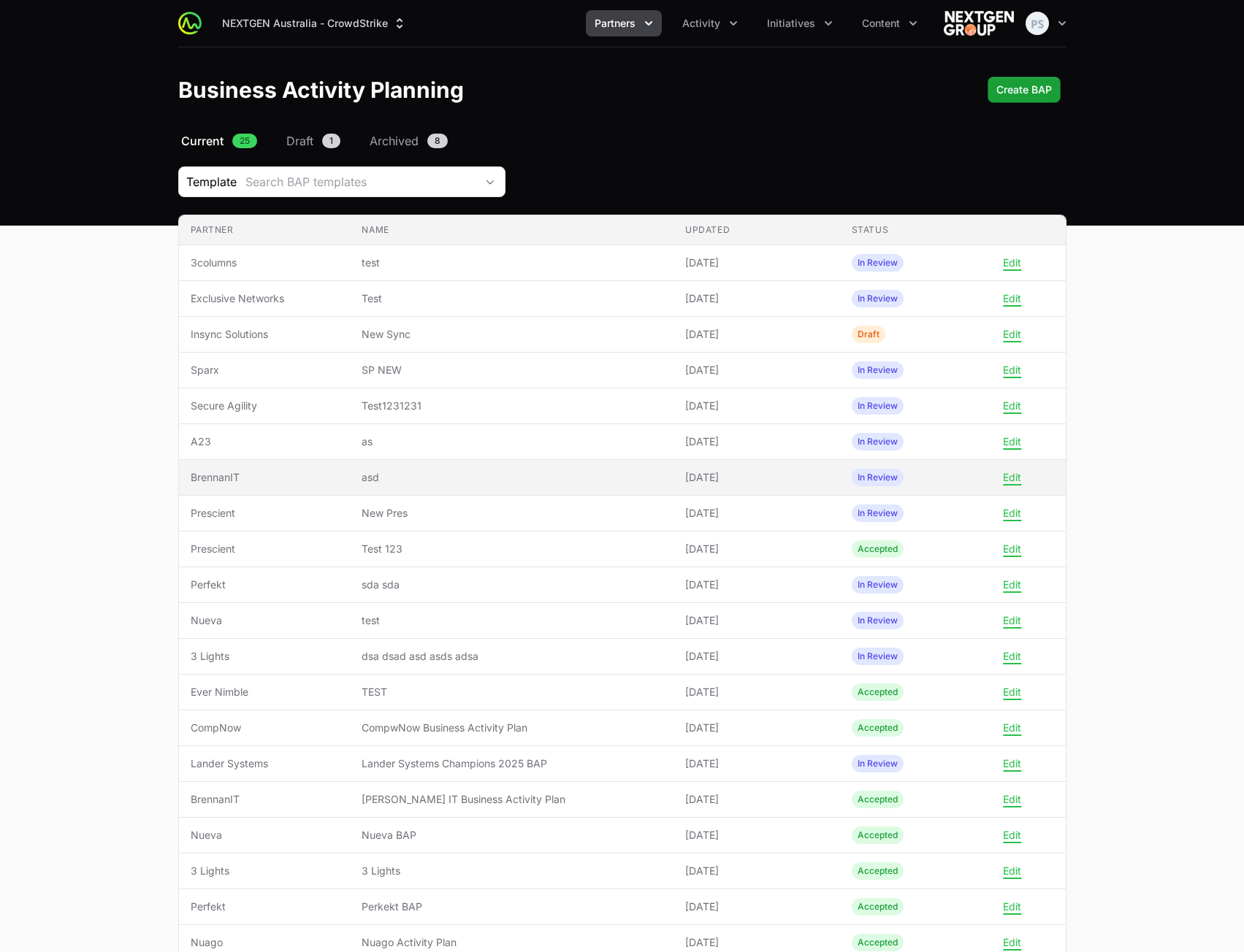
click at [500, 485] on td "Name asd" at bounding box center [512, 478] width 324 height 36
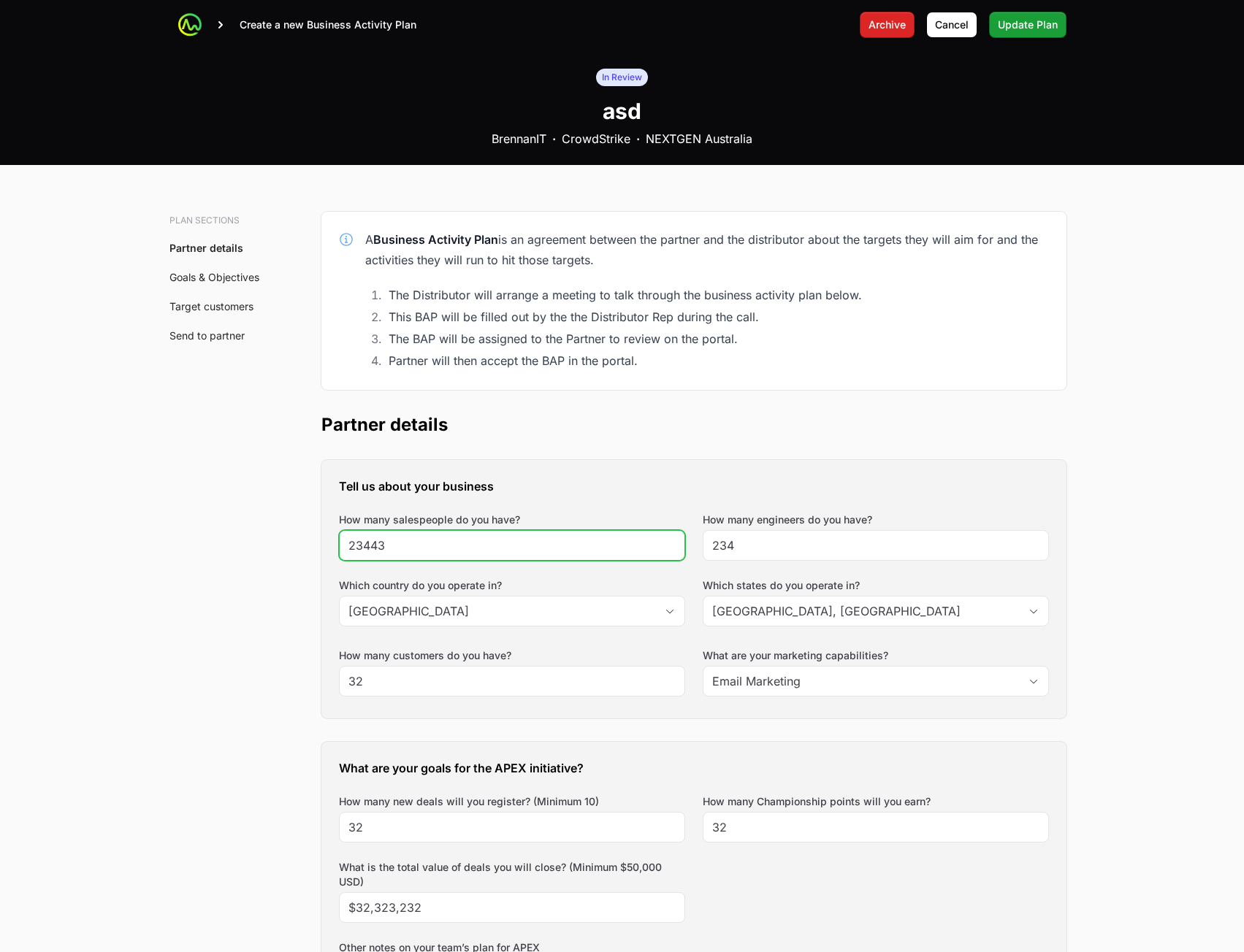
click at [447, 548] on input "23443" at bounding box center [512, 545] width 327 height 17
type input "234434"
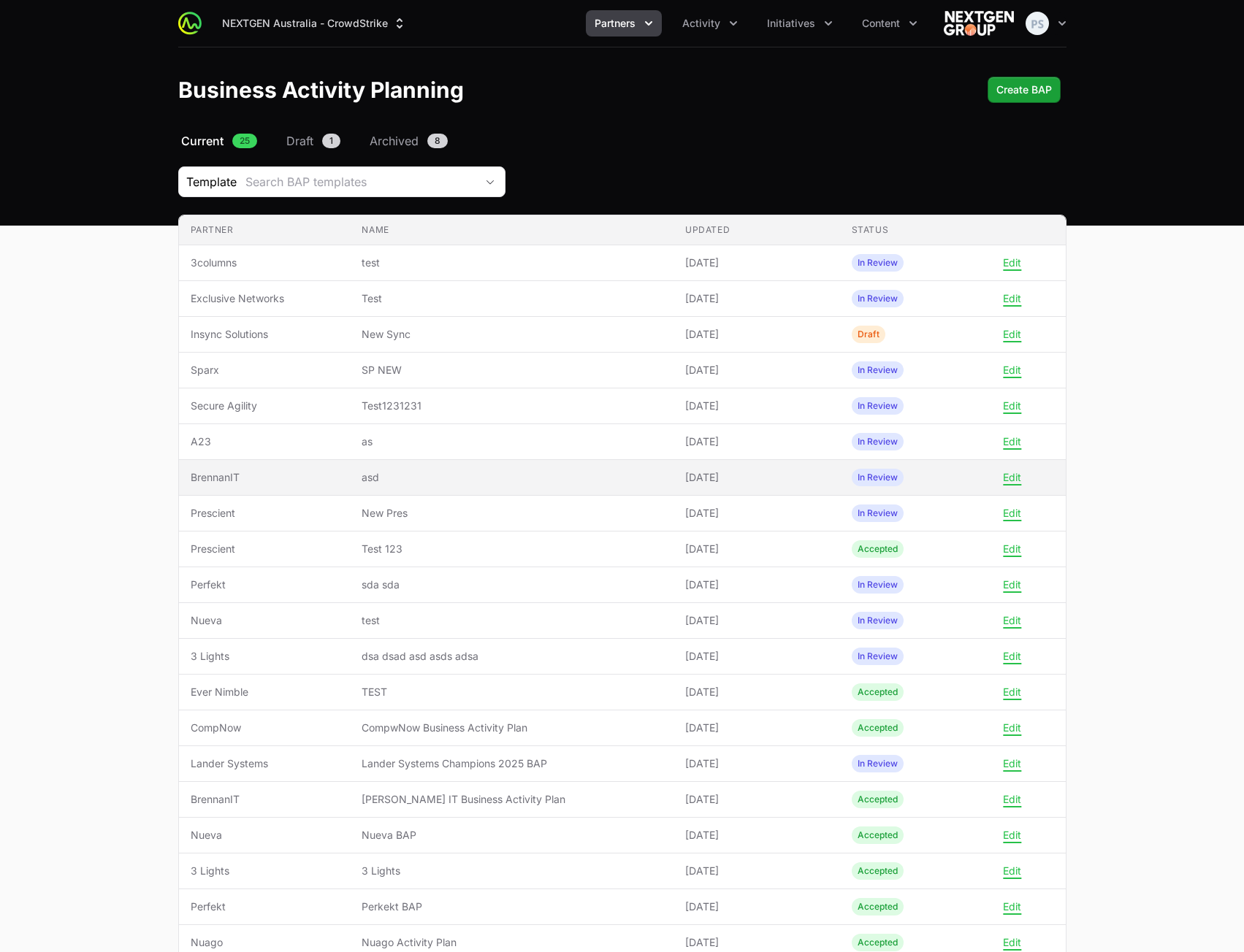
click at [499, 481] on span "asd" at bounding box center [512, 477] width 300 height 14
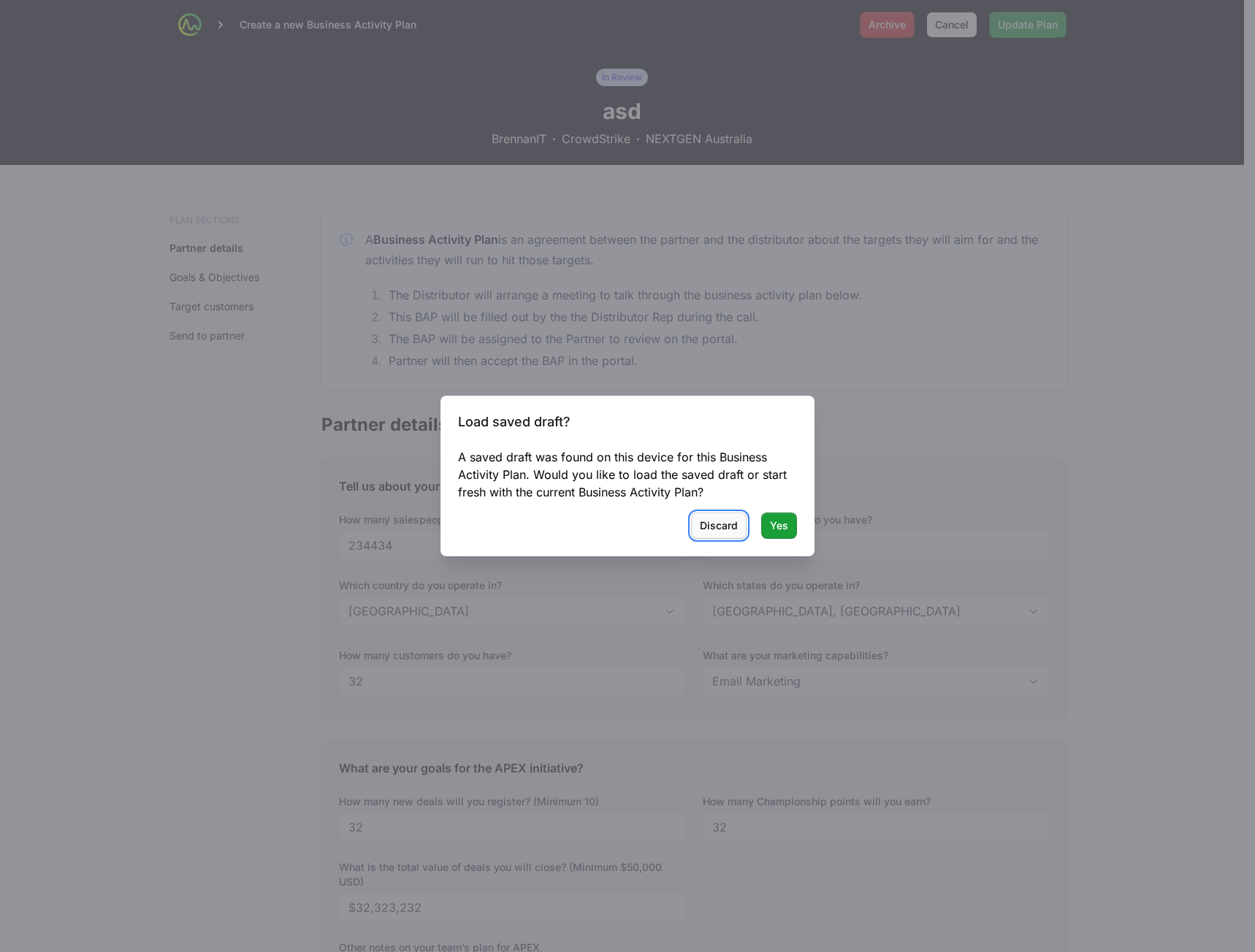
click at [720, 523] on span "Discard" at bounding box center [719, 525] width 38 height 17
type input "234"
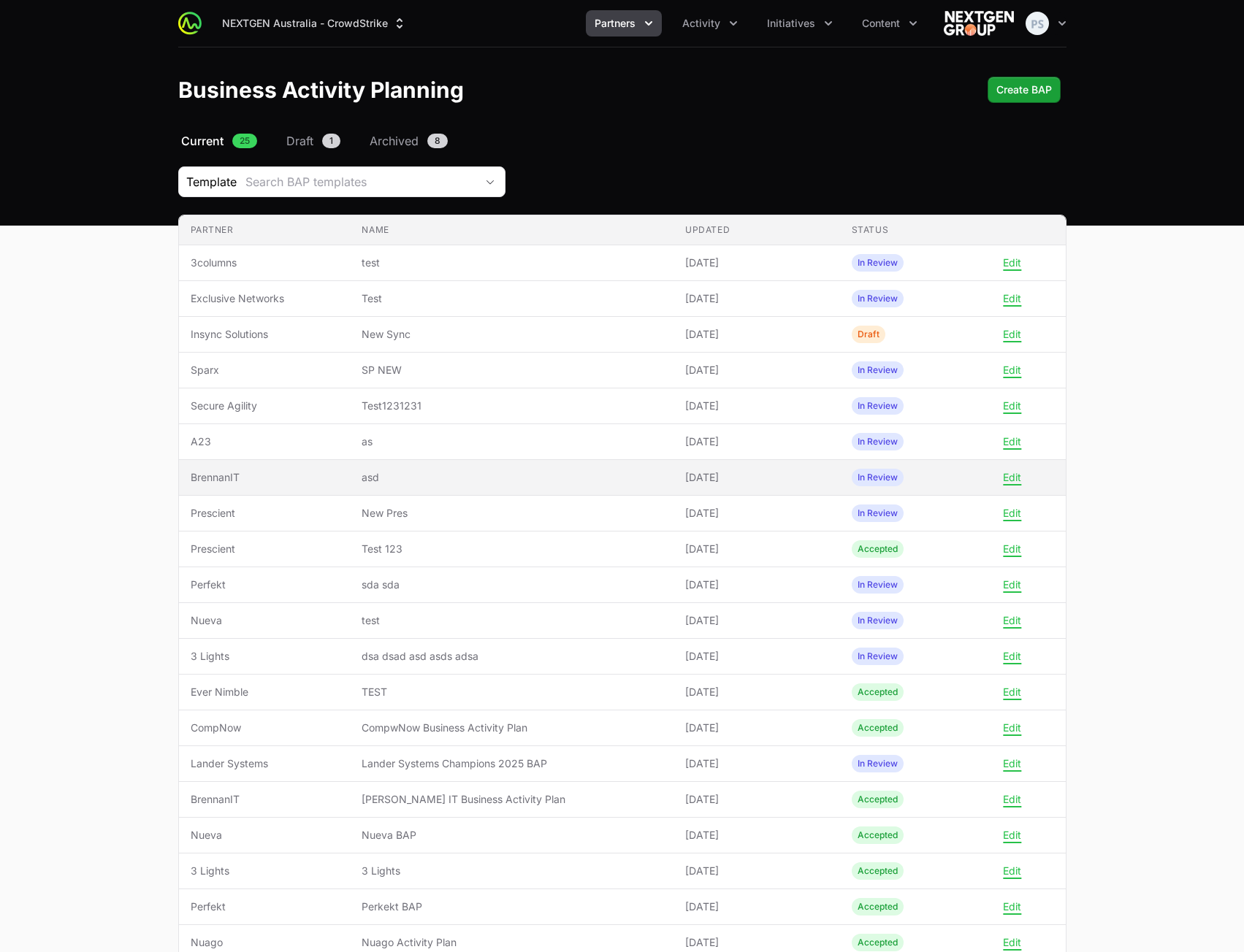
click at [415, 478] on span "asd" at bounding box center [512, 477] width 300 height 14
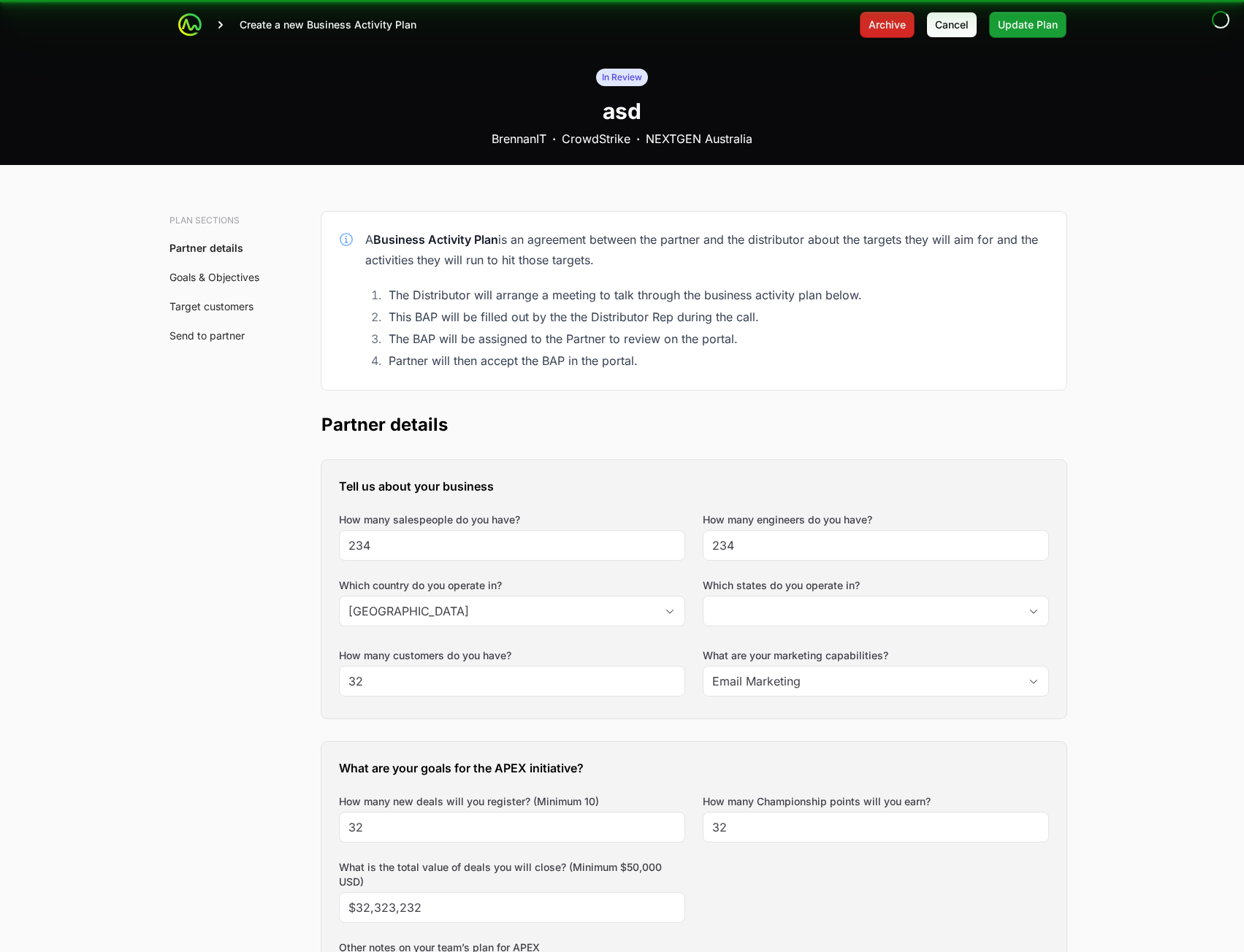
type input "[GEOGRAPHIC_DATA], [GEOGRAPHIC_DATA]"
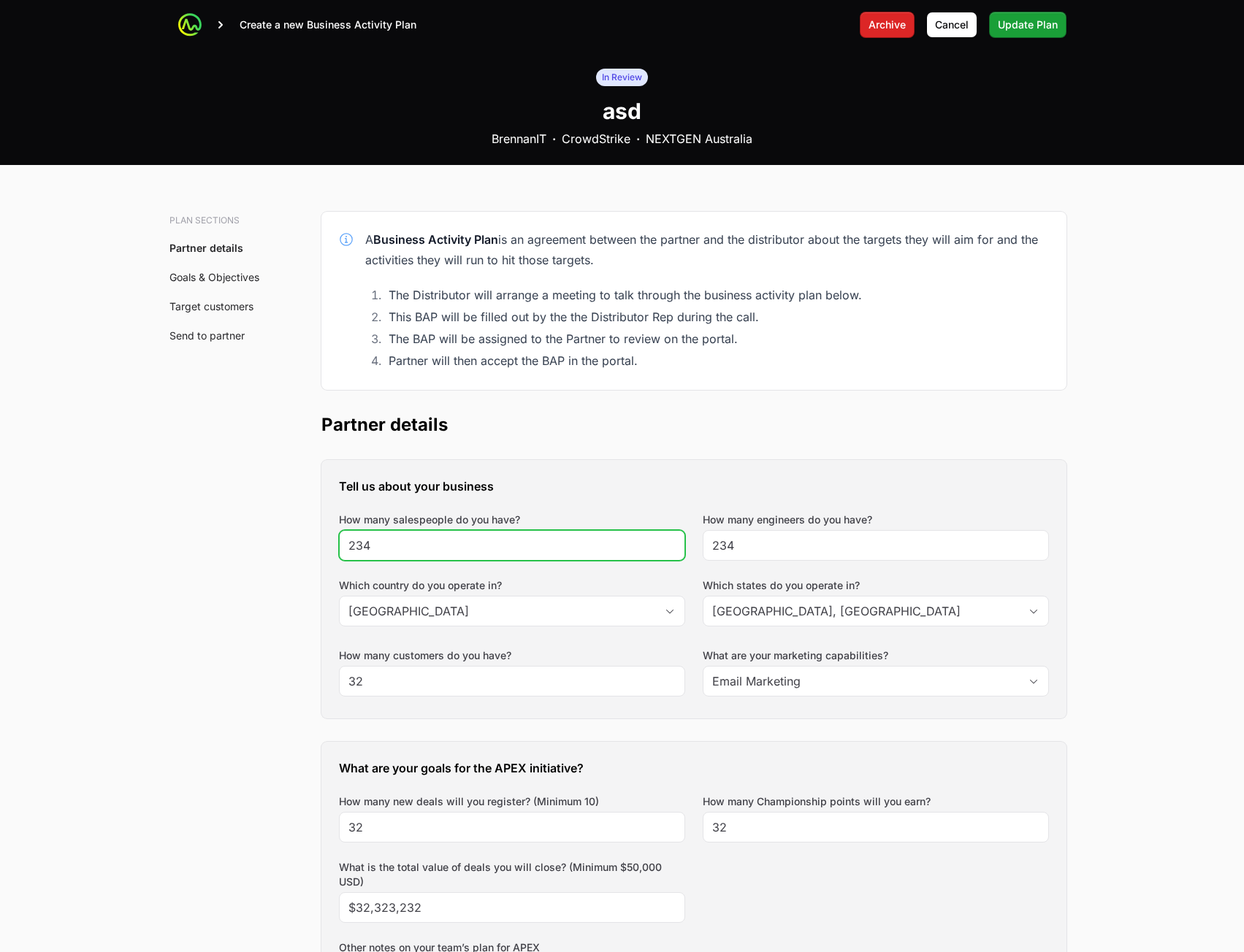
click at [512, 549] on input "234" at bounding box center [512, 545] width 327 height 17
type input "2344"
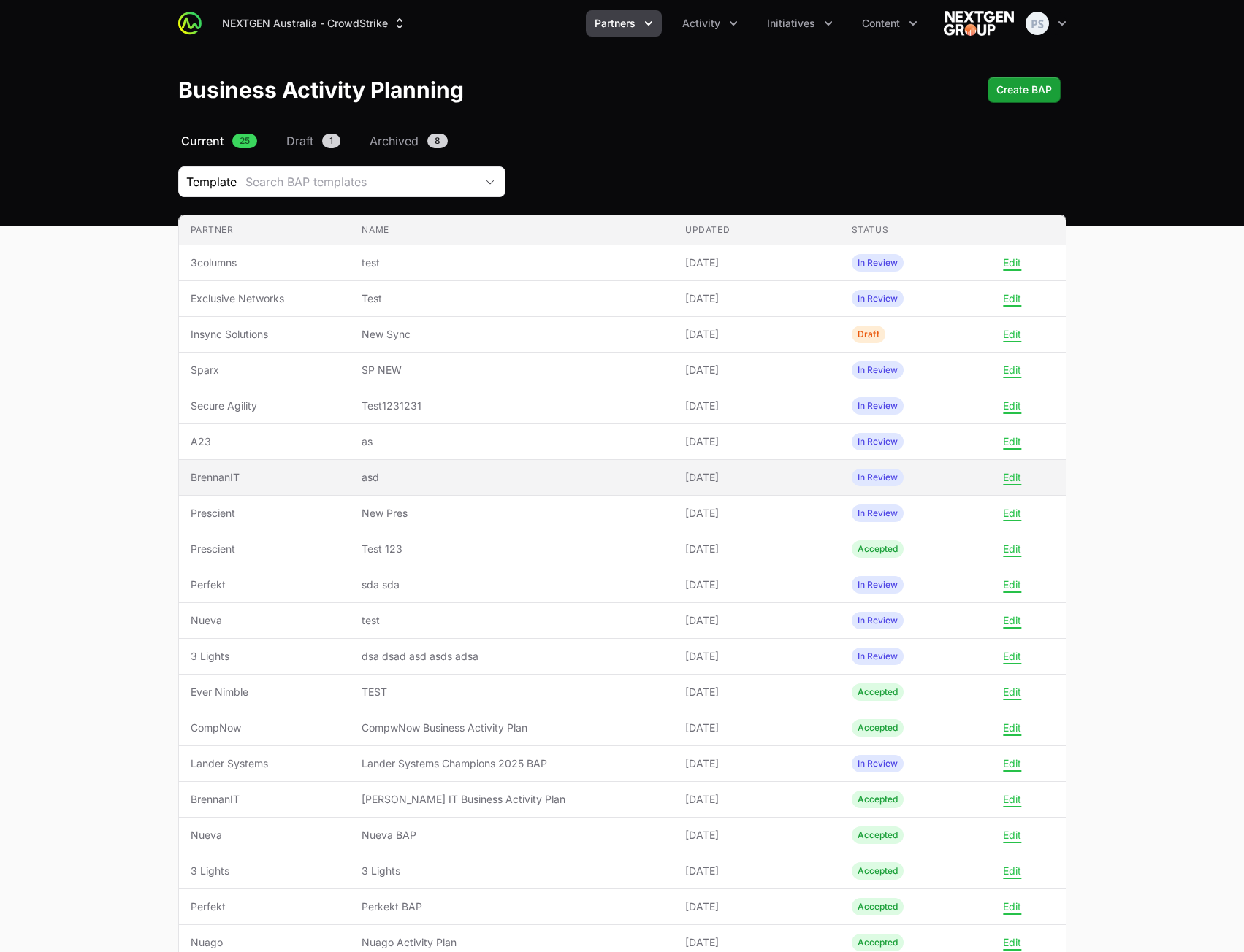
click at [540, 477] on span "asd" at bounding box center [512, 477] width 300 height 14
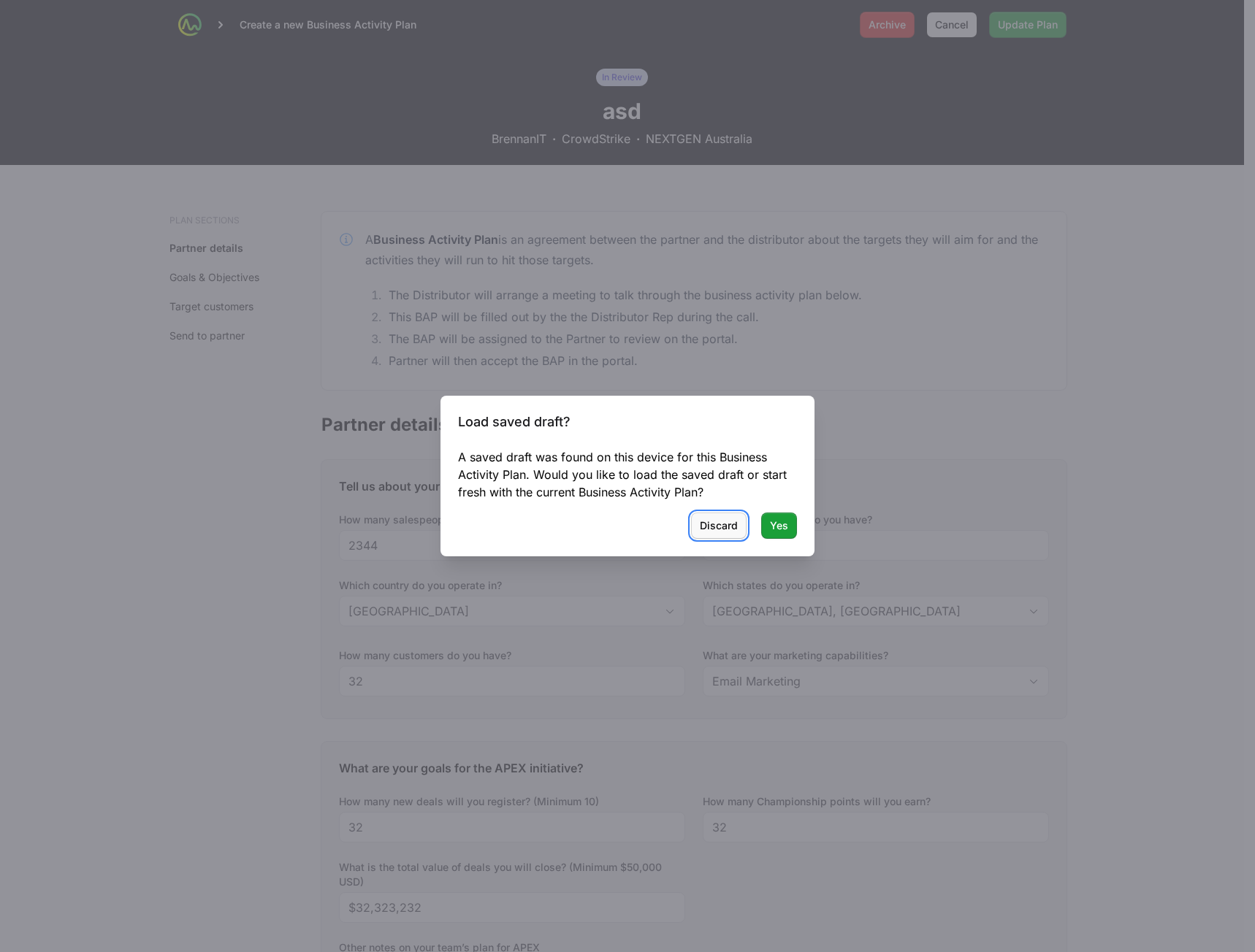
click at [716, 527] on span "Discard" at bounding box center [719, 525] width 38 height 17
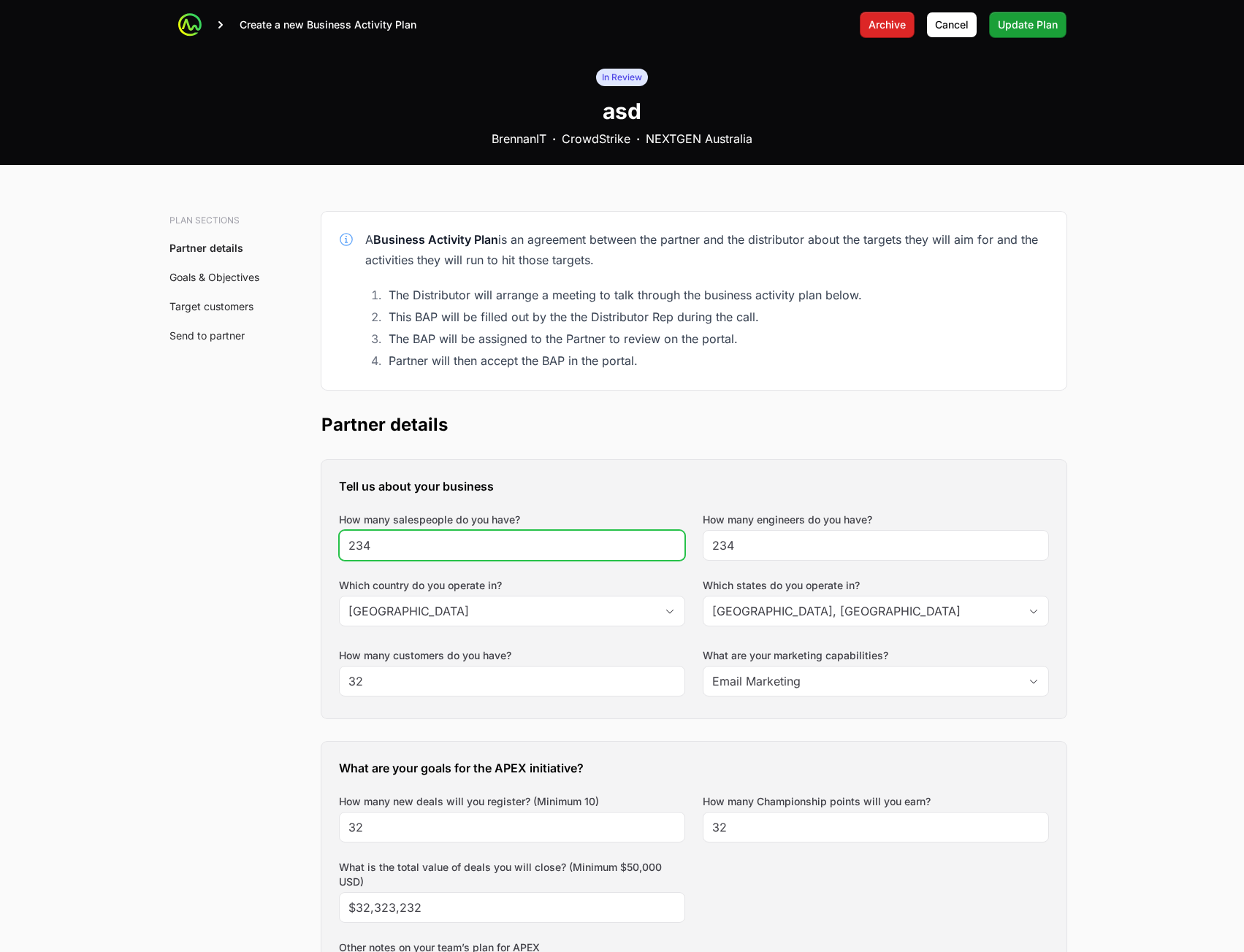
click at [607, 546] on input "234" at bounding box center [512, 545] width 327 height 17
type input "23454534"
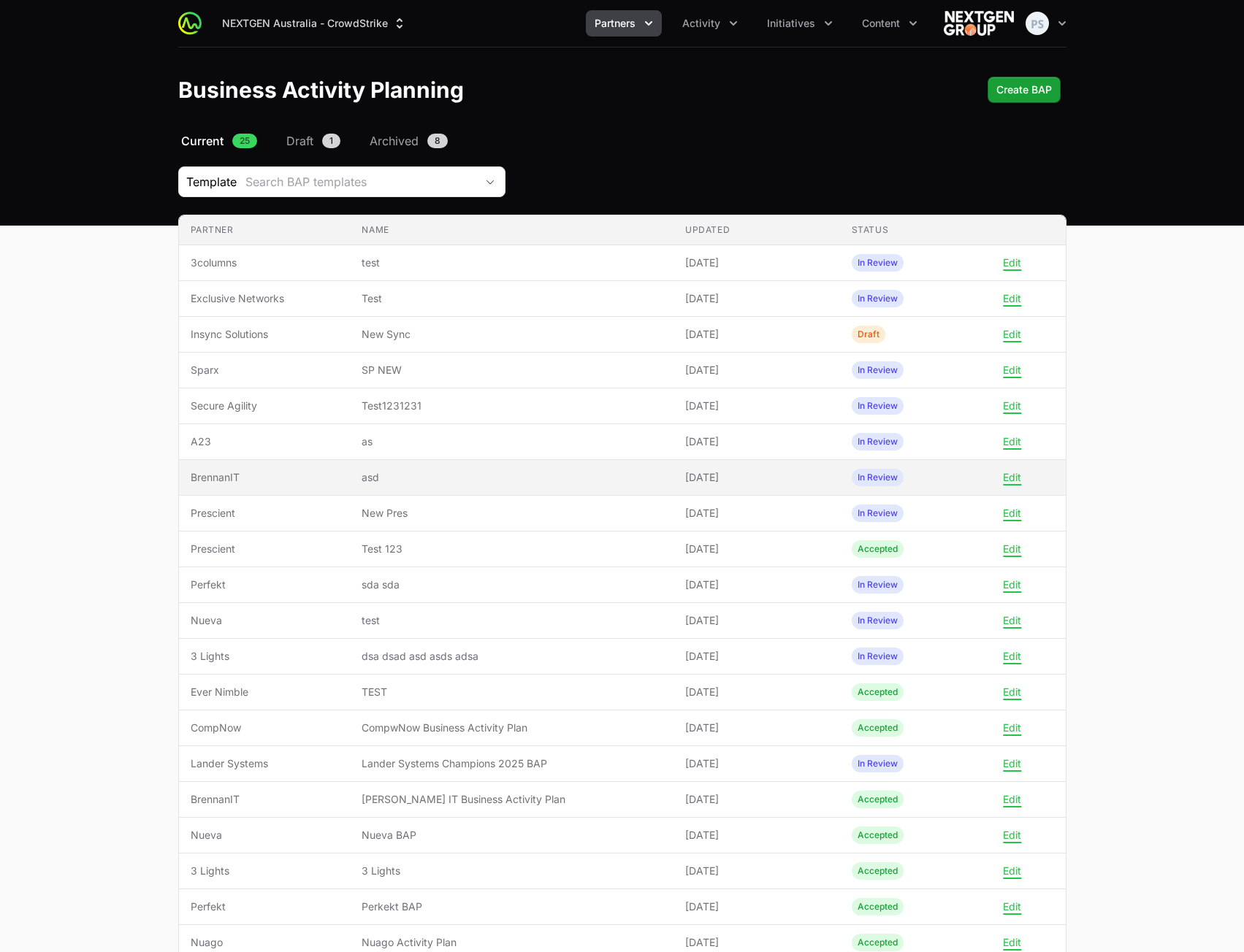
click at [508, 482] on span "asd" at bounding box center [512, 477] width 300 height 14
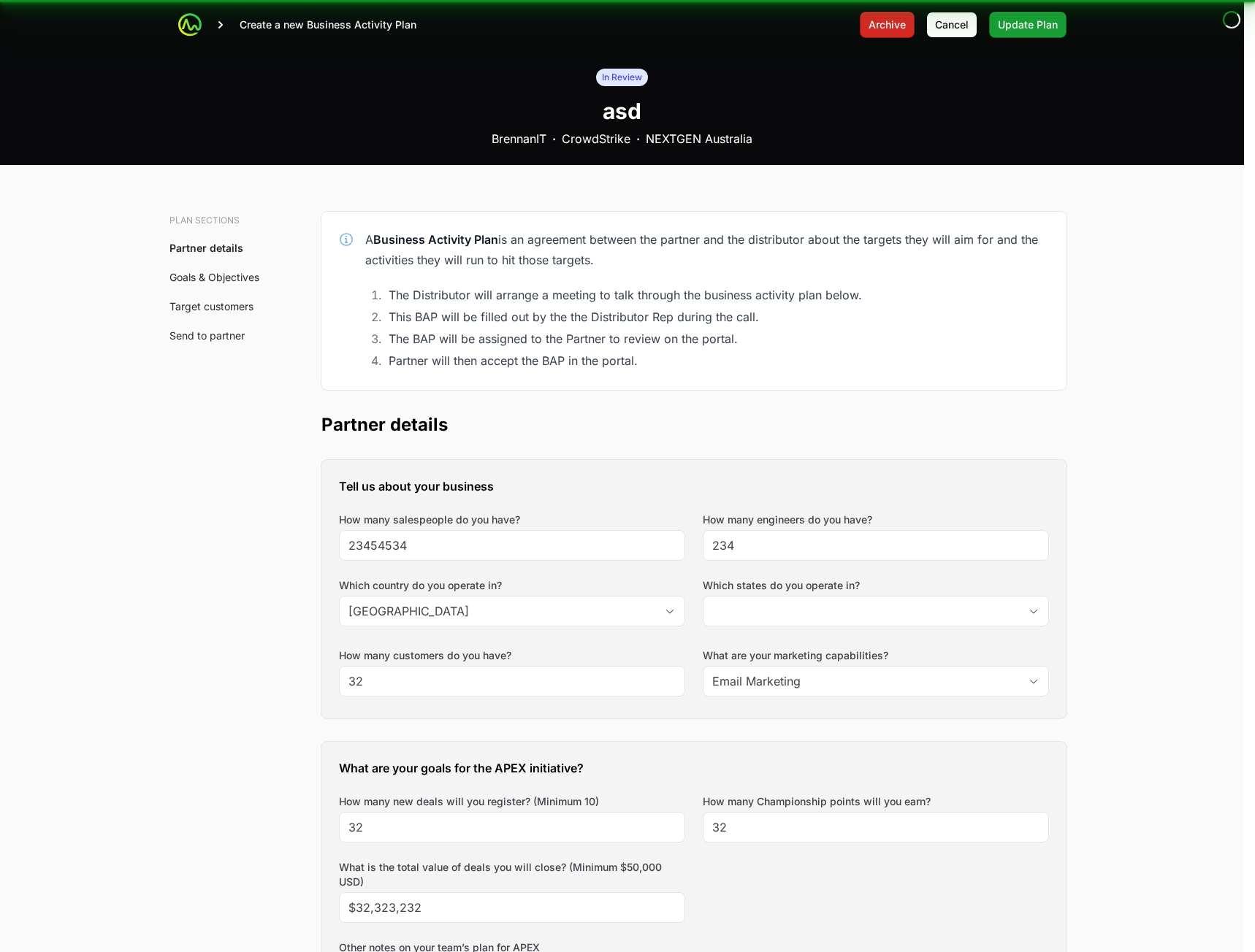
type input "[GEOGRAPHIC_DATA], [GEOGRAPHIC_DATA]"
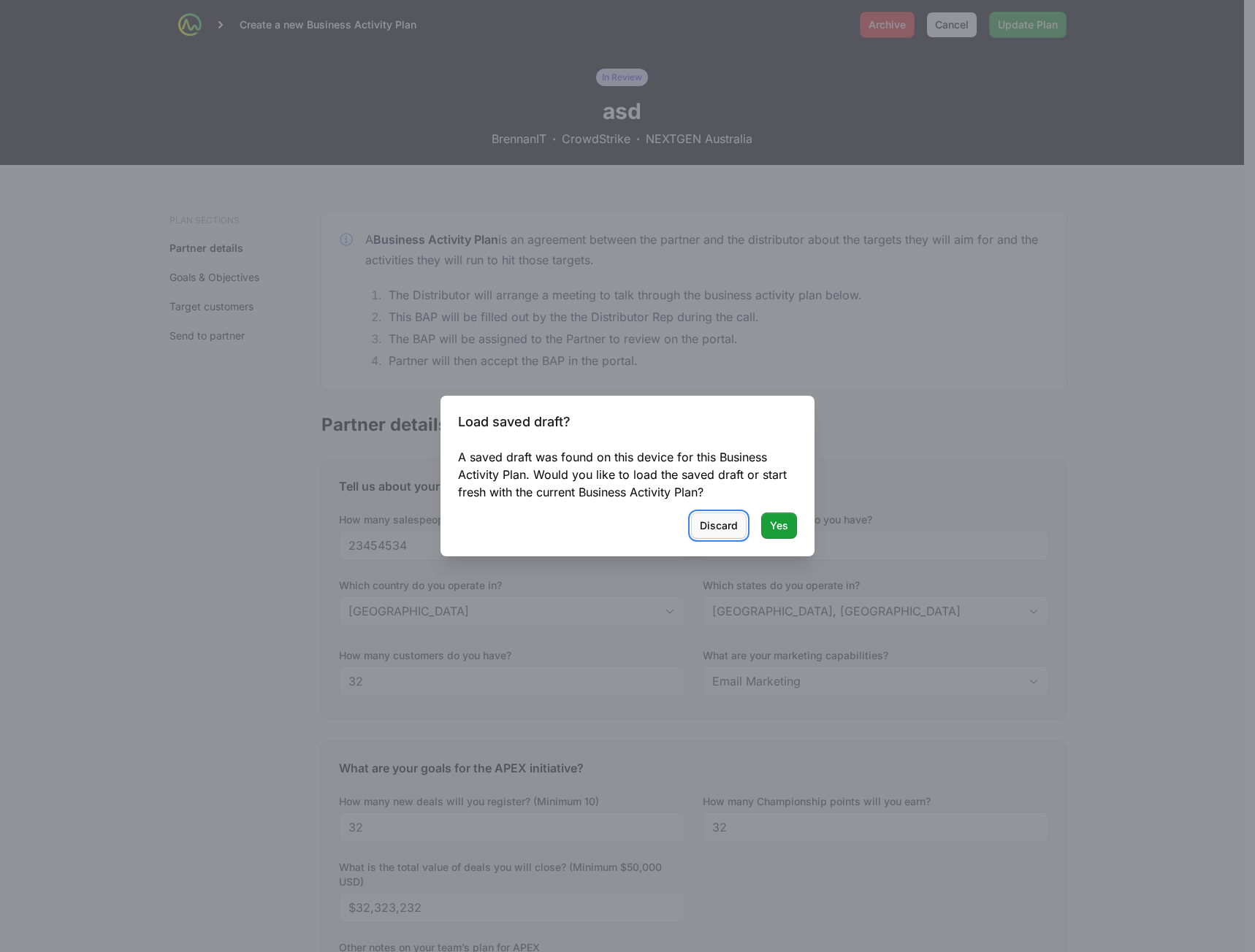
click at [726, 528] on span "Discard" at bounding box center [719, 525] width 38 height 17
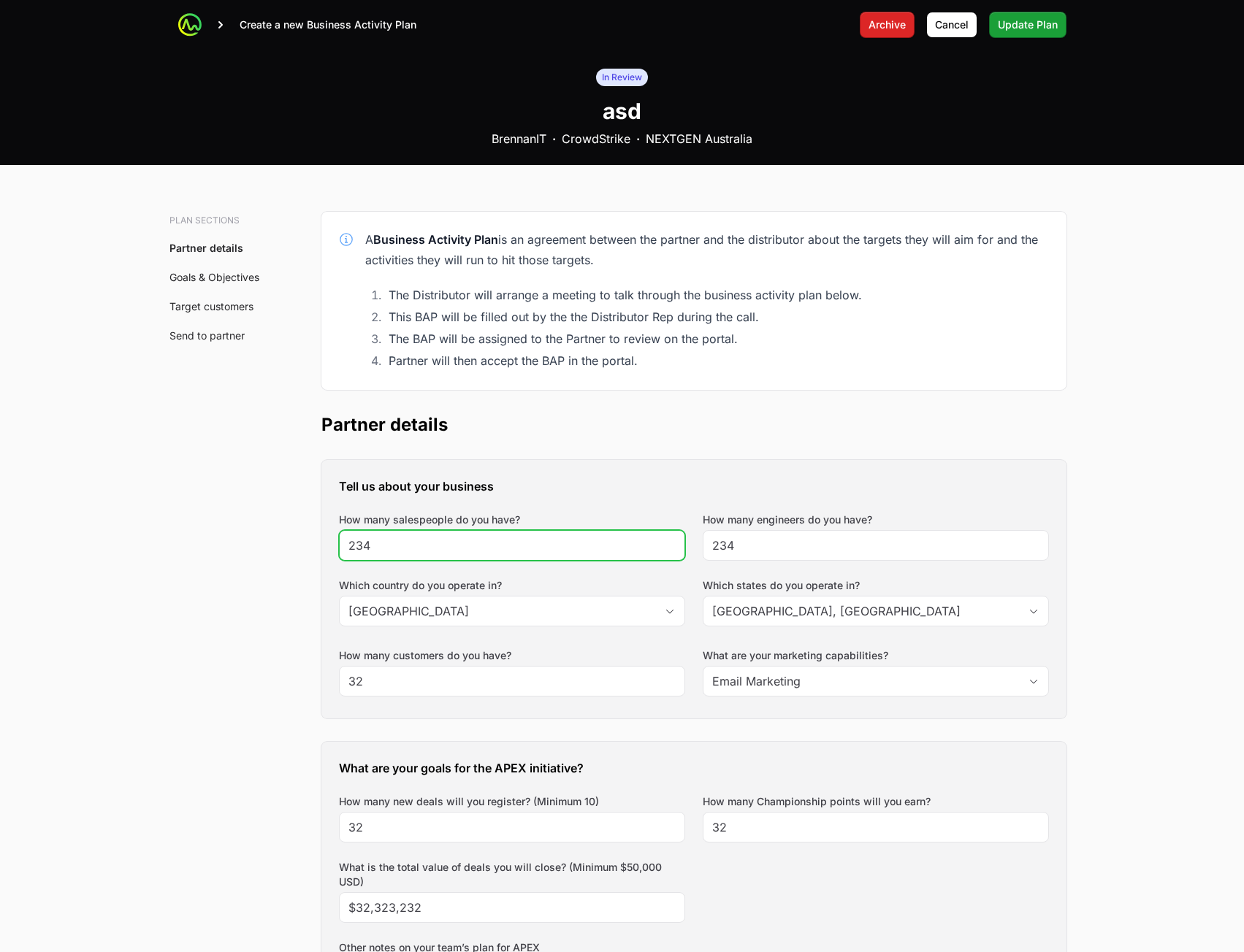
click at [562, 543] on input "234" at bounding box center [512, 545] width 327 height 17
type input "234354354"
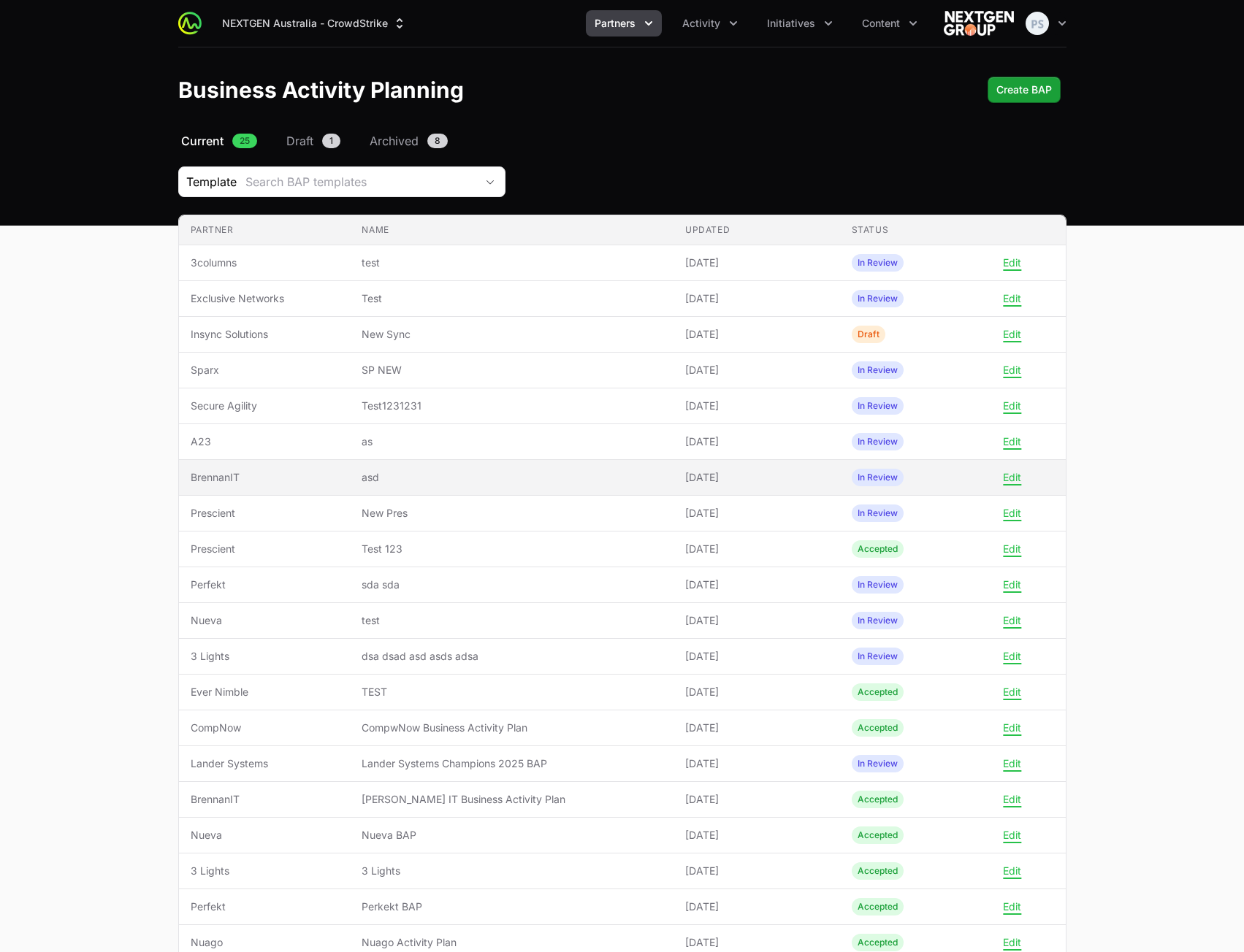
click at [579, 480] on span "asd" at bounding box center [512, 477] width 300 height 14
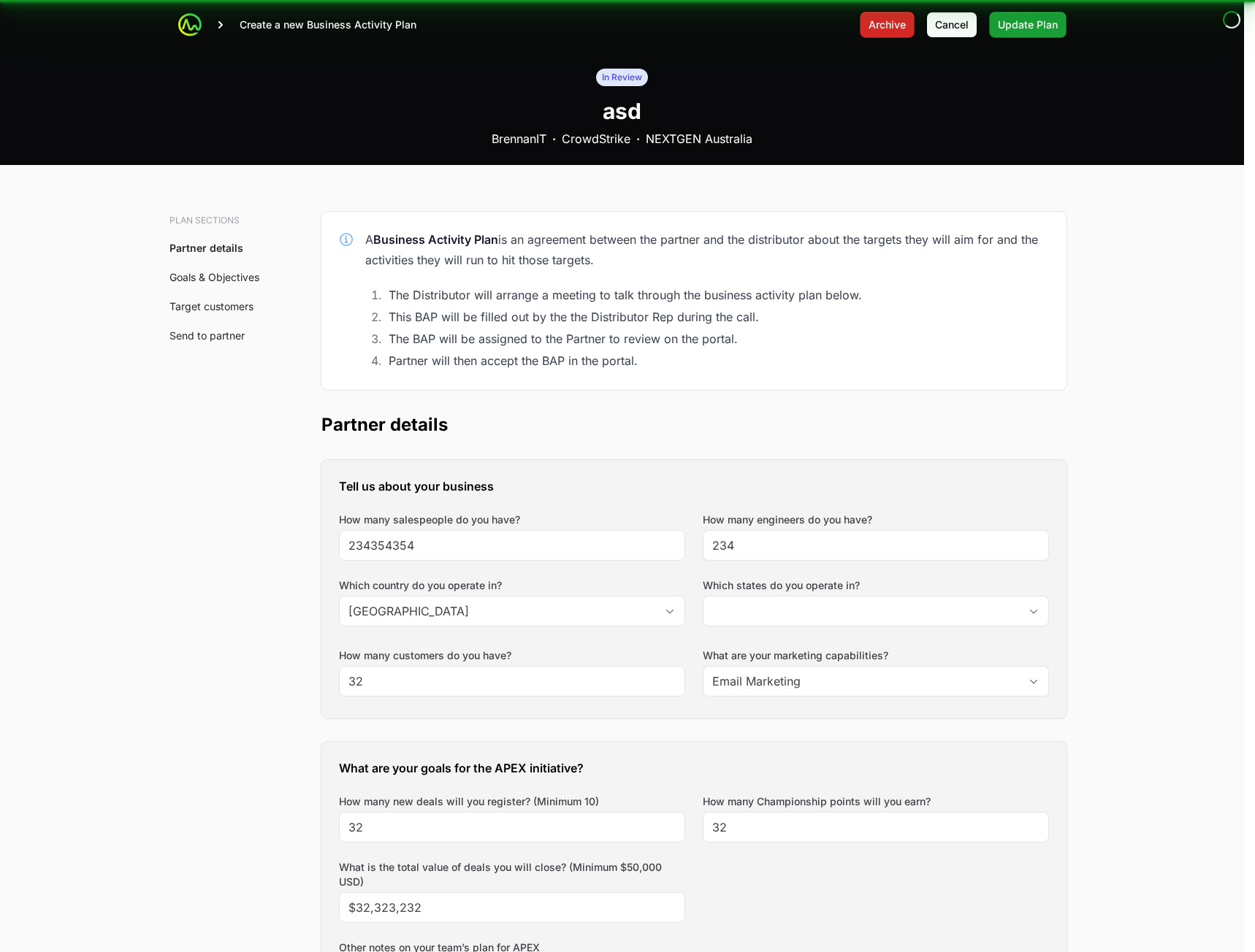
type input "[GEOGRAPHIC_DATA], [GEOGRAPHIC_DATA]"
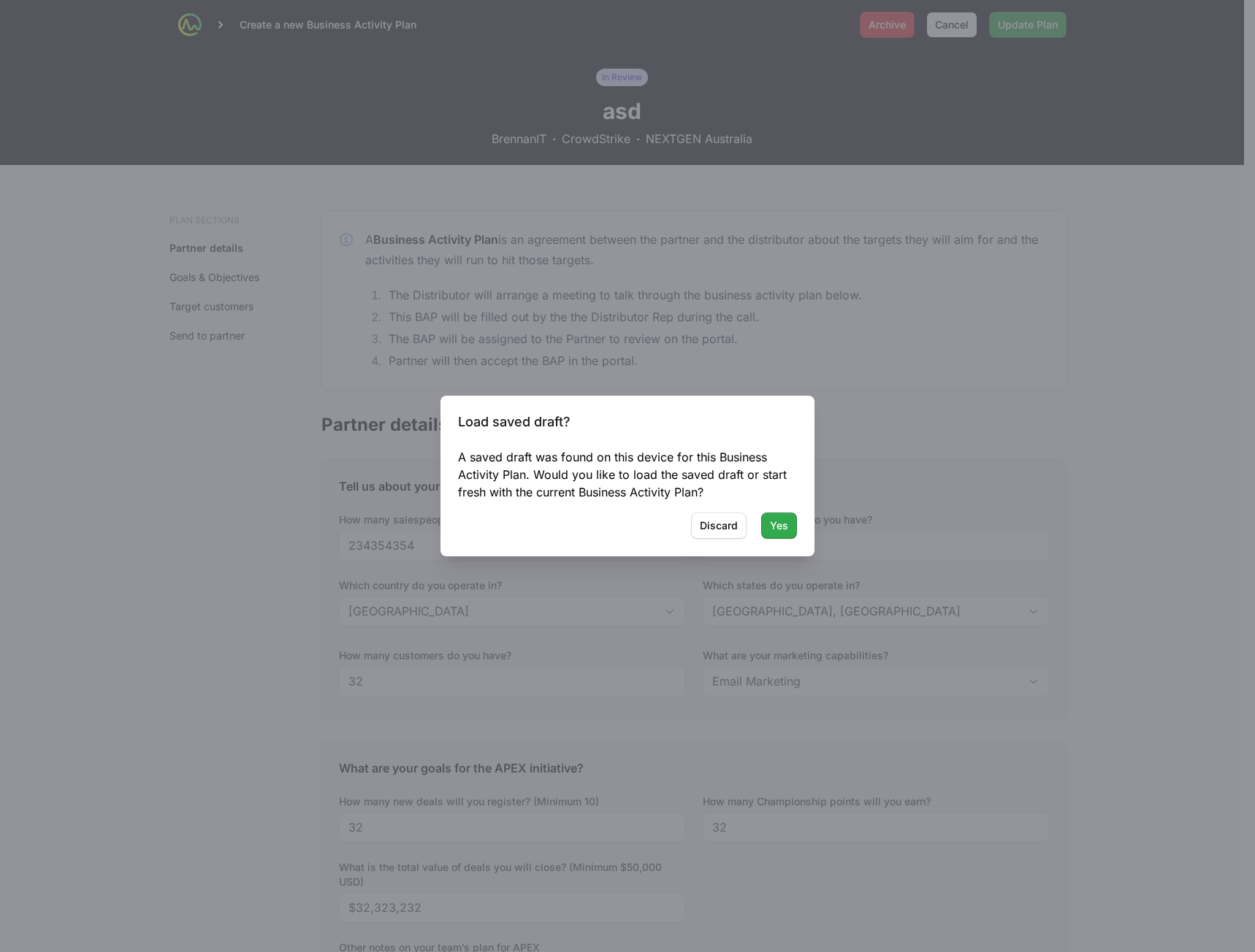
click at [783, 526] on span "Yes" at bounding box center [779, 525] width 18 height 17
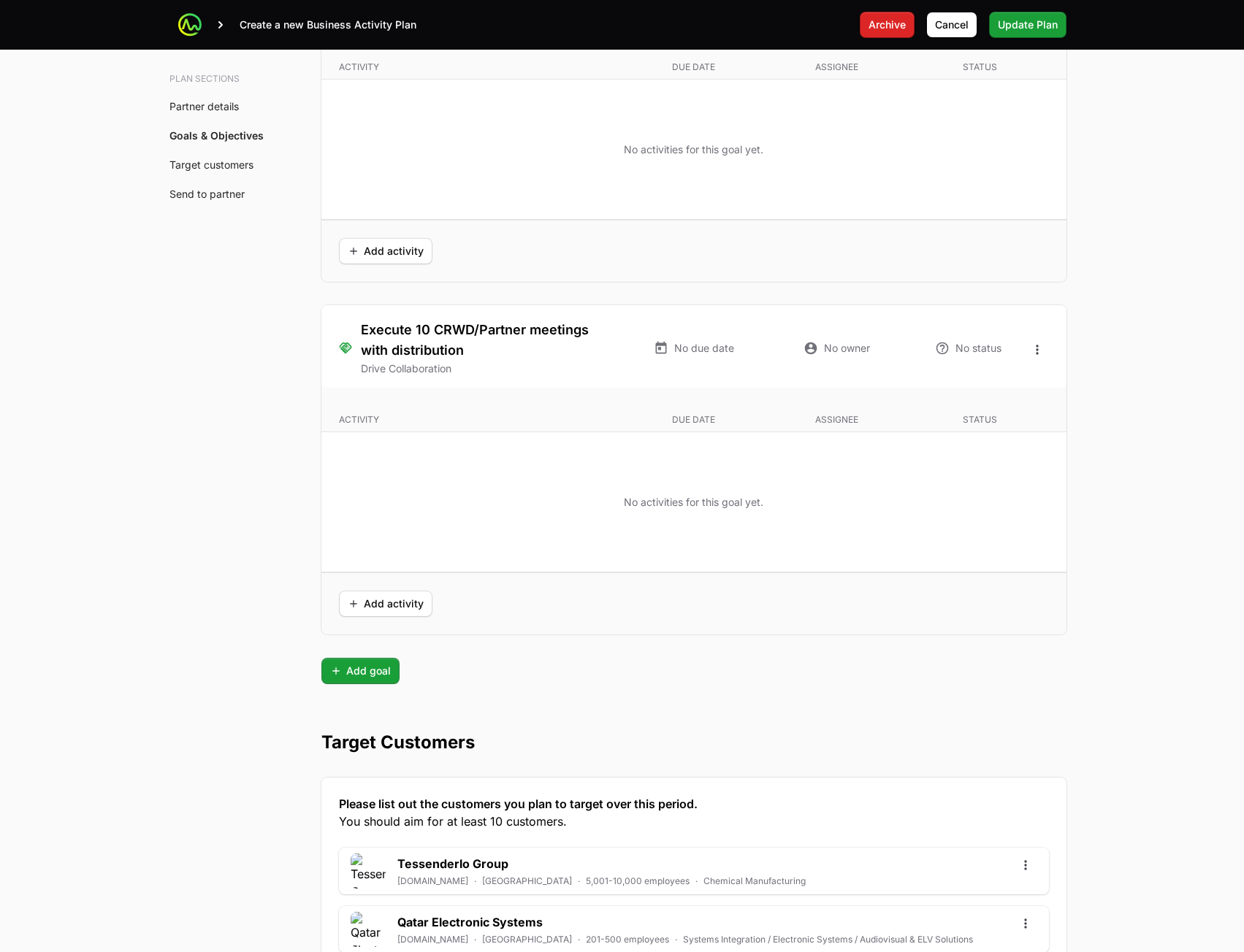
scroll to position [3479, 0]
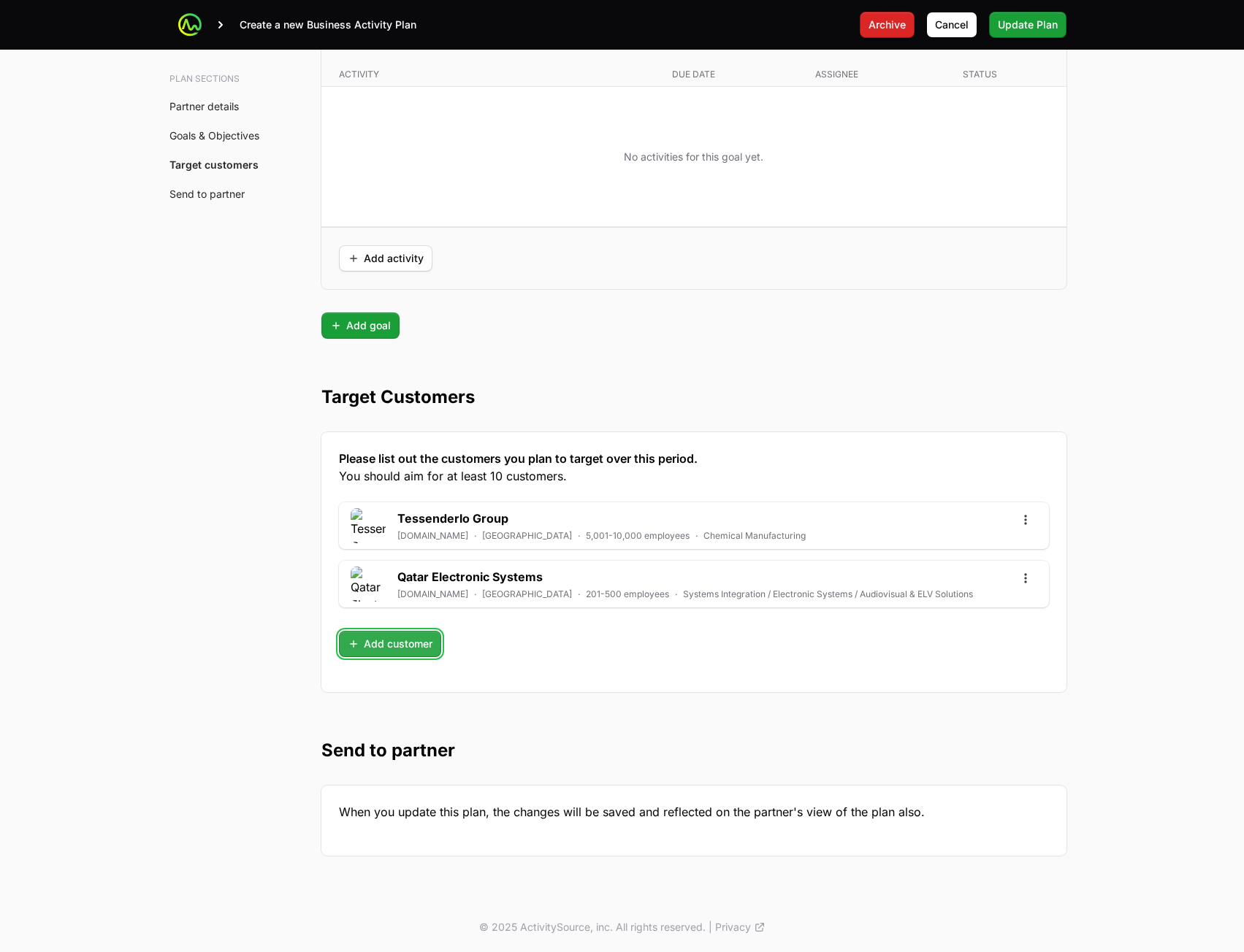
click at [416, 645] on span "Add customer" at bounding box center [390, 644] width 84 height 17
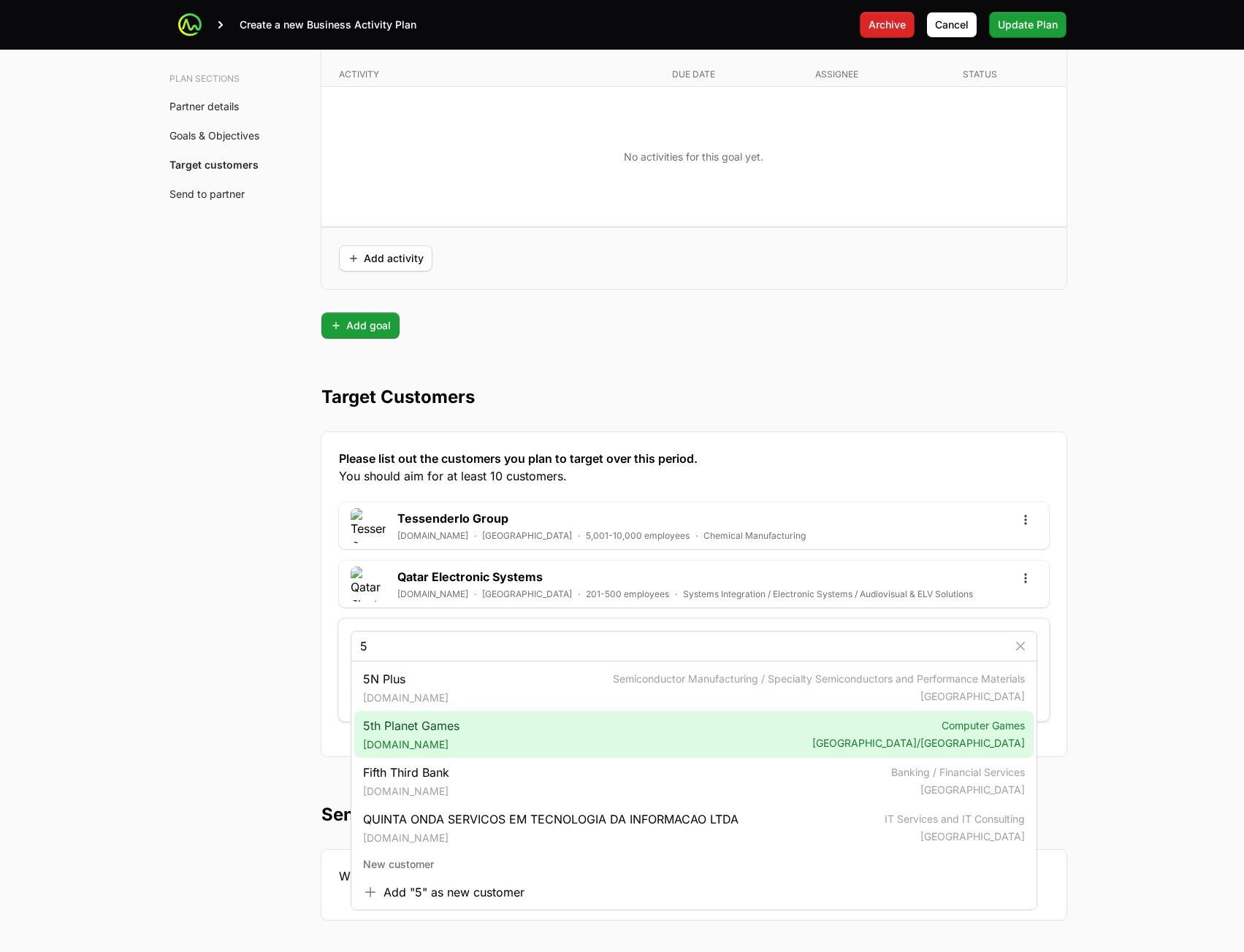
type input "5"
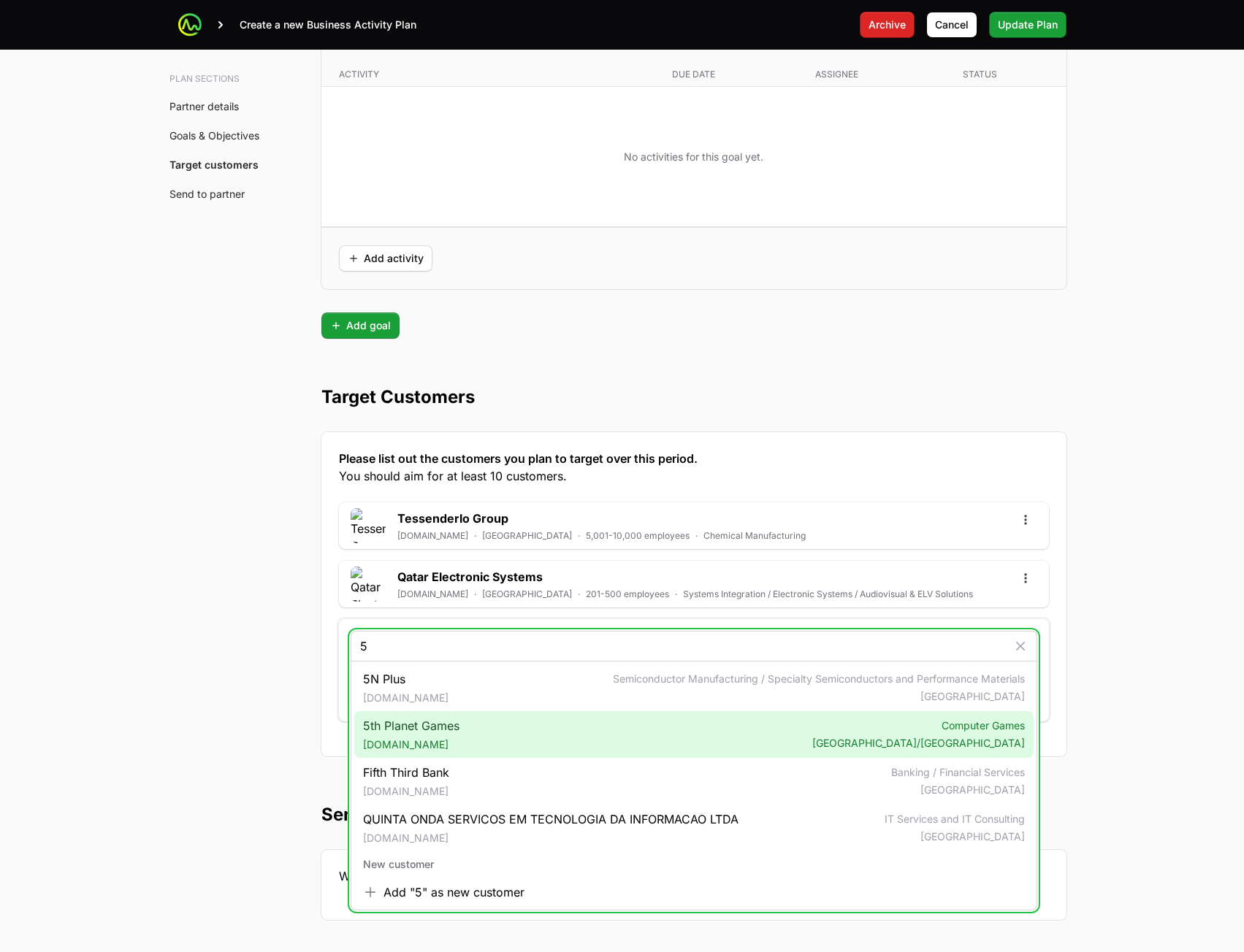
click at [491, 739] on div "5th Planet Games [DOMAIN_NAME] Computer Games [GEOGRAPHIC_DATA]/[GEOGRAPHIC_DAT…" at bounding box center [694, 734] width 680 height 47
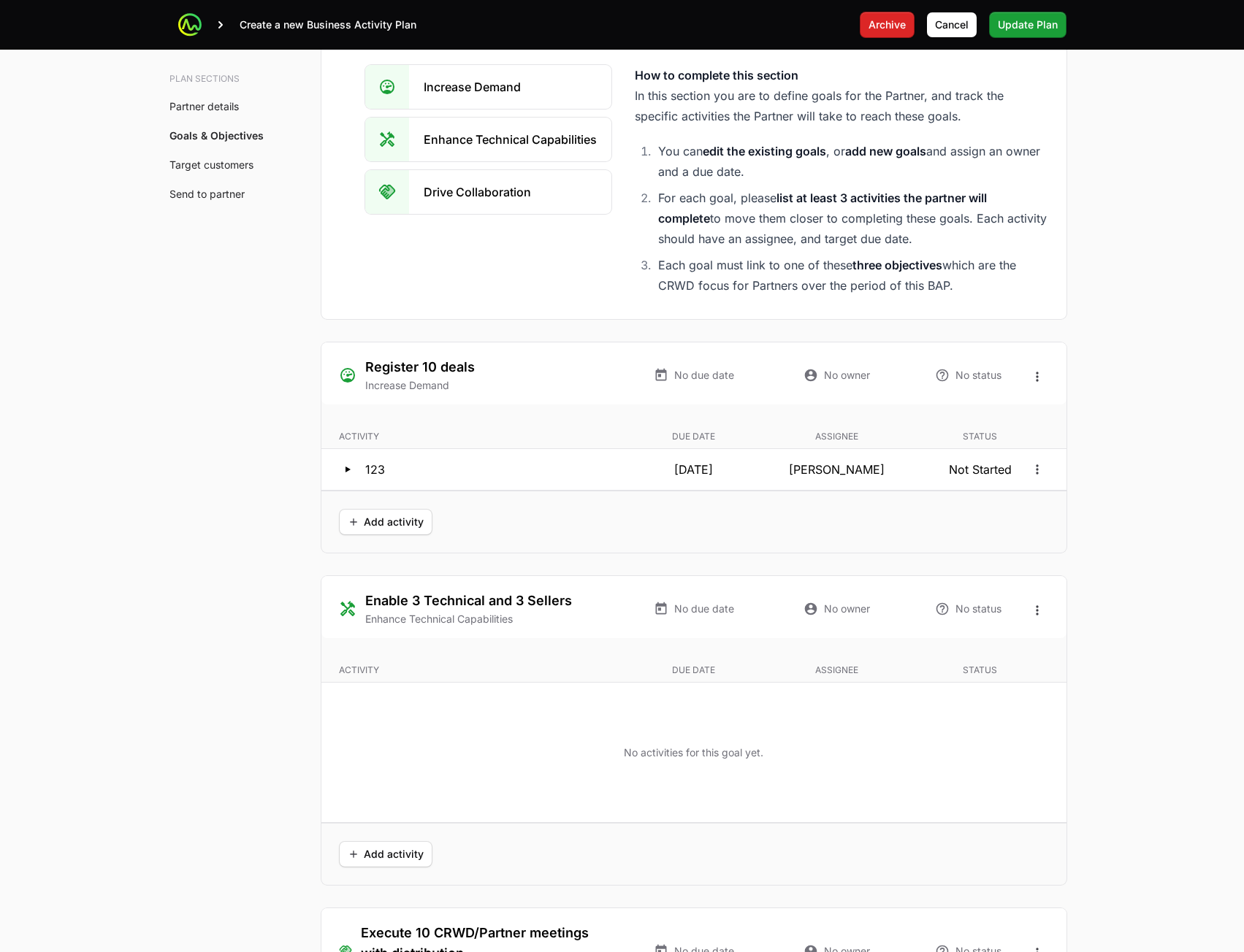
scroll to position [3537, 0]
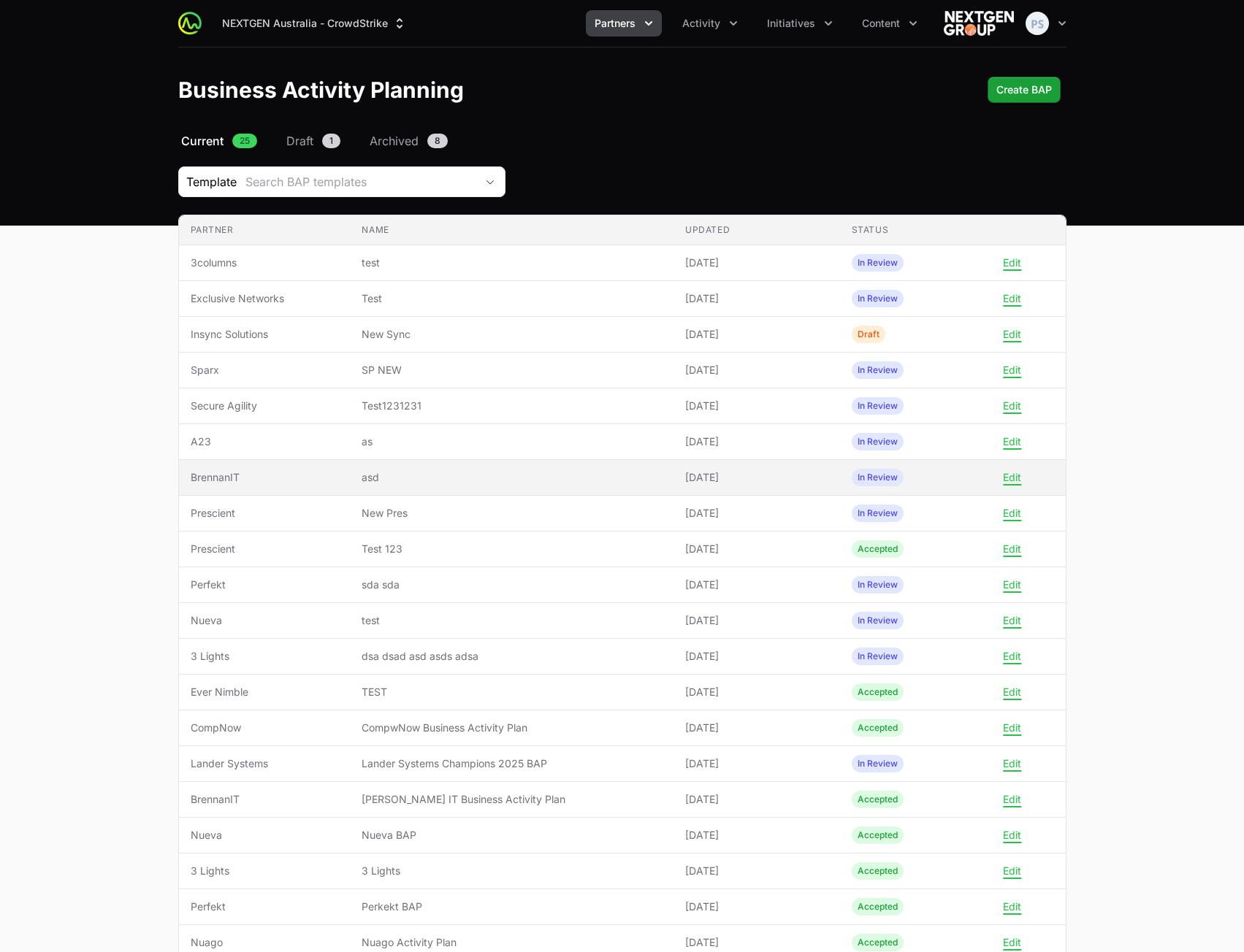
click at [496, 483] on span "asd" at bounding box center [512, 477] width 300 height 14
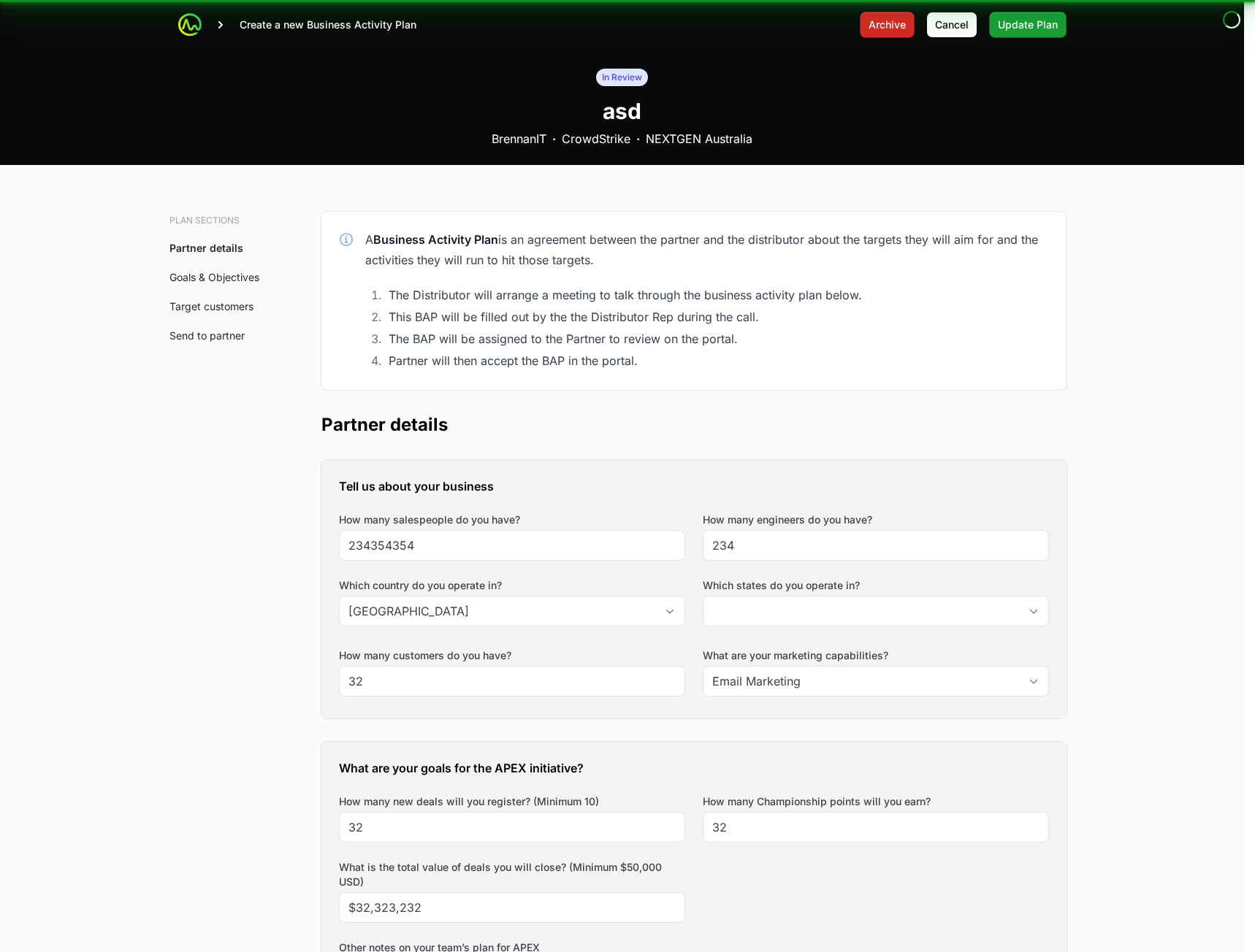
type input "[GEOGRAPHIC_DATA], [GEOGRAPHIC_DATA]"
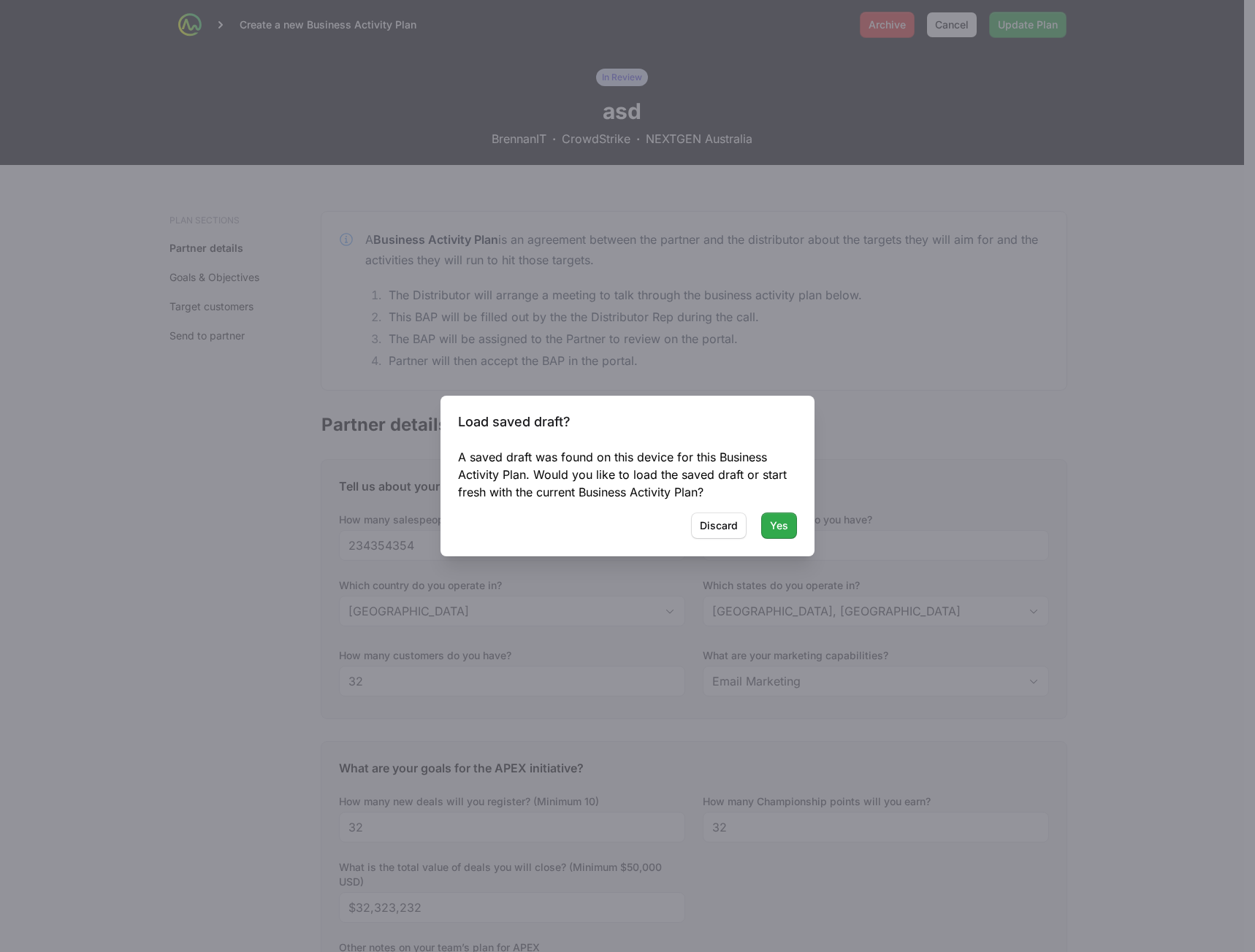
click at [780, 524] on span "Yes" at bounding box center [779, 525] width 18 height 17
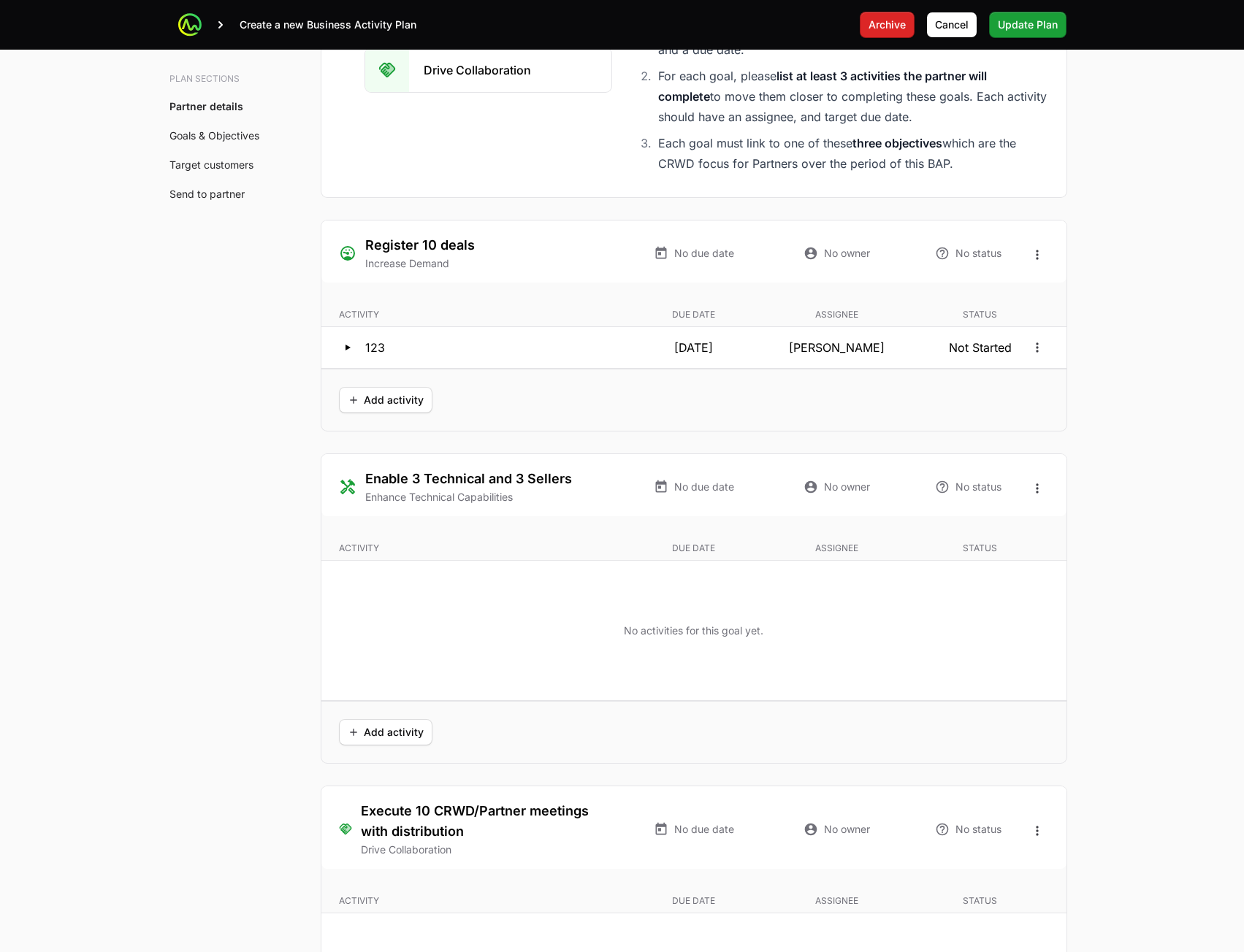
scroll to position [3537, 0]
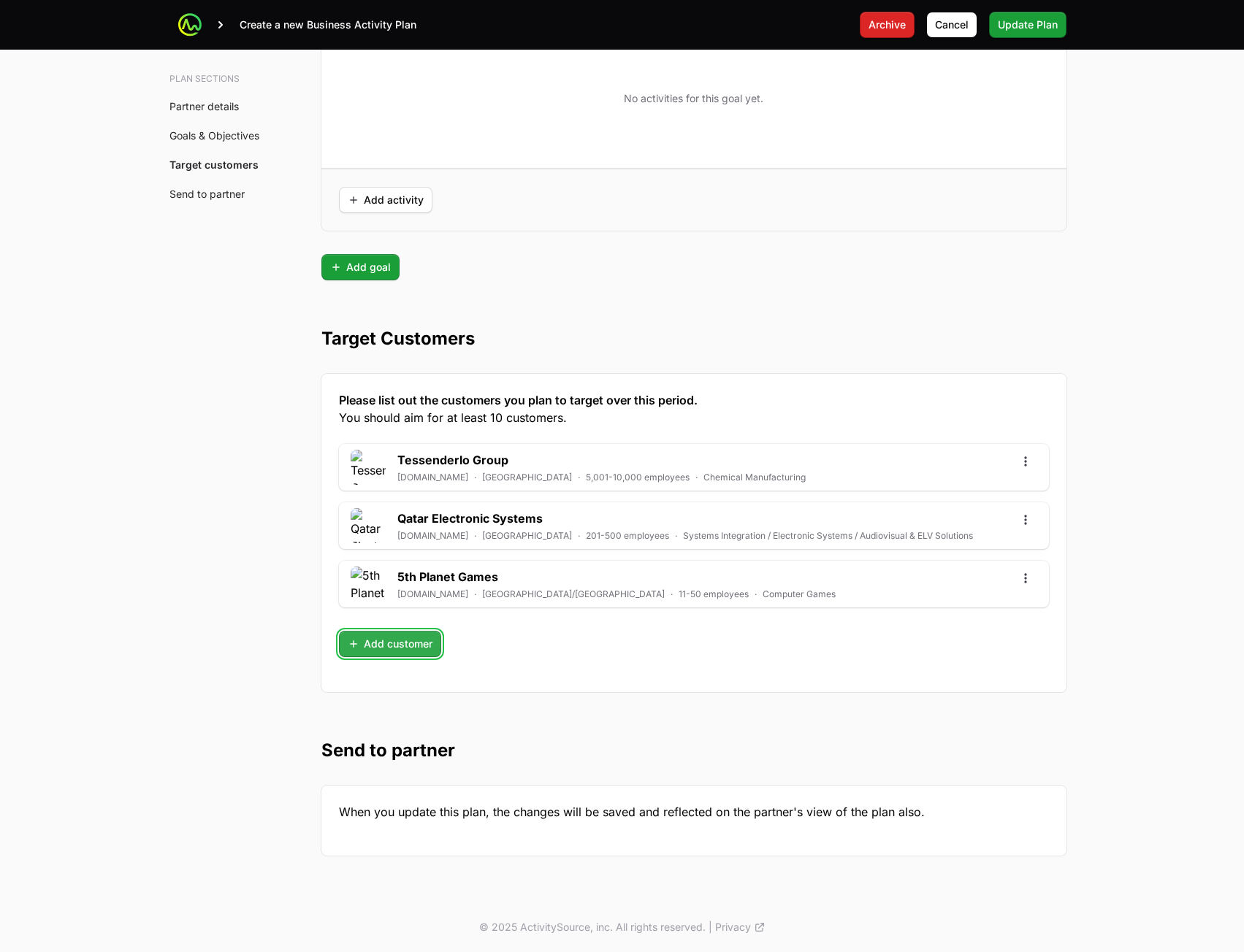
click at [399, 650] on span "Add customer" at bounding box center [390, 644] width 84 height 17
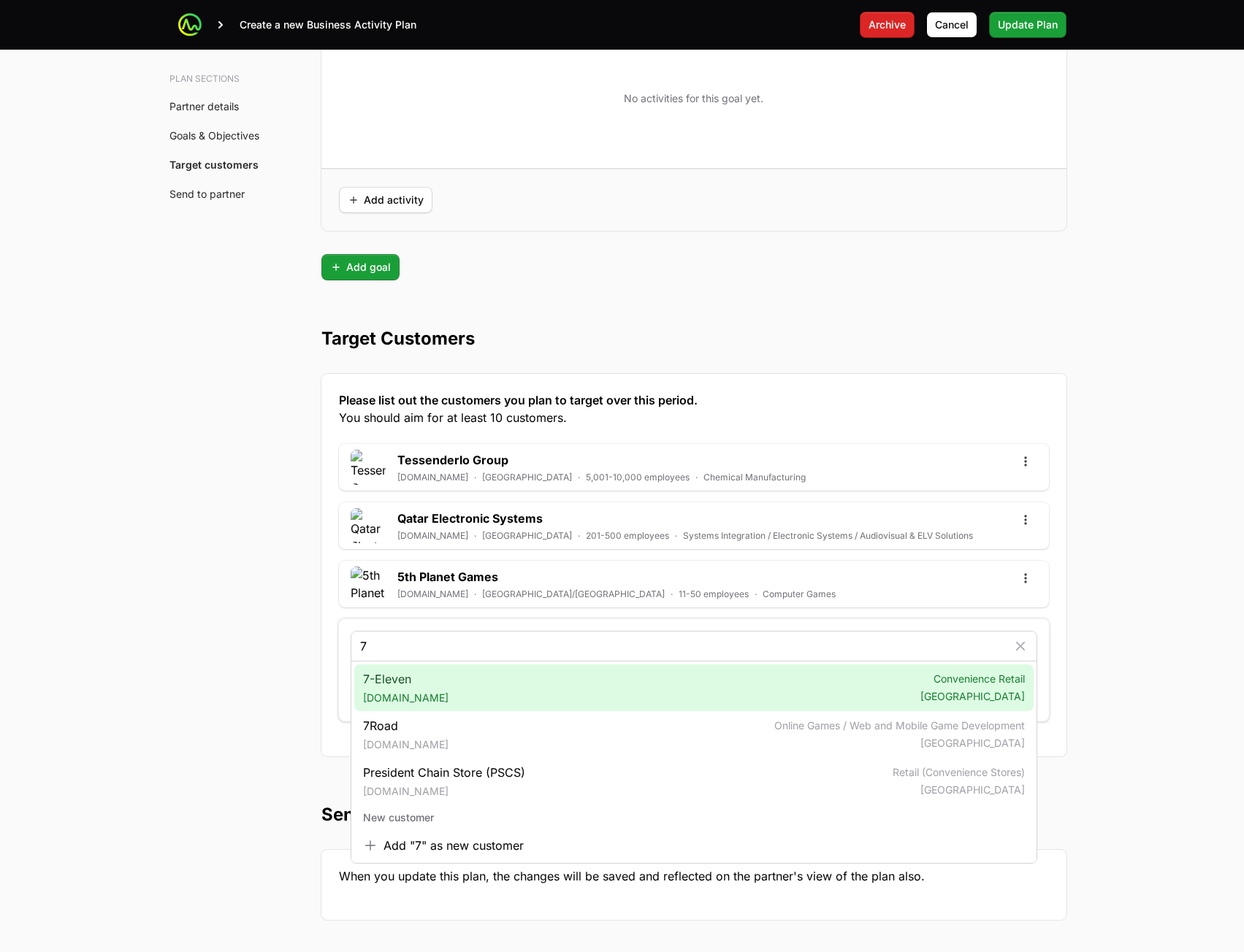
type input "7"
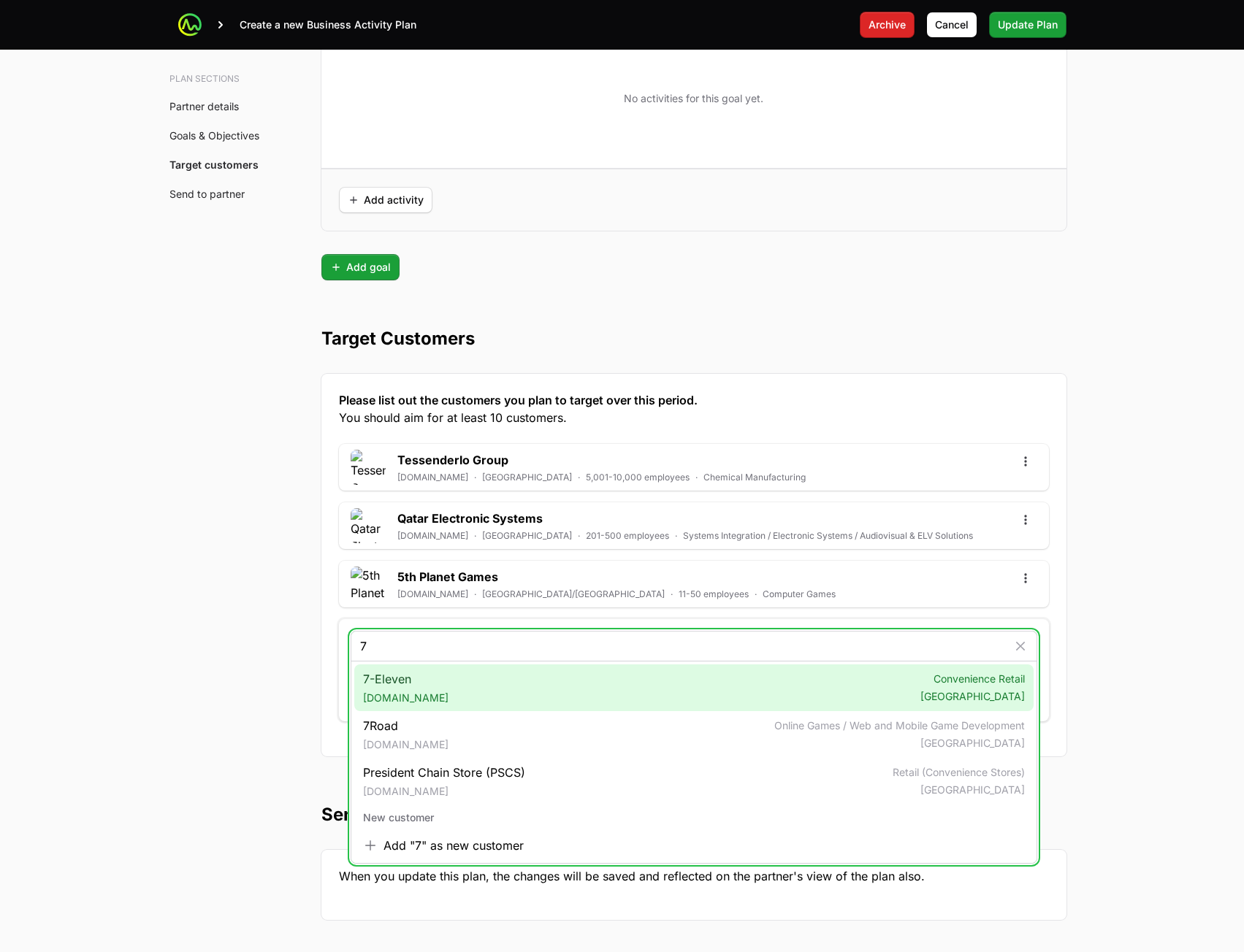
click at [472, 679] on div "7-Eleven [DOMAIN_NAME] Convenience Retail [GEOGRAPHIC_DATA]" at bounding box center [694, 688] width 680 height 47
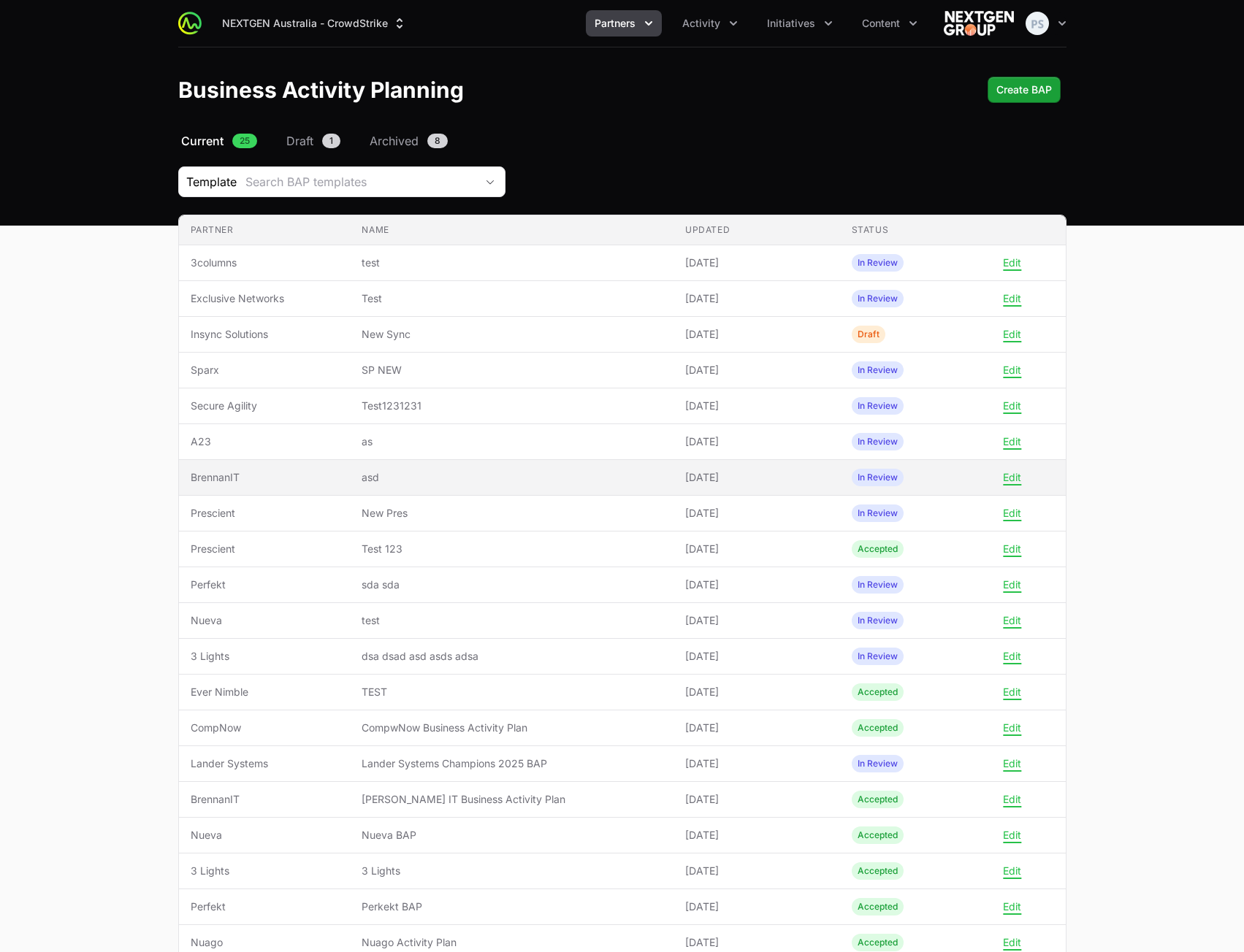
click at [466, 480] on span "asd" at bounding box center [512, 477] width 300 height 14
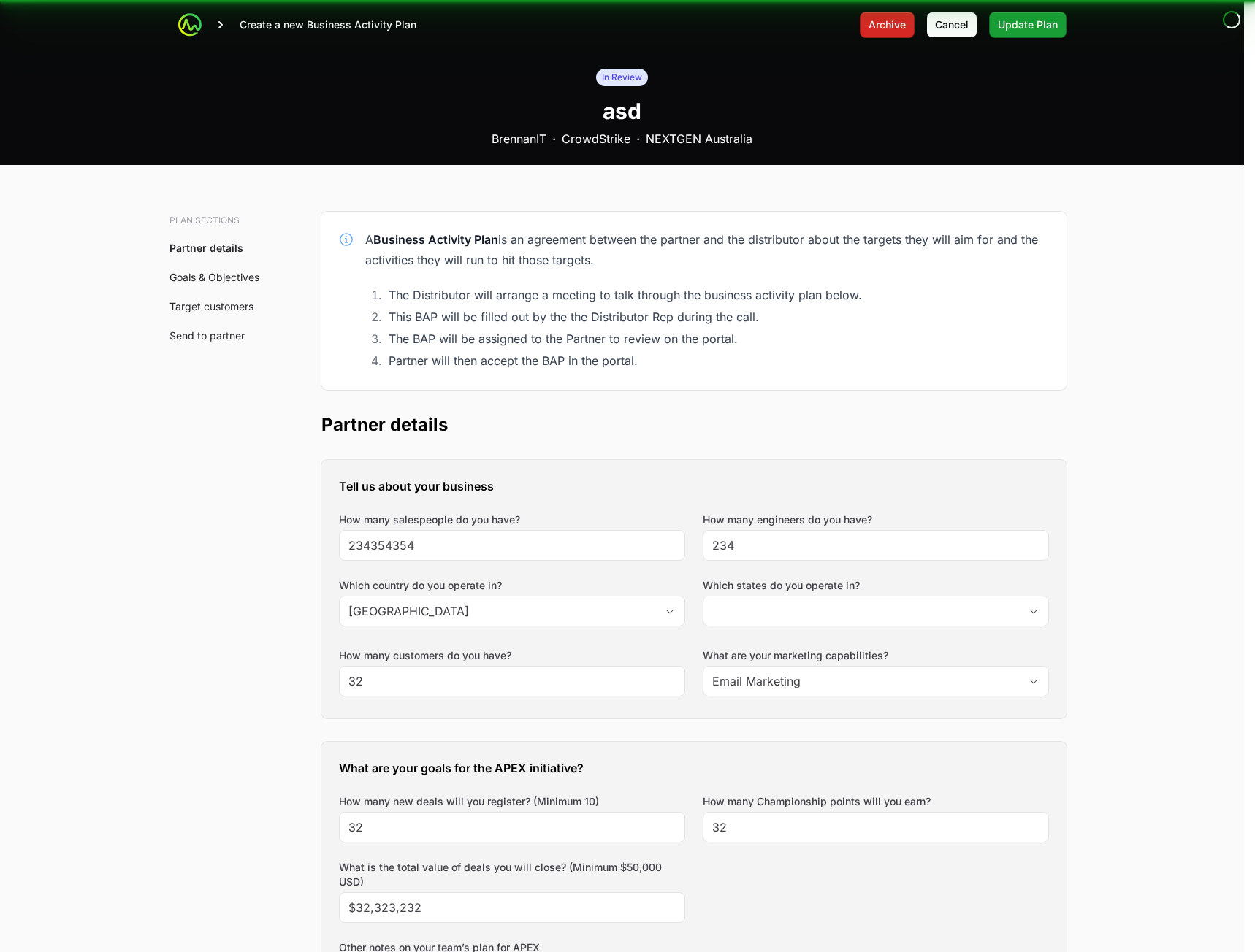
type input "[GEOGRAPHIC_DATA], [GEOGRAPHIC_DATA]"
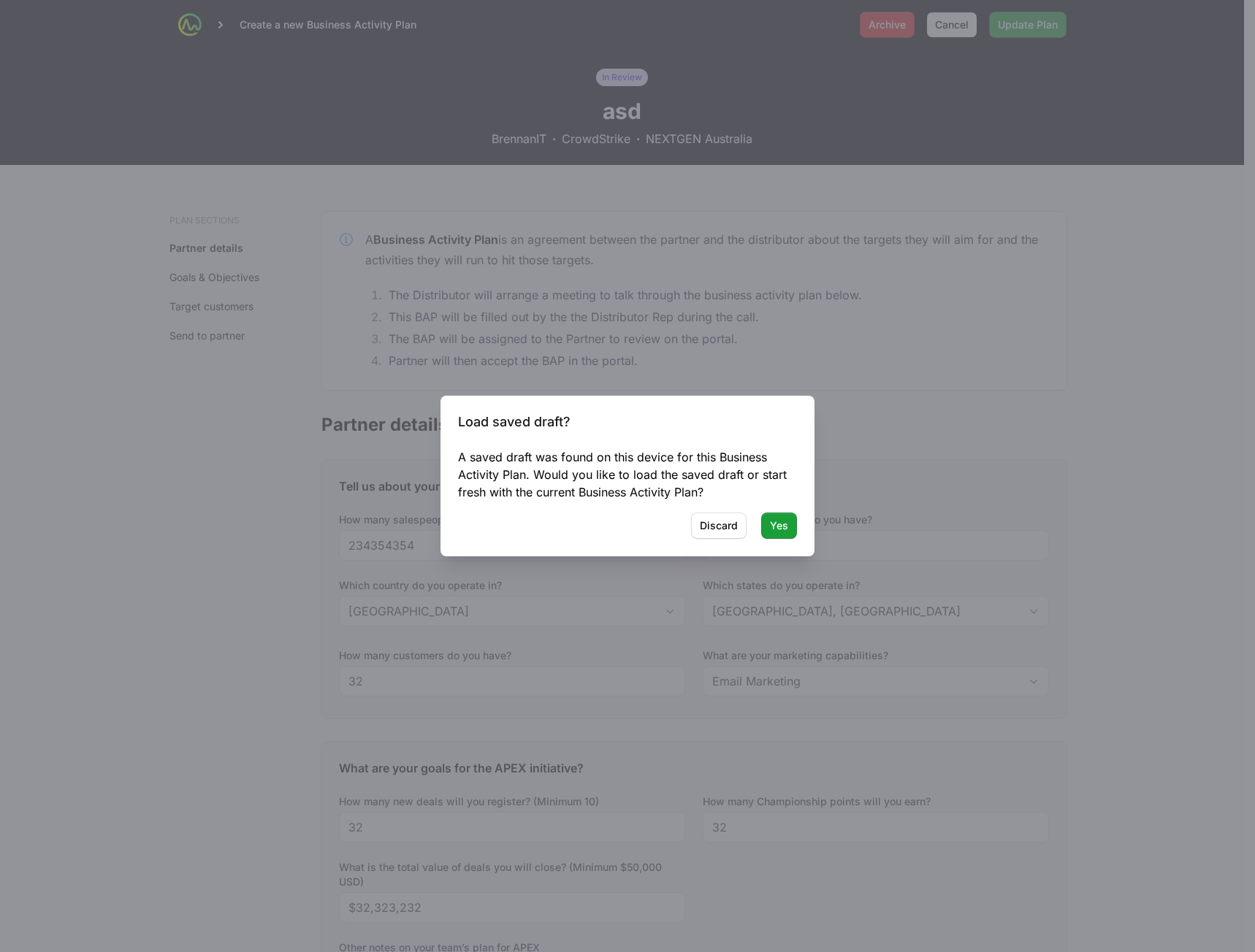
click at [683, 532] on div "Yes Discard" at bounding box center [628, 526] width 339 height 26
click at [710, 526] on span "Discard" at bounding box center [719, 525] width 38 height 17
type input "234"
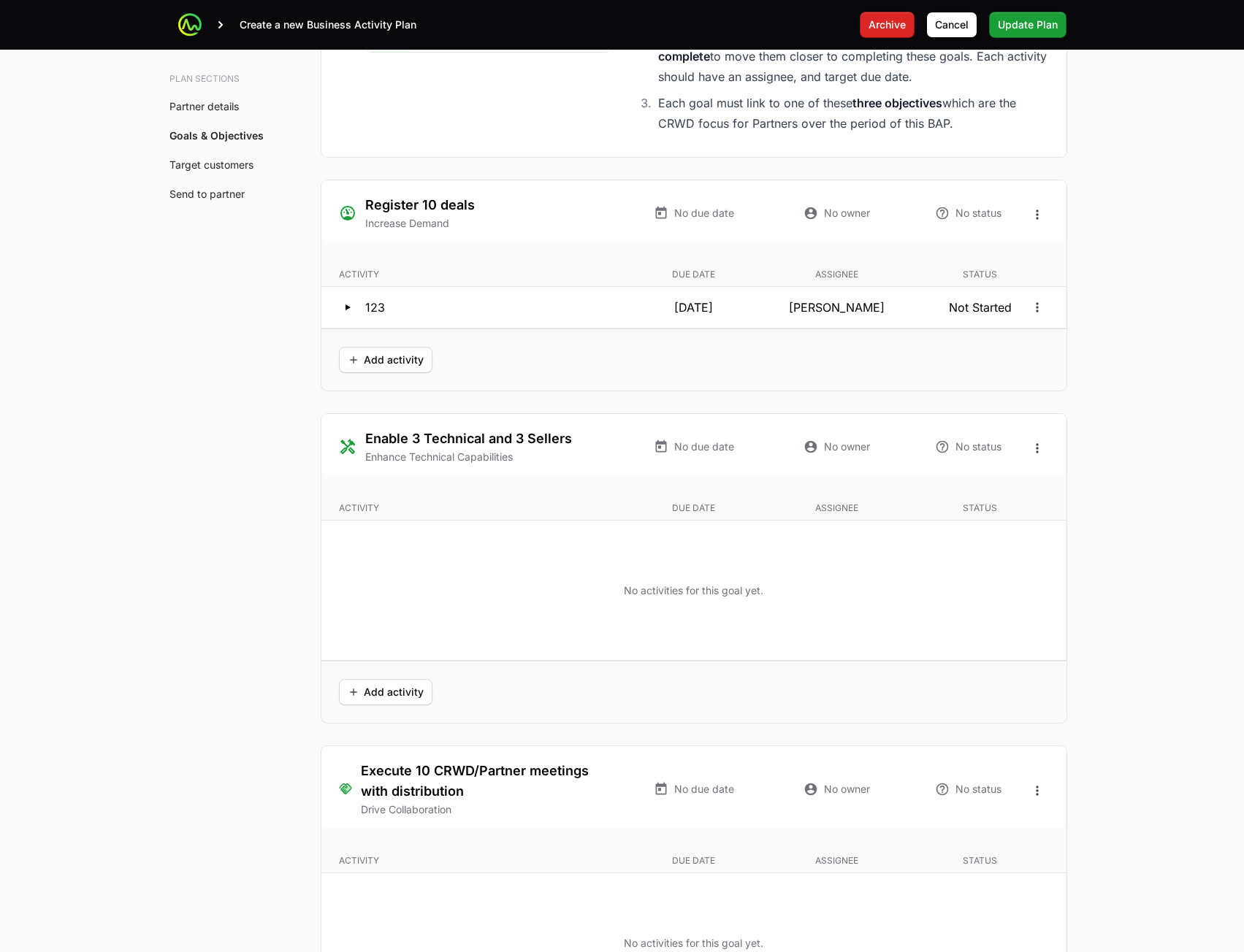
scroll to position [2793, 0]
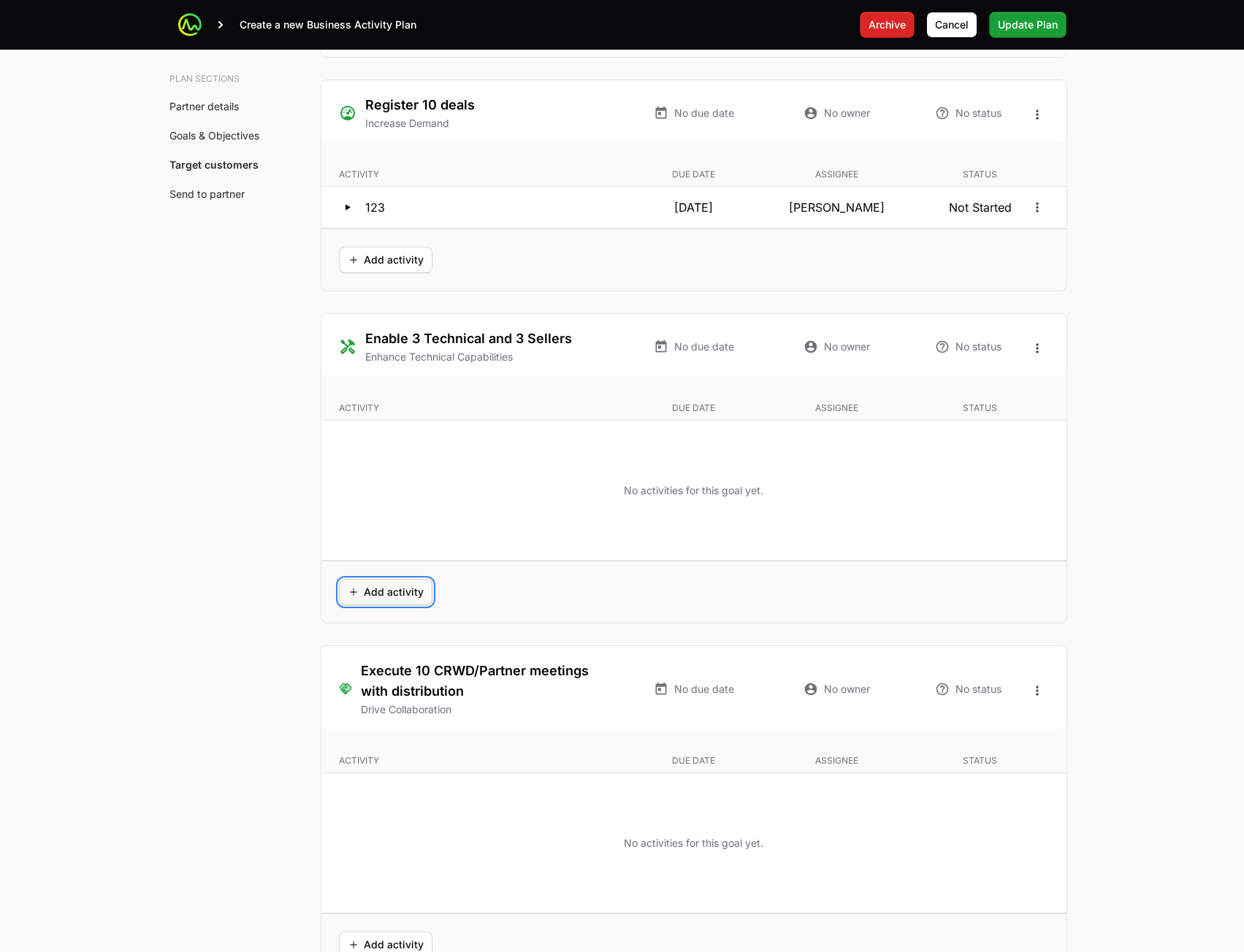
click at [405, 601] on button "Add activity" at bounding box center [386, 592] width 93 height 26
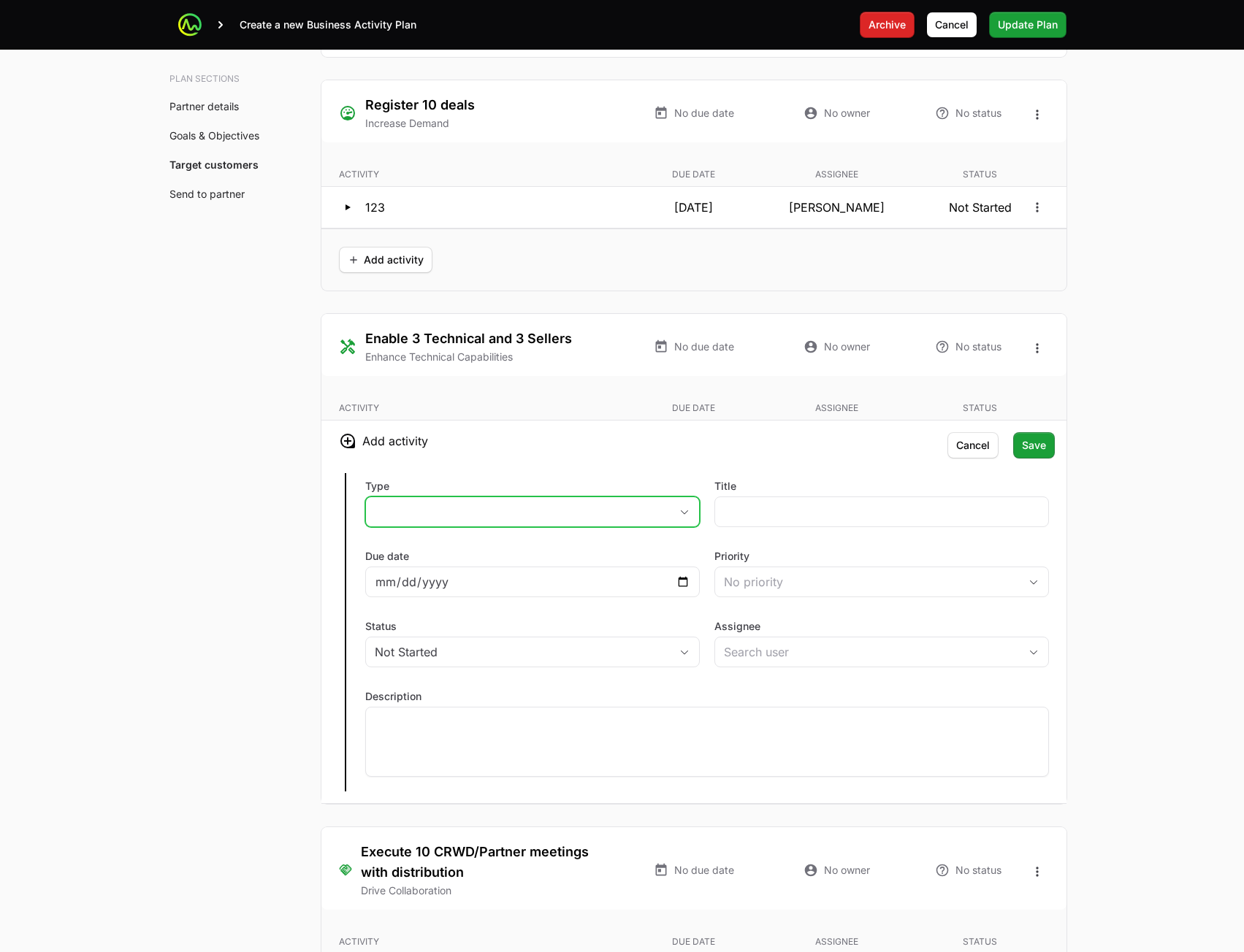
click at [576, 518] on button "placeholder" at bounding box center [533, 511] width 333 height 29
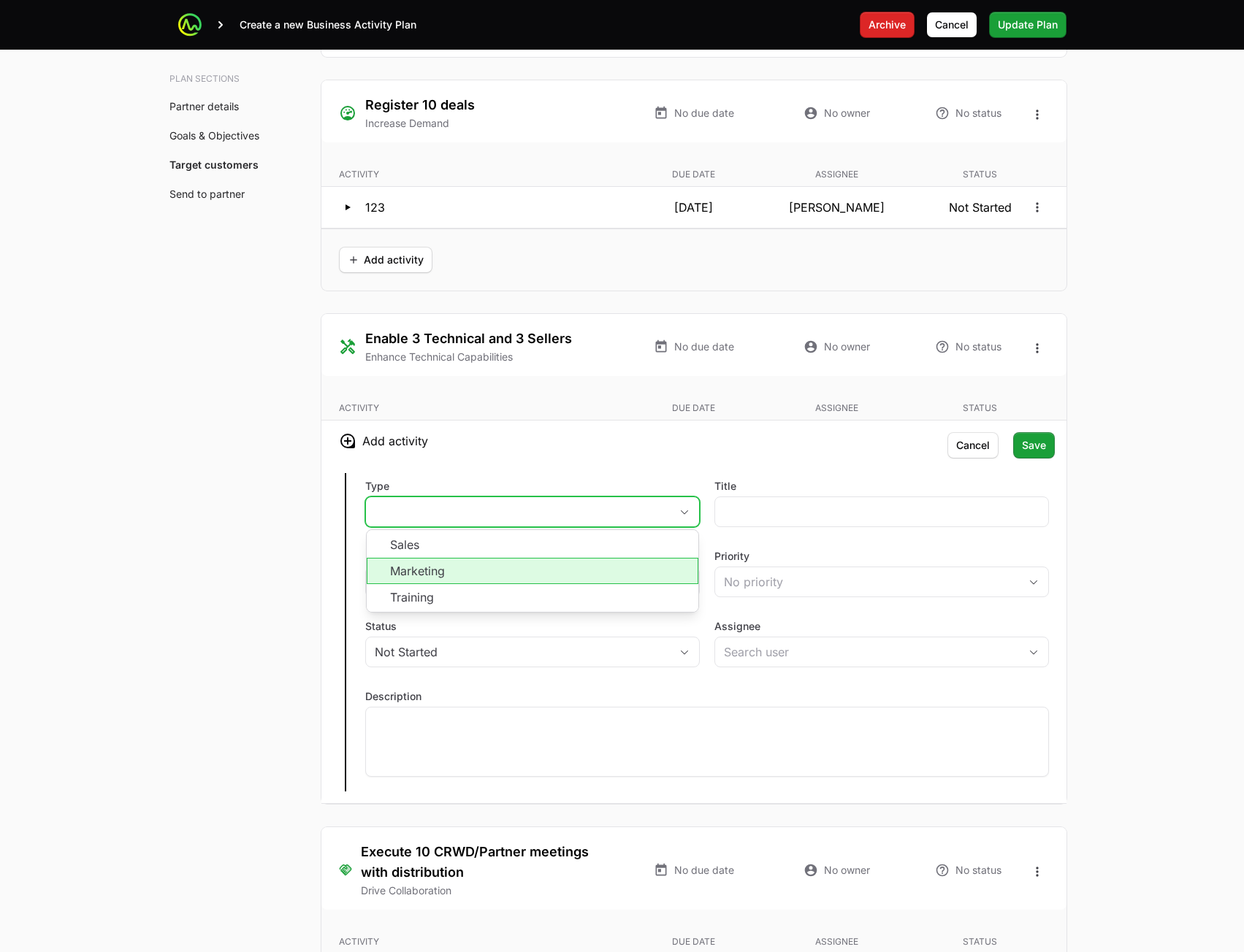
click at [561, 561] on li "Marketing" at bounding box center [533, 571] width 332 height 26
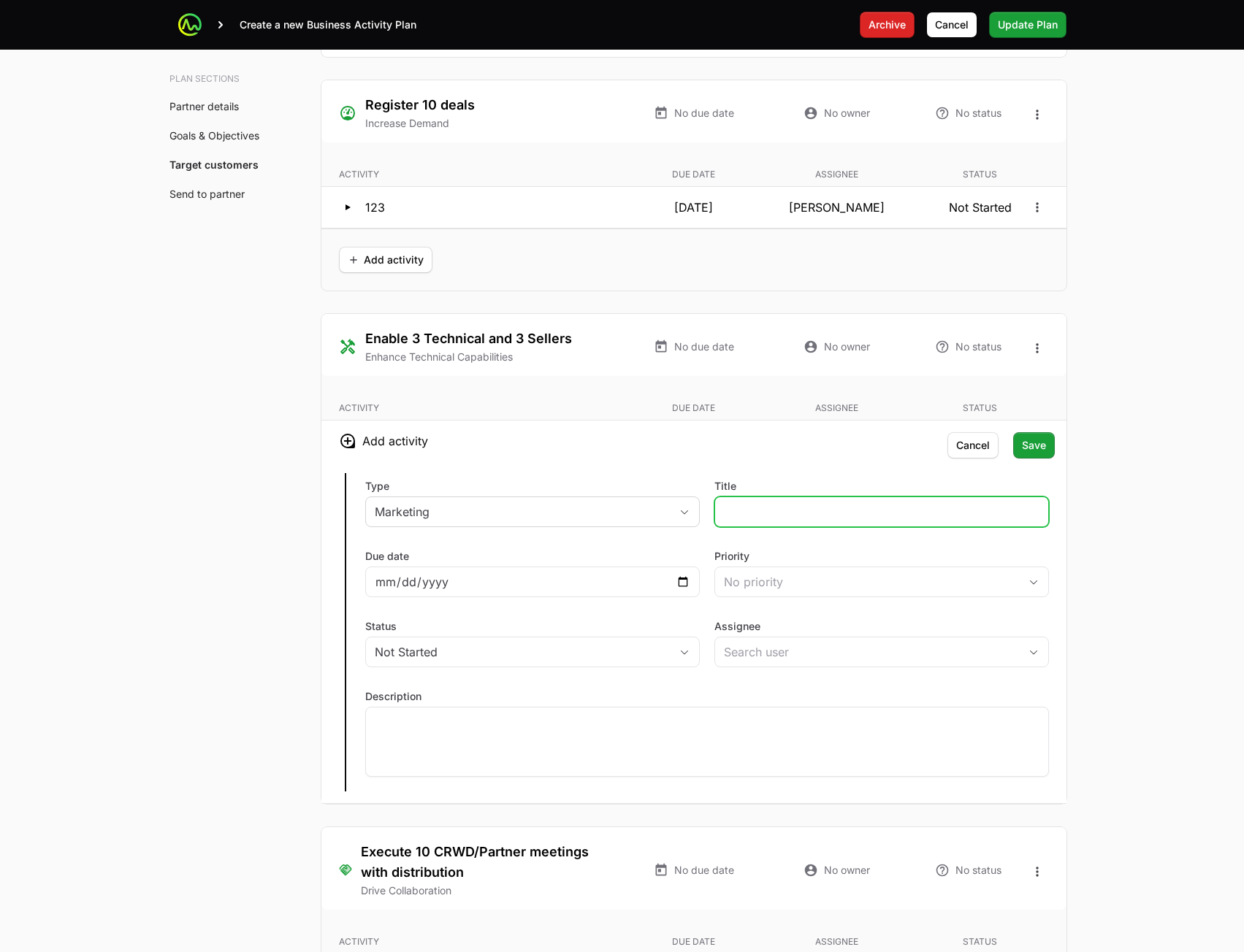
click at [766, 517] on input "Title" at bounding box center [882, 511] width 316 height 17
type input "wer"
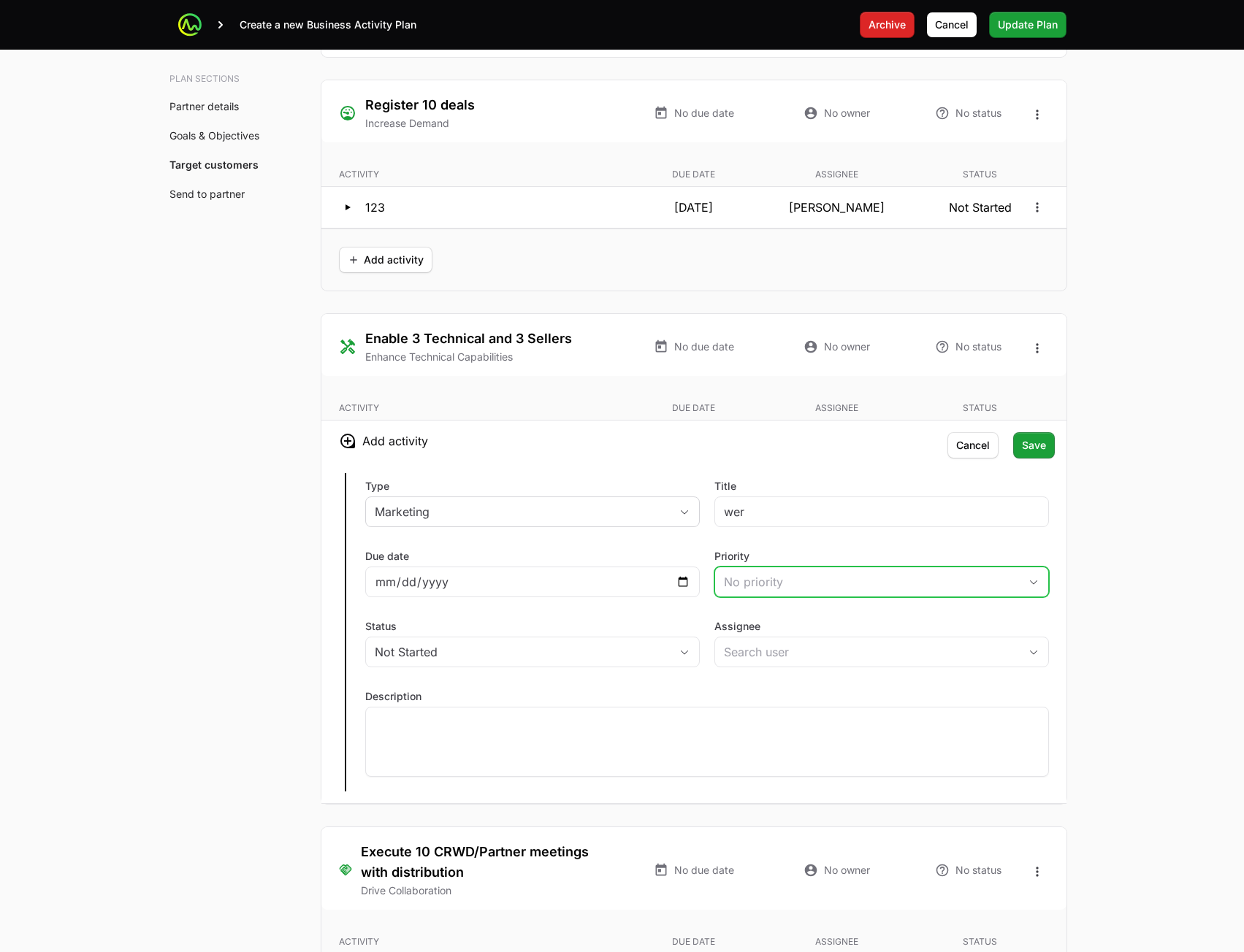
click at [774, 575] on div "No priority" at bounding box center [872, 581] width 295 height 17
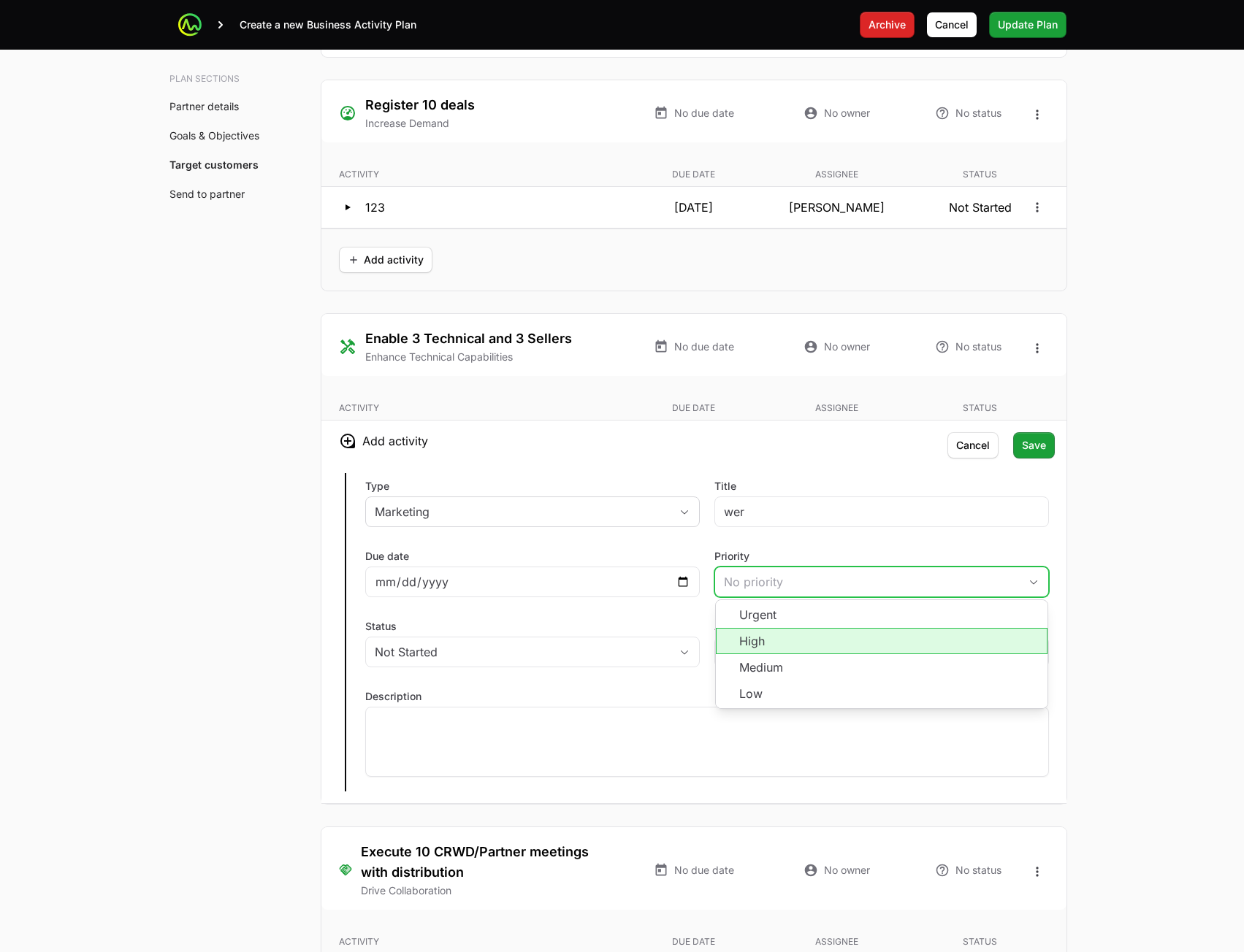
click at [769, 647] on li "High" at bounding box center [882, 641] width 332 height 26
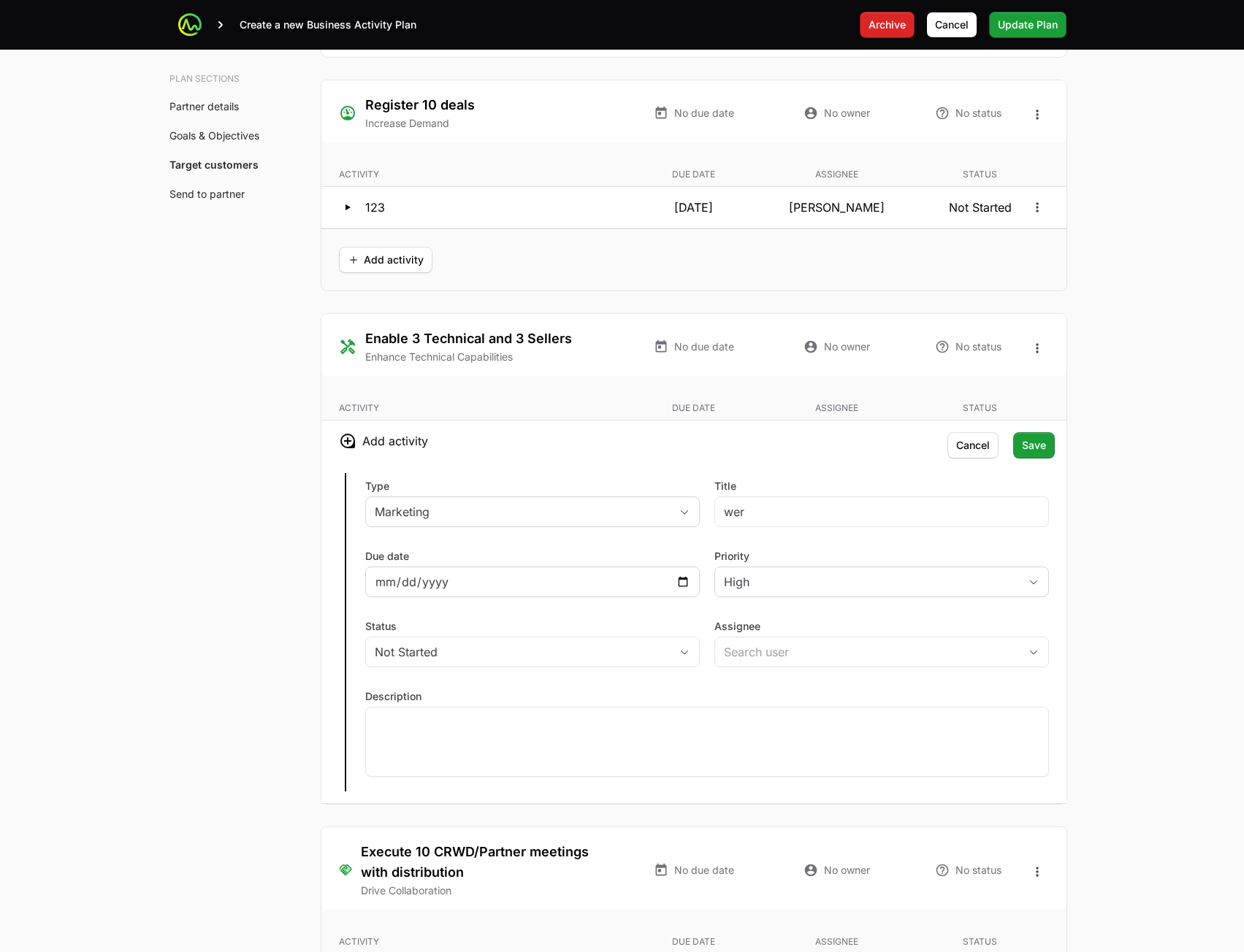
click at [689, 590] on div at bounding box center [533, 581] width 335 height 31
click at [683, 582] on input "Due date" at bounding box center [532, 581] width 316 height 17
type input "[DATE]"
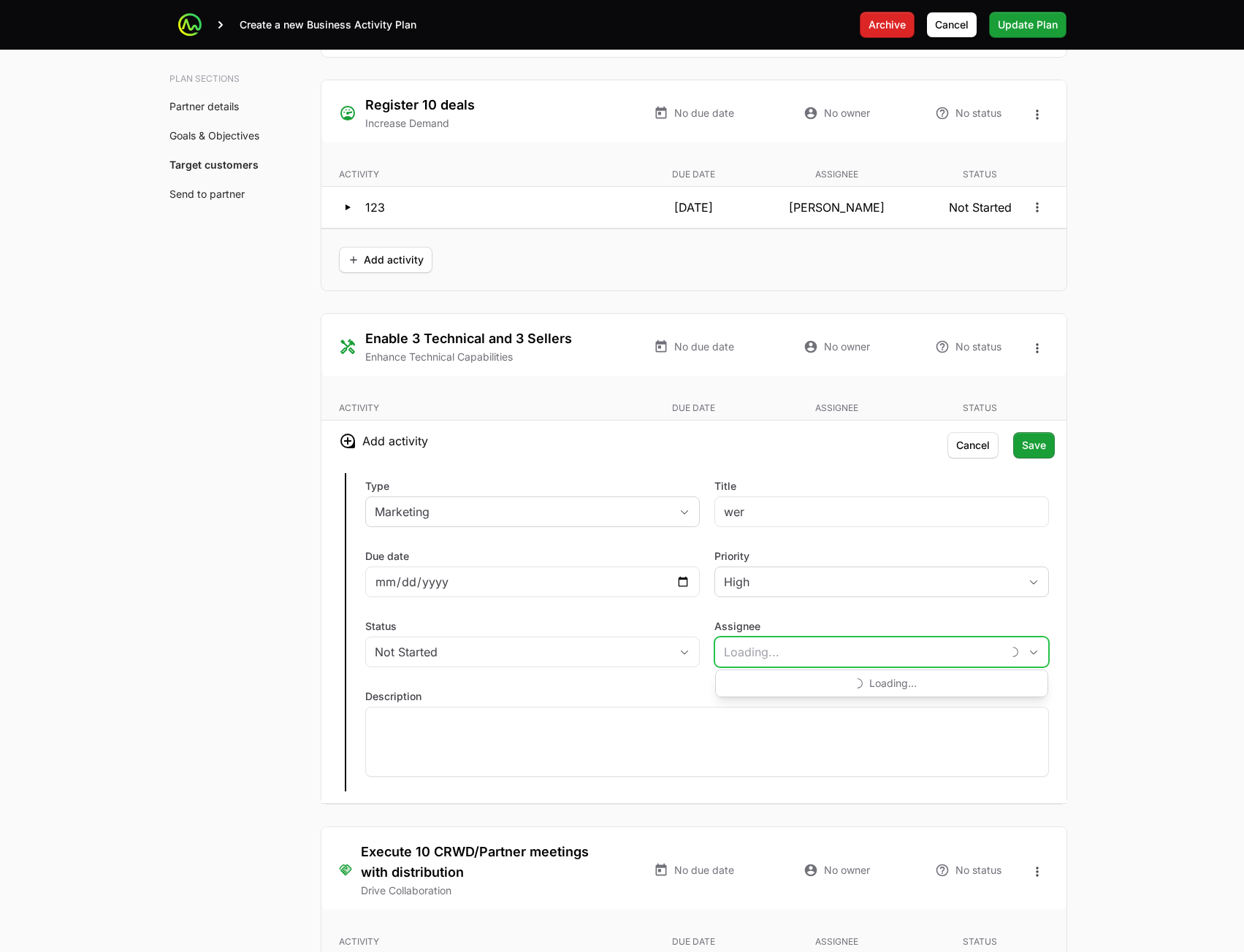
click at [766, 664] on input "Assignee" at bounding box center [858, 651] width 286 height 29
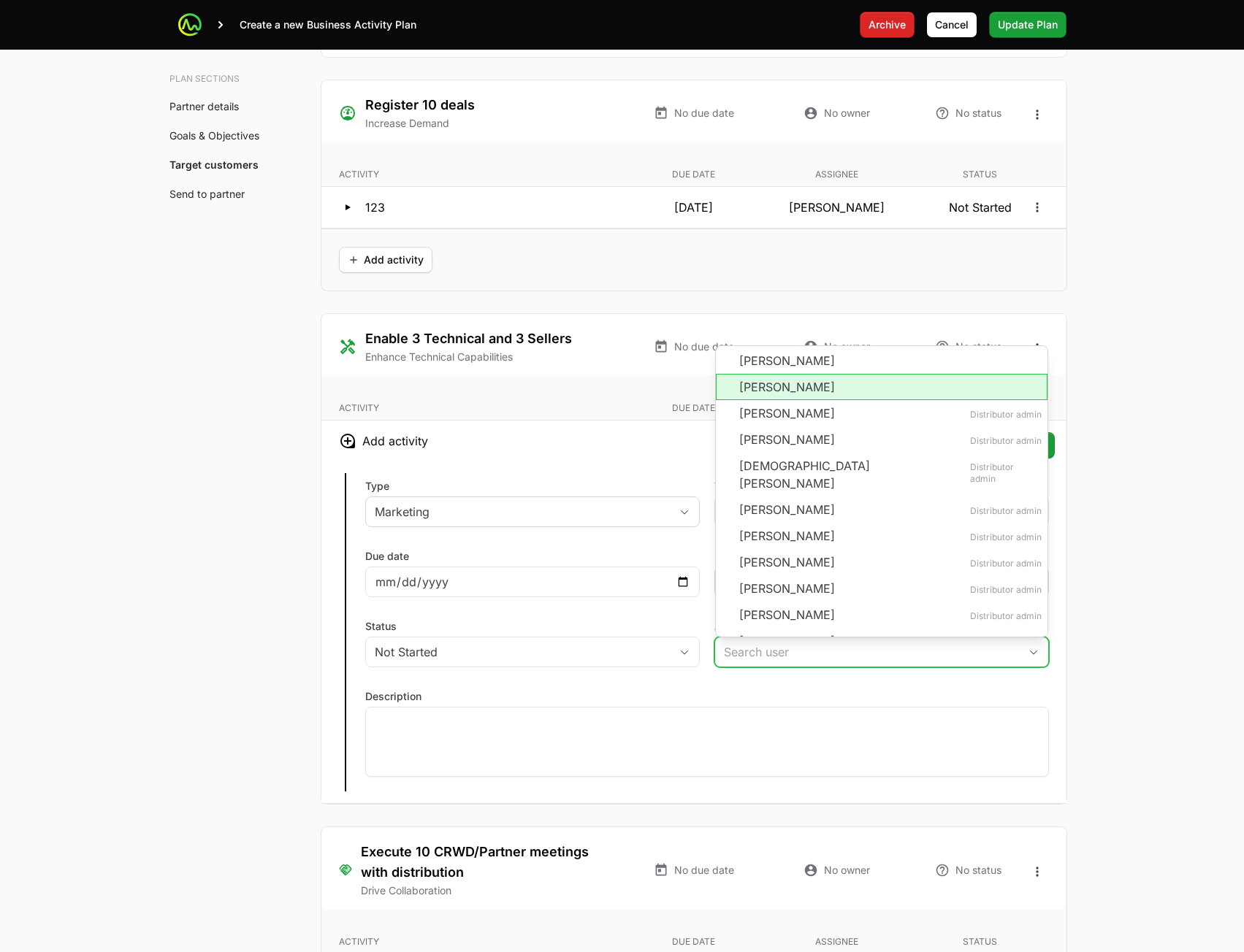
click at [794, 389] on li "[PERSON_NAME]" at bounding box center [882, 386] width 332 height 26
type input "[PERSON_NAME]"
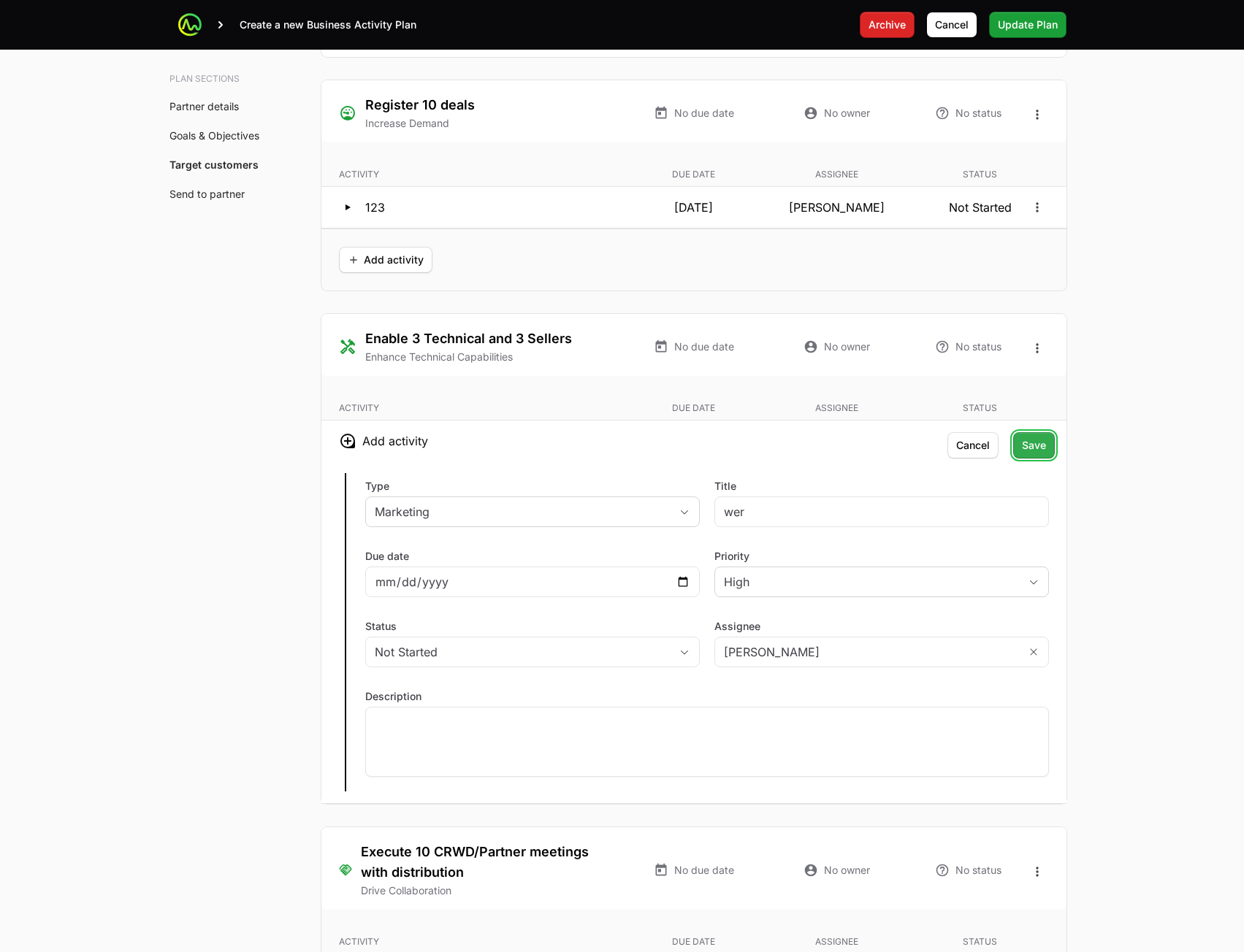
click at [1034, 451] on span "Save" at bounding box center [1034, 445] width 24 height 17
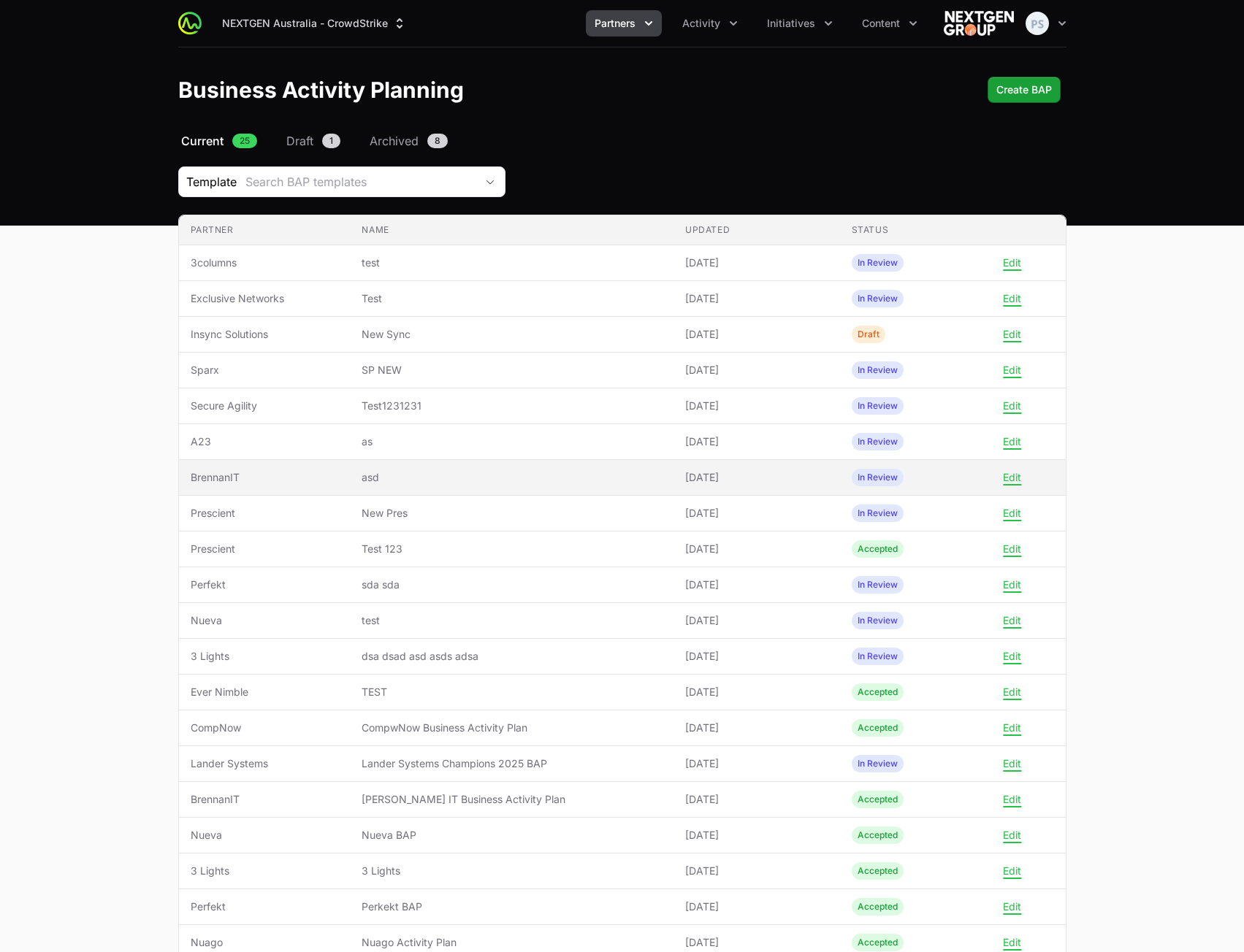
click at [466, 477] on span "asd" at bounding box center [512, 477] width 300 height 14
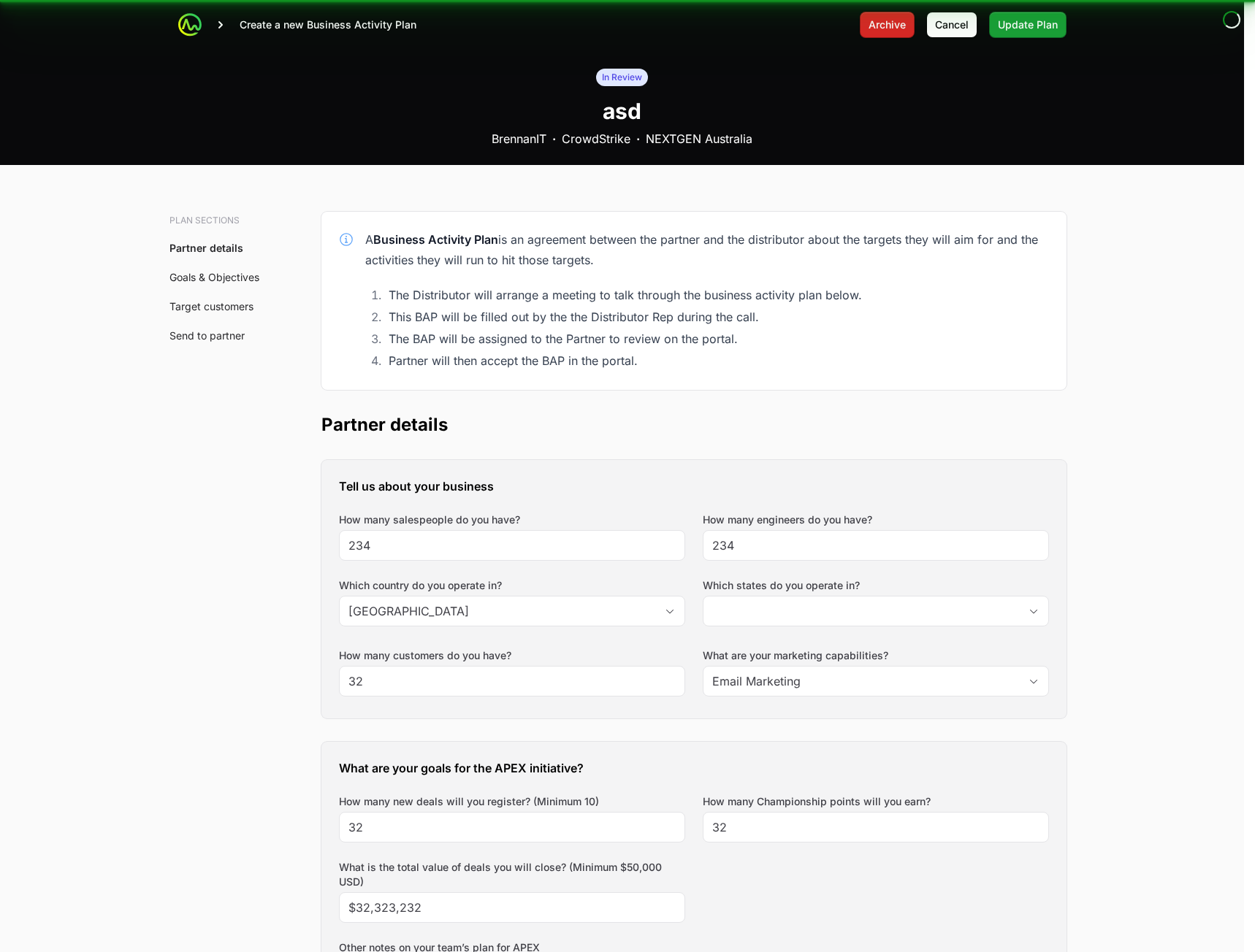
type input "[GEOGRAPHIC_DATA], [GEOGRAPHIC_DATA]"
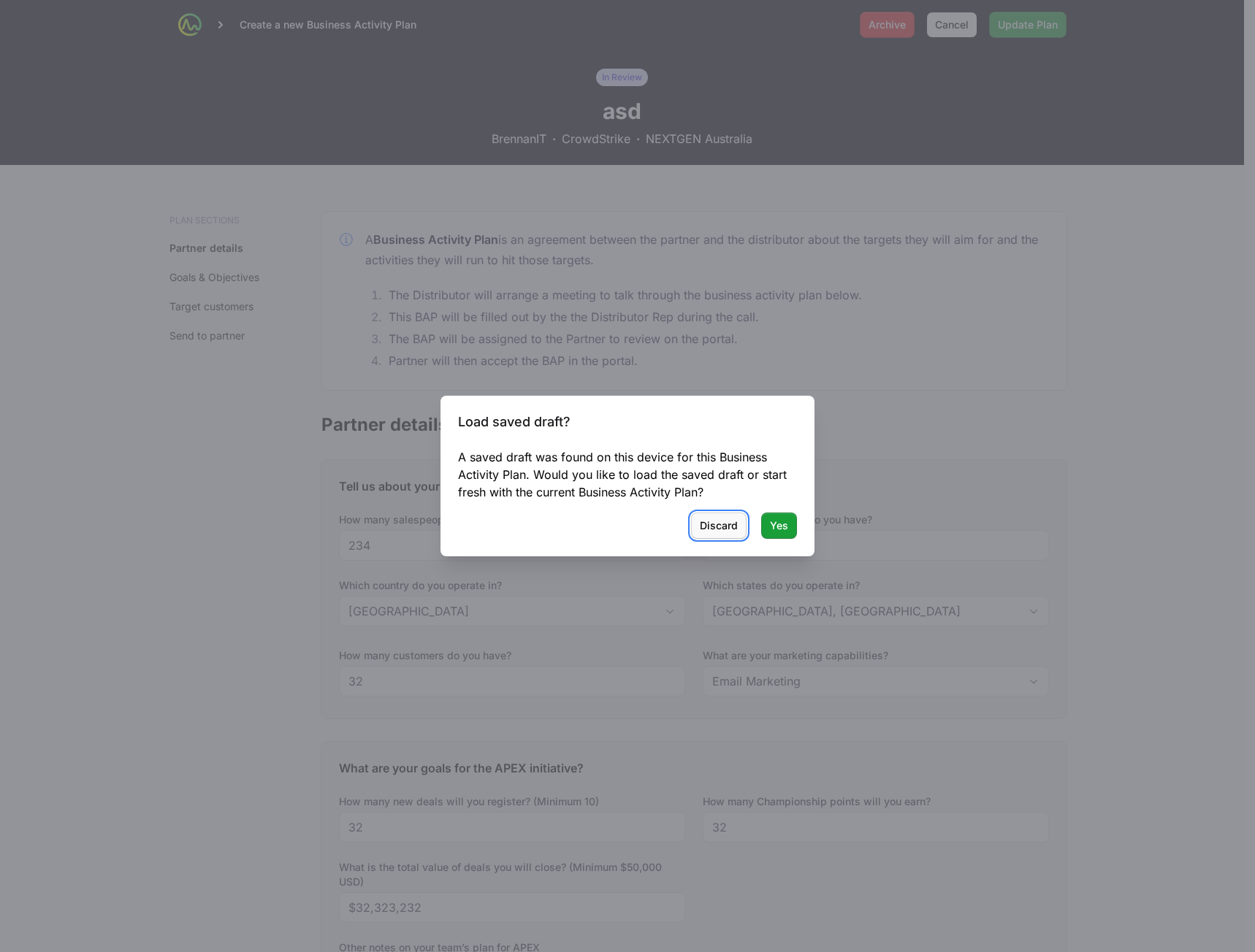
click at [719, 532] on span "Discard" at bounding box center [719, 525] width 38 height 17
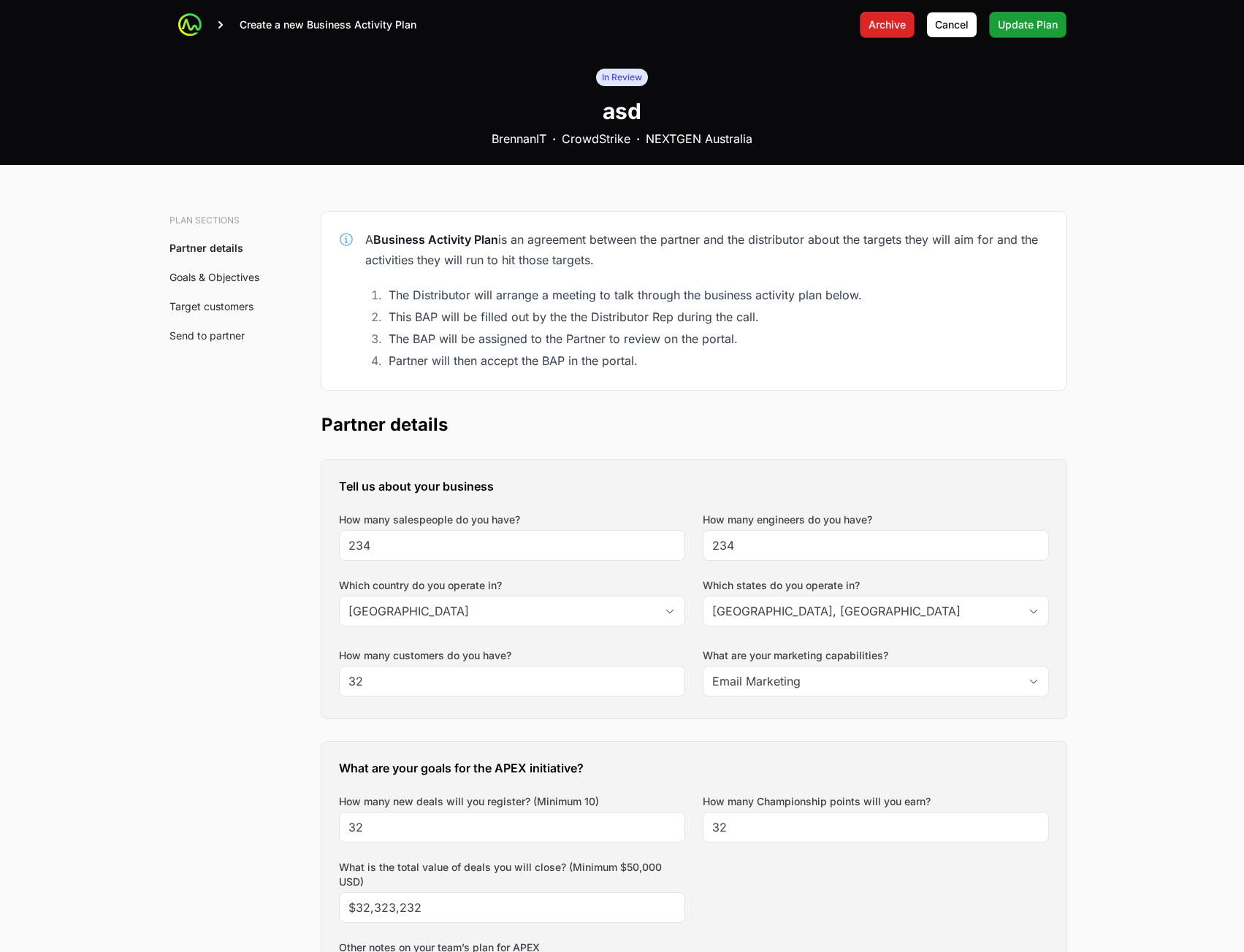
click at [200, 31] on div at bounding box center [190, 24] width 23 height 23
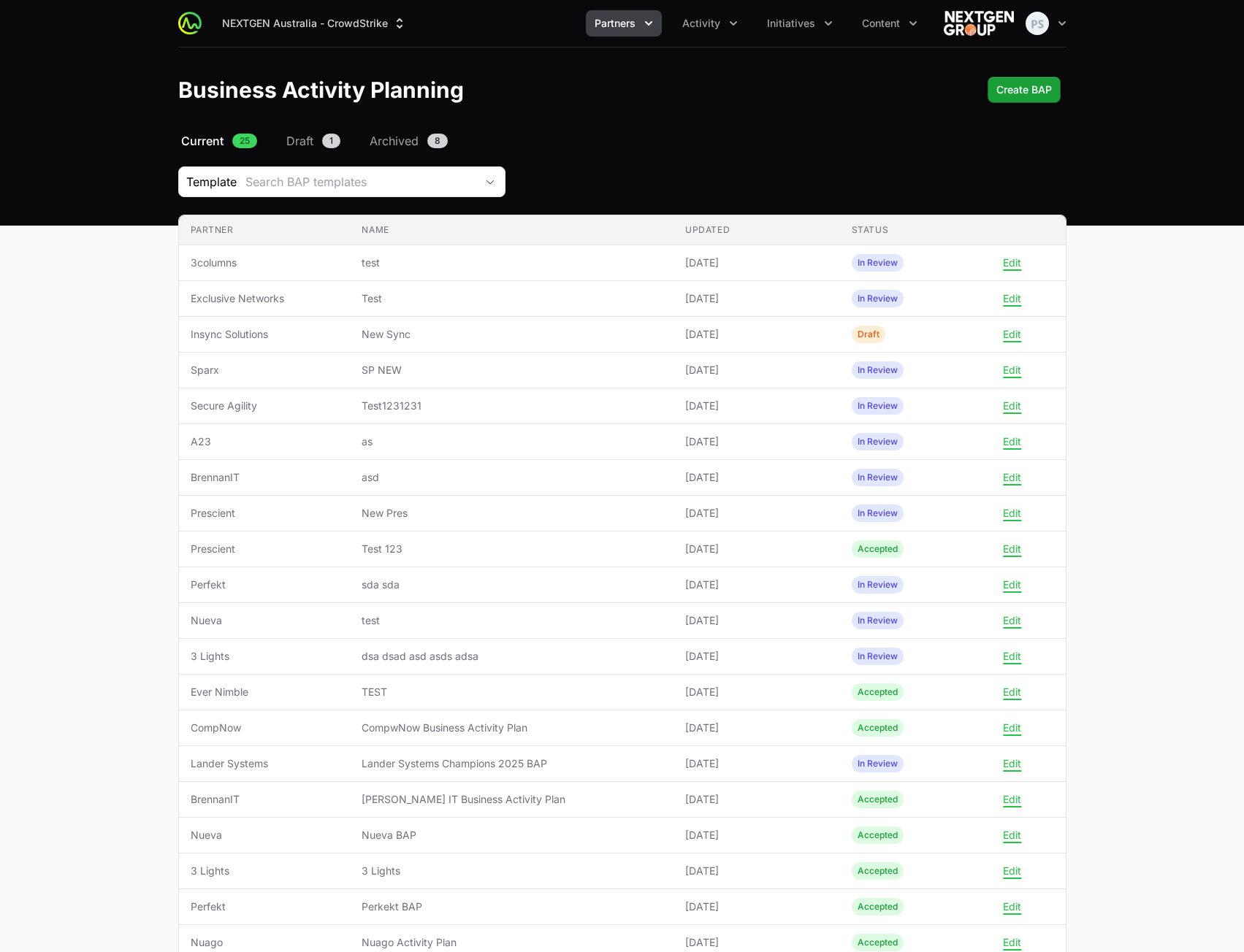
click at [811, 163] on div "Select a tab Current Draft Archived Current 25 Draft 1 Archived 8 Template Sear…" at bounding box center [622, 676] width 935 height 1089
click at [983, 108] on header "Business Activity Planning Create BAP" at bounding box center [622, 90] width 1244 height 84
click at [1008, 96] on span "Create BAP" at bounding box center [1024, 90] width 56 height 17
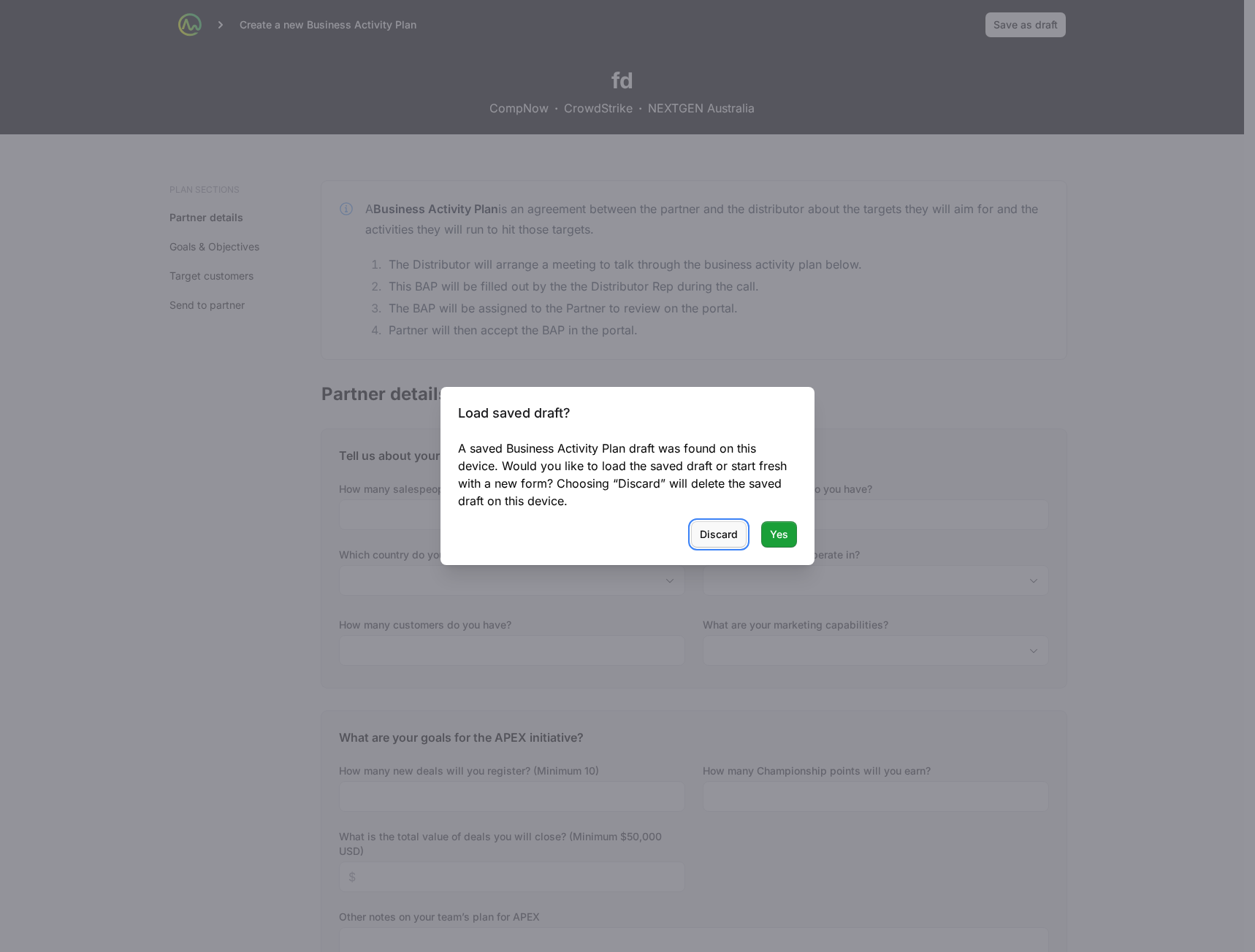
click at [725, 536] on span "Discard" at bounding box center [719, 534] width 38 height 17
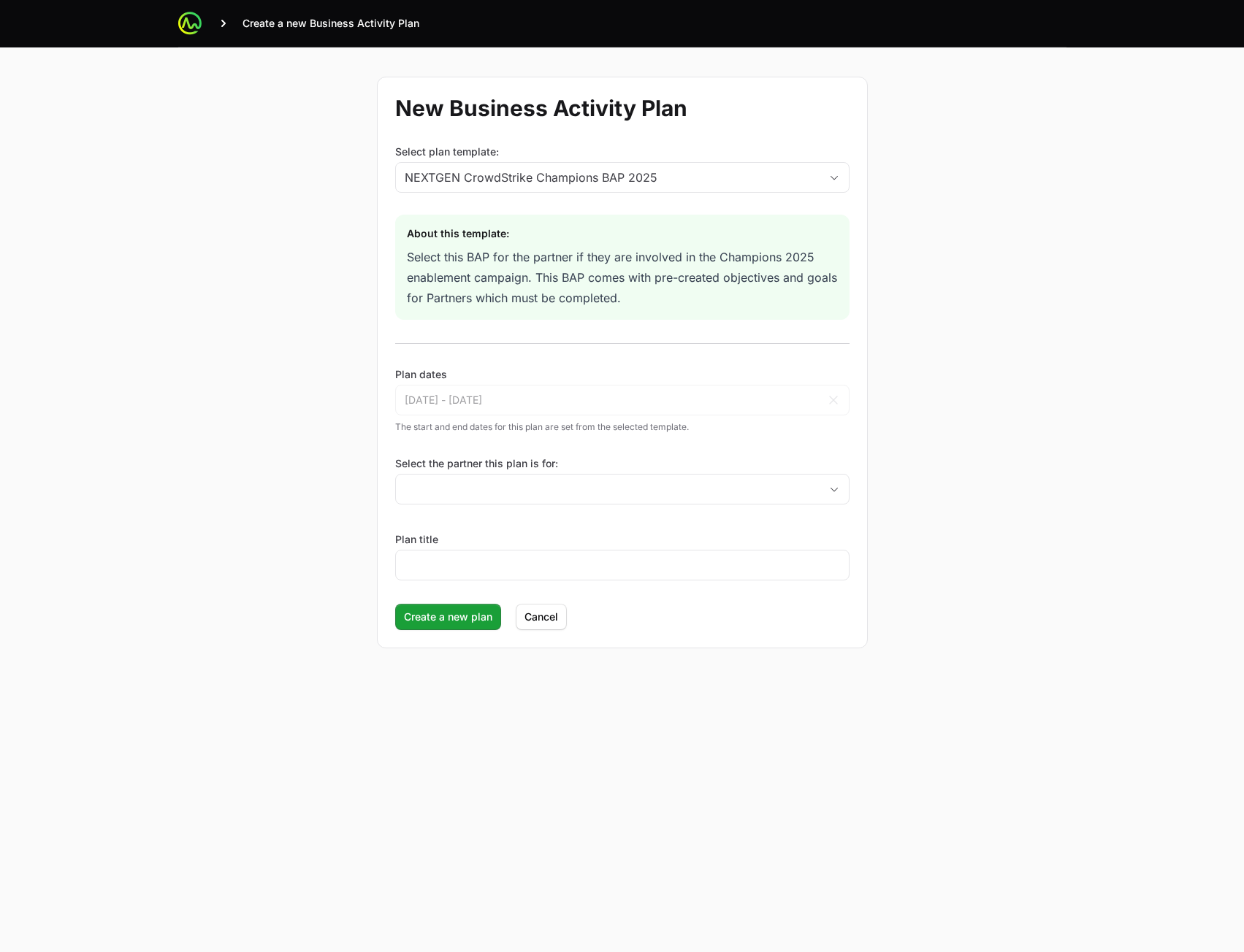
click at [588, 472] on div "Select the partner this plan is for:" at bounding box center [622, 481] width 454 height 48
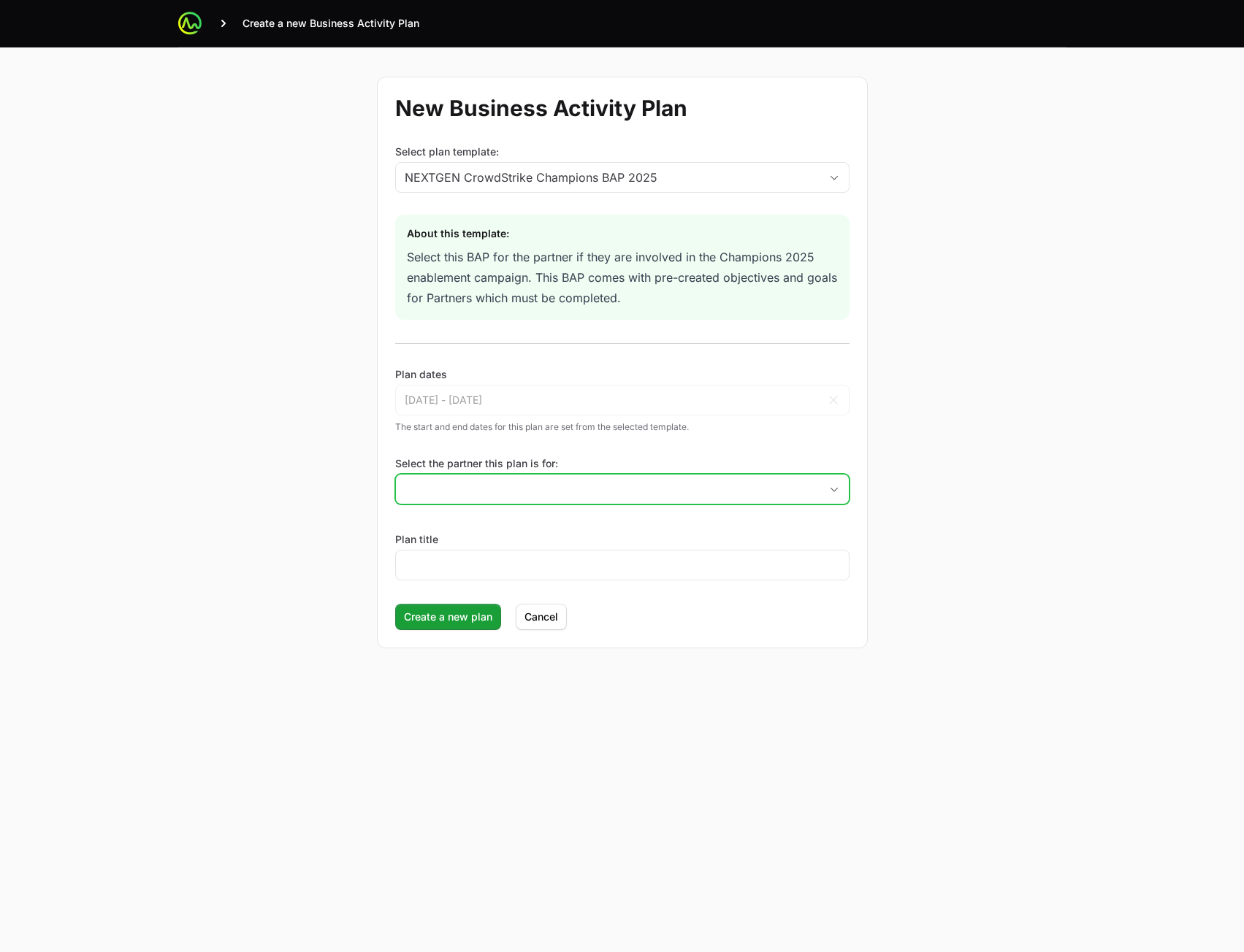
click at [594, 485] on input "Select the partner this plan is for:" at bounding box center [607, 489] width 423 height 29
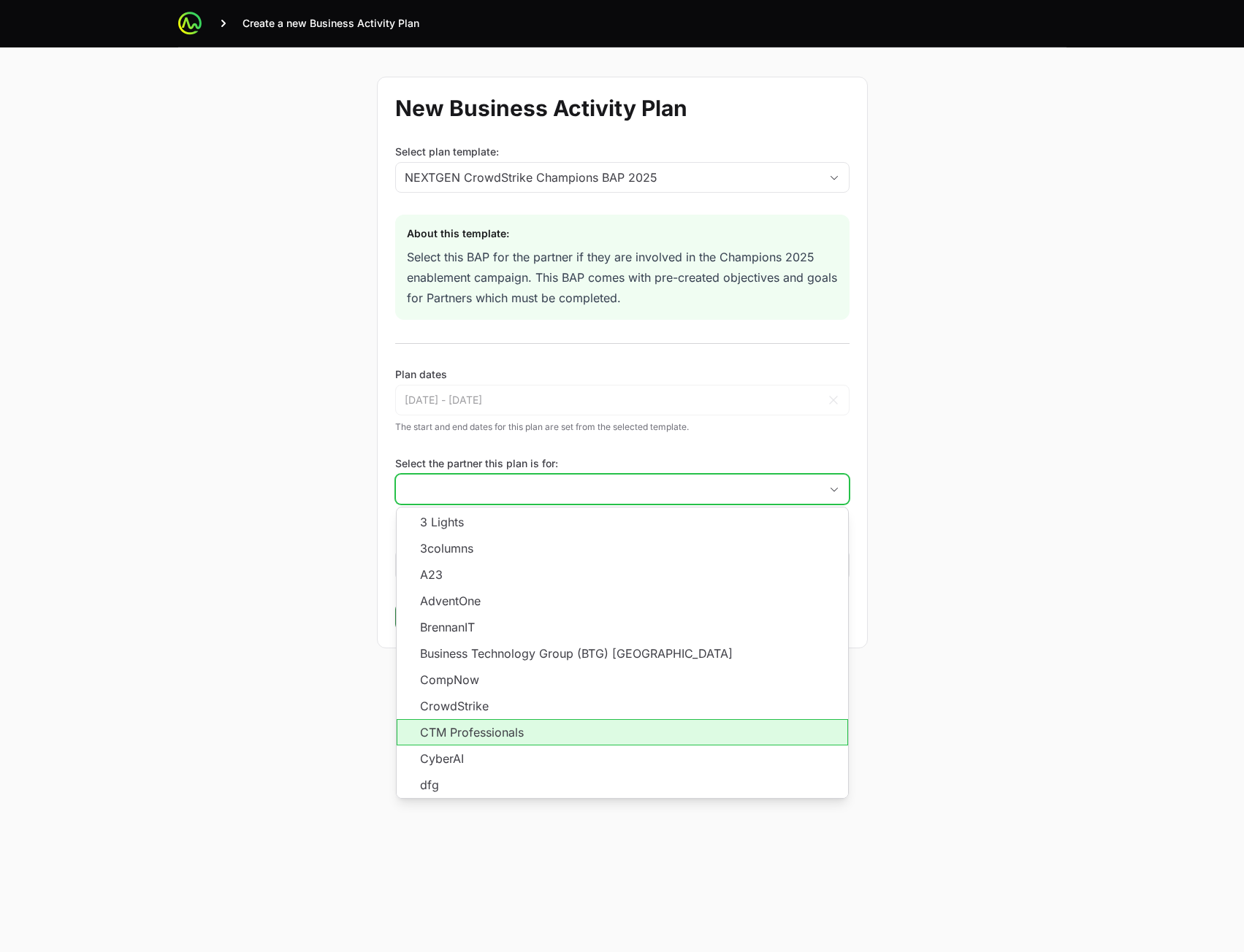
click at [495, 731] on li "CTM Professionals" at bounding box center [622, 732] width 451 height 26
type input "CTM Professionals"
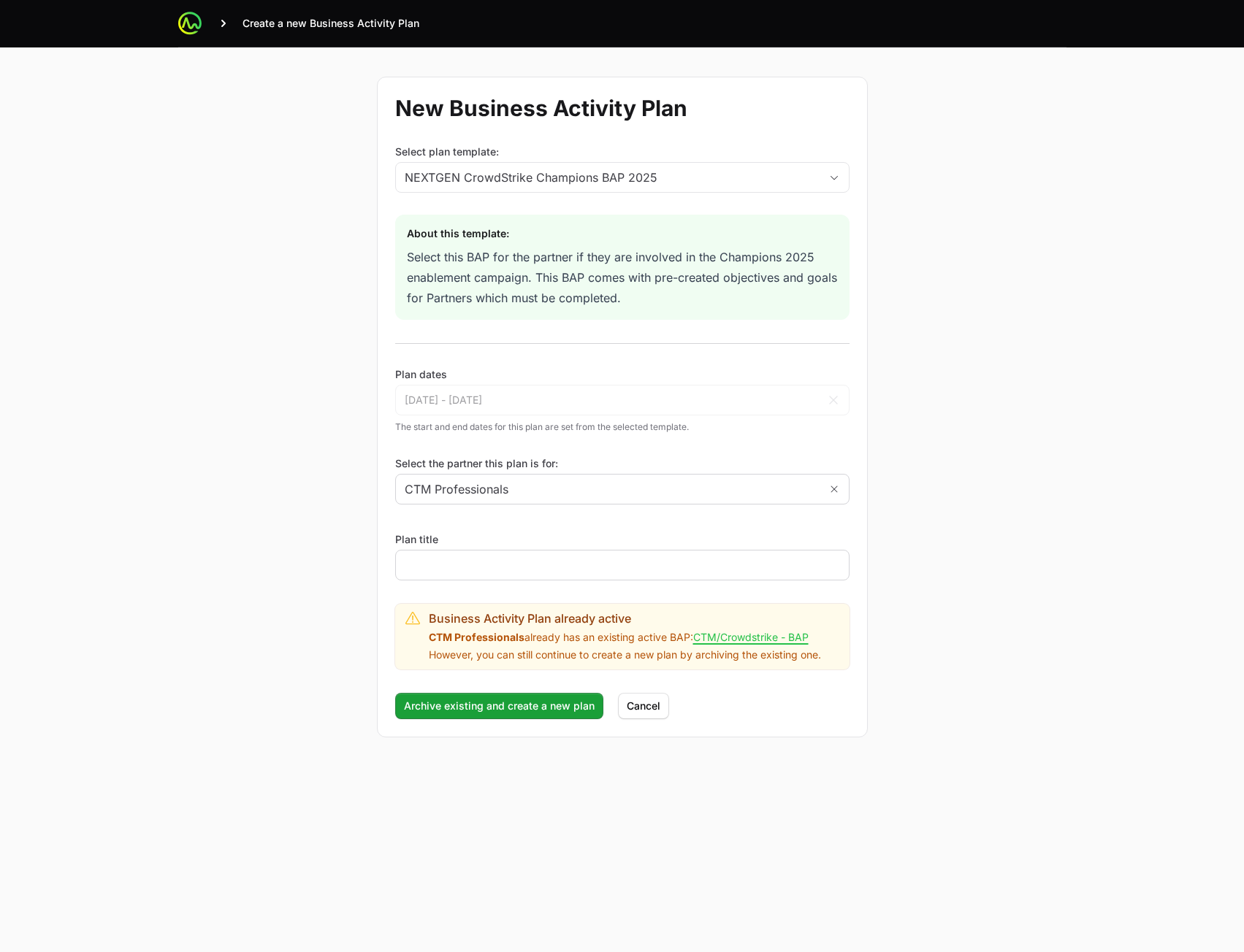
click at [495, 554] on div at bounding box center [622, 565] width 454 height 31
click at [488, 557] on div at bounding box center [622, 565] width 454 height 31
click at [480, 574] on div at bounding box center [622, 565] width 454 height 31
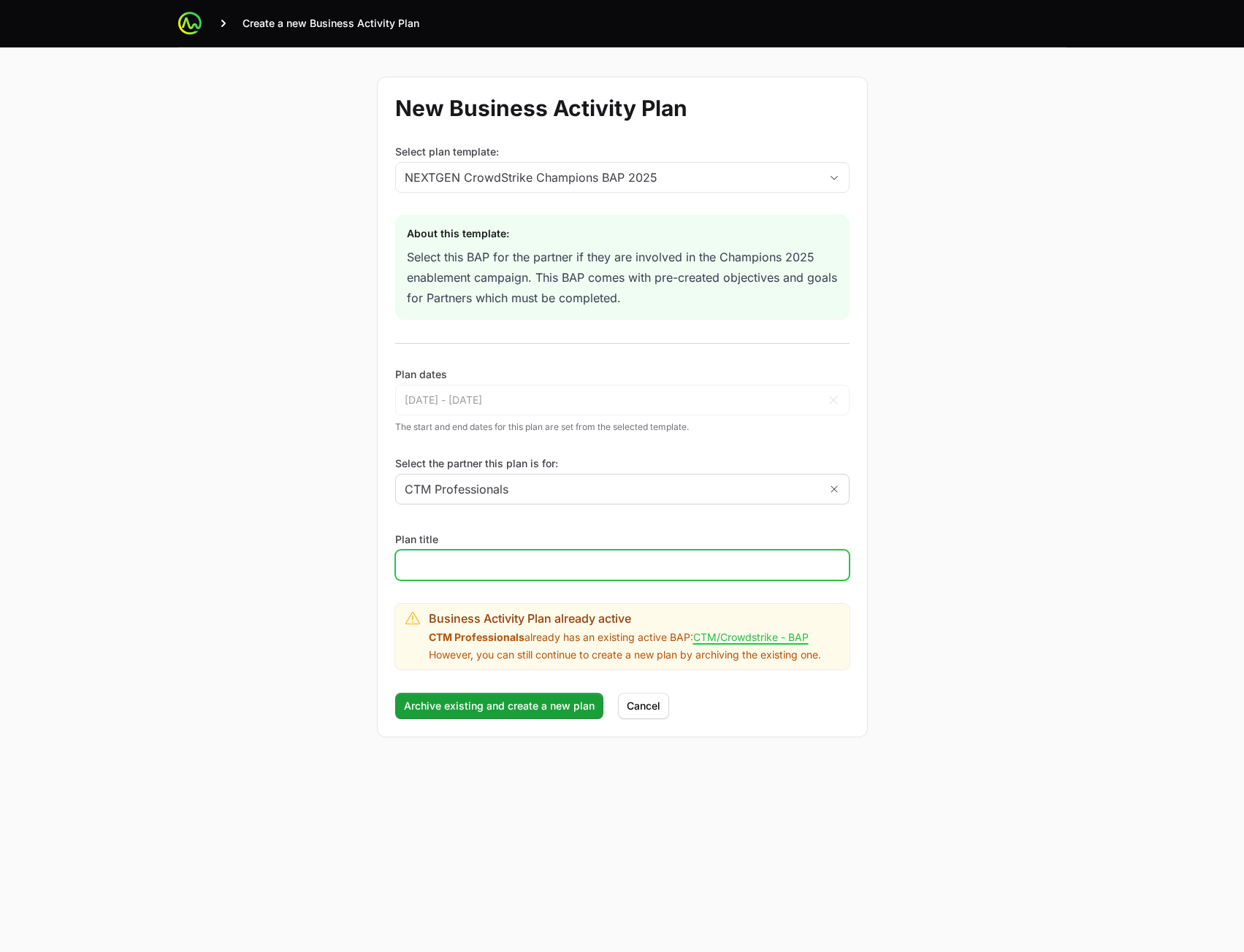
click at [486, 568] on input "Plan title" at bounding box center [622, 565] width 436 height 17
type input "wer"
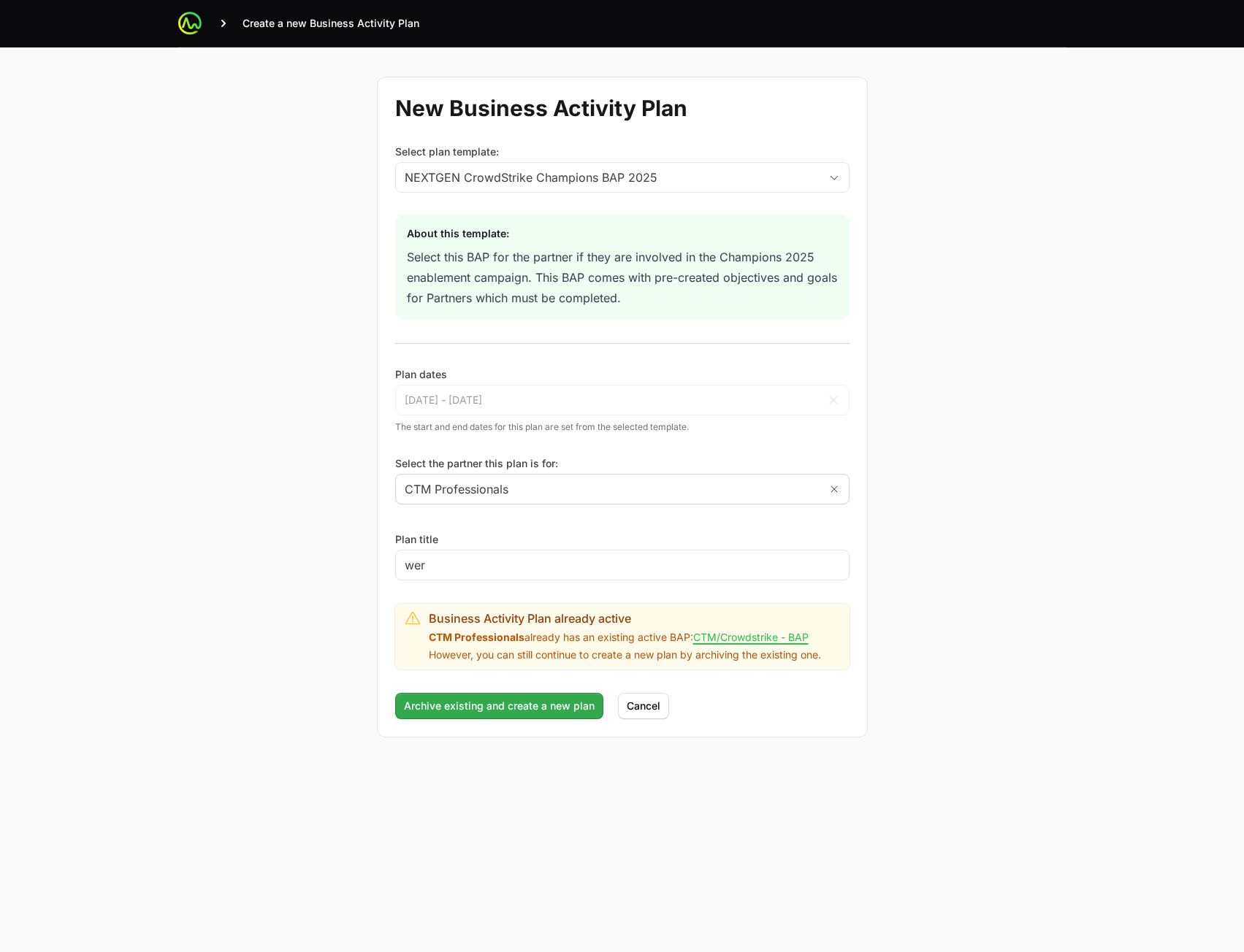
click at [454, 696] on form "New Business Activity Plan Select plan template: NEXTGEN CrowdStrike Champions …" at bounding box center [622, 407] width 491 height 661
click at [454, 705] on span "Archive existing and create a new plan" at bounding box center [499, 706] width 191 height 17
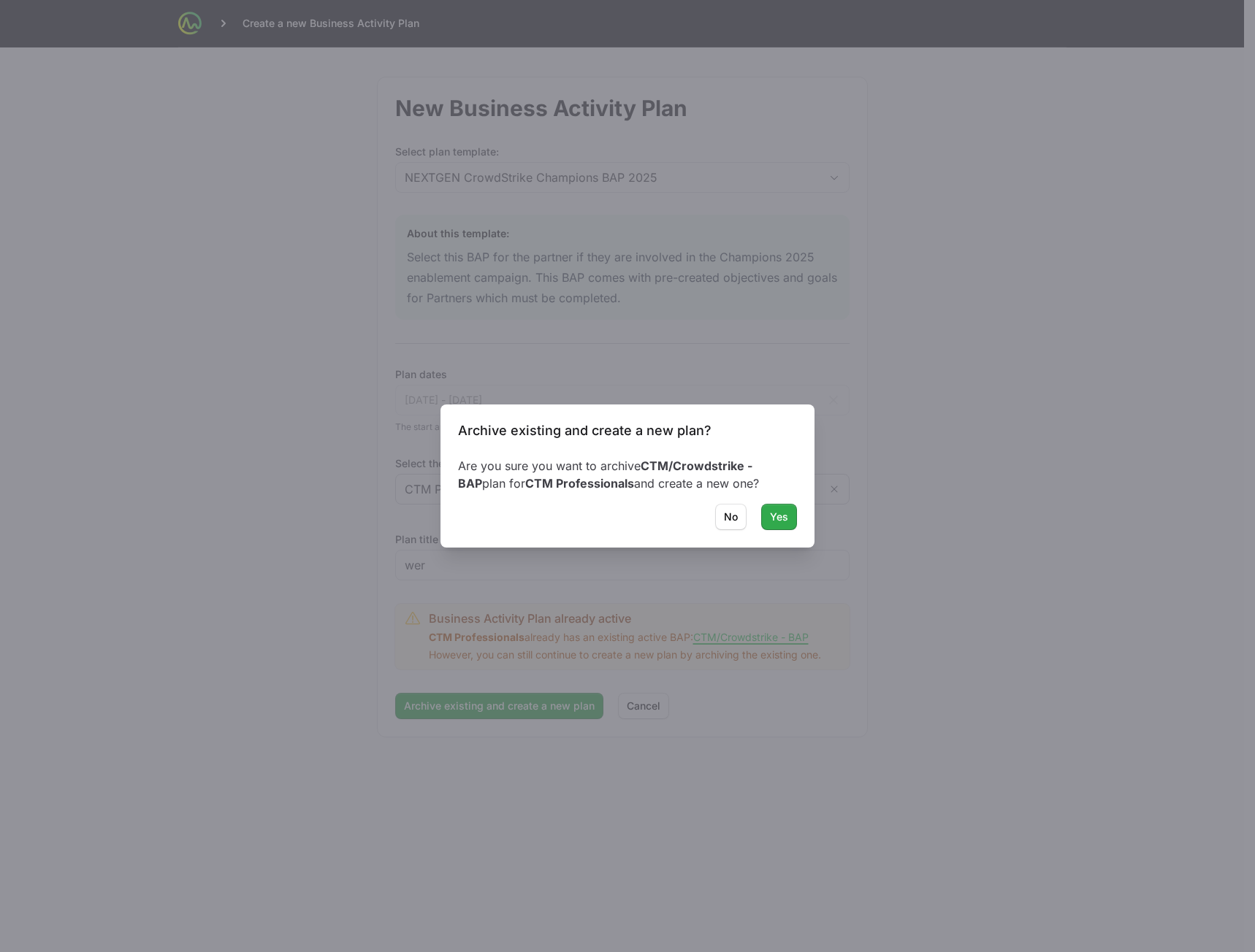
click at [767, 520] on button "Yes" at bounding box center [779, 517] width 36 height 26
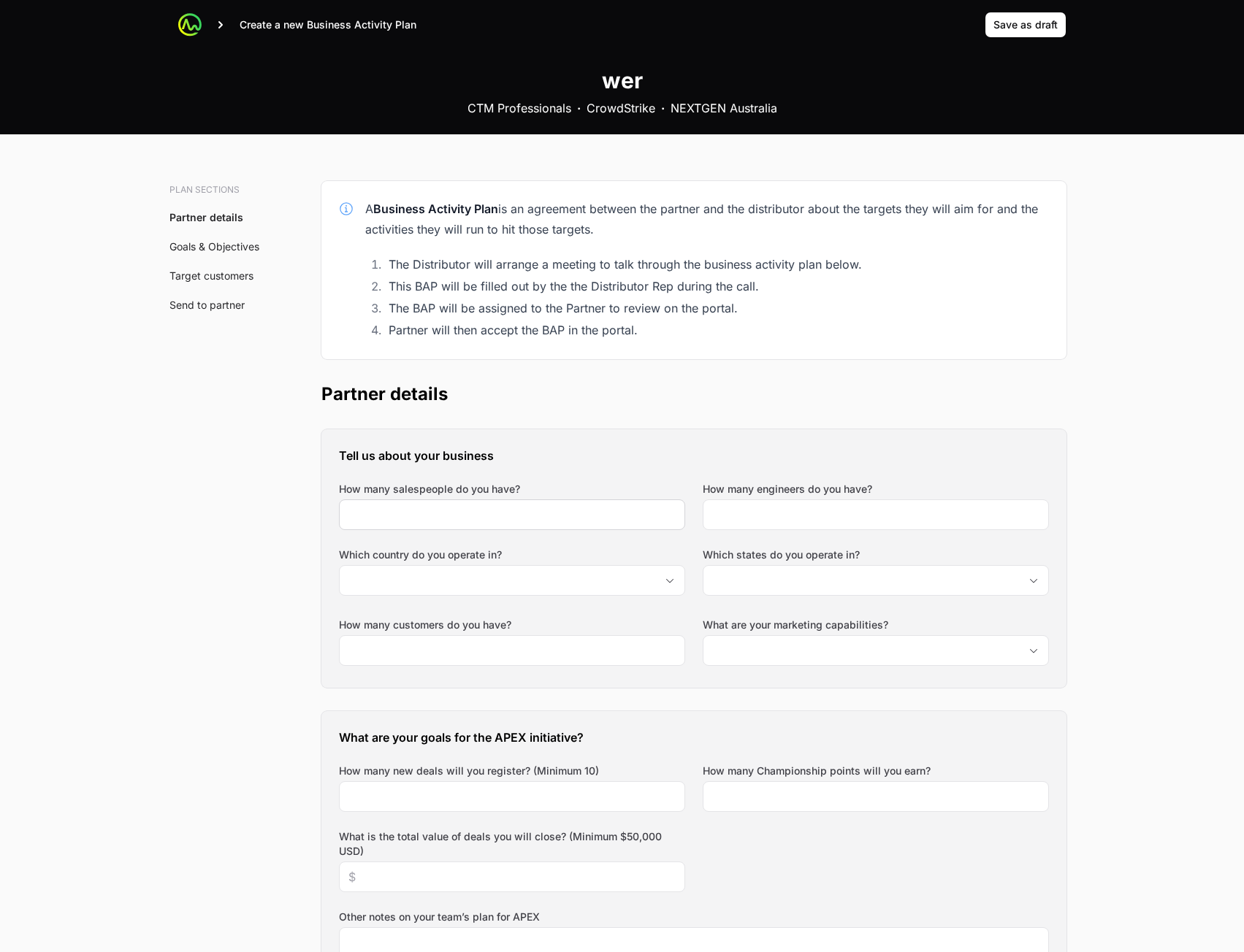
click at [386, 529] on div at bounding box center [512, 514] width 347 height 31
click at [520, 527] on div at bounding box center [512, 514] width 347 height 31
click at [637, 518] on input "How many salespeople do you have?" at bounding box center [512, 514] width 327 height 17
type input "234"
click at [788, 515] on input "2" at bounding box center [876, 514] width 327 height 17
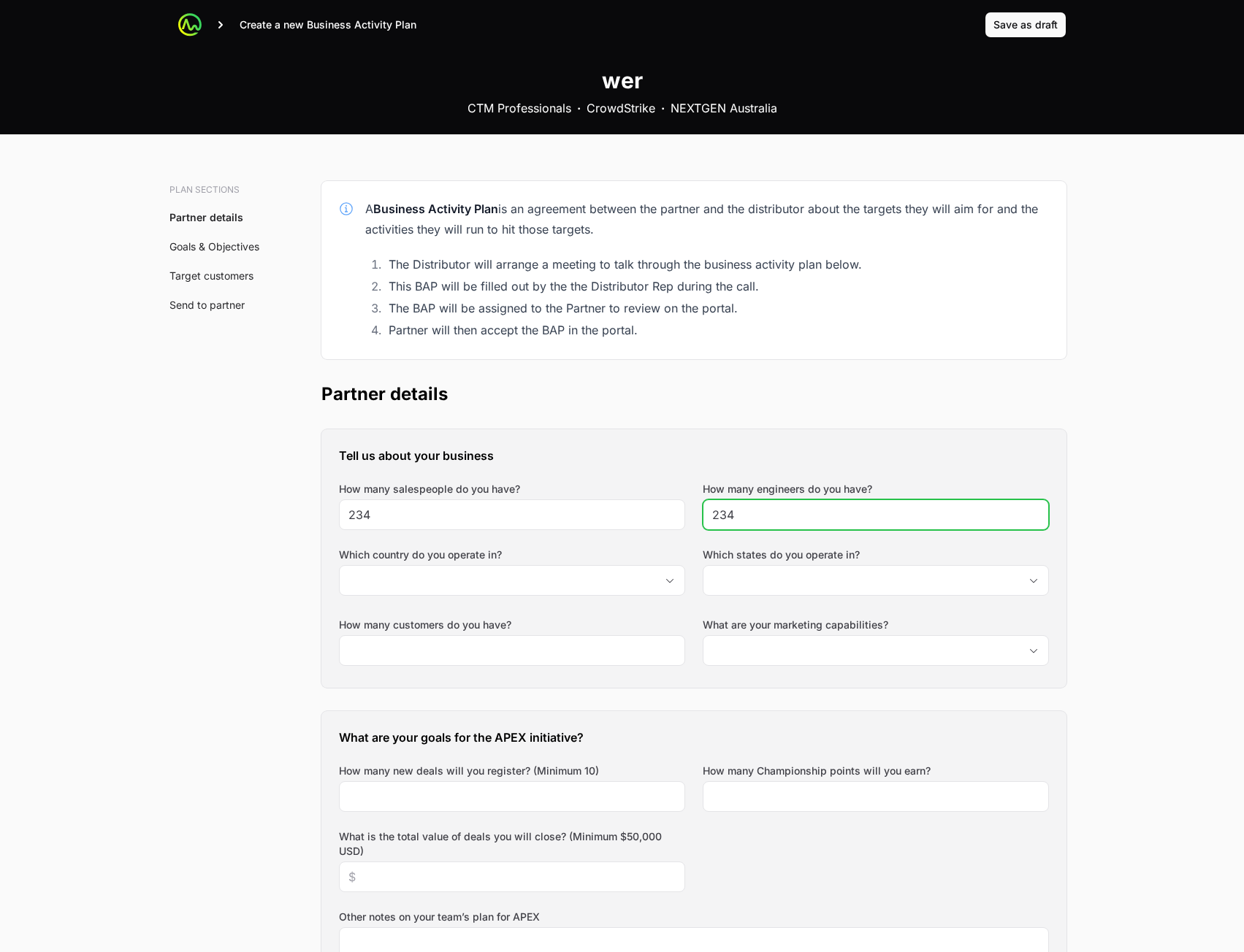
type input "234"
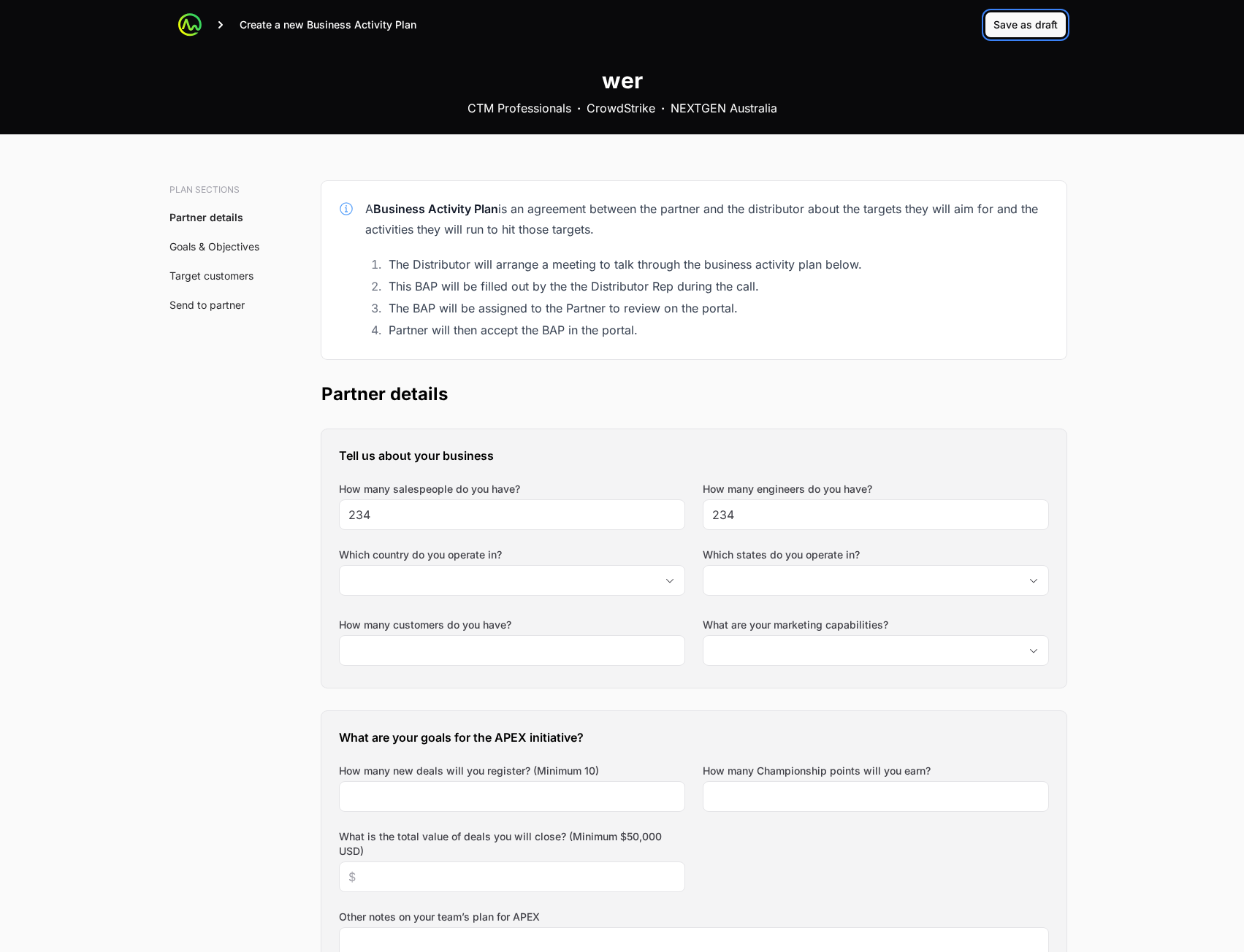
click at [1032, 28] on span "Save as draft" at bounding box center [1025, 24] width 64 height 17
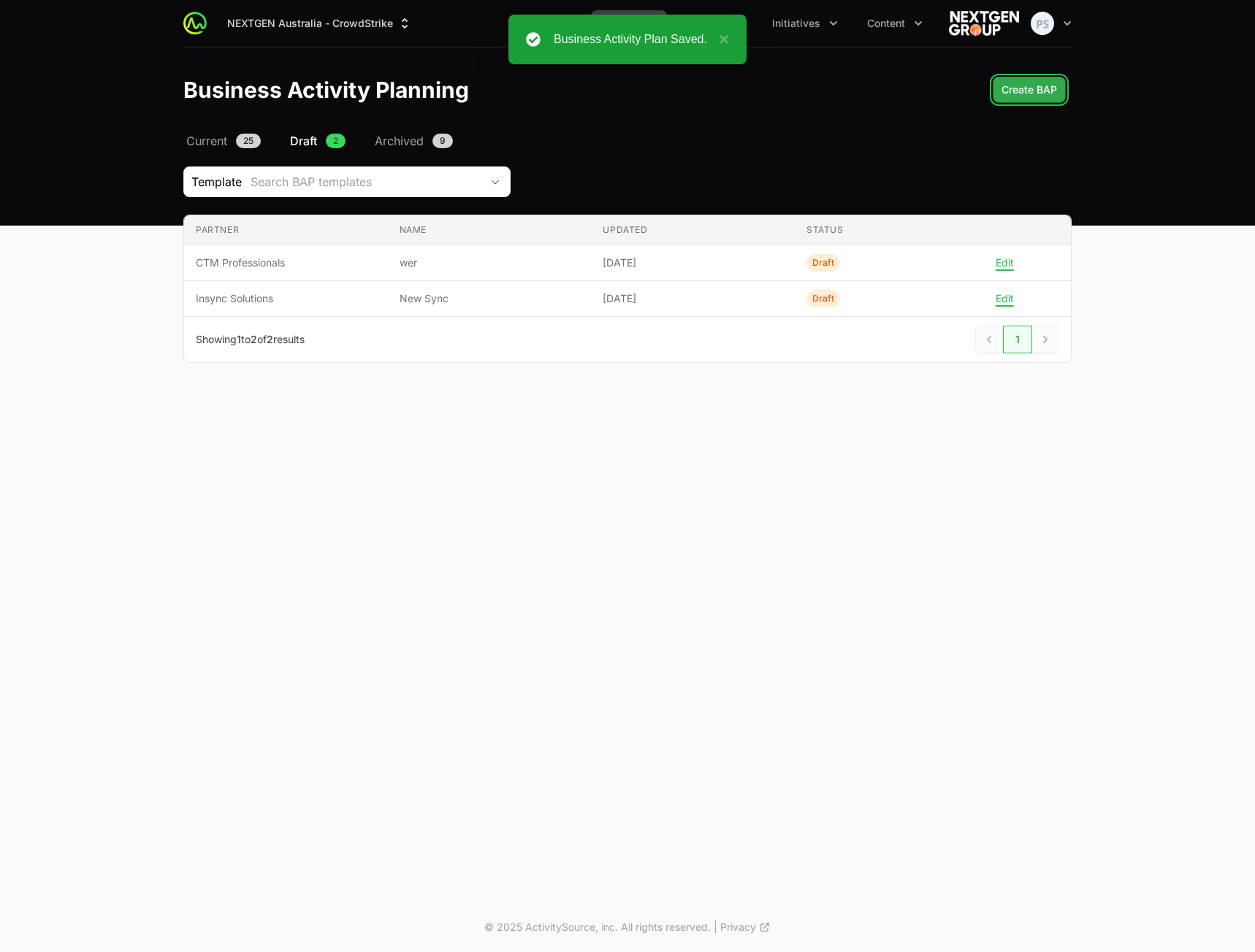
click at [1006, 86] on span "Create BAP" at bounding box center [1029, 90] width 56 height 17
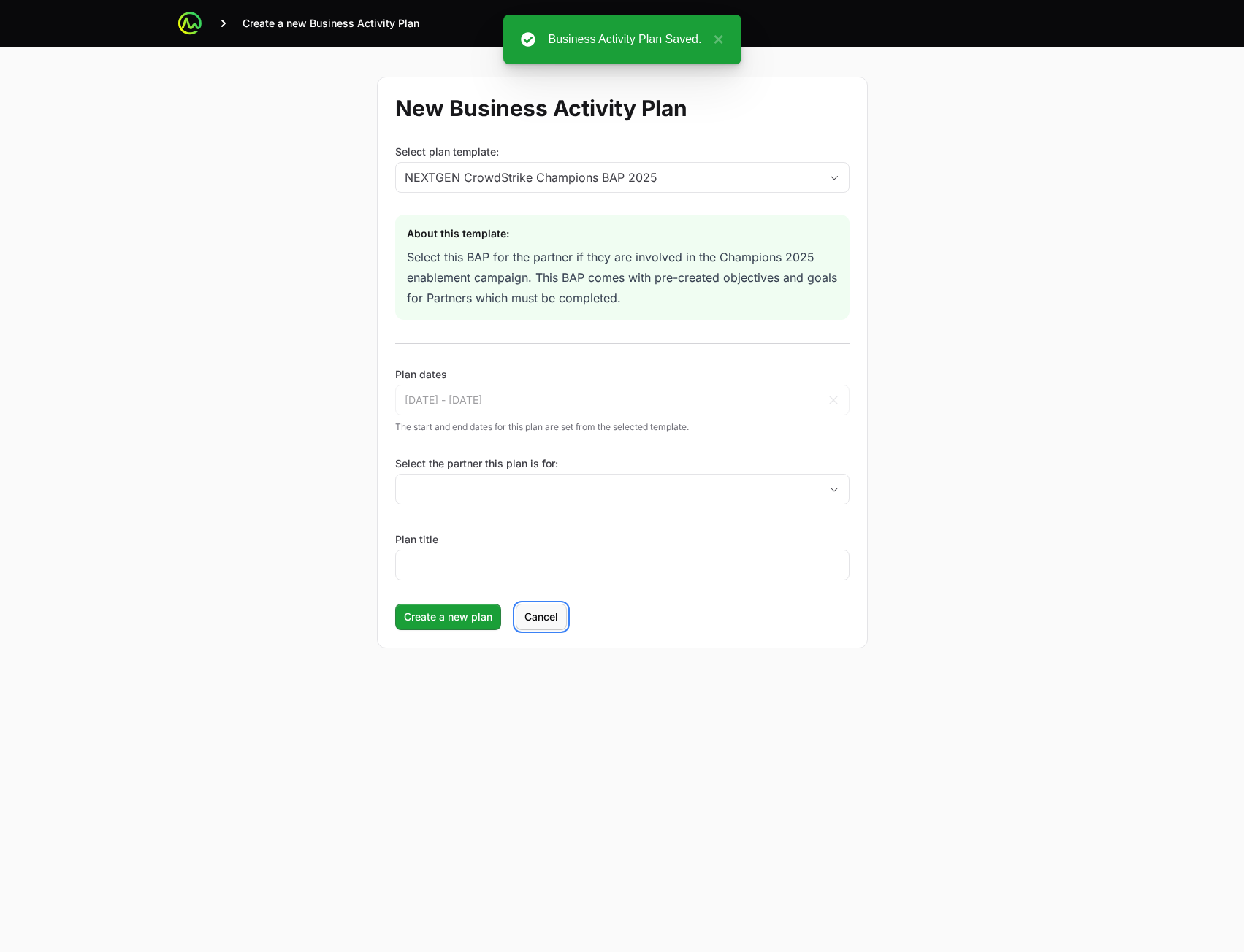
click at [530, 608] on button "Cancel" at bounding box center [541, 617] width 51 height 26
